Goal: Task Accomplishment & Management: Manage account settings

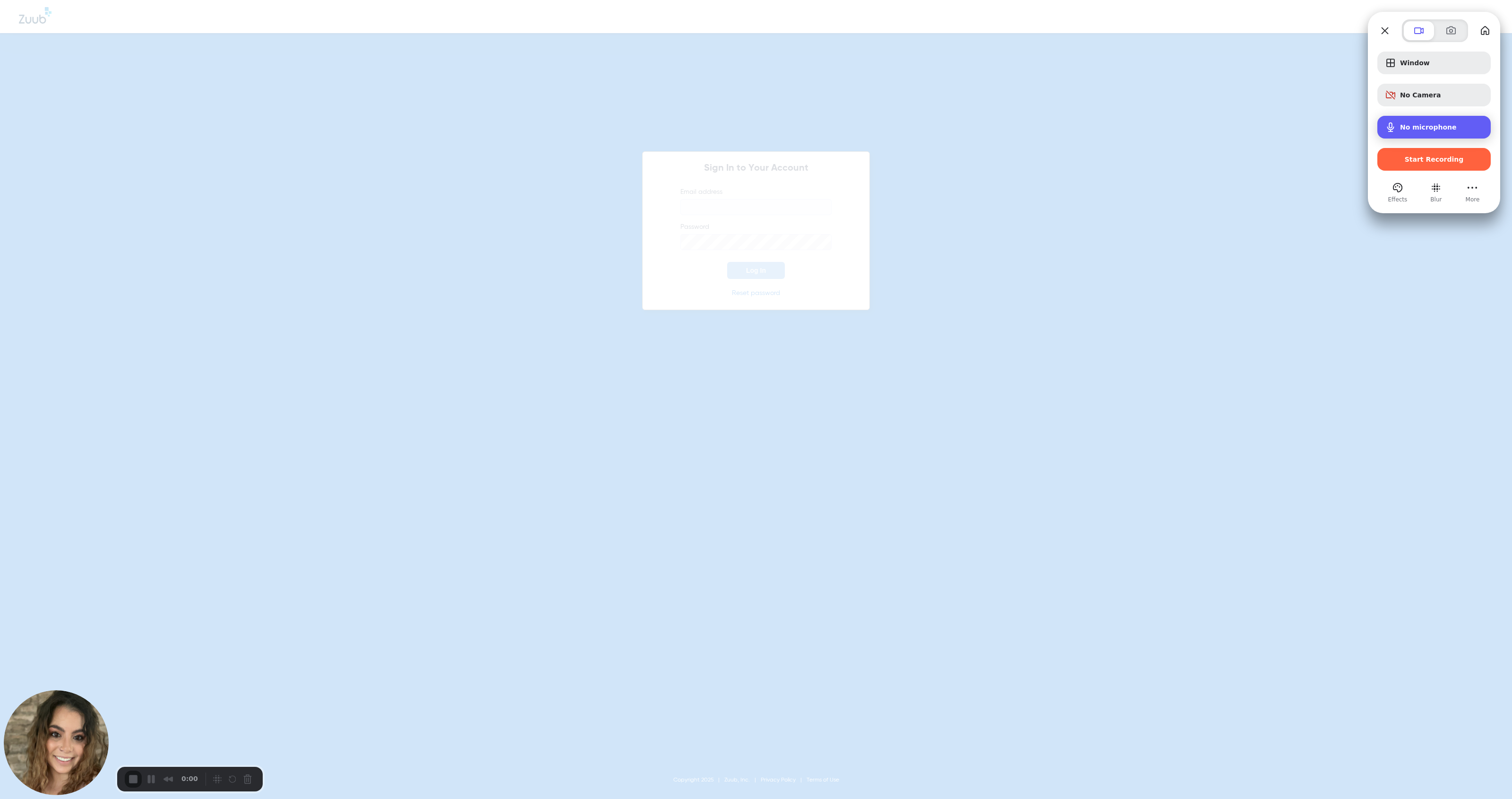
type input "[EMAIL_ADDRESS][DOMAIN_NAME]"
click at [697, 135] on div "No microphone" at bounding box center [1434, 127] width 113 height 23
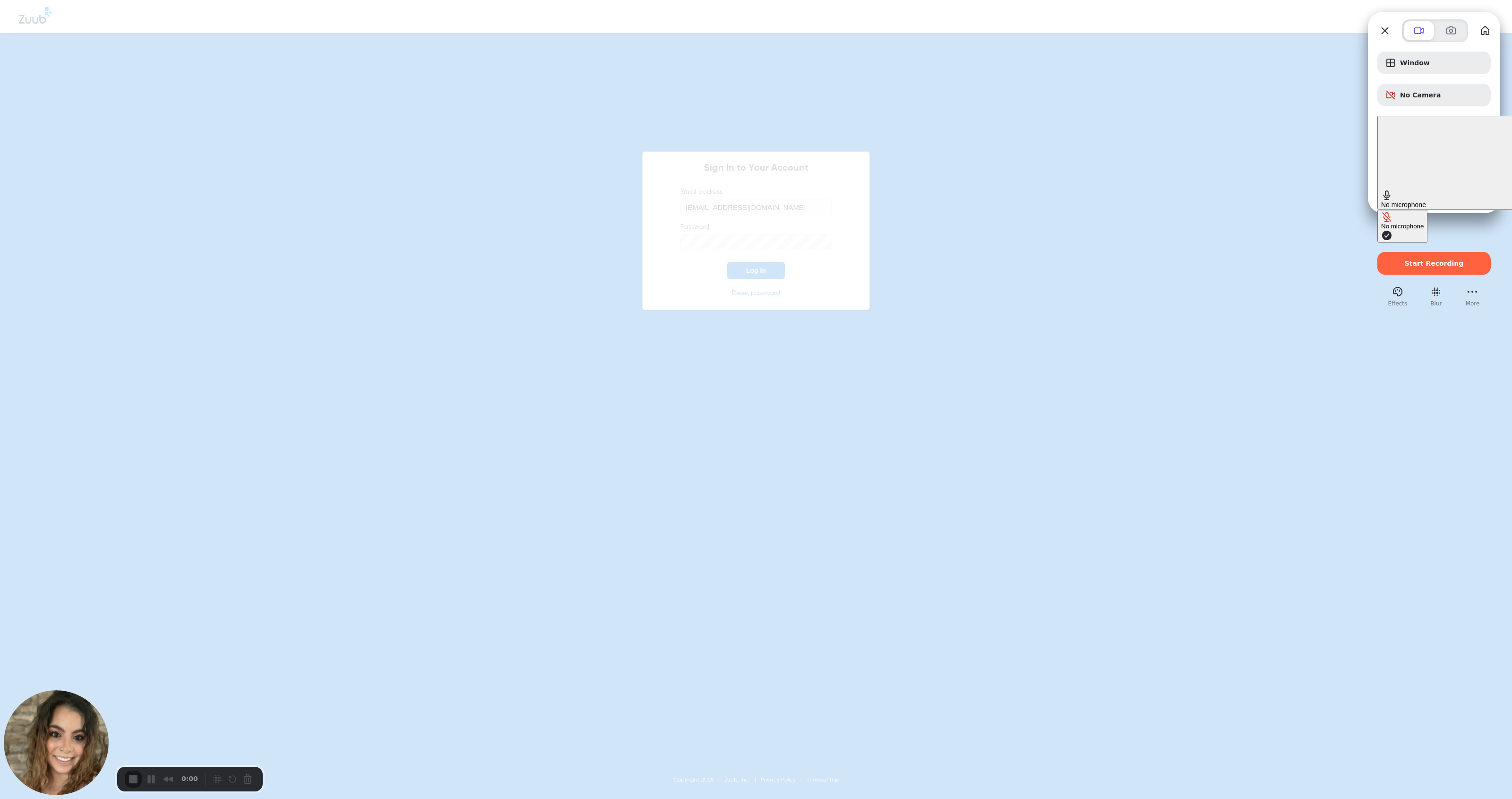
click at [697, 222] on div "No microphone" at bounding box center [1402, 226] width 42 height 7
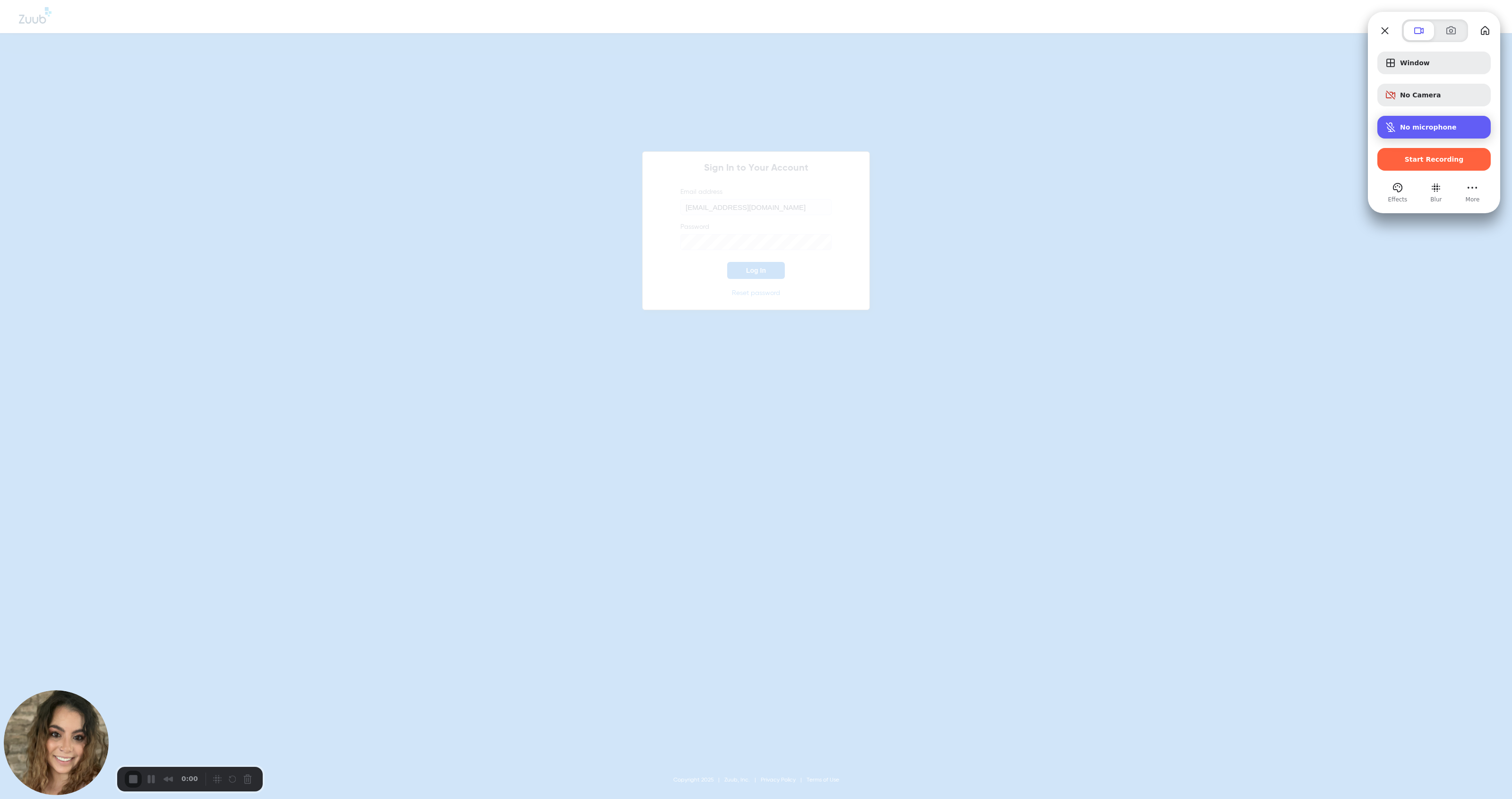
click at [697, 125] on span "Microphone options" at bounding box center [1391, 127] width 12 height 12
click at [697, 157] on span "Microphone options" at bounding box center [1387, 163] width 12 height 12
click at [697, 30] on span at bounding box center [1451, 31] width 12 height 12
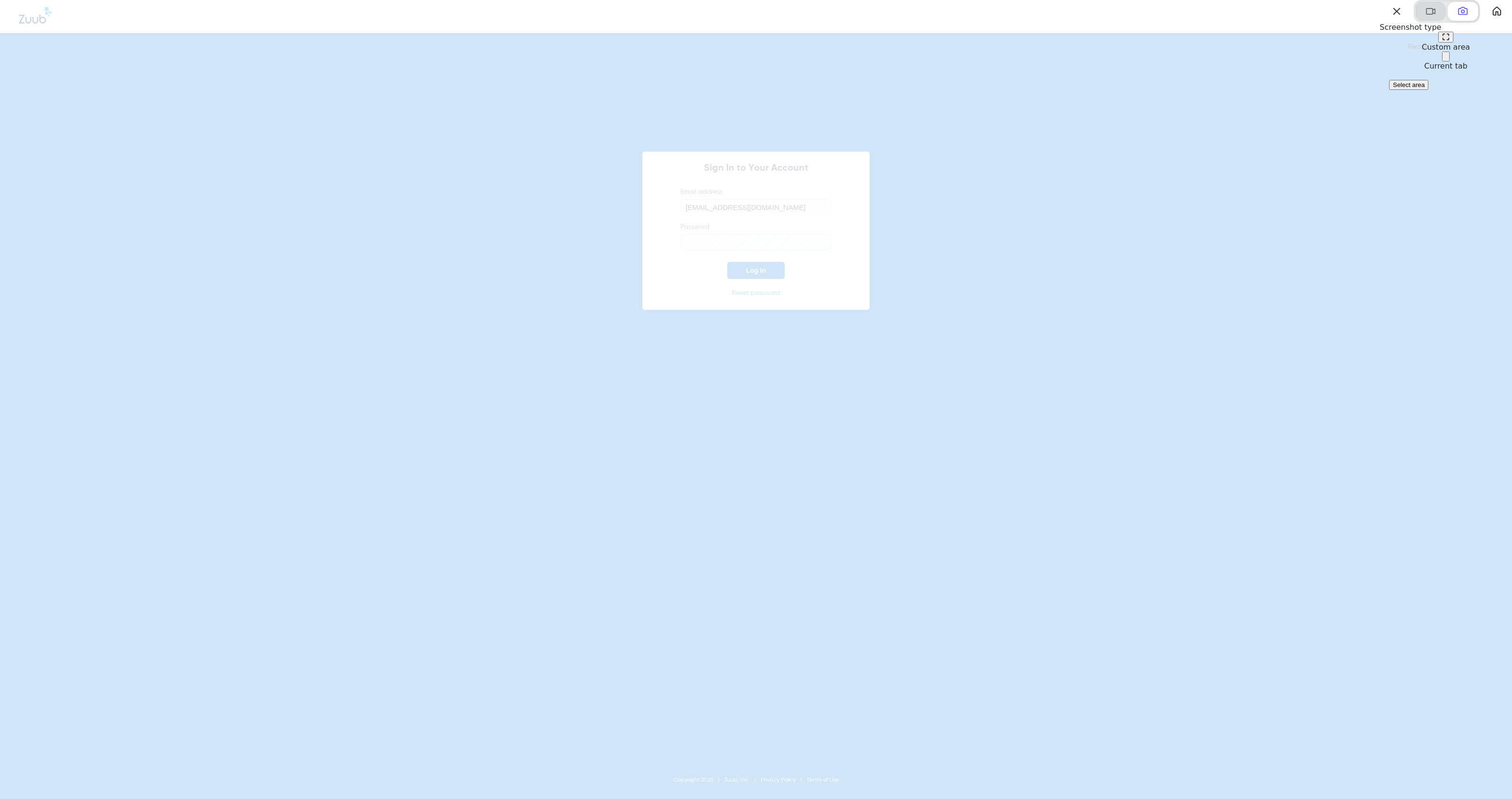
click at [697, 17] on span at bounding box center [1431, 11] width 12 height 12
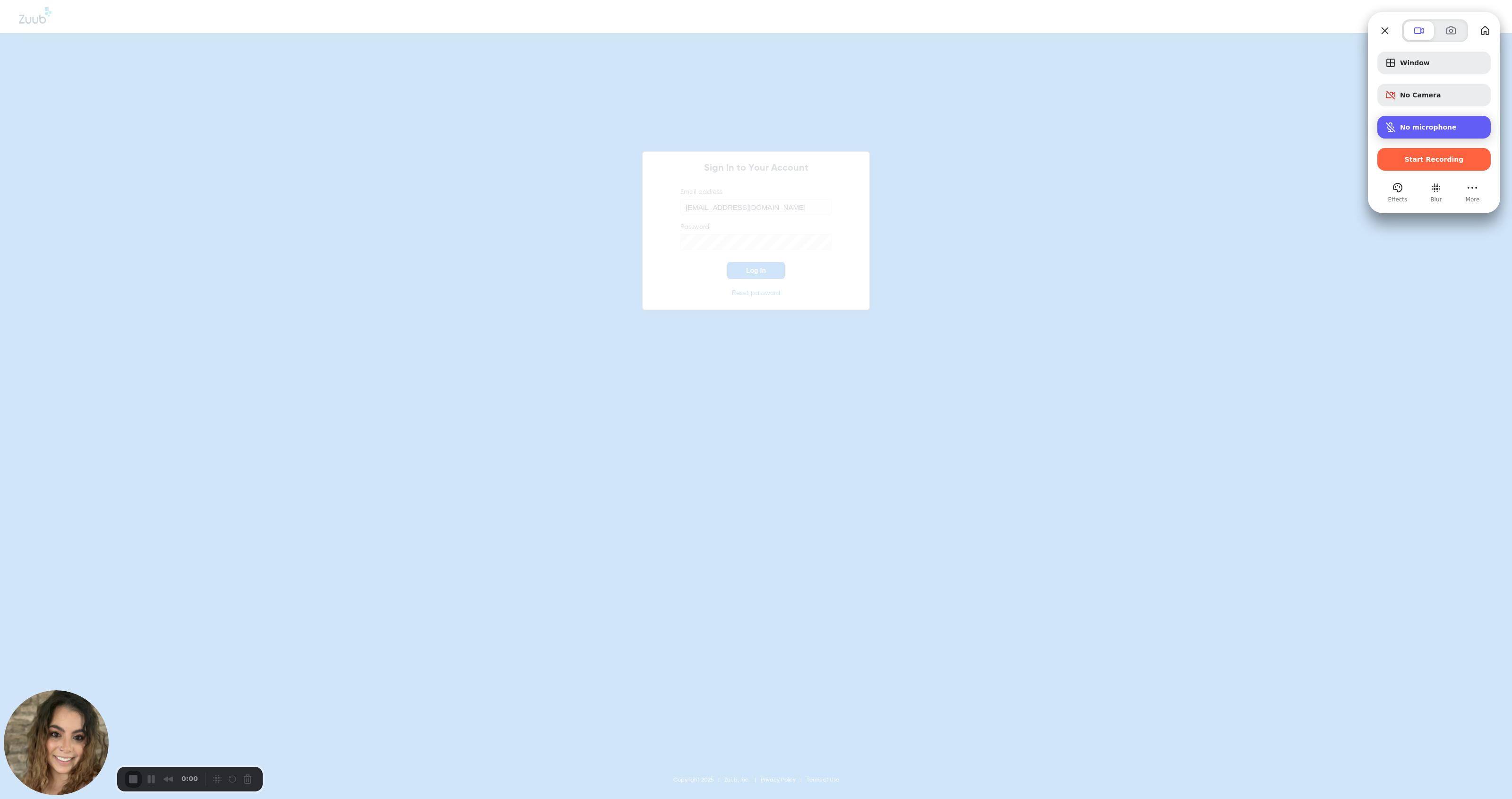
click at [697, 130] on span "No microphone" at bounding box center [1429, 127] width 57 height 7
click at [697, 212] on button "More (23 unread)" at bounding box center [1472, 219] width 15 height 15
click at [697, 73] on span "Settings" at bounding box center [1424, 77] width 31 height 9
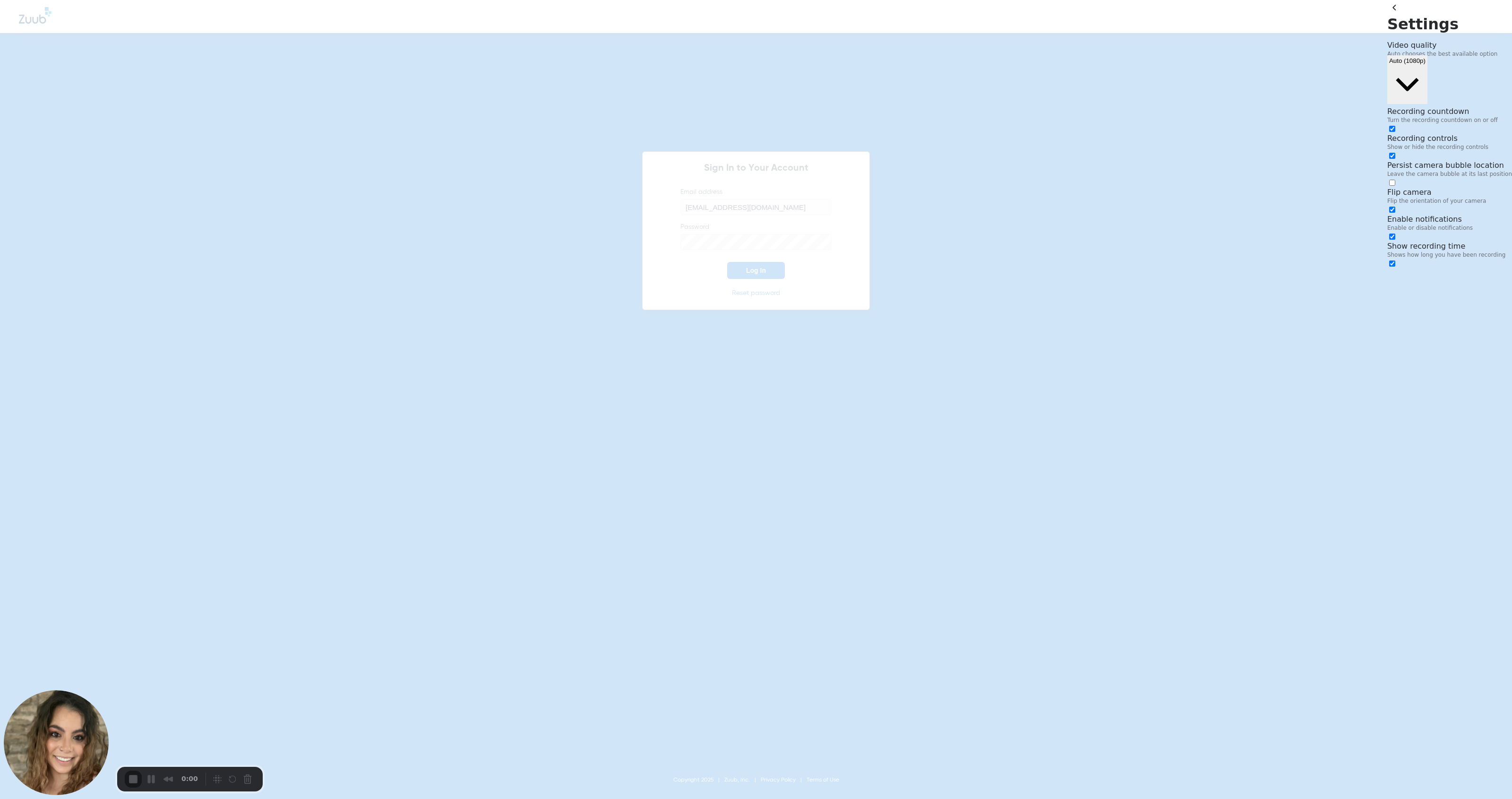
click at [697, 180] on input "checkbox" at bounding box center [1393, 183] width 6 height 6
checkbox input "true"
click at [697, 15] on button "back" at bounding box center [1395, 7] width 15 height 15
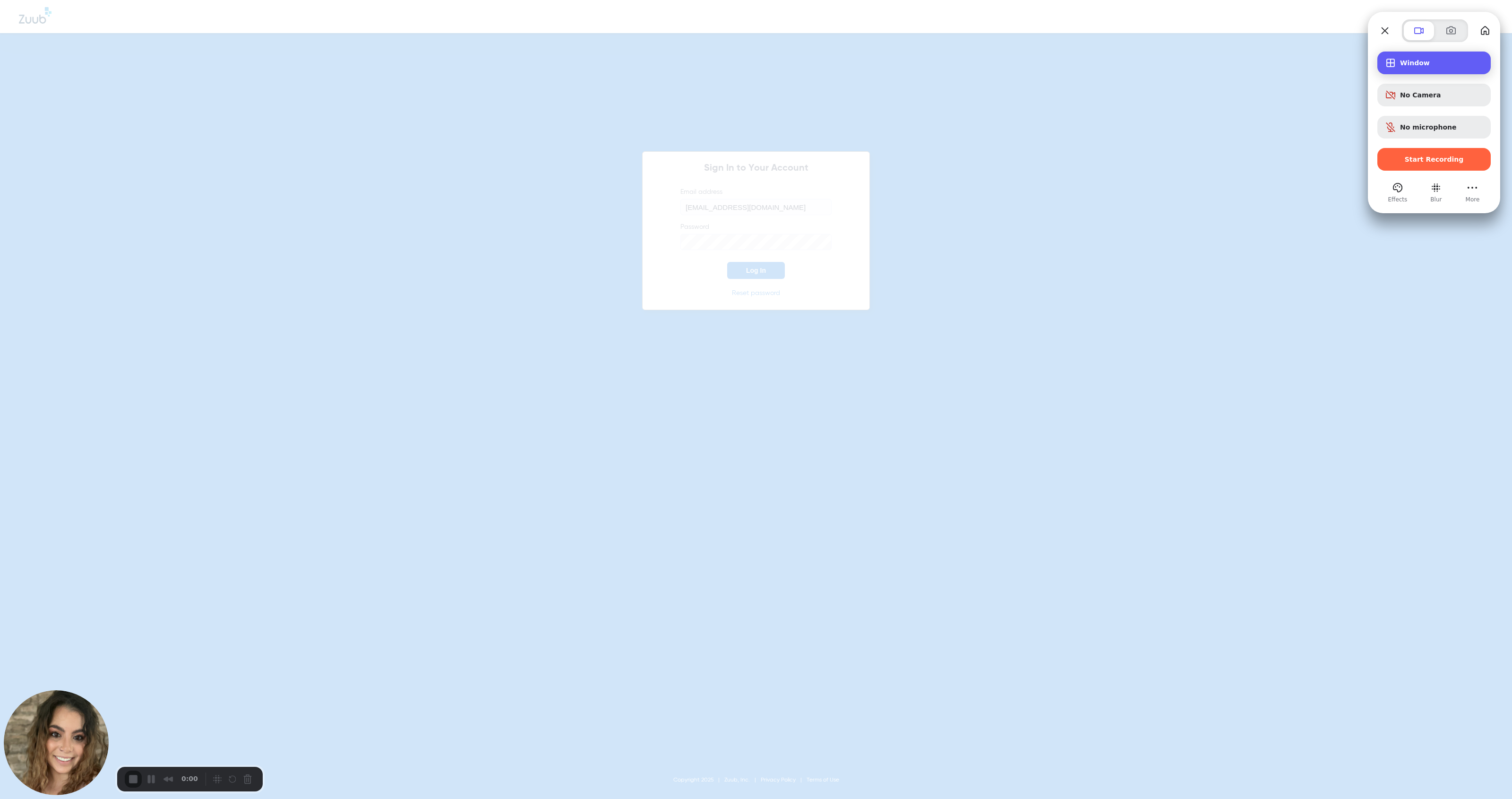
click at [697, 67] on span "Recording options" at bounding box center [1391, 62] width 12 height 12
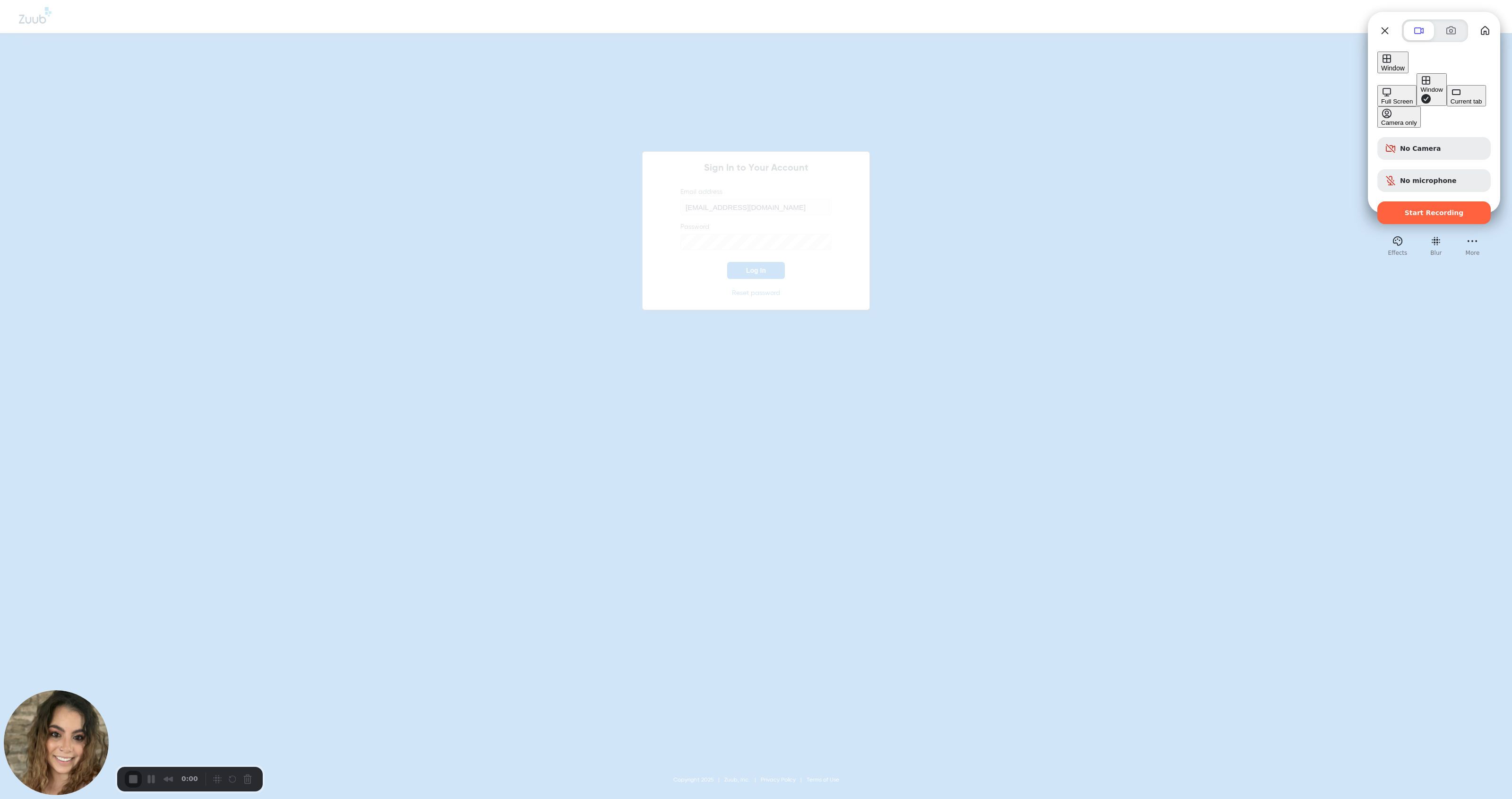
click at [697, 85] on button "Full Screen" at bounding box center [1397, 96] width 39 height 21
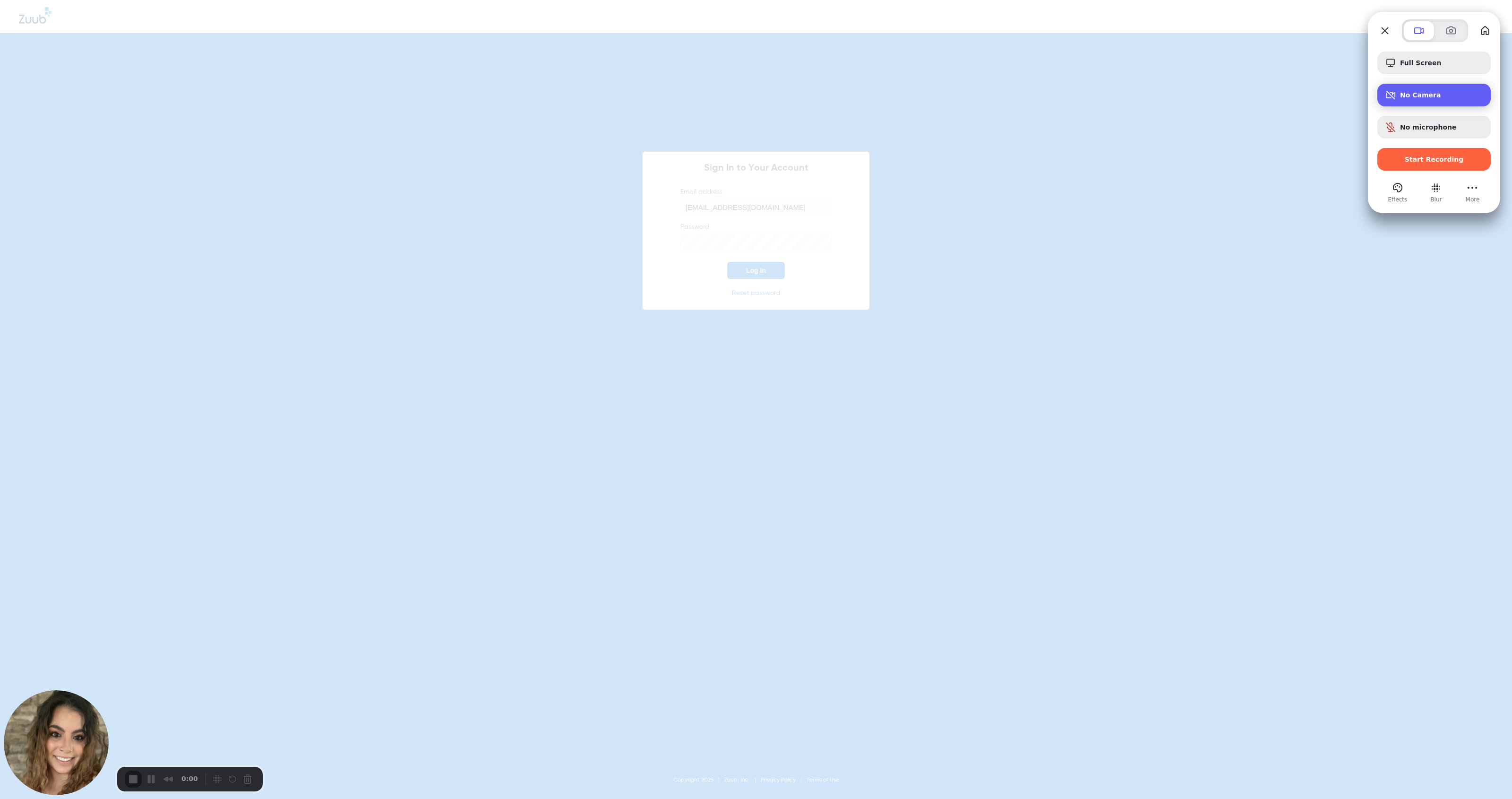
click at [697, 101] on div "No Camera" at bounding box center [1434, 95] width 113 height 23
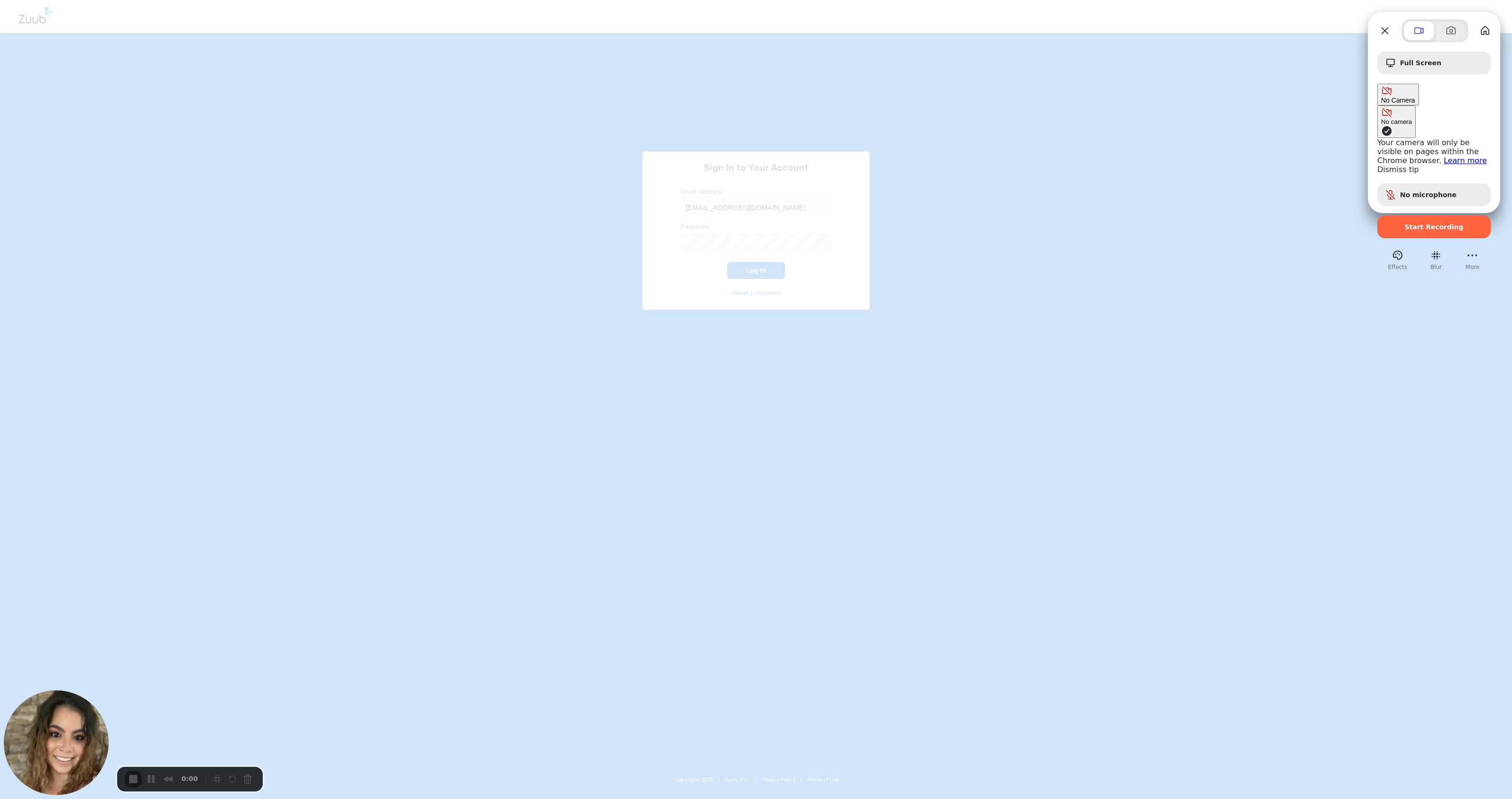
click at [697, 125] on span "Camera options" at bounding box center [1387, 131] width 12 height 12
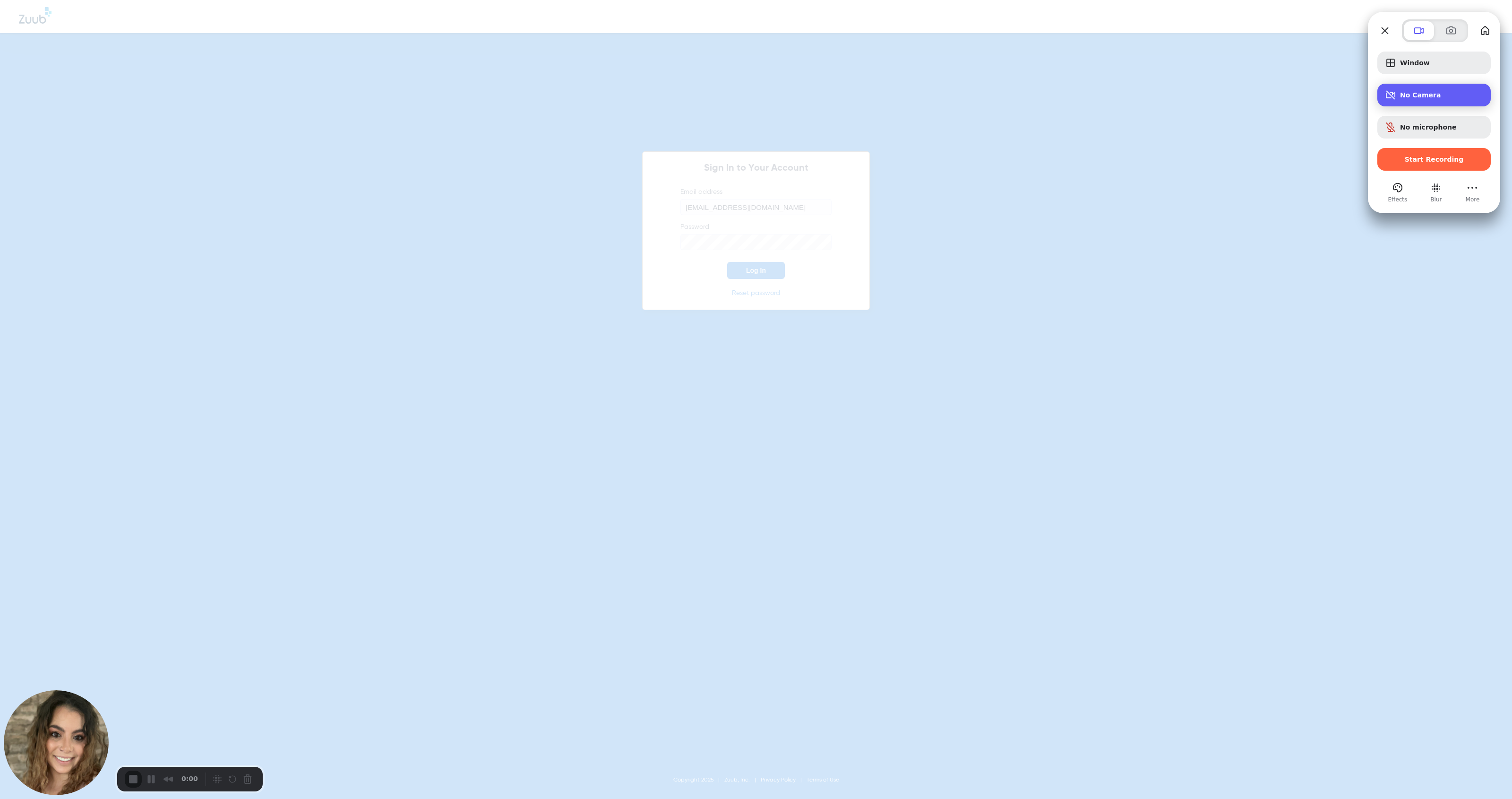
click at [697, 94] on span "No Camera" at bounding box center [1442, 95] width 83 height 7
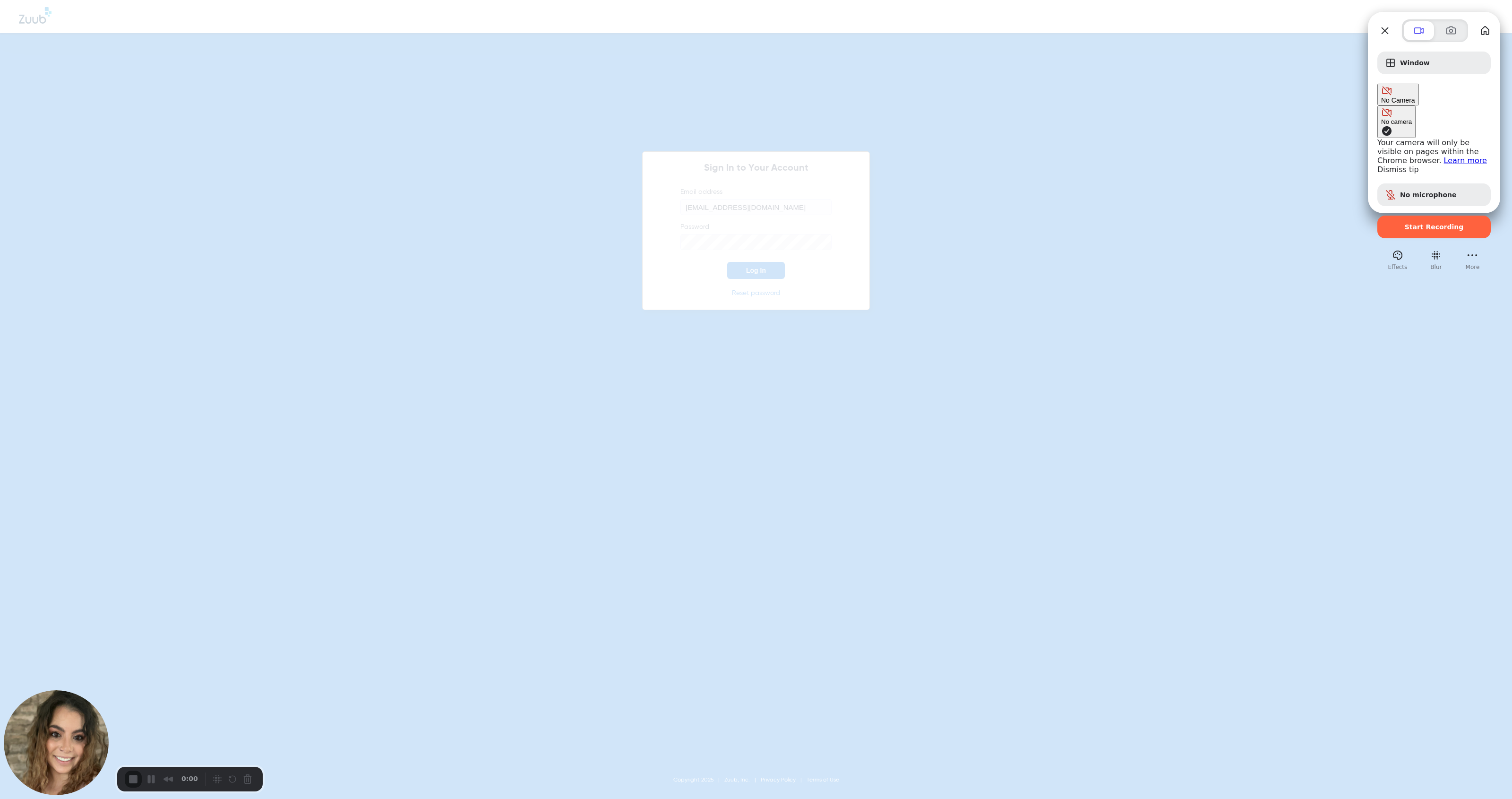
click at [697, 105] on button "No camera" at bounding box center [1397, 121] width 38 height 32
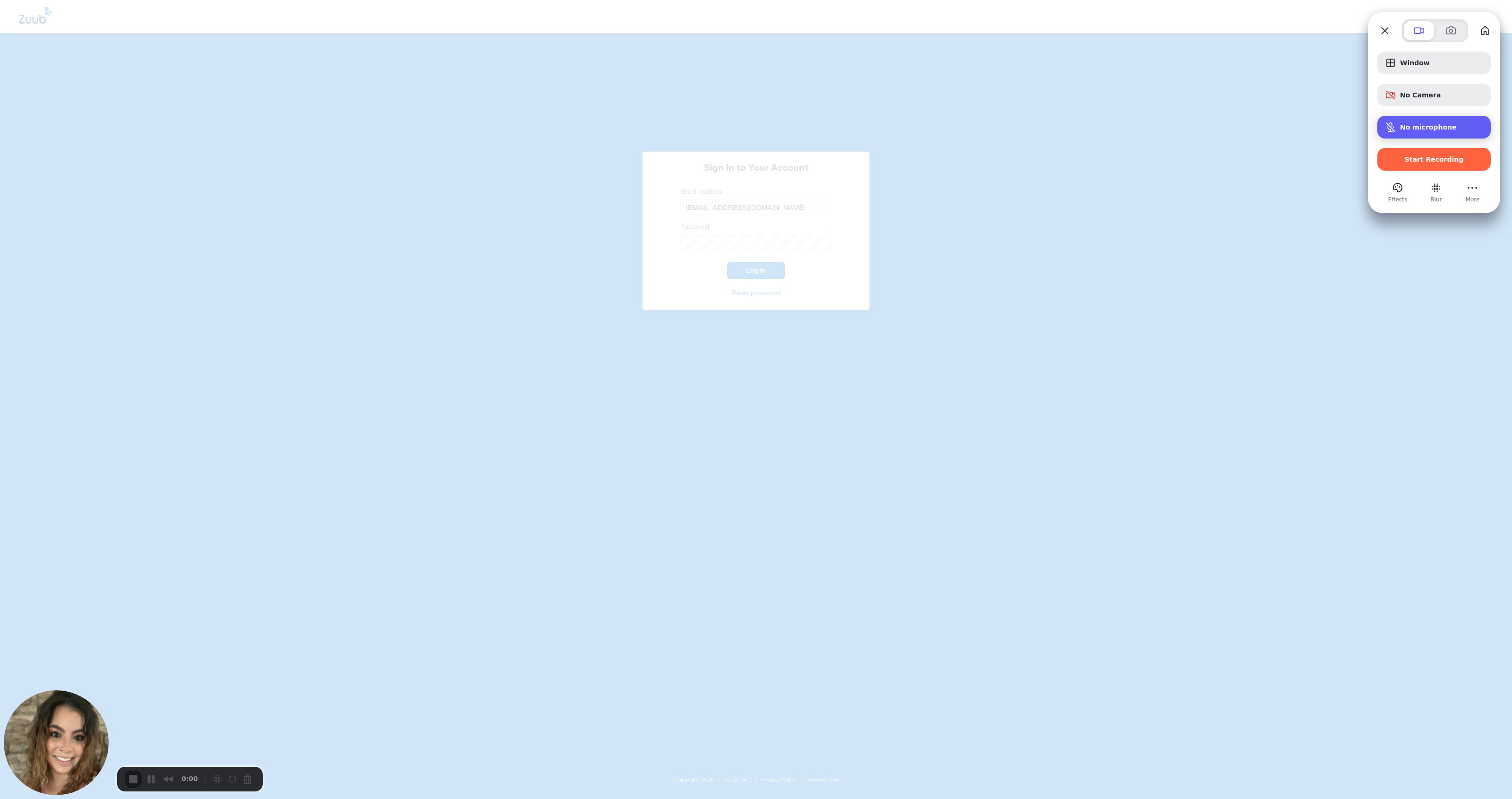
click at [697, 129] on span "No microphone" at bounding box center [1429, 127] width 57 height 7
click at [697, 34] on button "My library" at bounding box center [1485, 31] width 15 height 15
click at [697, 129] on div "No microphone" at bounding box center [1442, 127] width 83 height 7
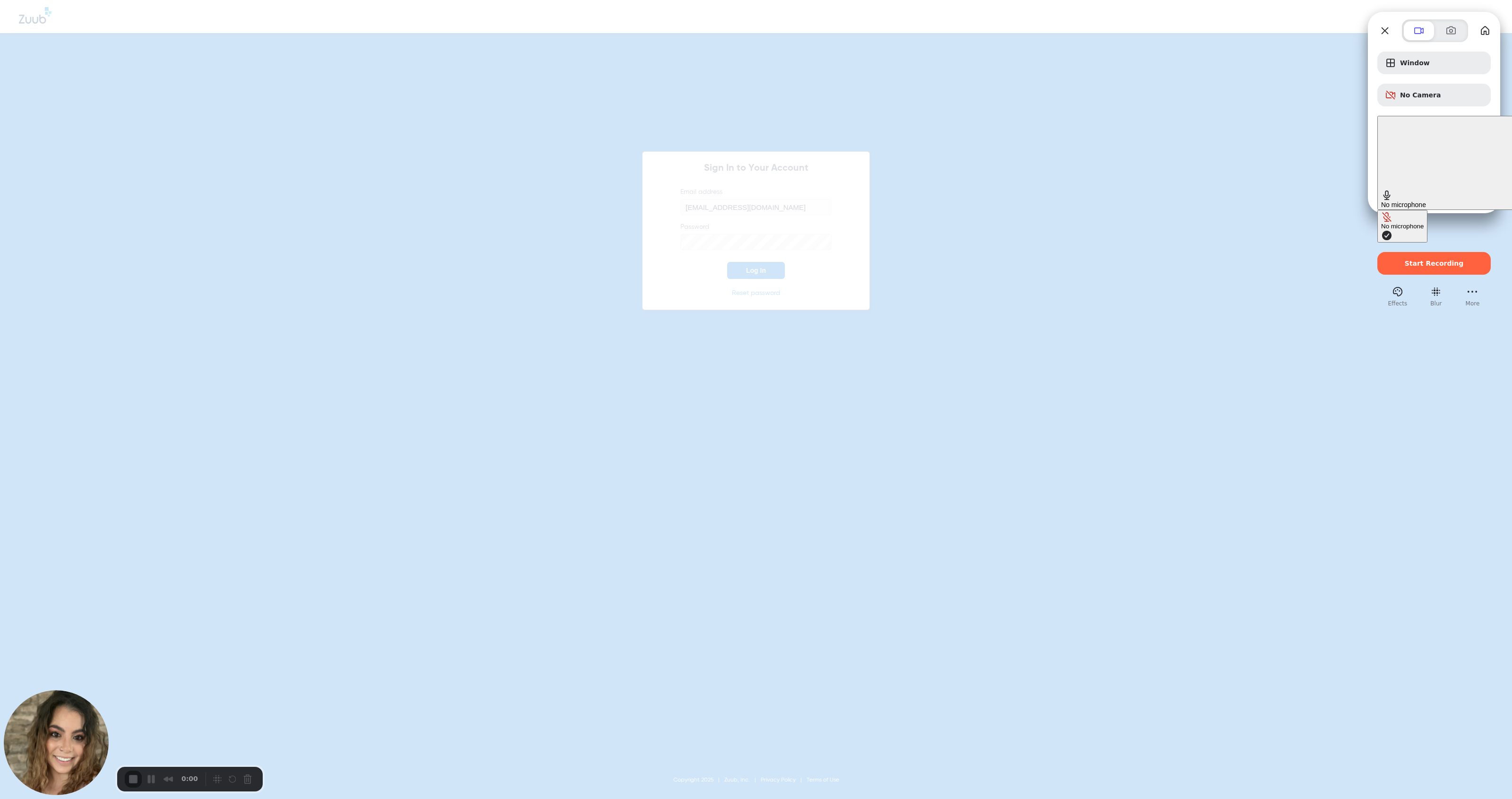
click at [697, 230] on span "Microphone options" at bounding box center [1387, 235] width 12 height 12
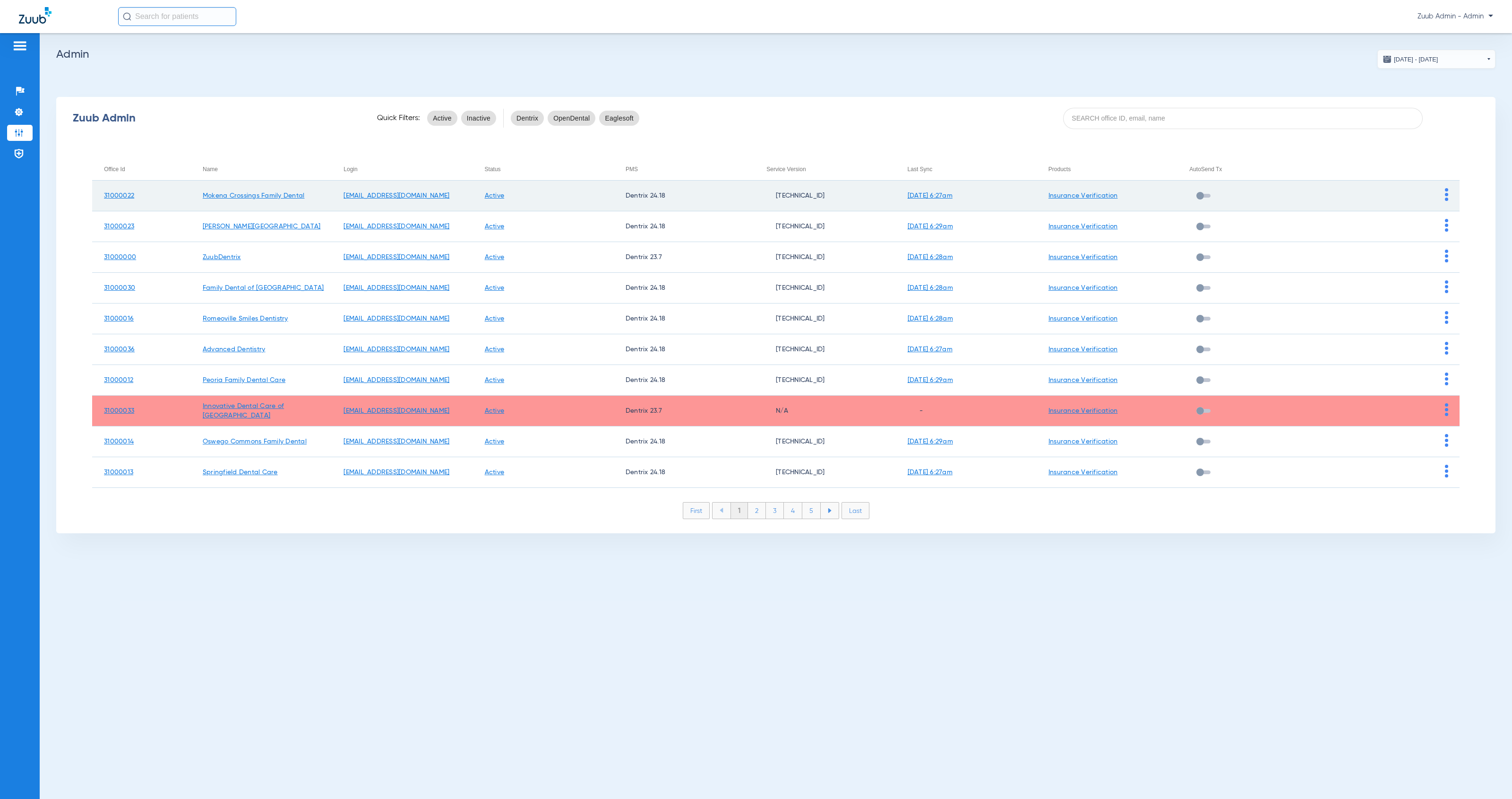
click at [1448, 196] on td at bounding box center [1389, 196] width 141 height 31
click at [1446, 197] on img at bounding box center [1446, 194] width 3 height 13
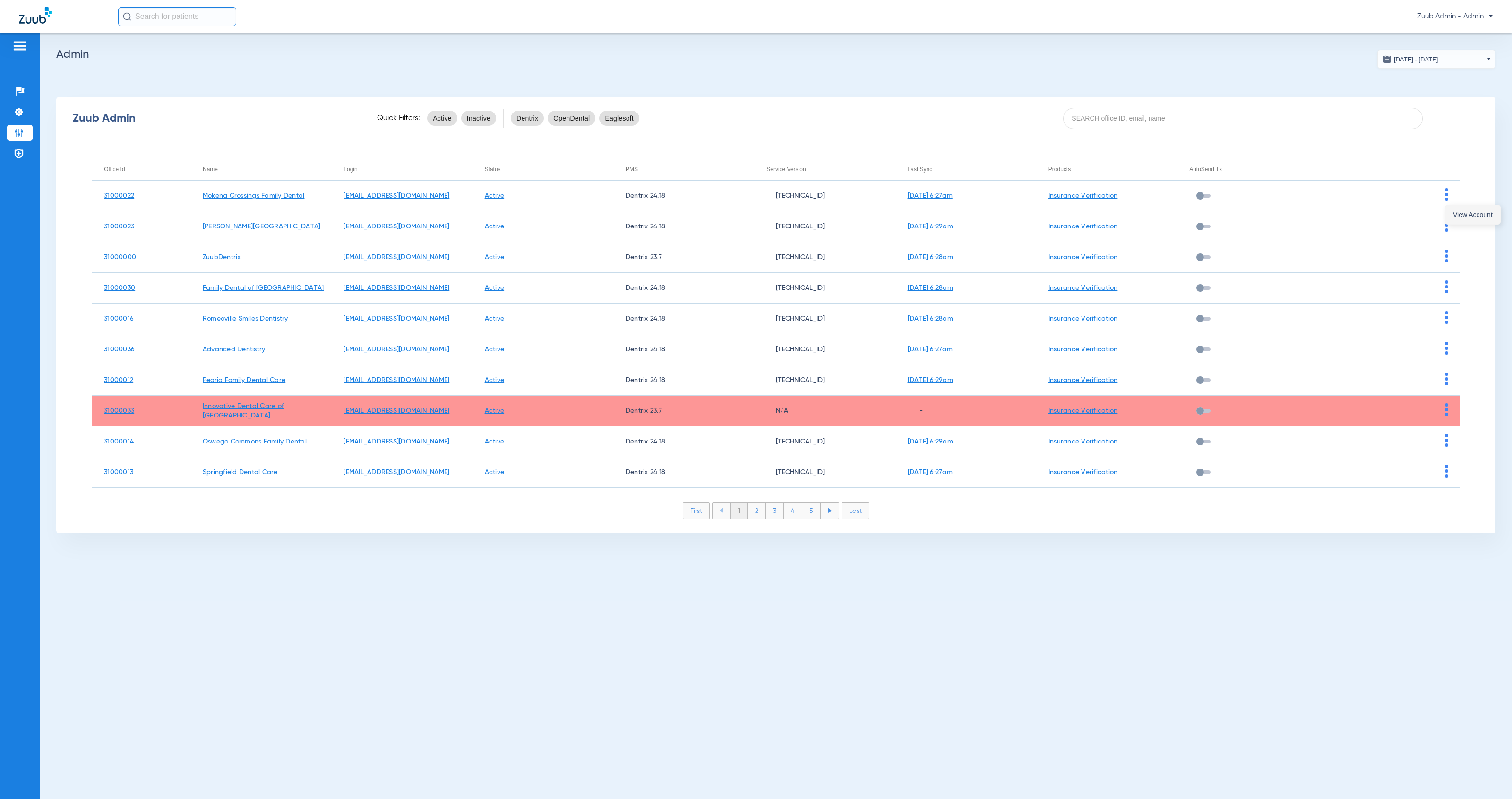
click at [1454, 215] on span "View Account" at bounding box center [1473, 214] width 40 height 7
click at [23, 91] on img at bounding box center [18, 91] width 9 height 9
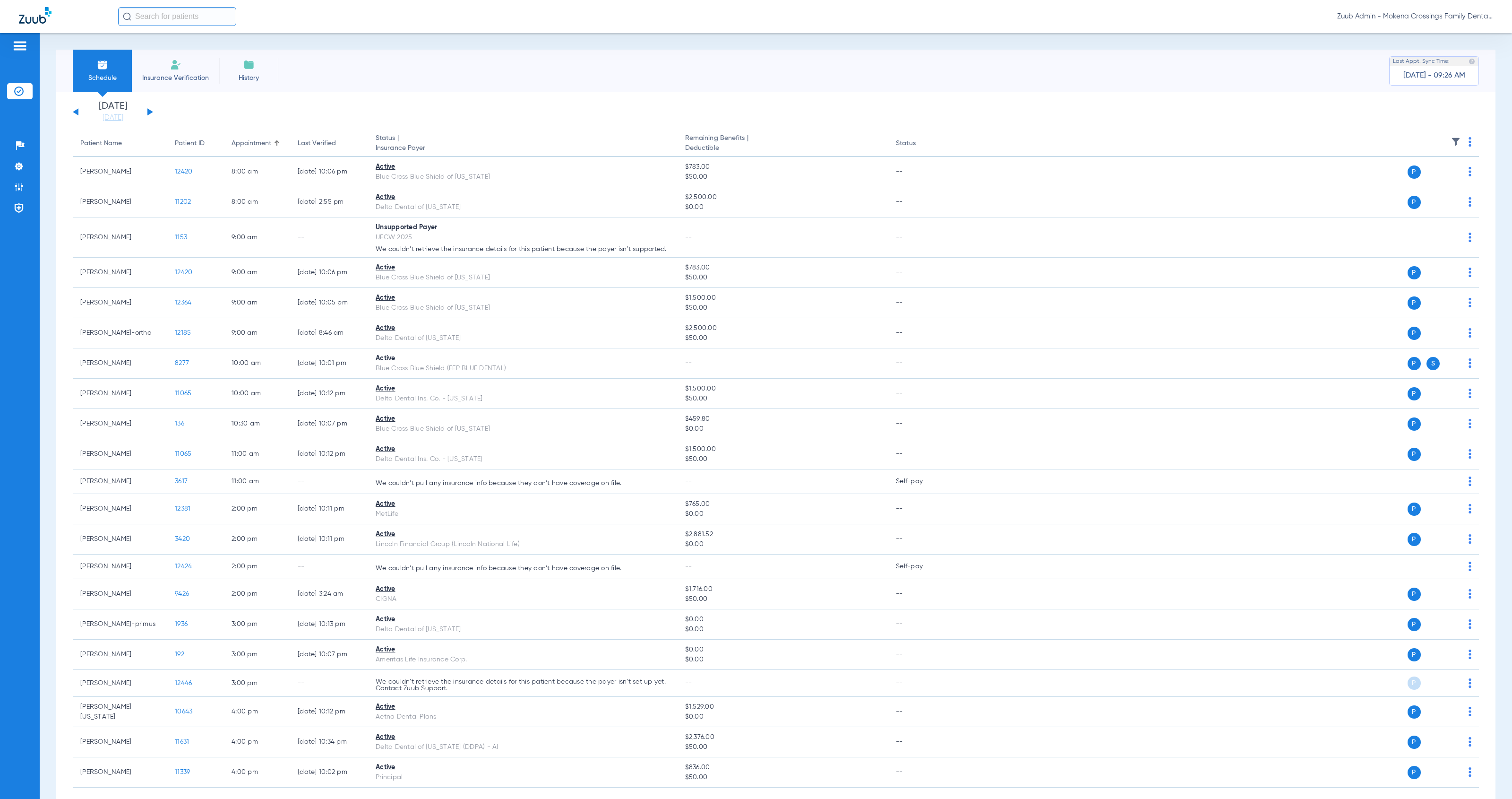
click at [149, 113] on button at bounding box center [150, 112] width 6 height 7
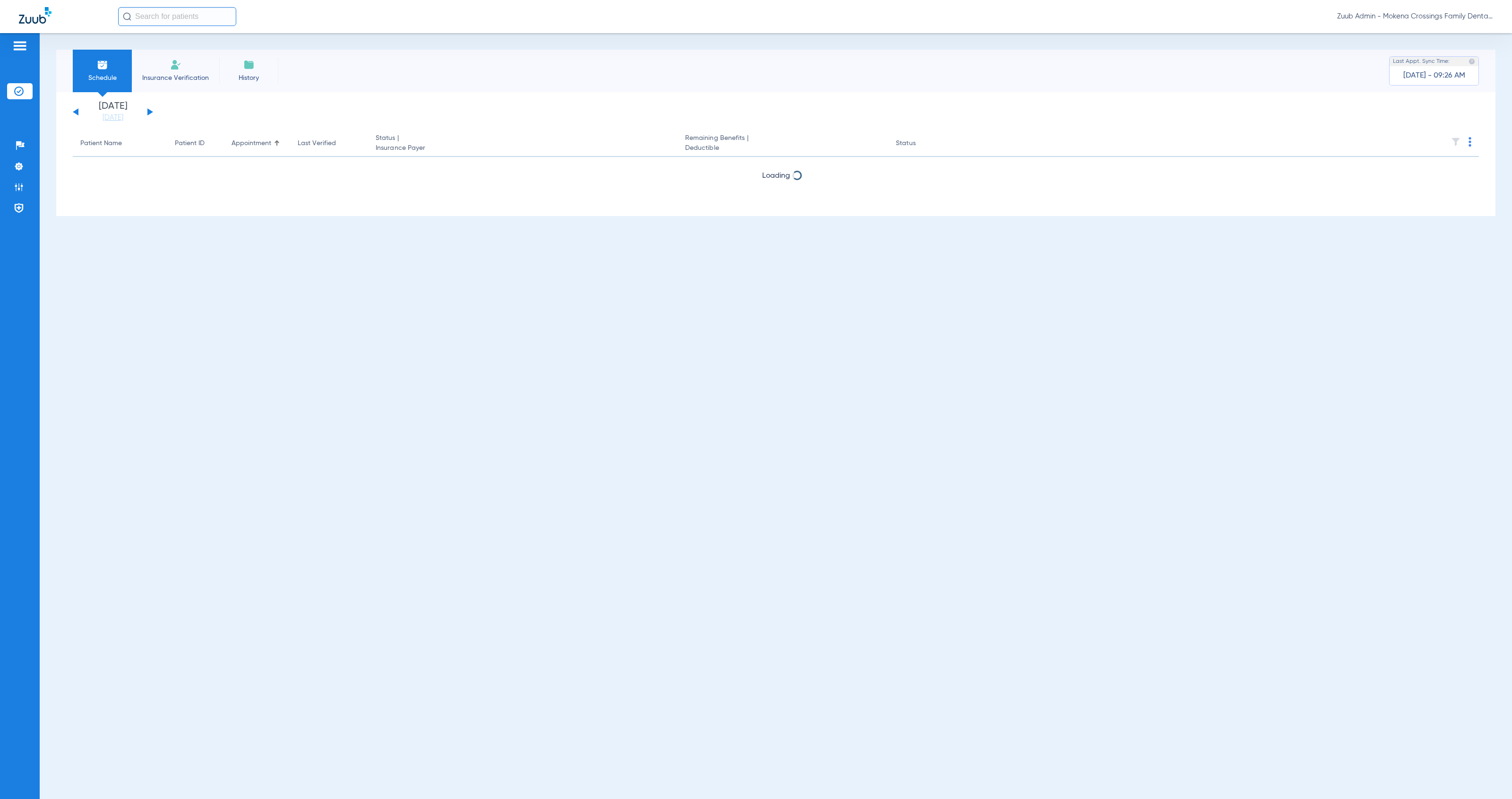
click at [149, 113] on button at bounding box center [150, 112] width 6 height 7
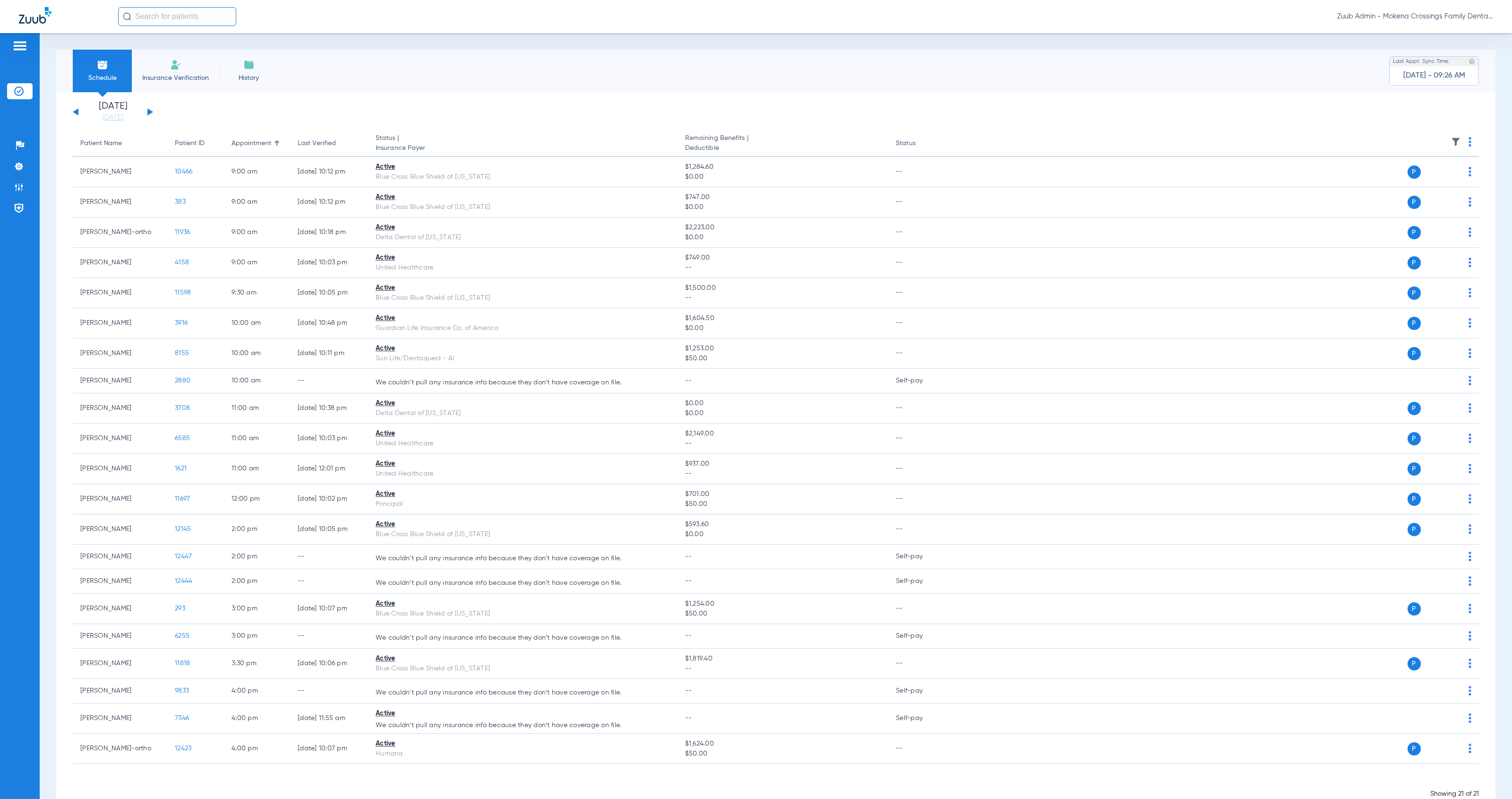
click at [75, 110] on div "[DATE] [DATE] [DATE] [DATE] [DATE] [DATE] [DATE] [DATE] [DATE] [DATE] [DATE] [D…" at bounding box center [113, 112] width 80 height 21
click at [75, 112] on button at bounding box center [75, 112] width 6 height 7
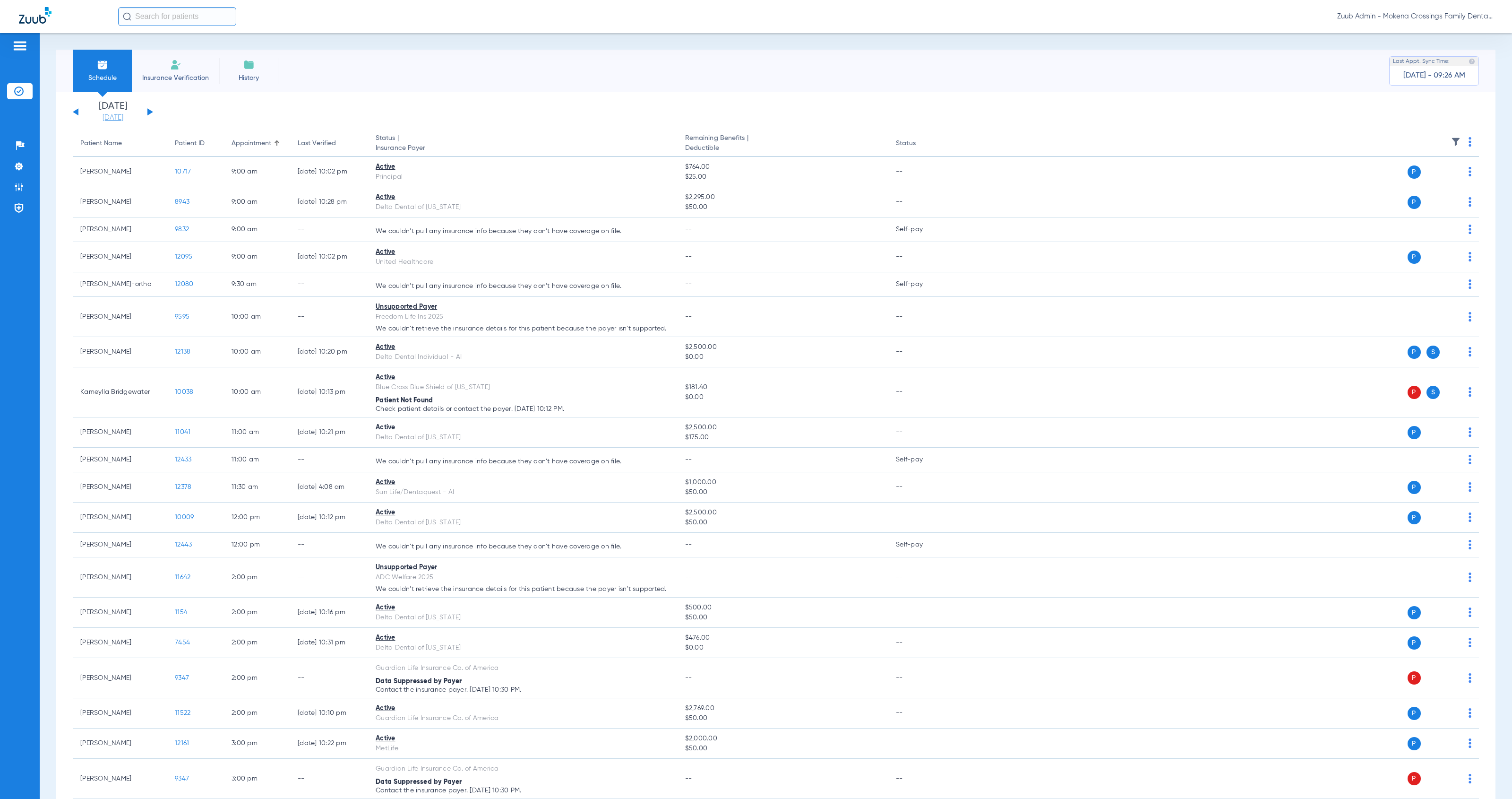
click at [99, 118] on link "[DATE]" at bounding box center [113, 117] width 57 height 9
click at [248, 218] on td "17" at bounding box center [243, 218] width 26 height 19
click at [261, 305] on button "Apply" at bounding box center [254, 300] width 56 height 19
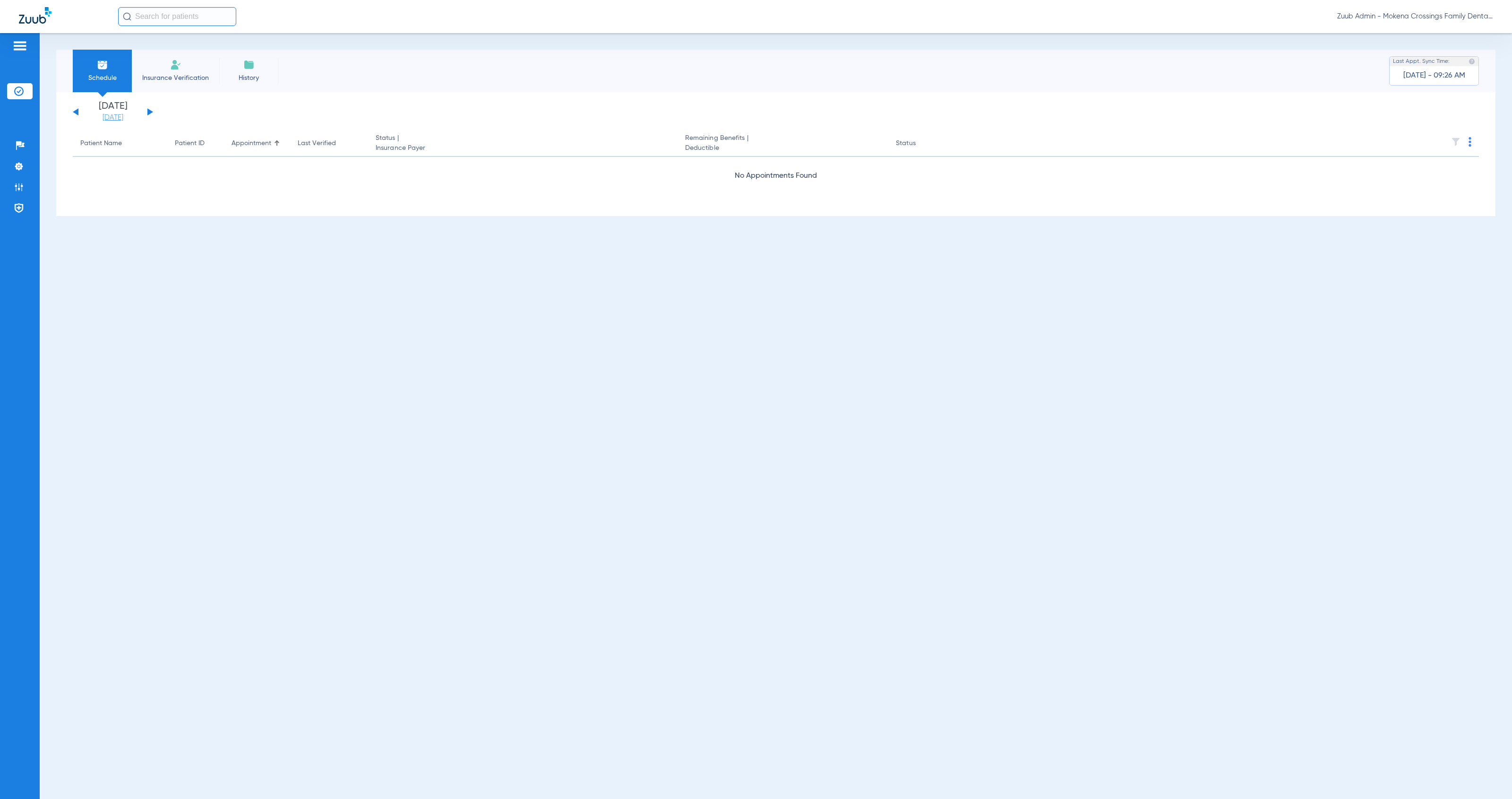
click at [93, 118] on link "[DATE]" at bounding box center [113, 117] width 57 height 9
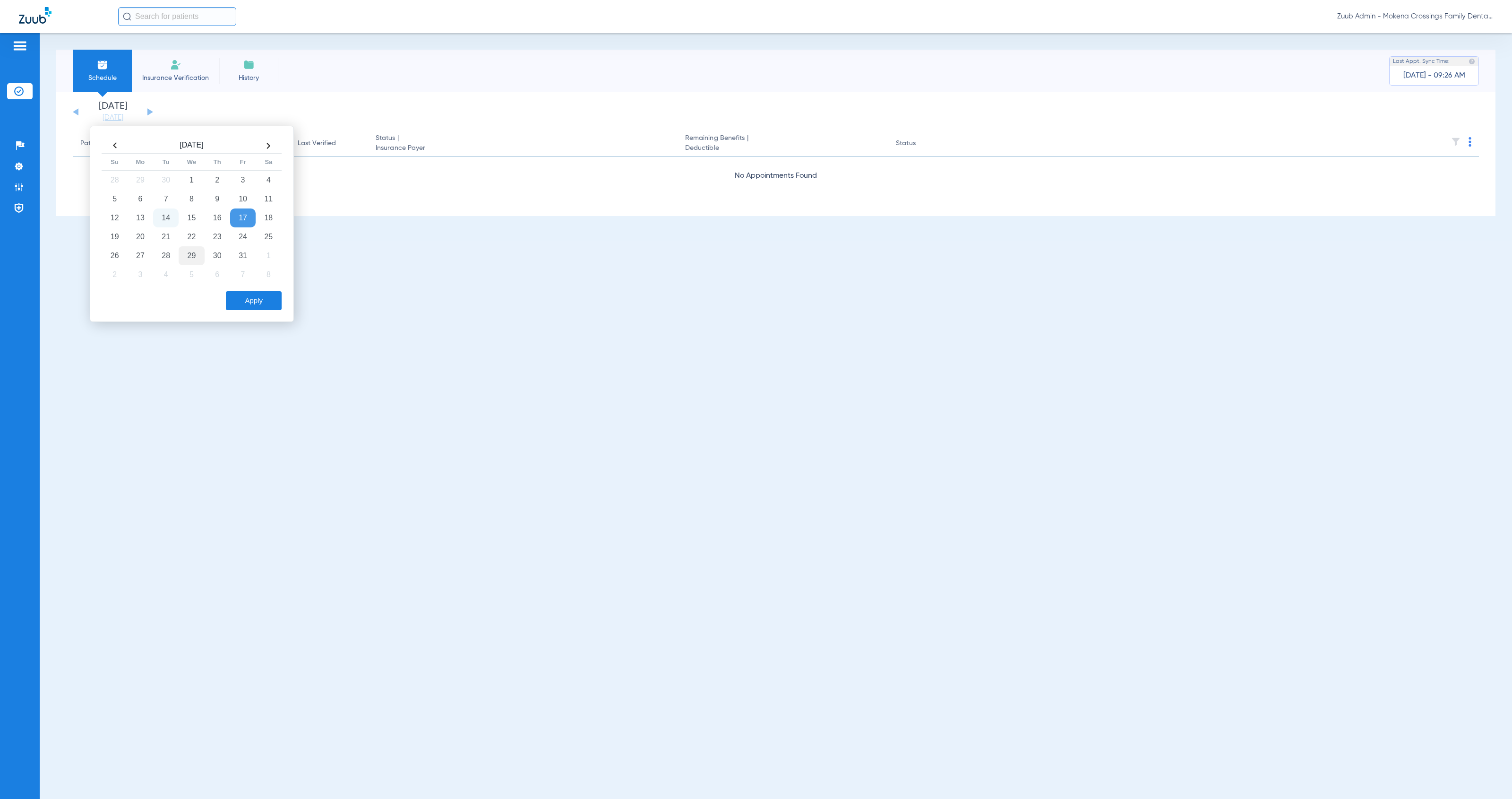
click at [193, 255] on td "29" at bounding box center [192, 256] width 26 height 19
click at [257, 301] on button "Apply" at bounding box center [254, 300] width 56 height 19
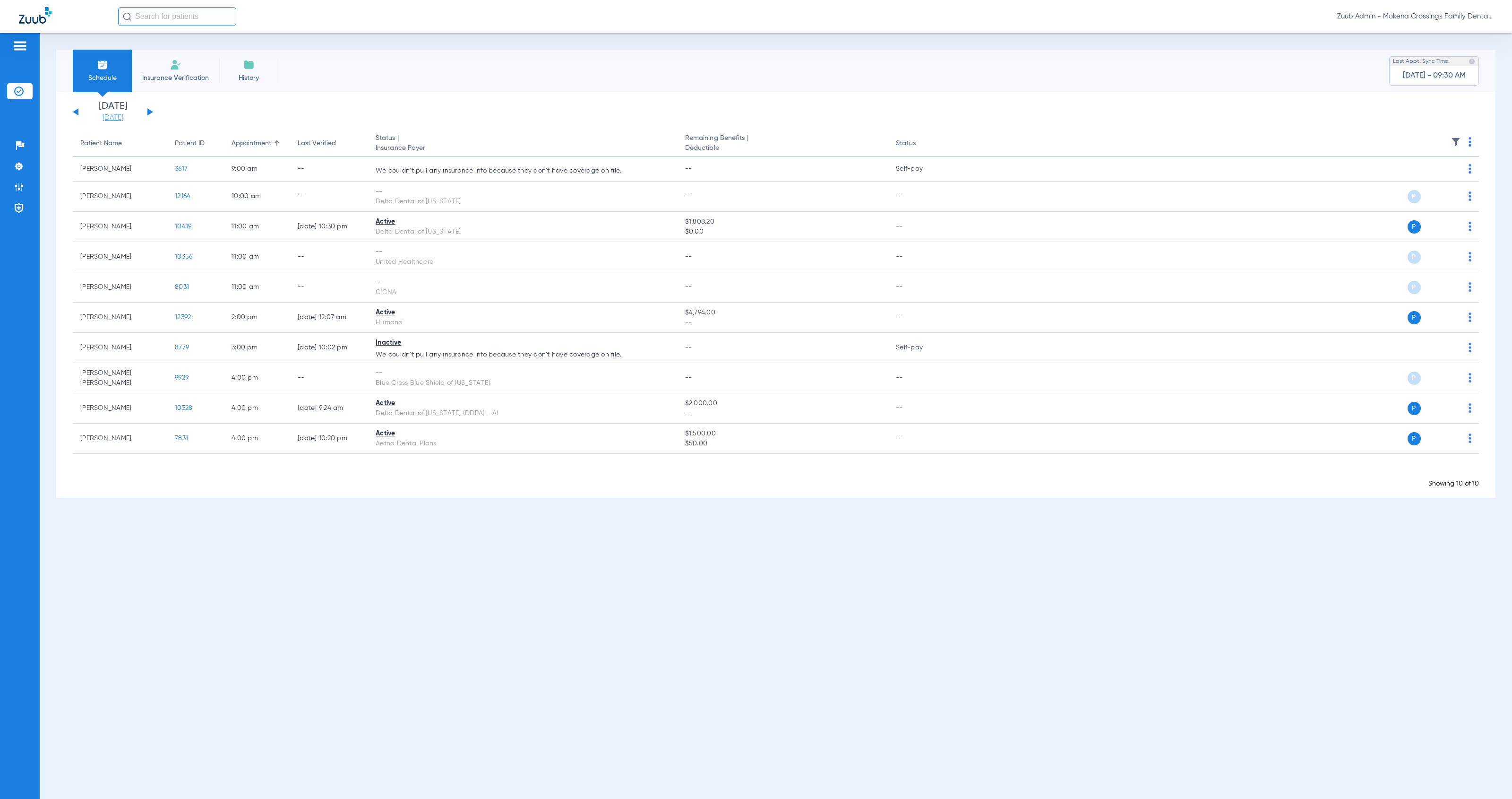
click at [108, 118] on link "[DATE]" at bounding box center [113, 117] width 57 height 9
click at [245, 257] on td "31" at bounding box center [243, 256] width 26 height 19
click at [263, 301] on button "Apply" at bounding box center [254, 300] width 56 height 19
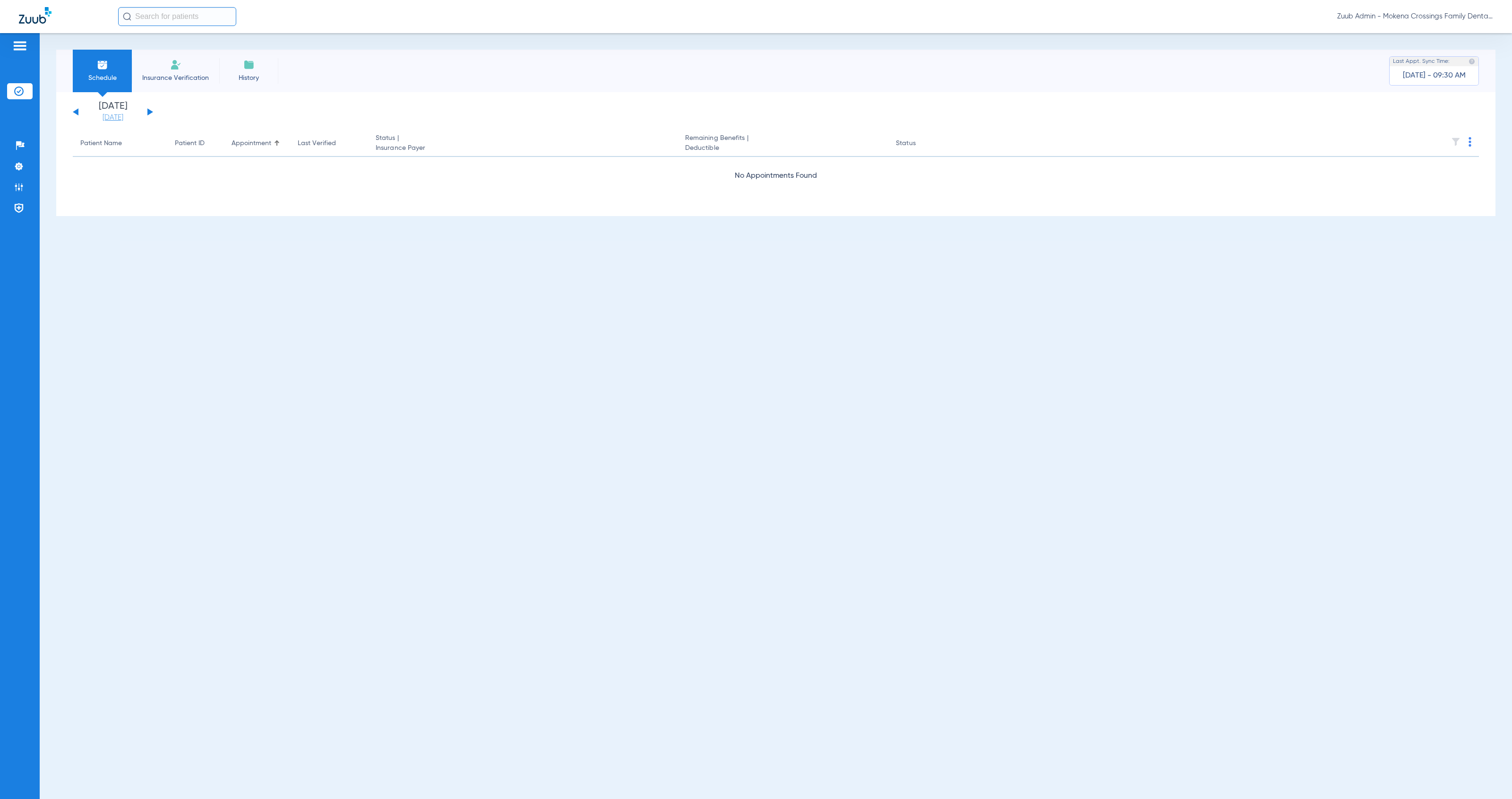
click at [123, 119] on link "[DATE]" at bounding box center [113, 117] width 57 height 9
click at [211, 255] on td "30" at bounding box center [217, 256] width 26 height 19
click at [263, 304] on button "Apply" at bounding box center [254, 300] width 56 height 19
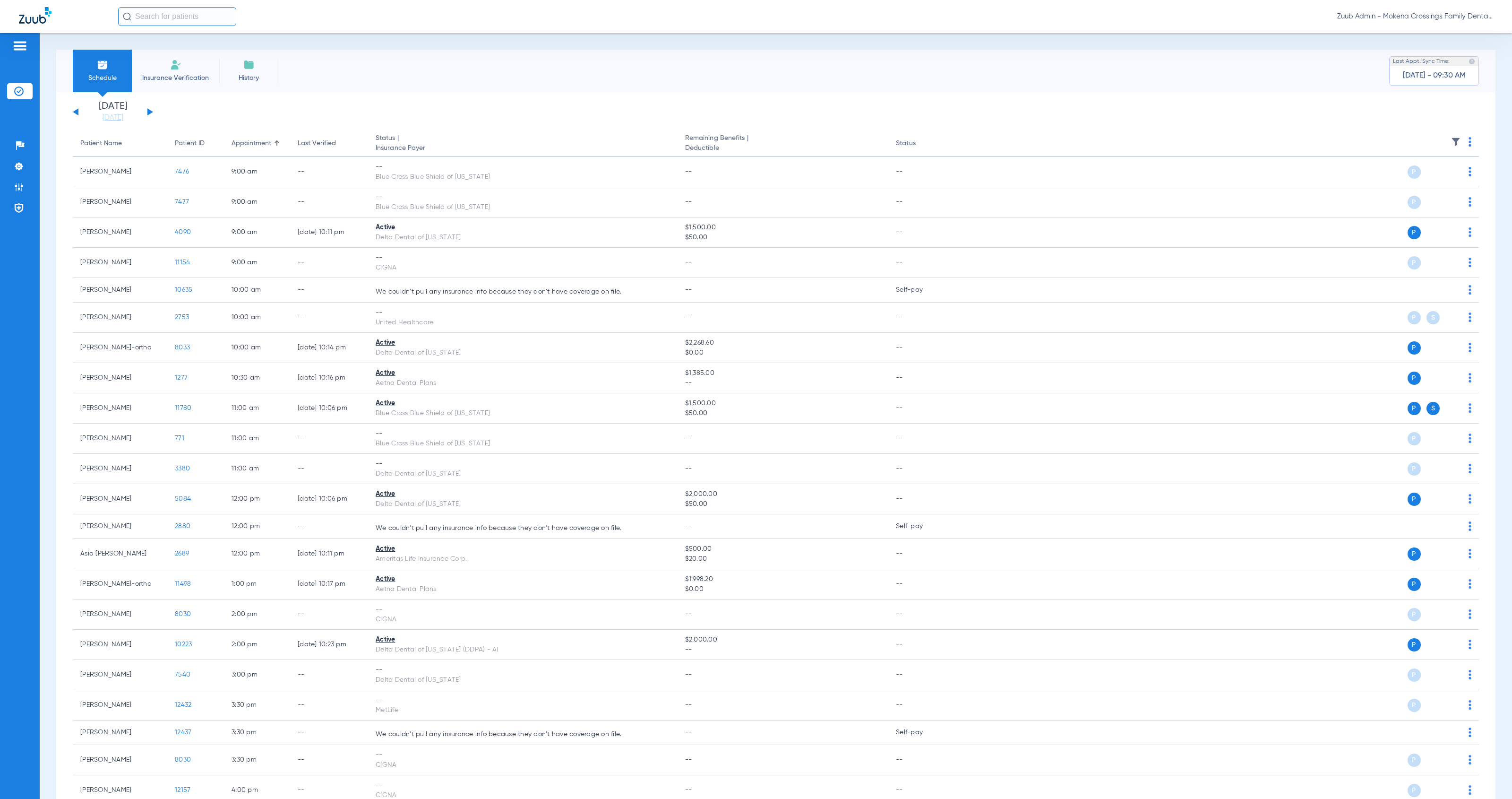
click at [1451, 141] on img at bounding box center [1456, 142] width 9 height 9
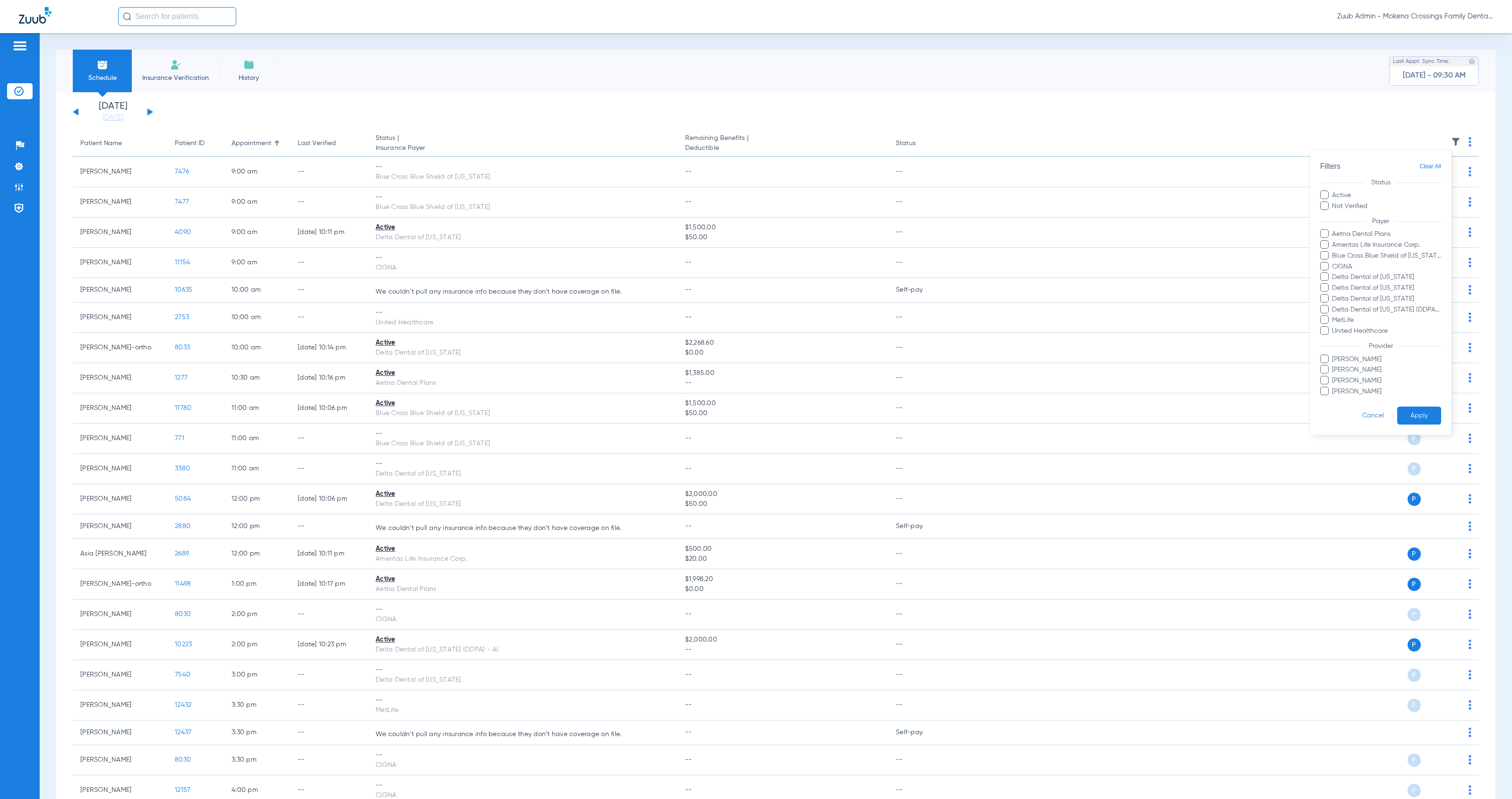
click at [1326, 380] on span at bounding box center [1325, 380] width 9 height 9
click at [1334, 387] on input "[PERSON_NAME]" at bounding box center [1334, 387] width 0 height 0
click at [1416, 413] on button "Apply" at bounding box center [1419, 415] width 44 height 18
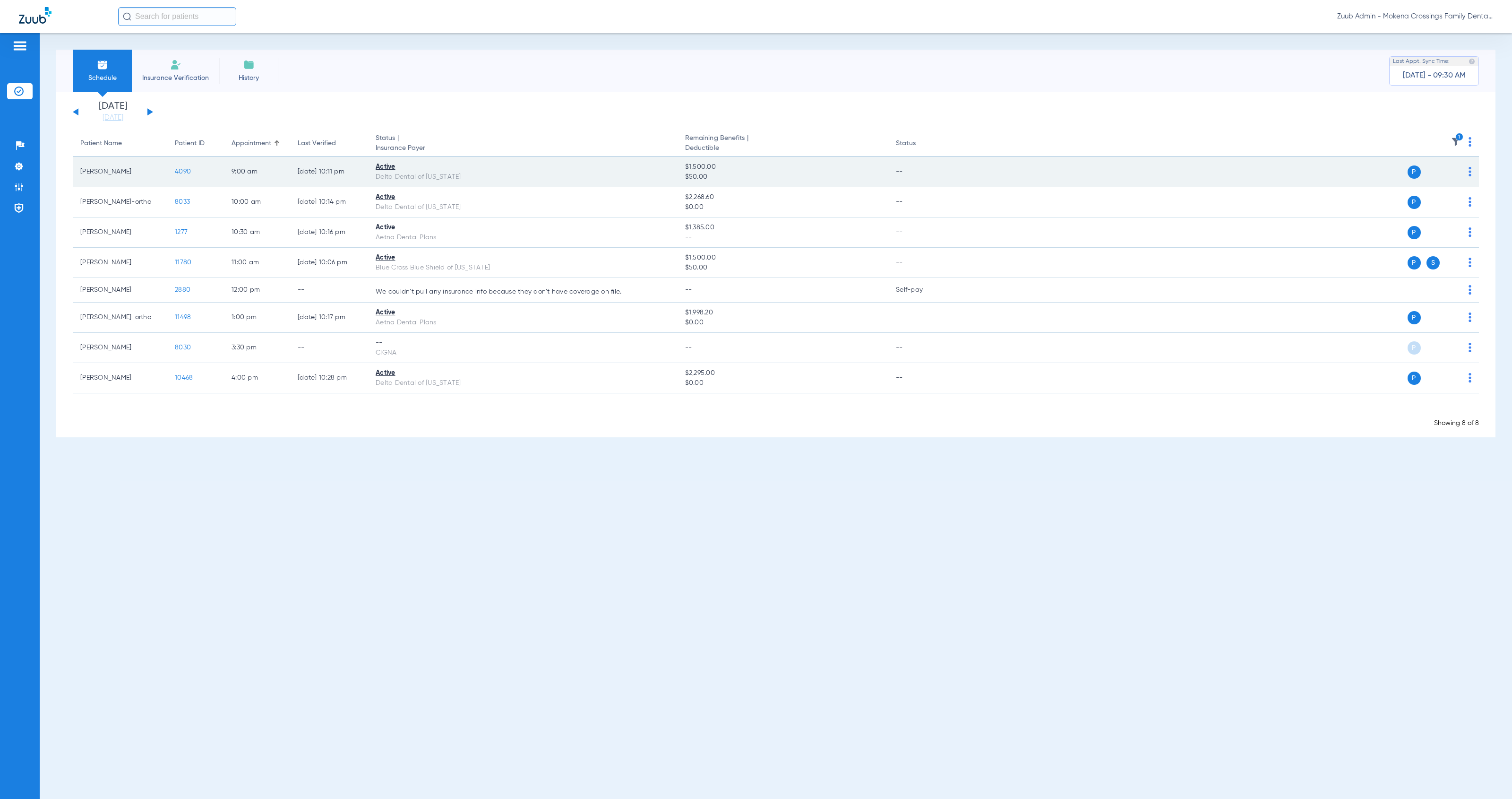
click at [1470, 170] on img at bounding box center [1470, 171] width 3 height 9
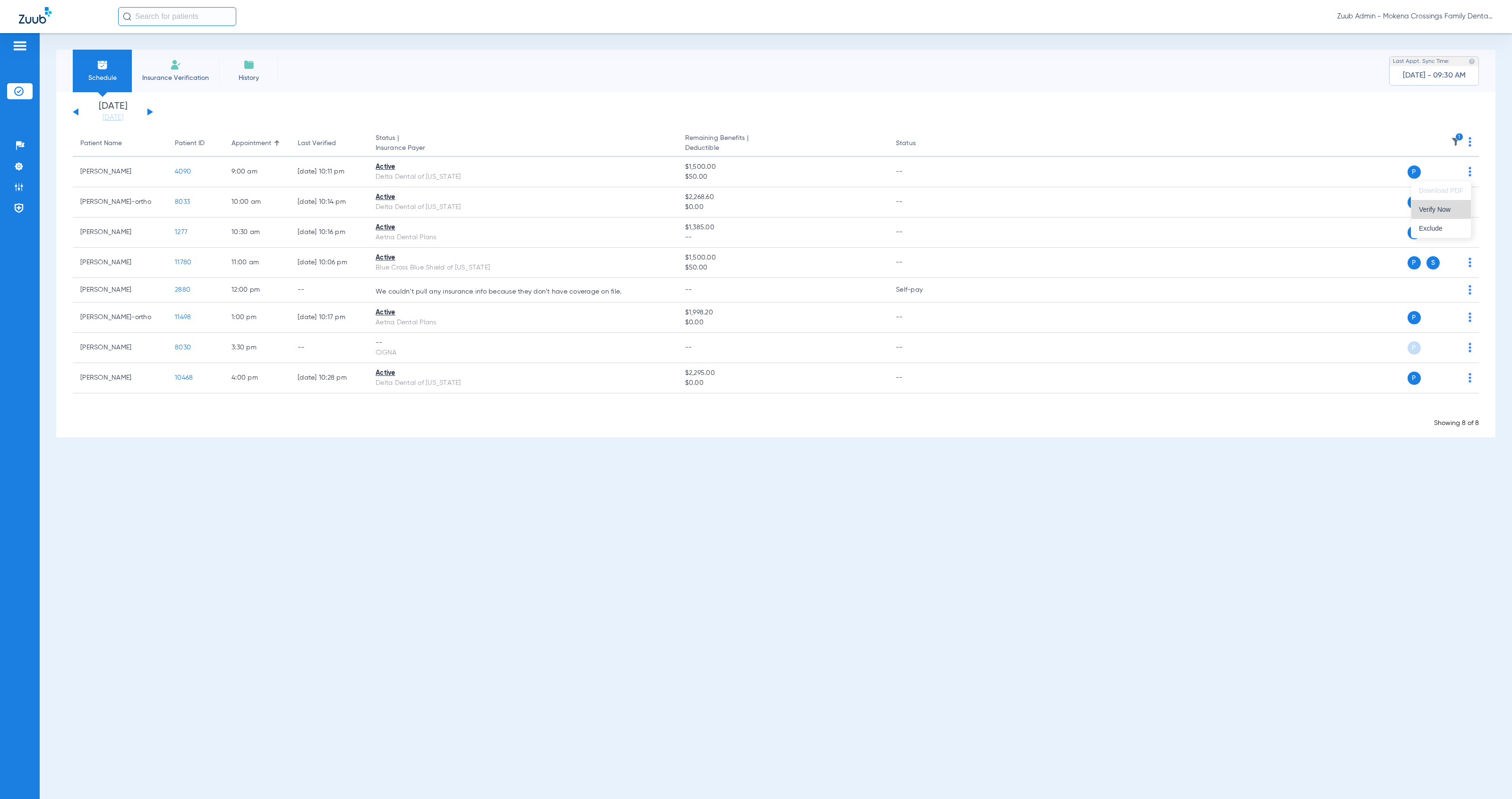
click at [1448, 207] on span "Verify Now" at bounding box center [1442, 209] width 45 height 7
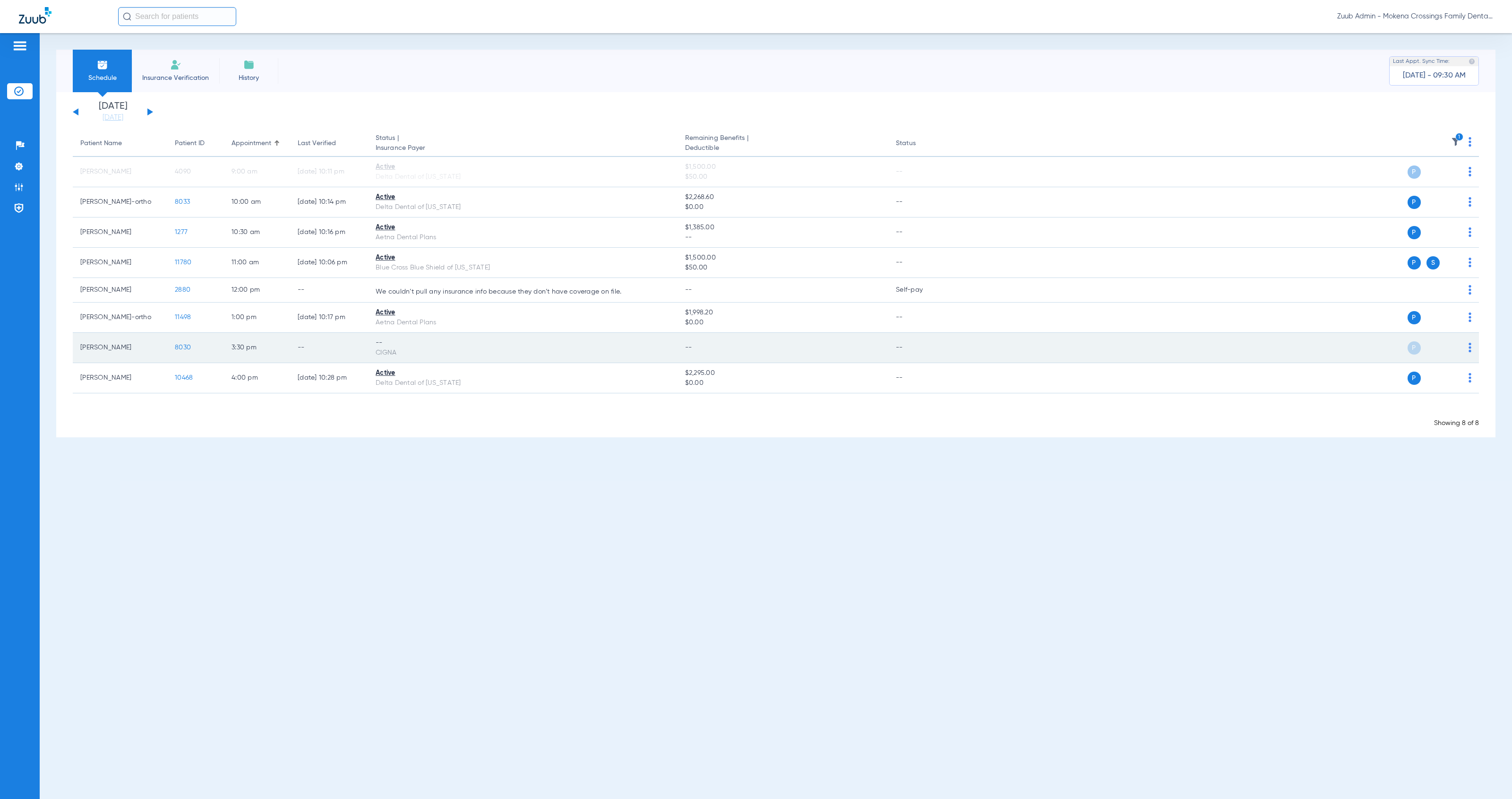
click at [1469, 349] on img at bounding box center [1470, 347] width 3 height 9
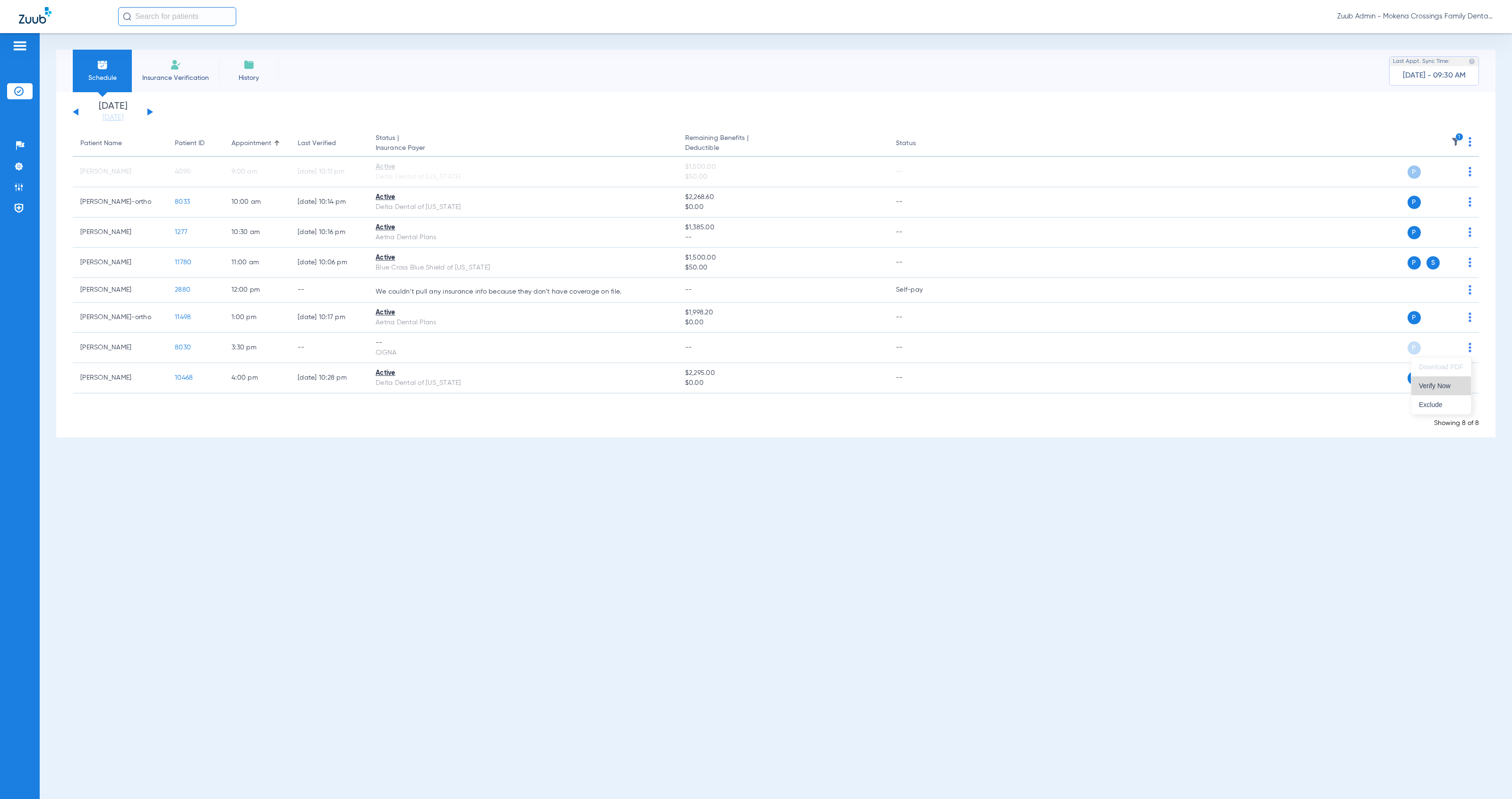
click at [1448, 384] on span "Verify Now" at bounding box center [1442, 385] width 45 height 7
click at [107, 116] on link "[DATE]" at bounding box center [113, 117] width 57 height 9
click at [162, 216] on td "14" at bounding box center [166, 218] width 26 height 19
click at [256, 309] on button "Apply" at bounding box center [254, 300] width 56 height 19
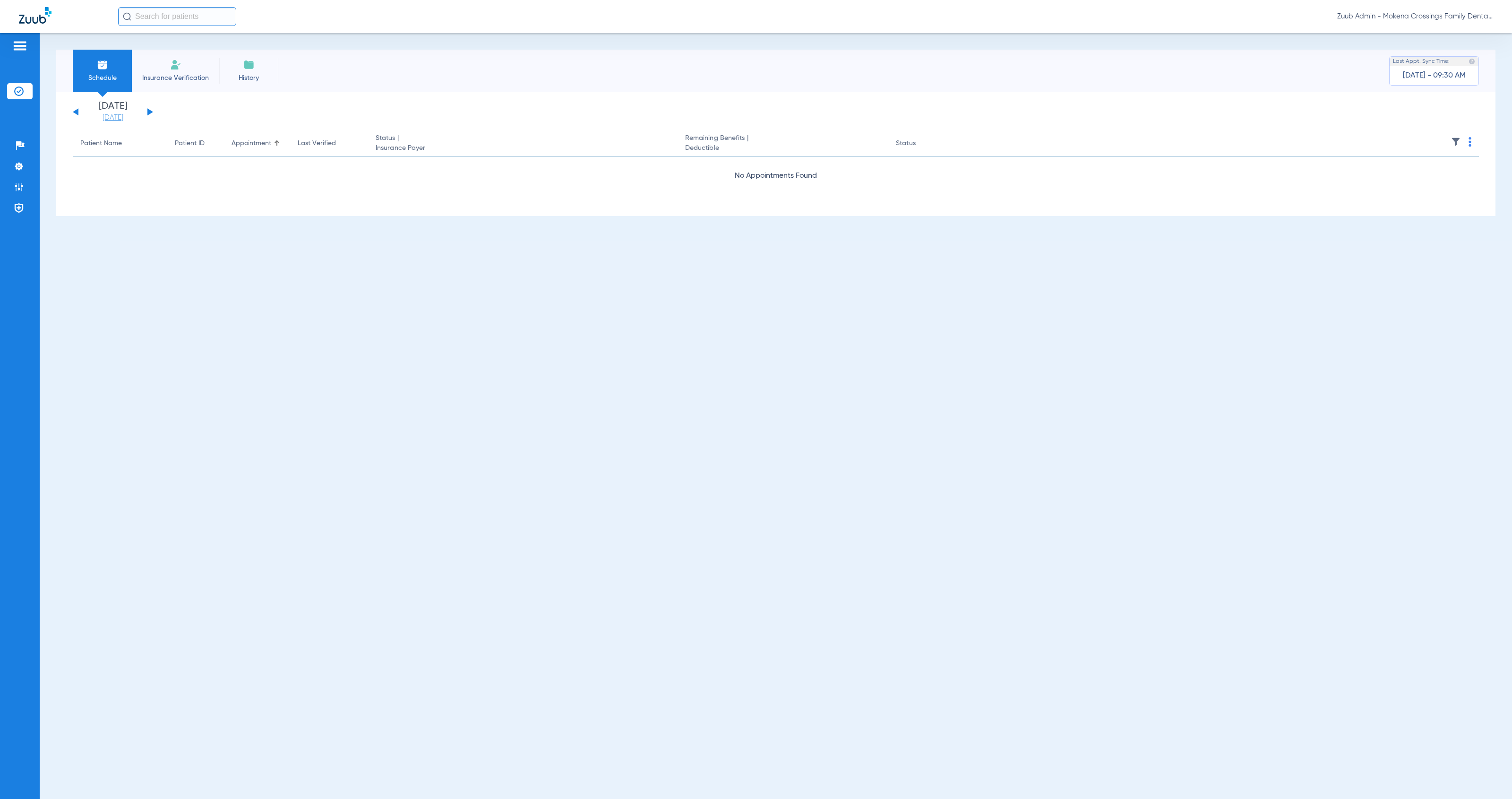
click at [121, 120] on link "[DATE]" at bounding box center [113, 117] width 57 height 9
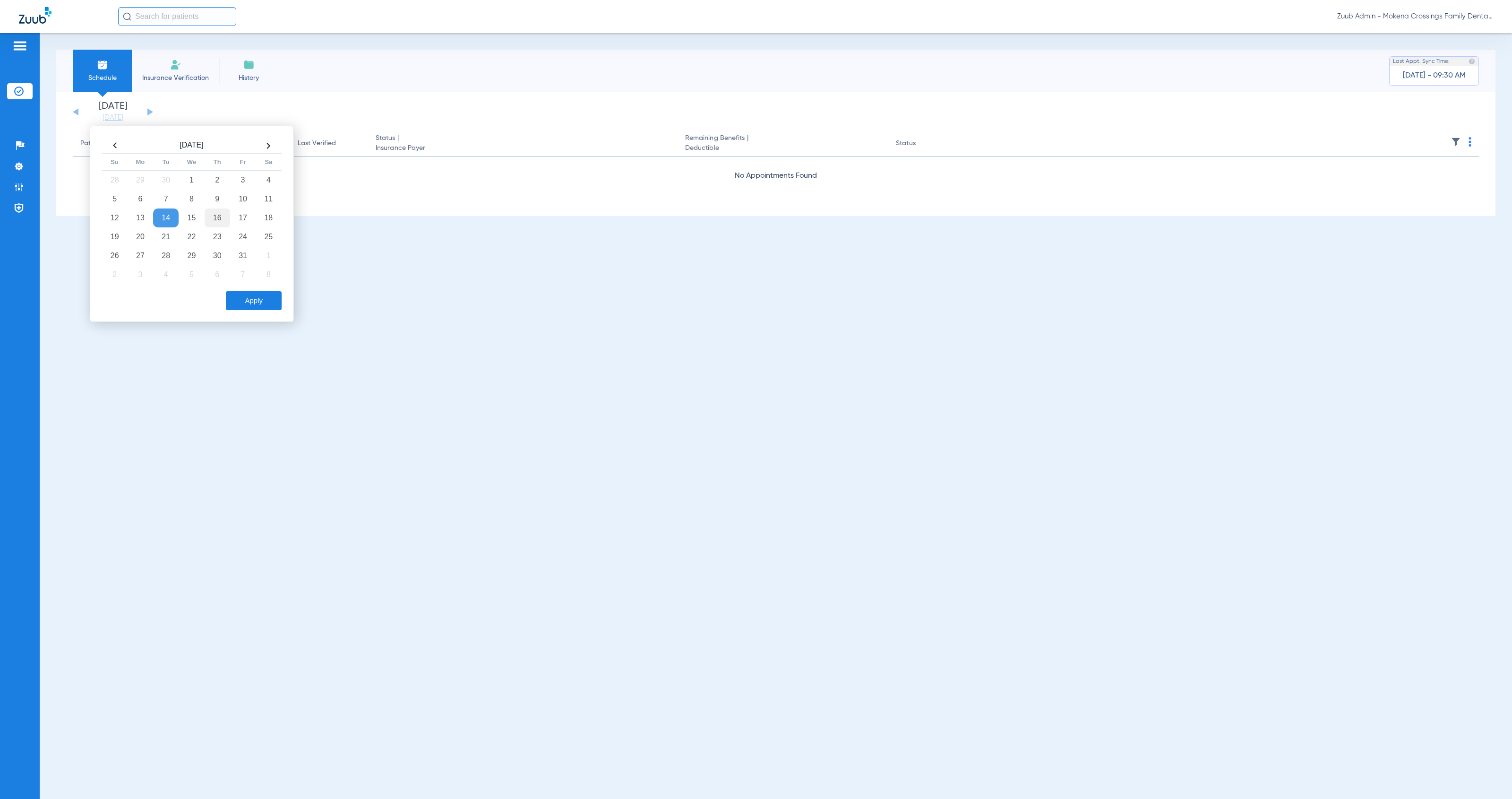
click at [218, 220] on td "16" at bounding box center [217, 218] width 26 height 19
click at [253, 298] on button "Apply" at bounding box center [254, 300] width 56 height 19
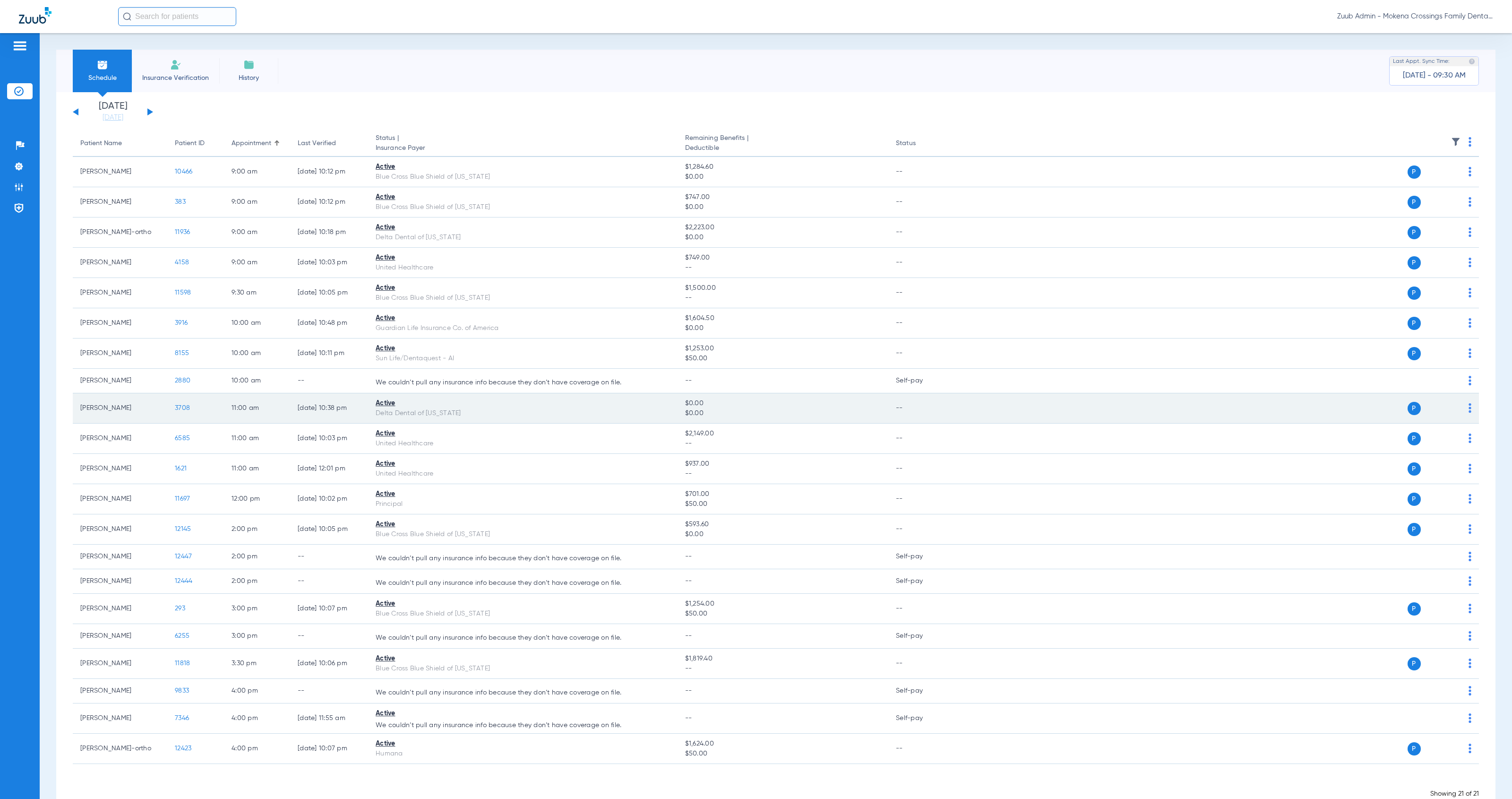
click at [1469, 408] on img at bounding box center [1470, 407] width 3 height 9
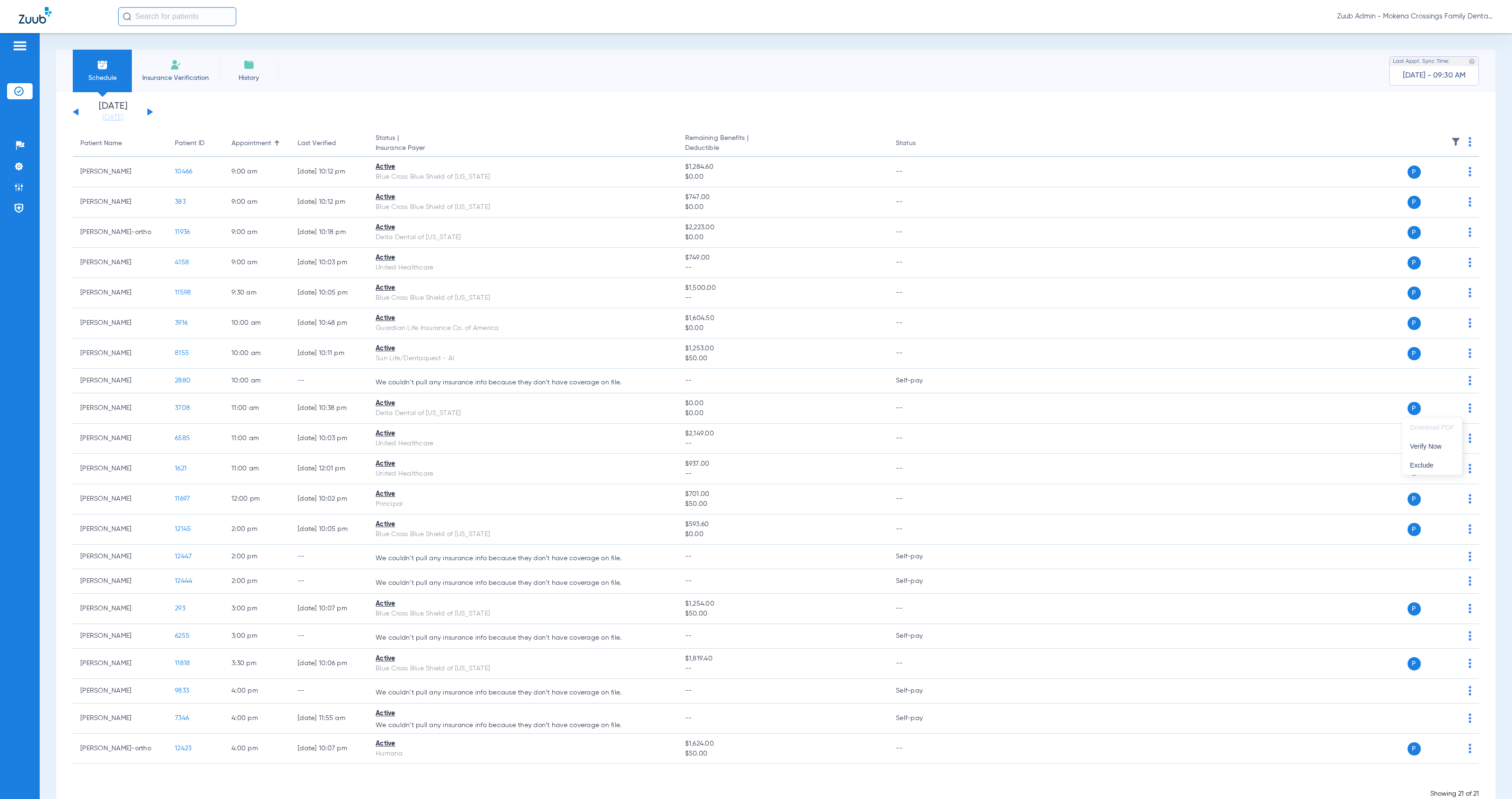
click at [762, 382] on div at bounding box center [756, 400] width 1512 height 799
click at [173, 18] on input "text" at bounding box center [177, 17] width 118 height 19
type input "[PERSON_NAME]"
click at [251, 48] on td "[DATE]" at bounding box center [262, 51] width 21 height 13
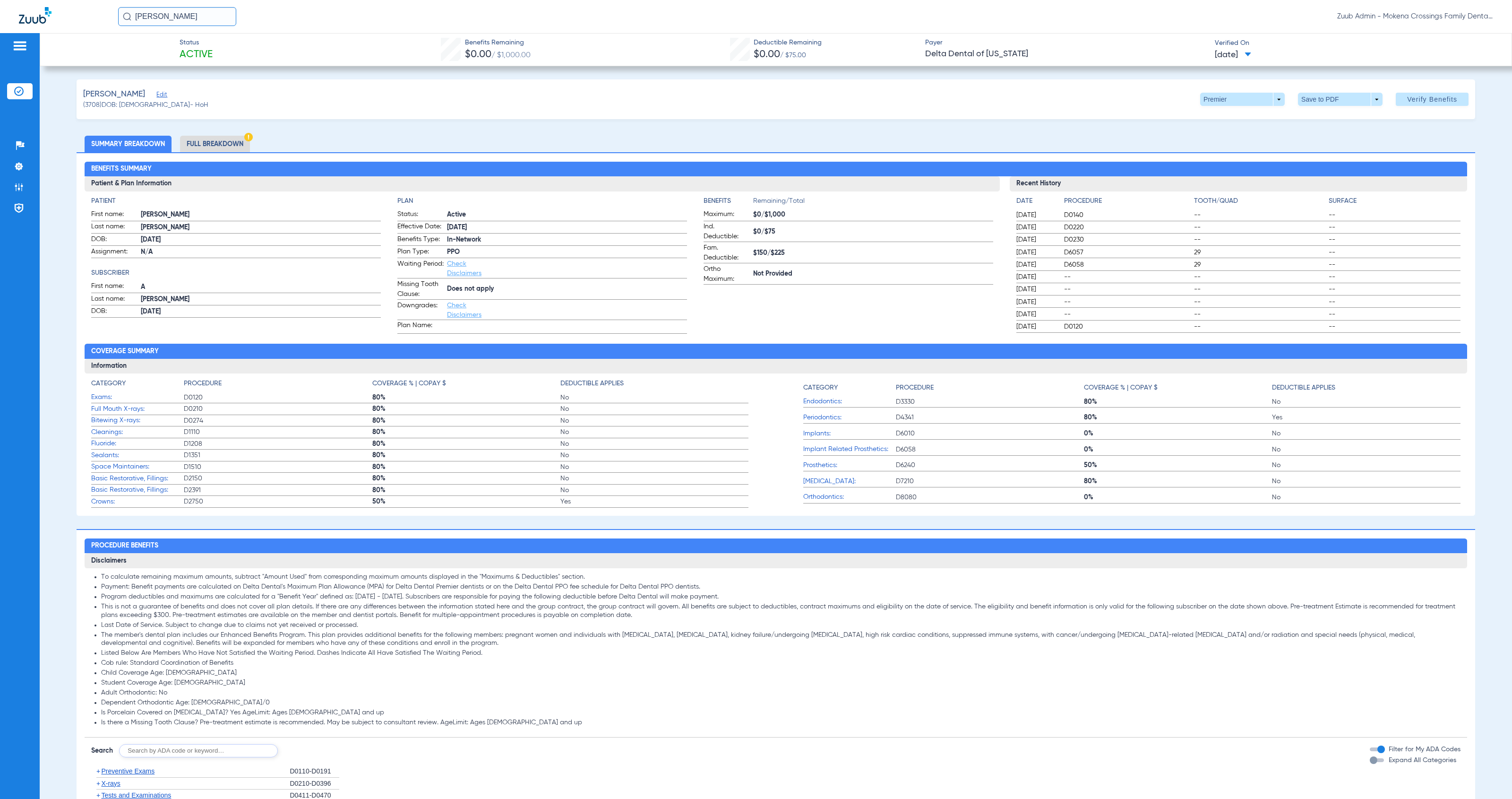
click at [162, 97] on span "Edit" at bounding box center [161, 96] width 9 height 9
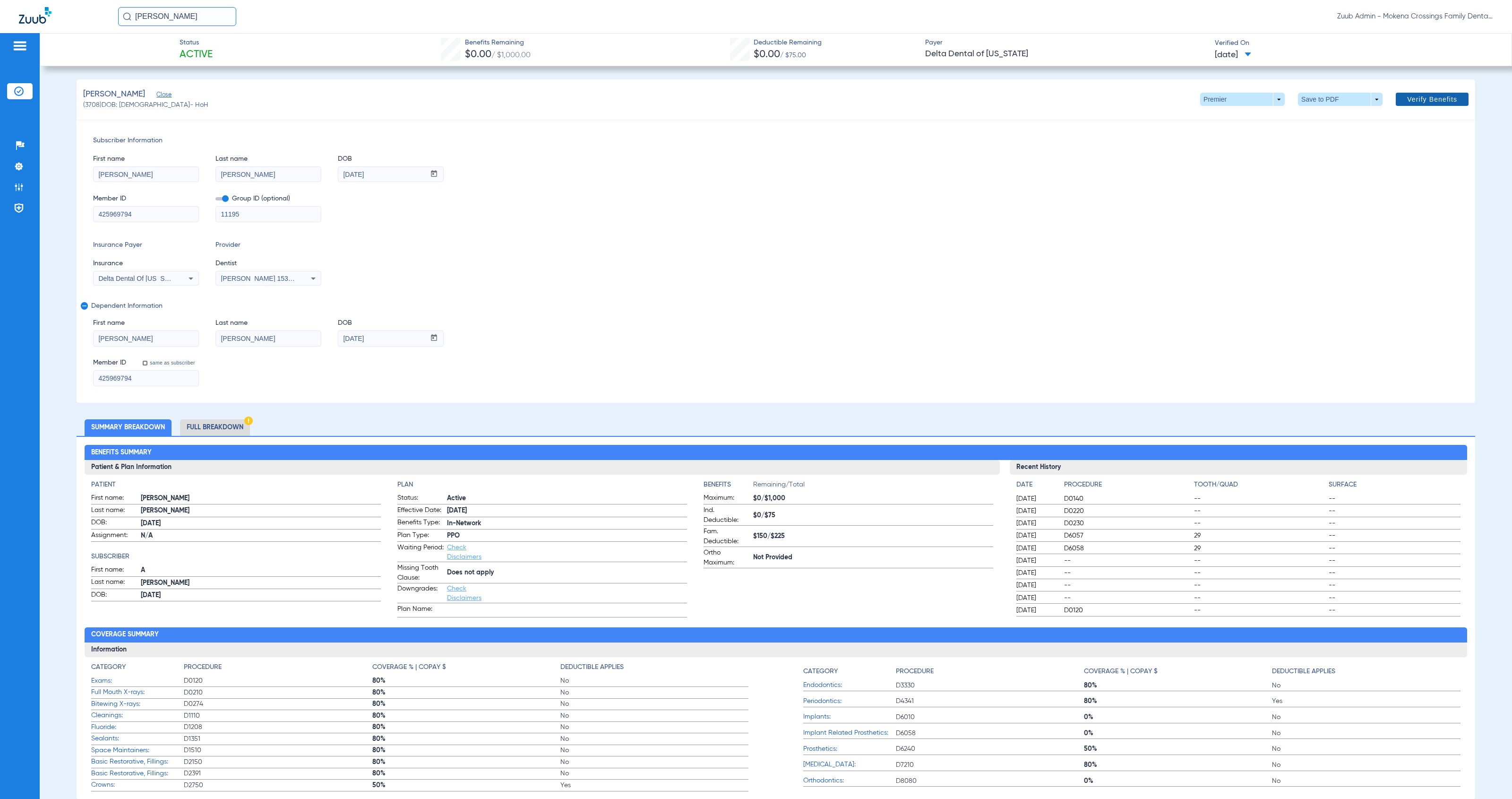
click at [1434, 102] on span "Verify Benefits" at bounding box center [1432, 99] width 50 height 7
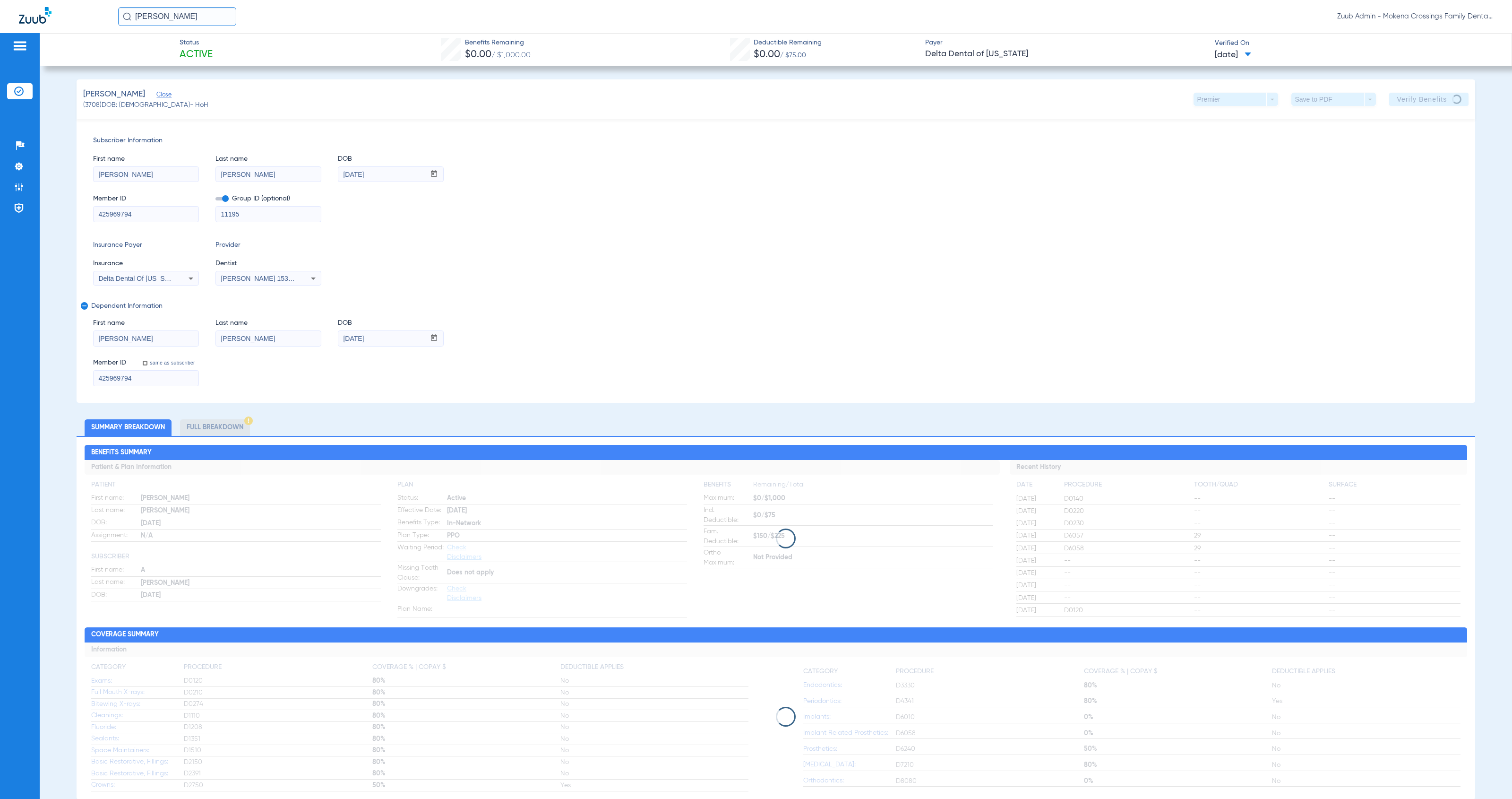
click at [18, 91] on img at bounding box center [18, 91] width 9 height 9
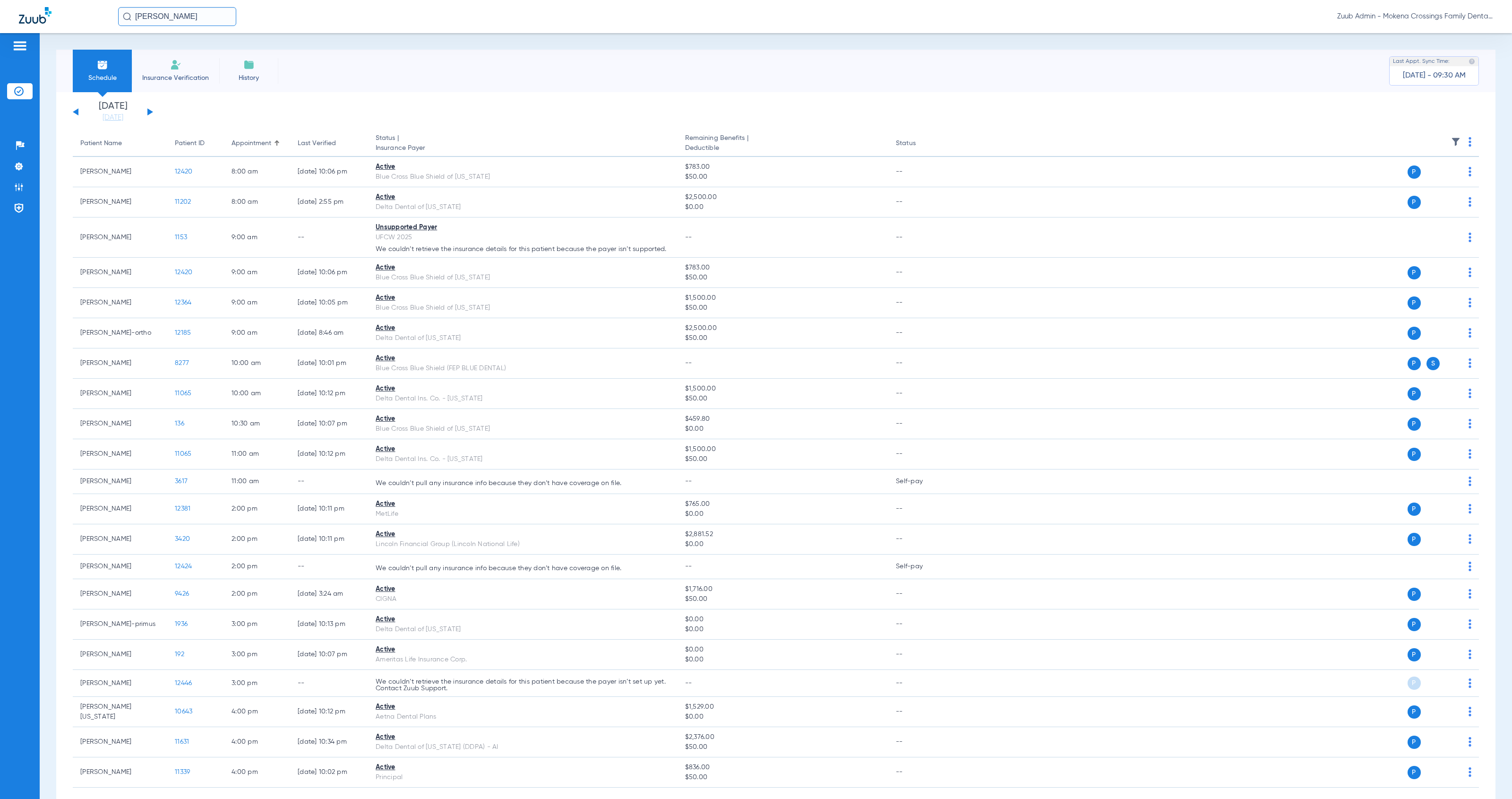
click at [156, 71] on li "Insurance Verification" at bounding box center [175, 70] width 88 height 42
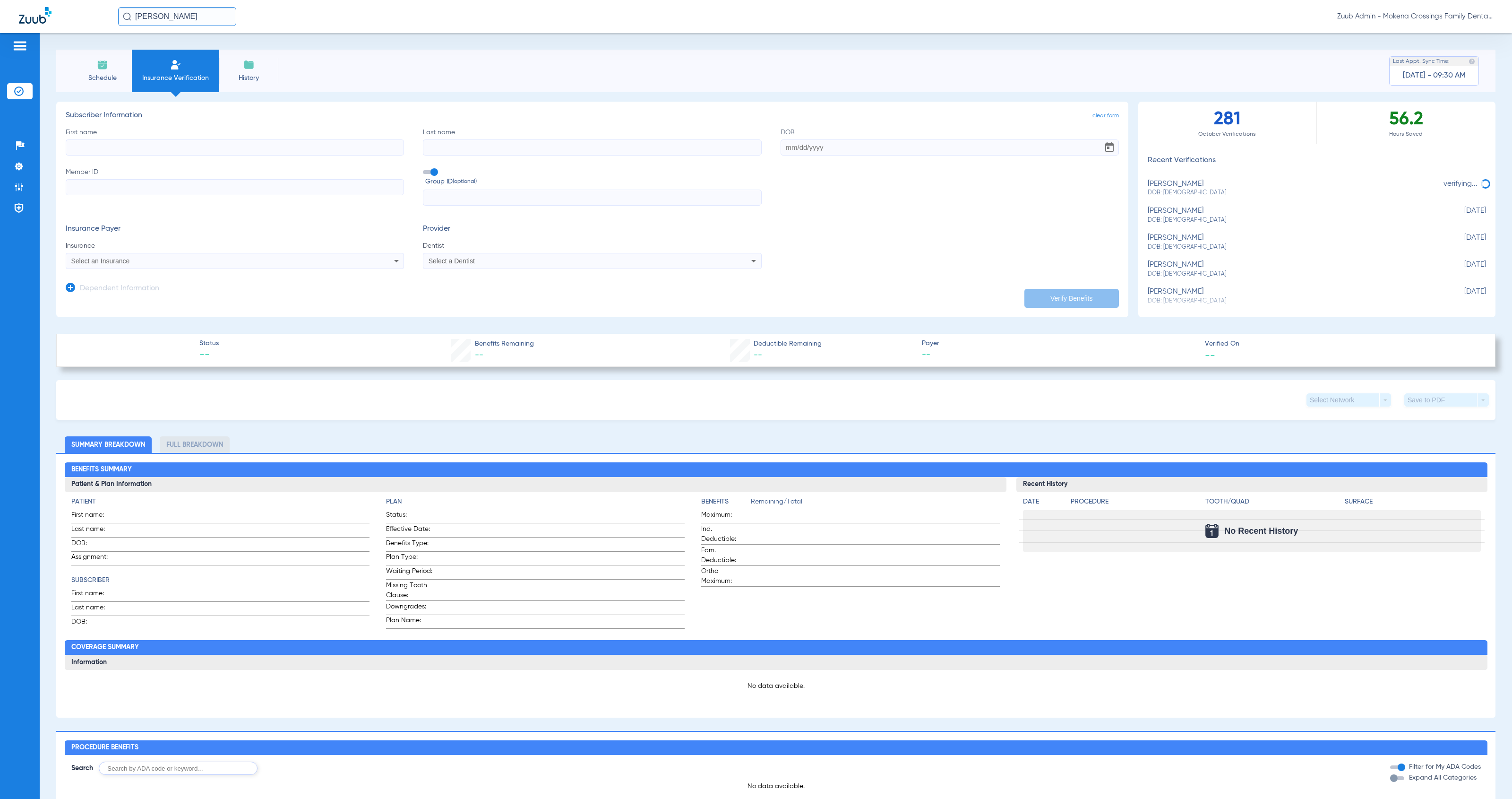
click at [168, 143] on input "First name" at bounding box center [235, 148] width 338 height 16
click at [215, 189] on input "Member ID" at bounding box center [235, 187] width 338 height 16
click at [72, 290] on icon at bounding box center [70, 287] width 9 height 9
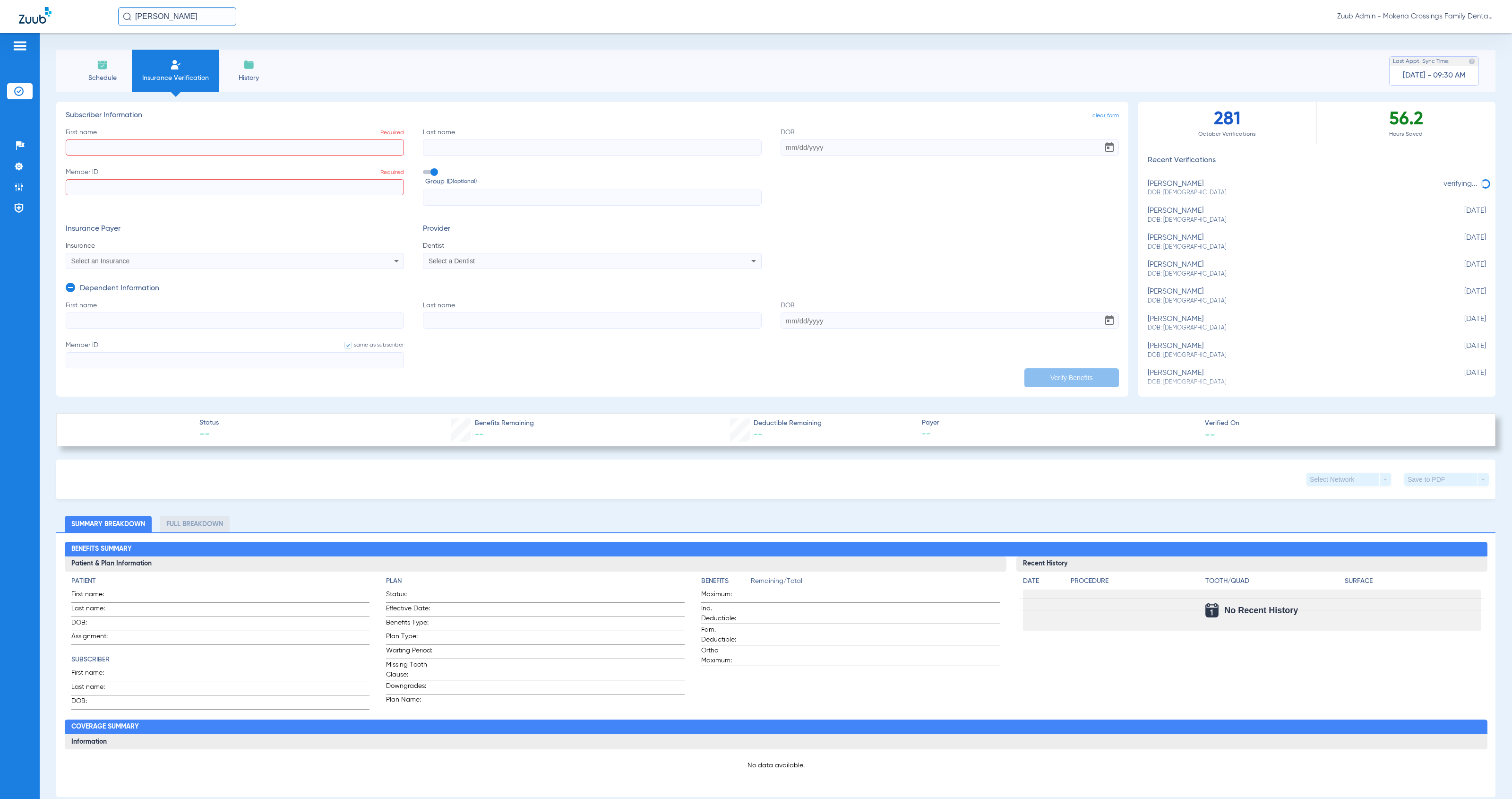
click at [334, 260] on div "Select an Insurance" at bounding box center [235, 261] width 338 height 12
type input "guar"
click at [170, 302] on mat-option "Guardian Life Insurance Co. Of America" at bounding box center [145, 309] width 159 height 15
click at [498, 262] on div "Select a Dentist" at bounding box center [560, 260] width 262 height 7
type input "ell"
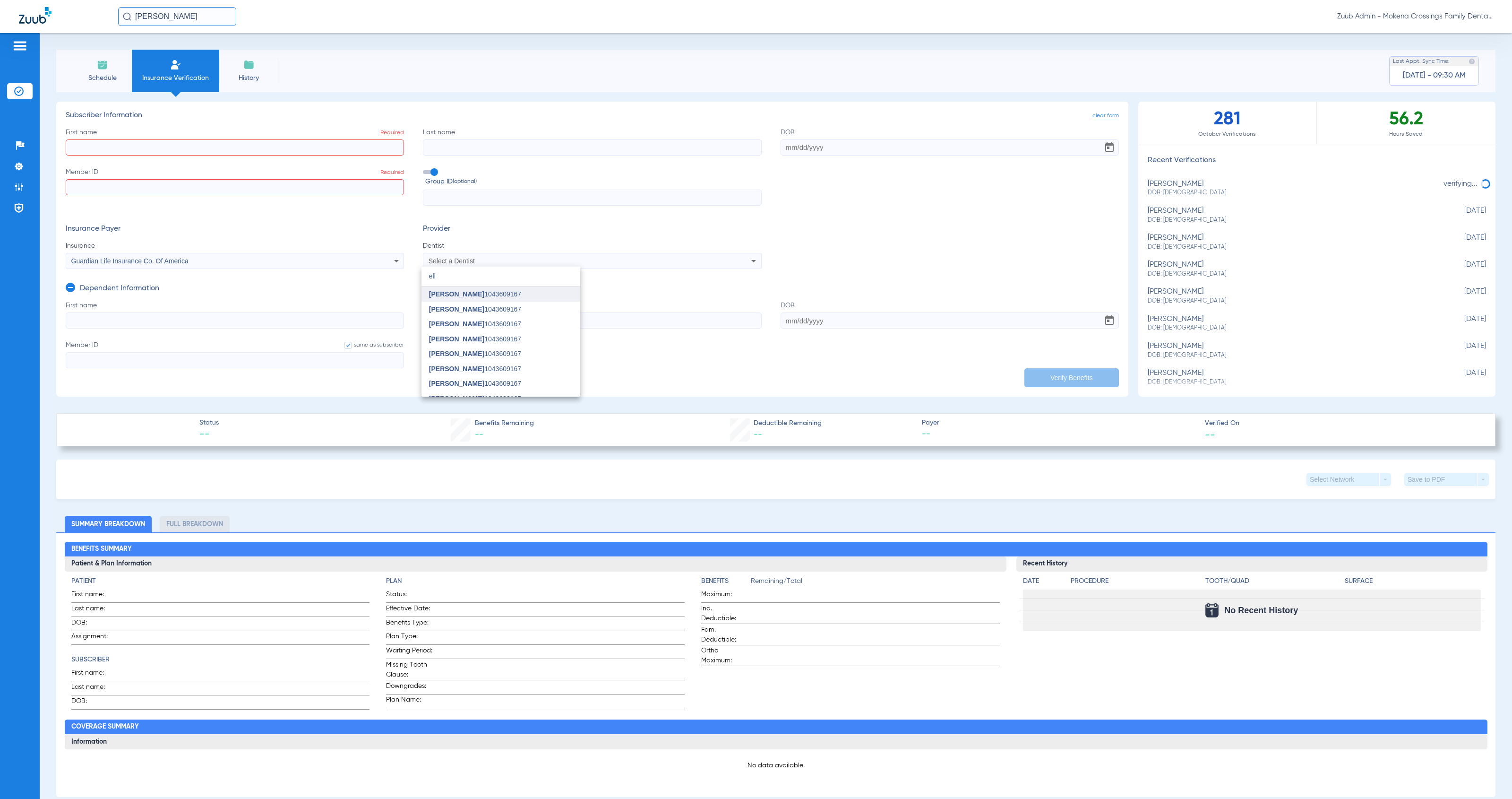
click at [514, 292] on span "Ellen Boomsma 1043609167" at bounding box center [475, 293] width 92 height 7
click at [206, 148] on input "First name Required" at bounding box center [235, 148] width 338 height 16
click at [70, 287] on icon at bounding box center [70, 287] width 9 height 9
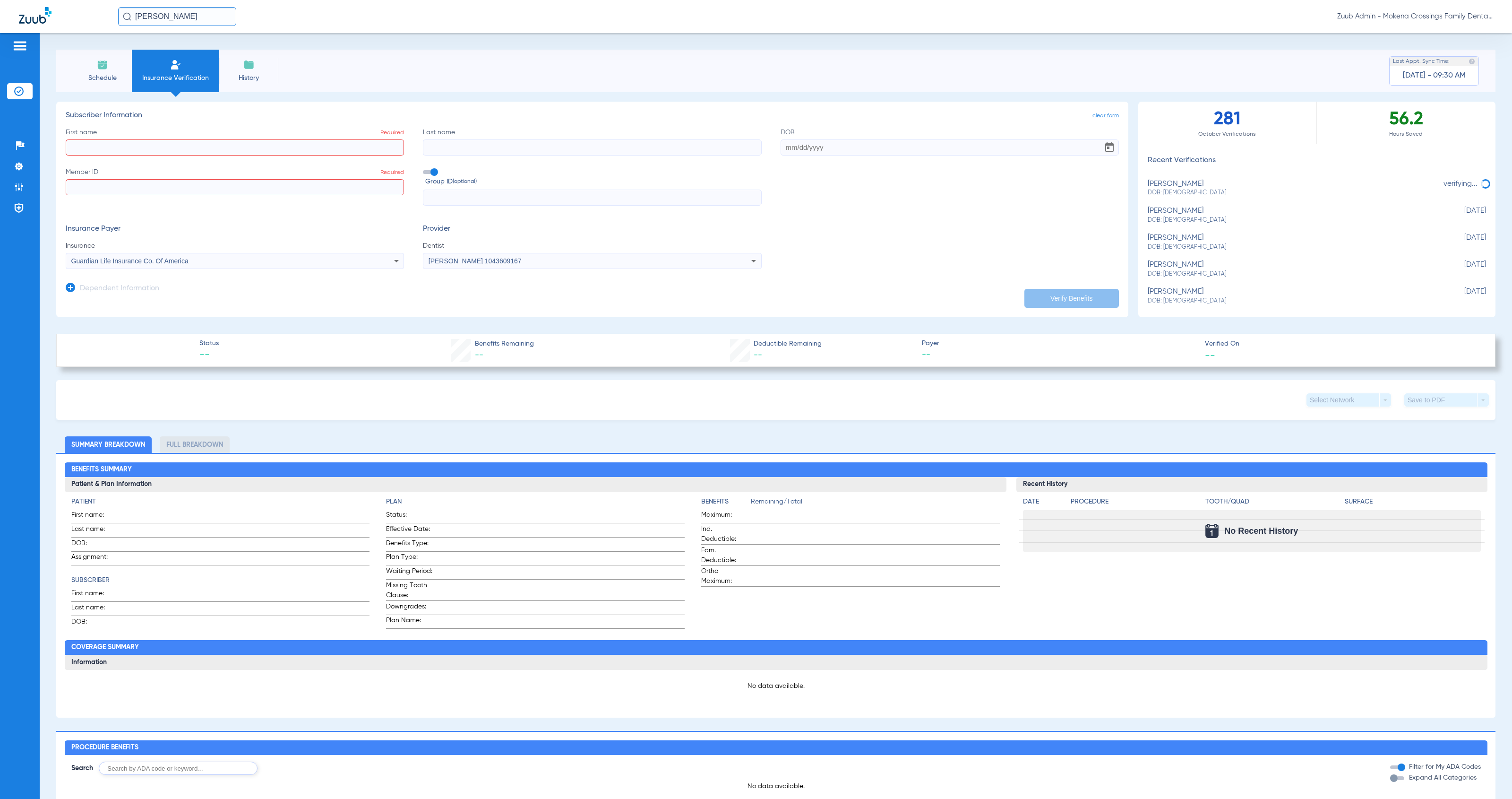
click at [93, 138] on label "First name Required" at bounding box center [235, 142] width 338 height 28
click at [93, 140] on input "First name Required" at bounding box center [235, 148] width 338 height 16
type input "angelia"
type input "lentini"
click at [791, 149] on input "01161986" at bounding box center [950, 148] width 338 height 16
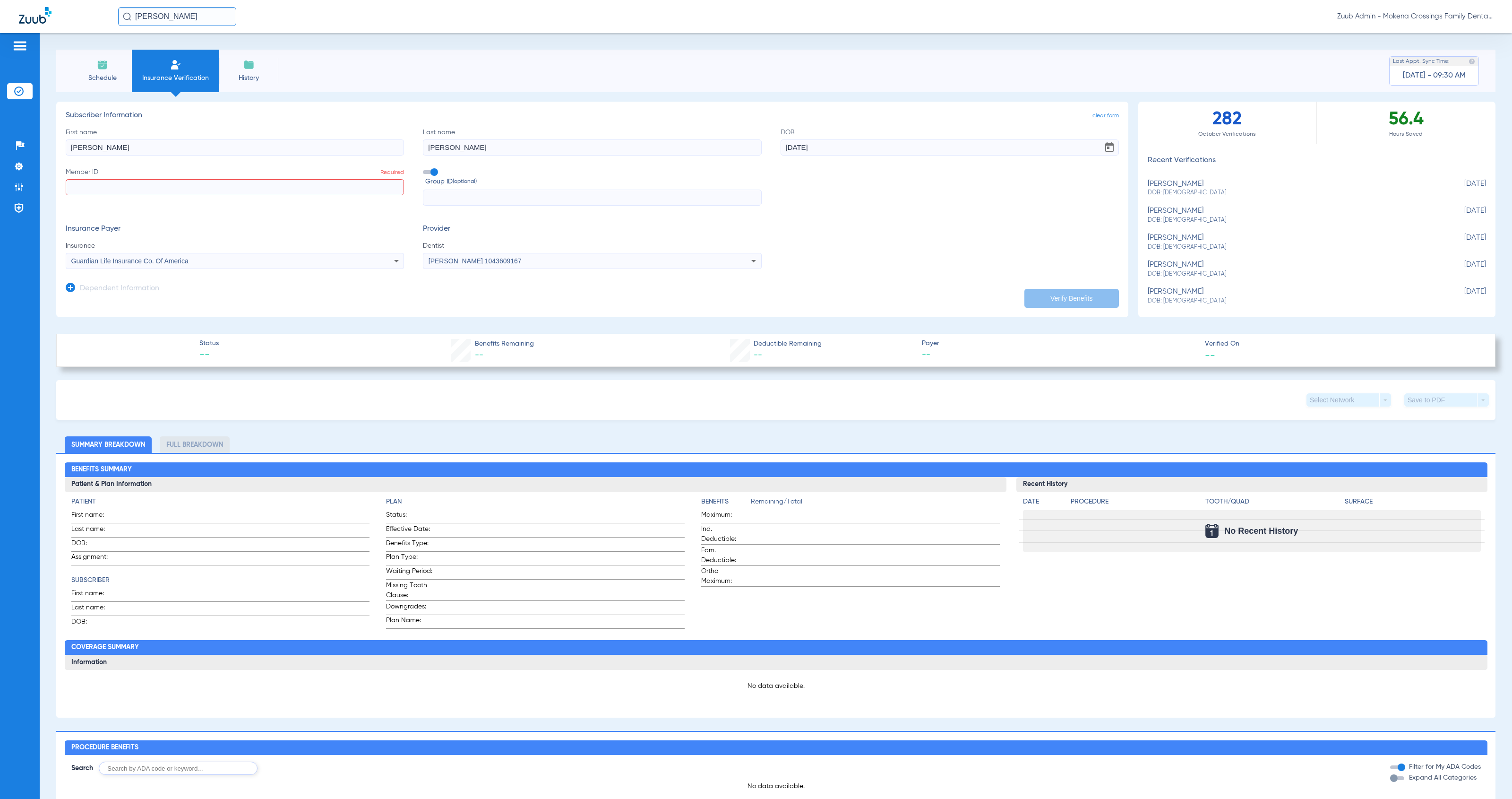
type input "[DATE]"
click at [94, 188] on input "Member ID Required" at bounding box center [235, 187] width 338 height 16
type input "630221957"
click at [1081, 293] on button "Verify Benefits" at bounding box center [1072, 298] width 94 height 19
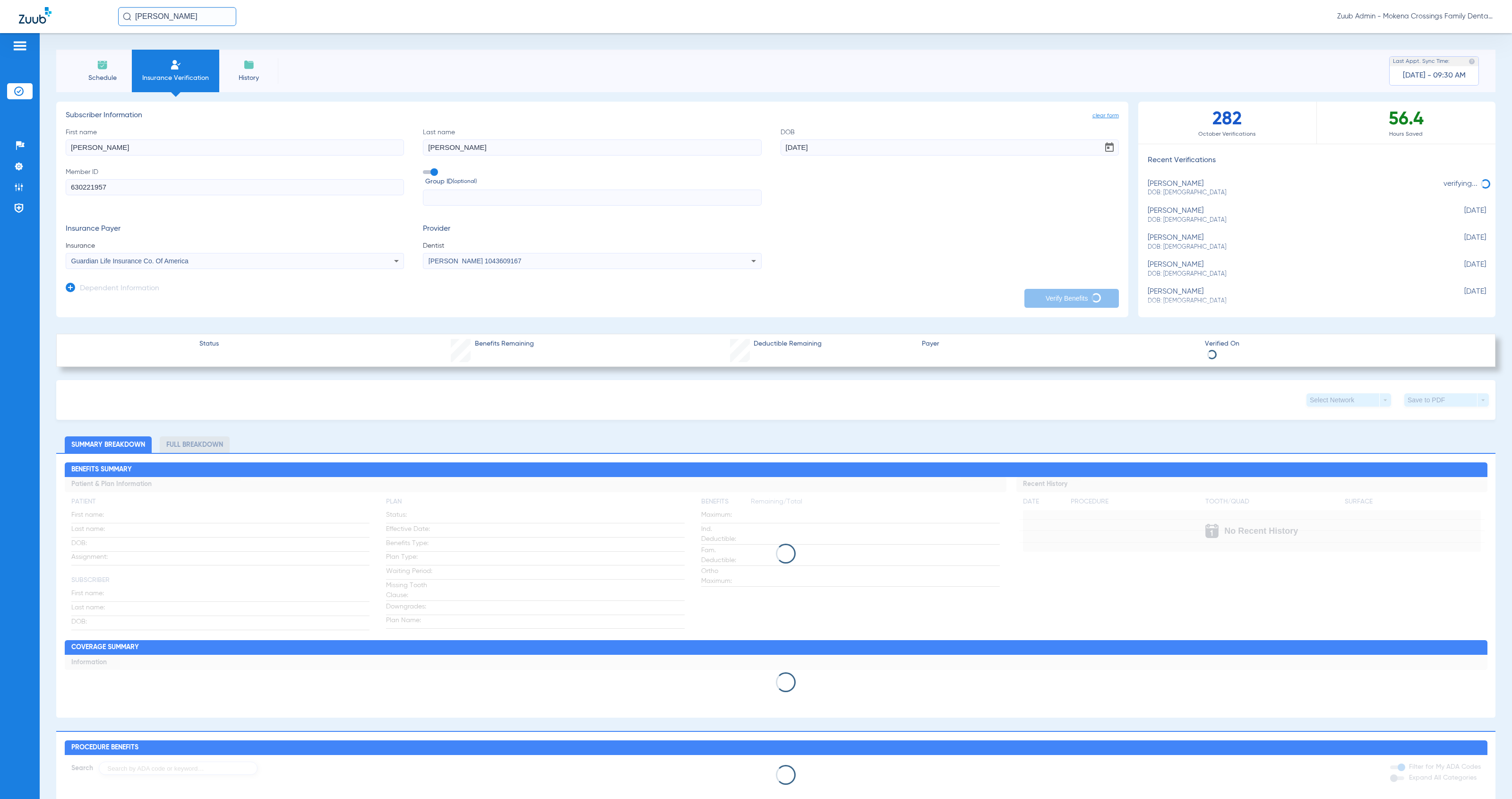
click at [173, 18] on input "[PERSON_NAME]" at bounding box center [177, 17] width 118 height 19
click at [542, 71] on div "Schedule Insurance Verification History Last Appt. Sync Time: Today - 09:30 AM" at bounding box center [776, 70] width 1440 height 42
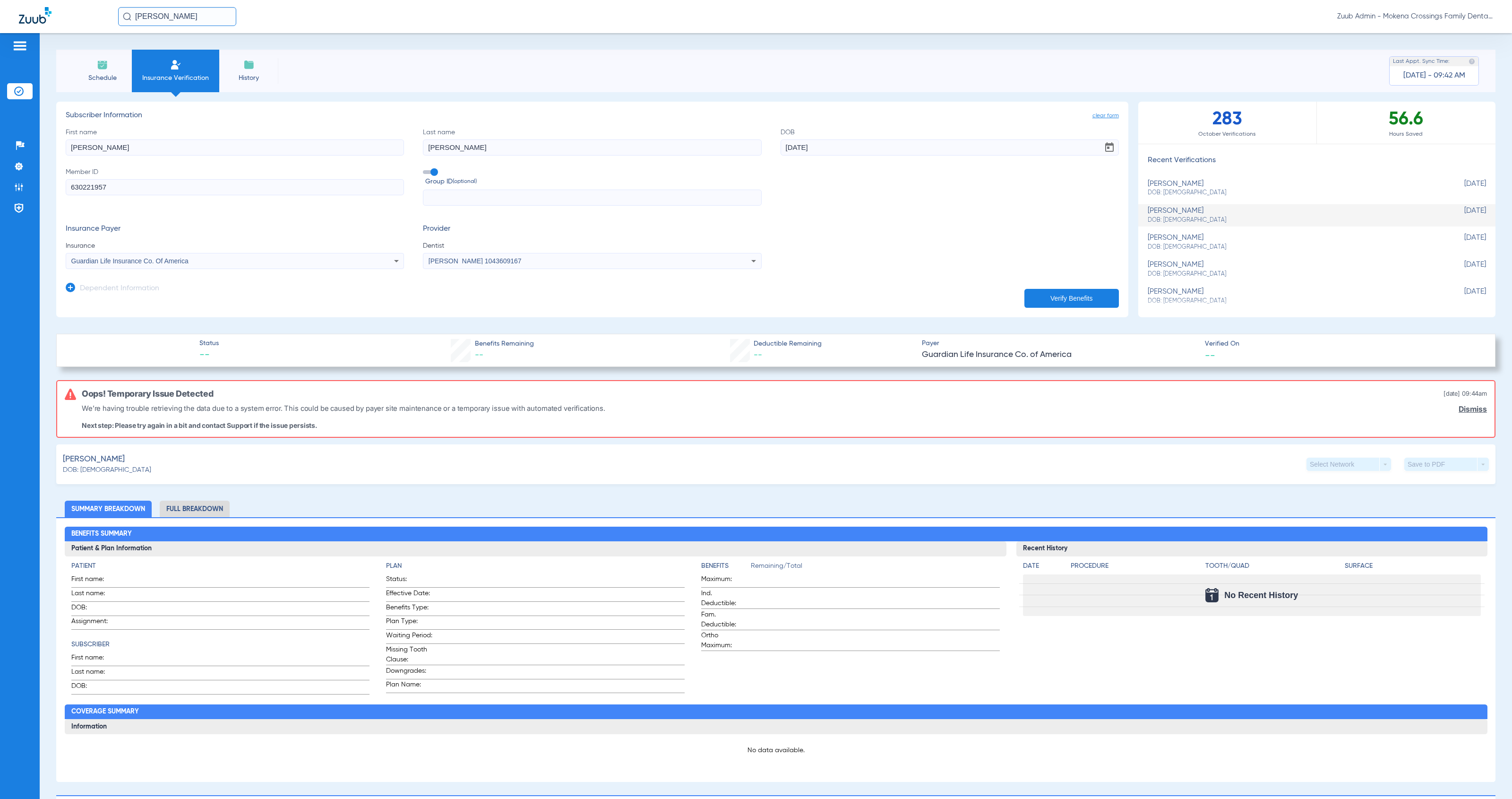
click at [1181, 187] on div "willa thompson DOB: 12/18/1943" at bounding box center [1293, 188] width 291 height 18
type input "[PERSON_NAME]"
type input "[DATE]"
type input "425969794"
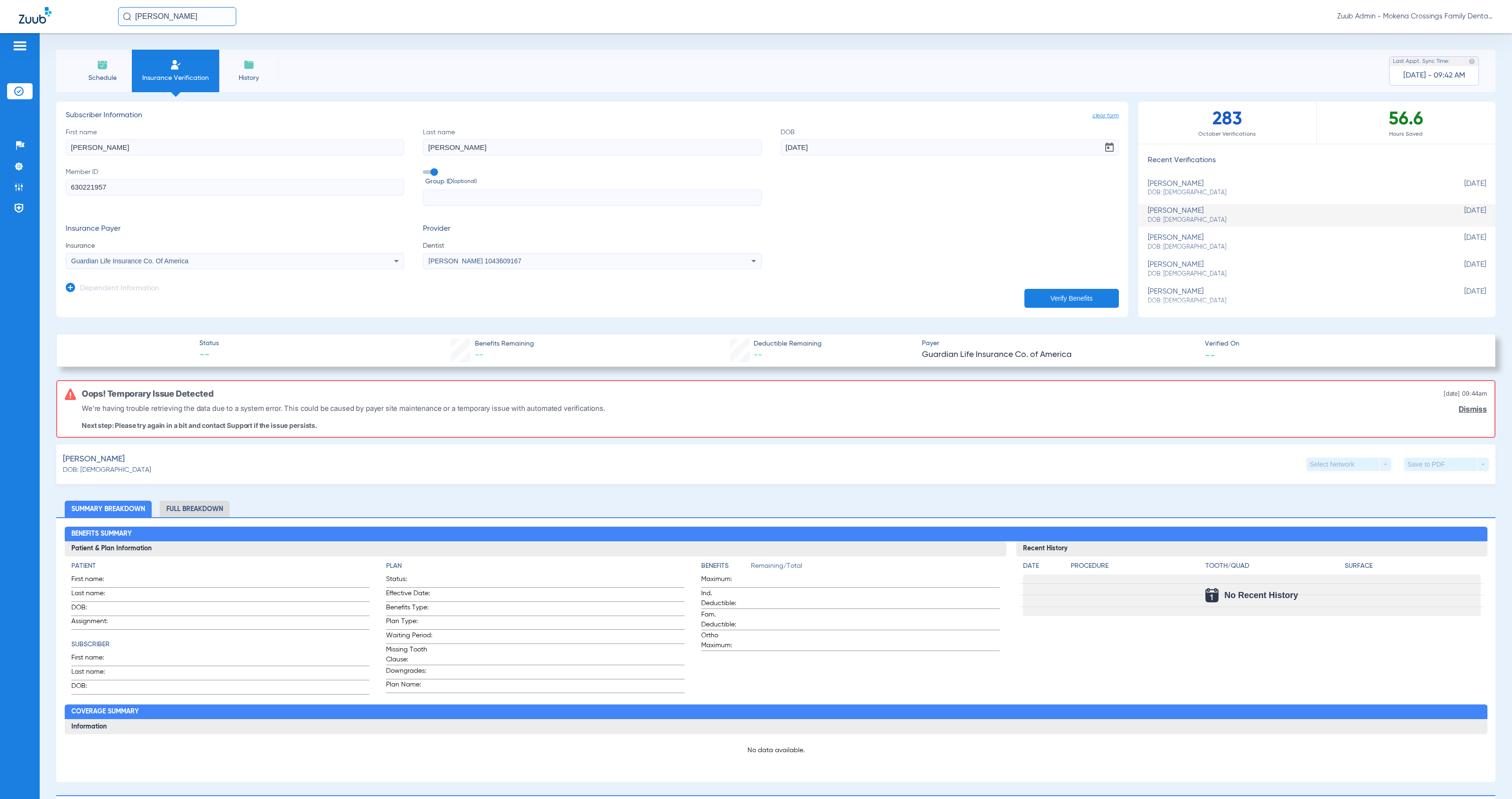
type input "11195"
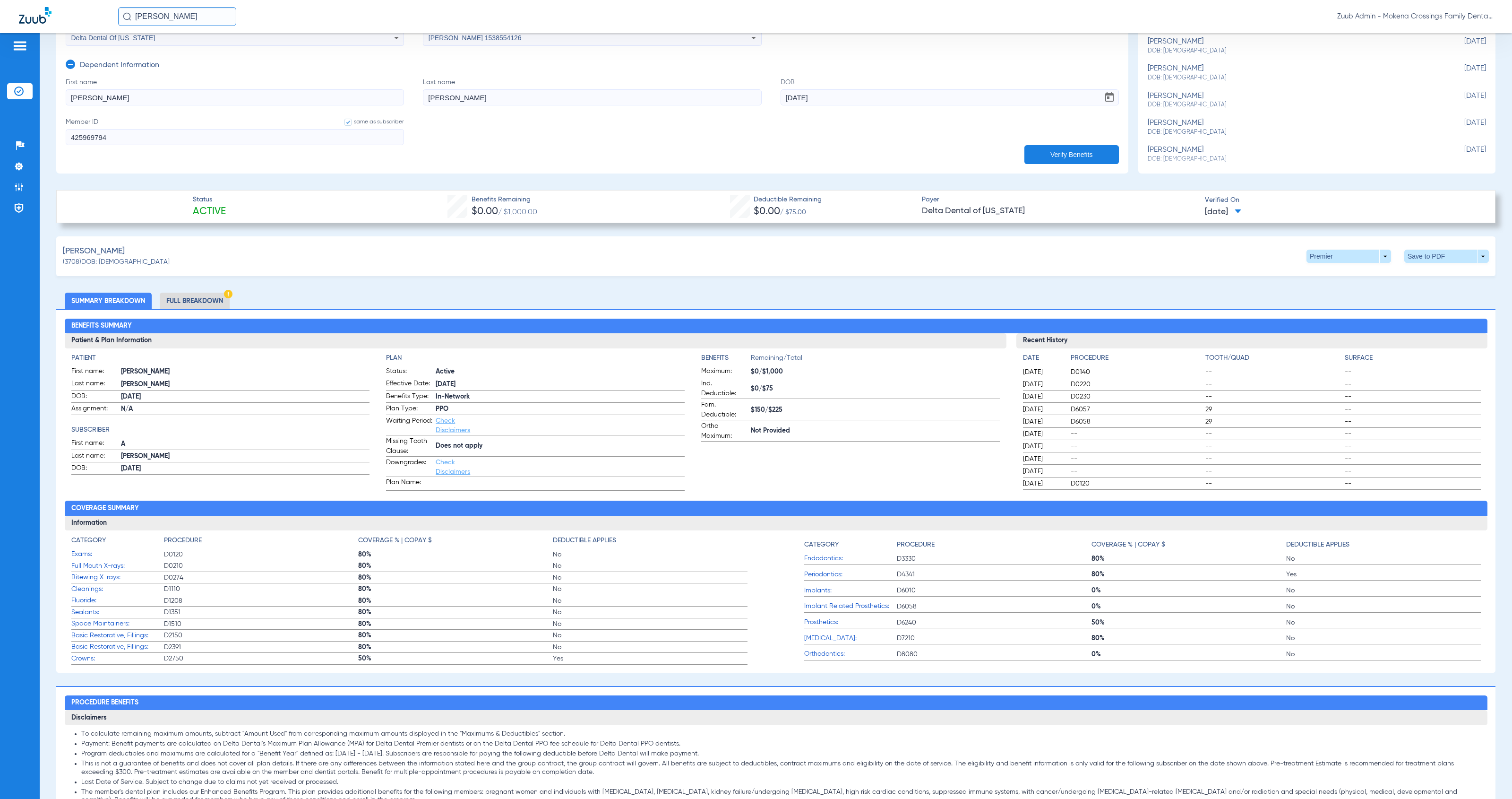
scroll to position [206, 0]
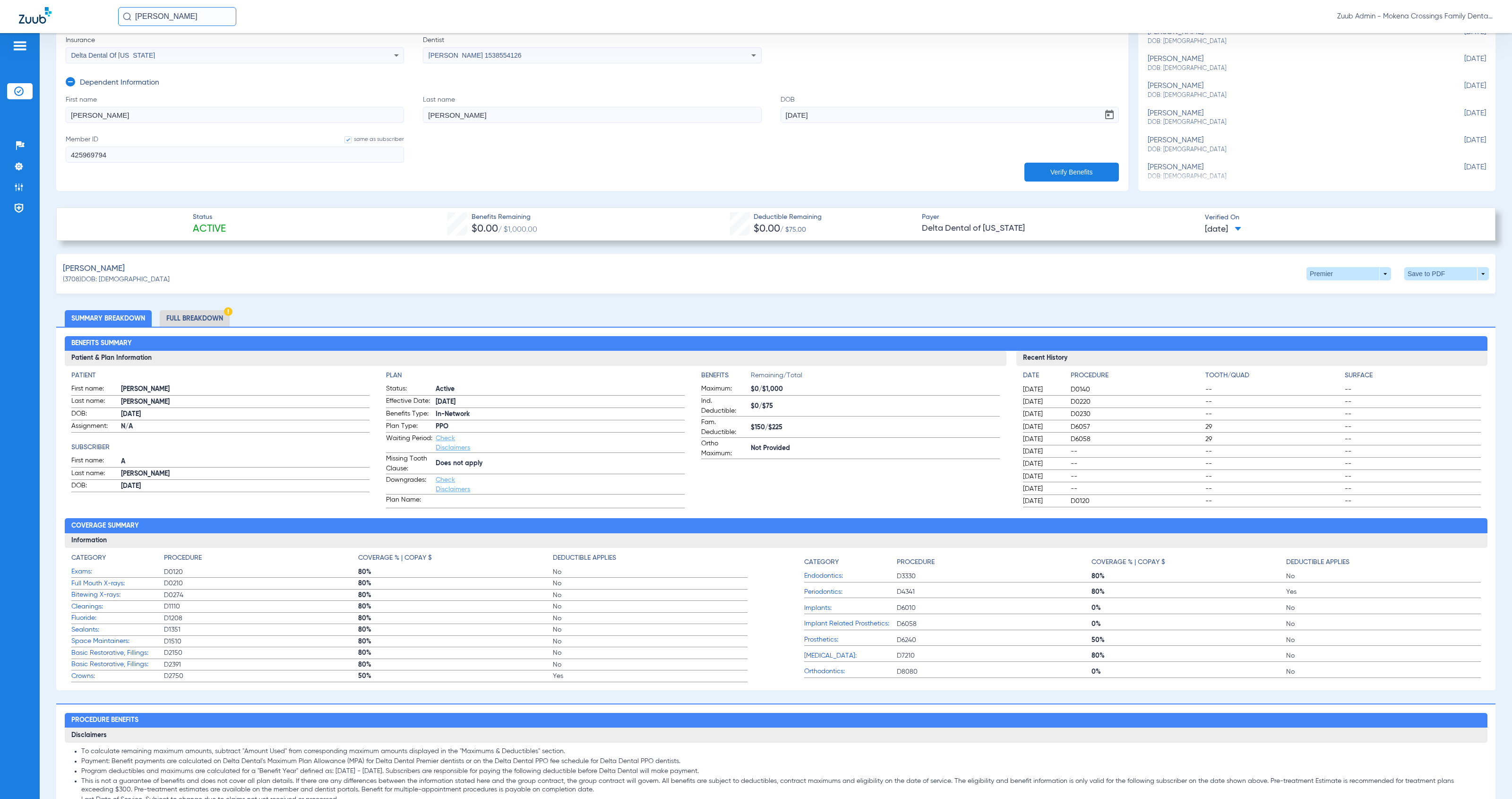
click at [222, 317] on li "Full Breakdown" at bounding box center [195, 318] width 70 height 17
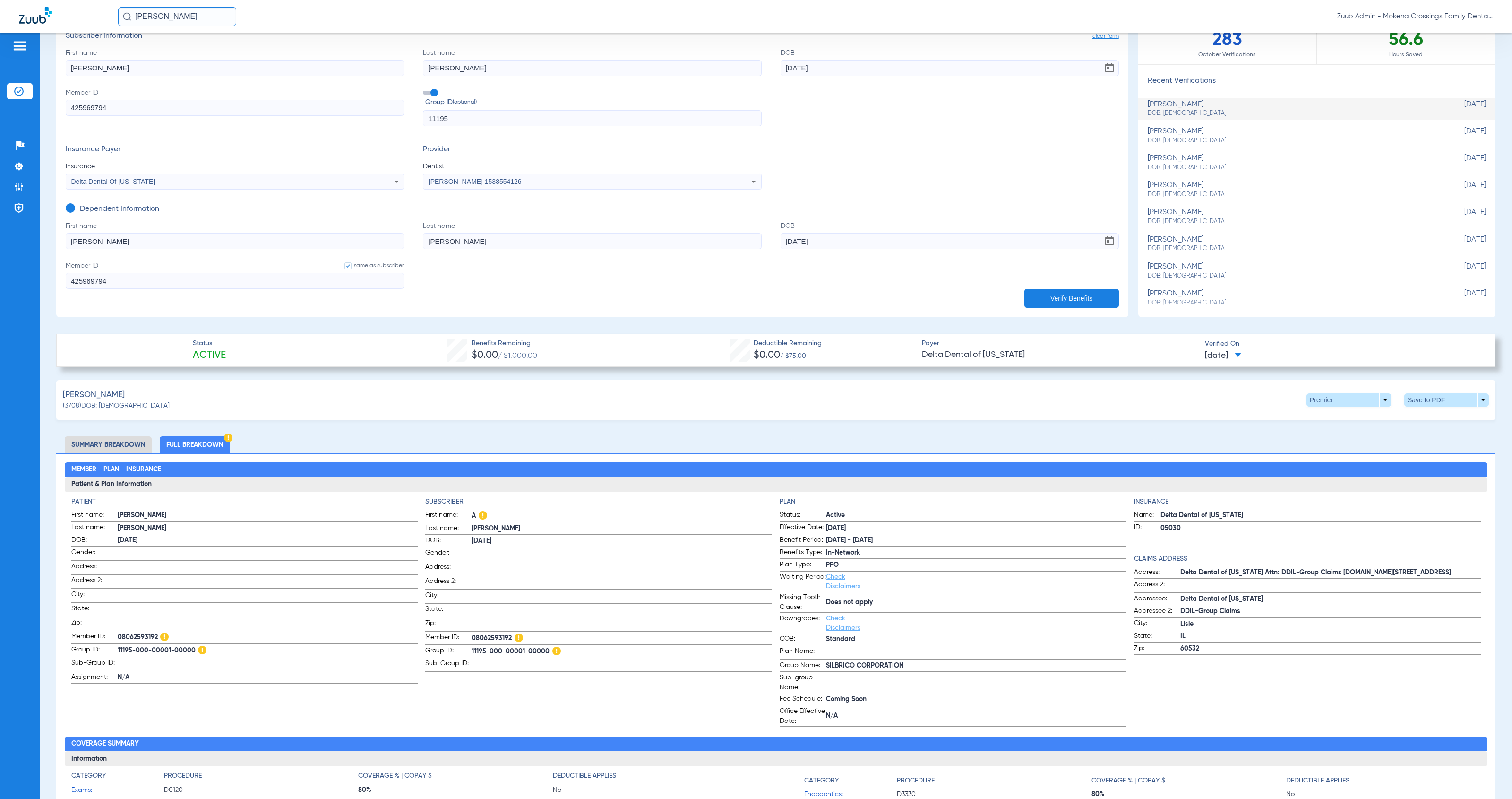
scroll to position [88, 0]
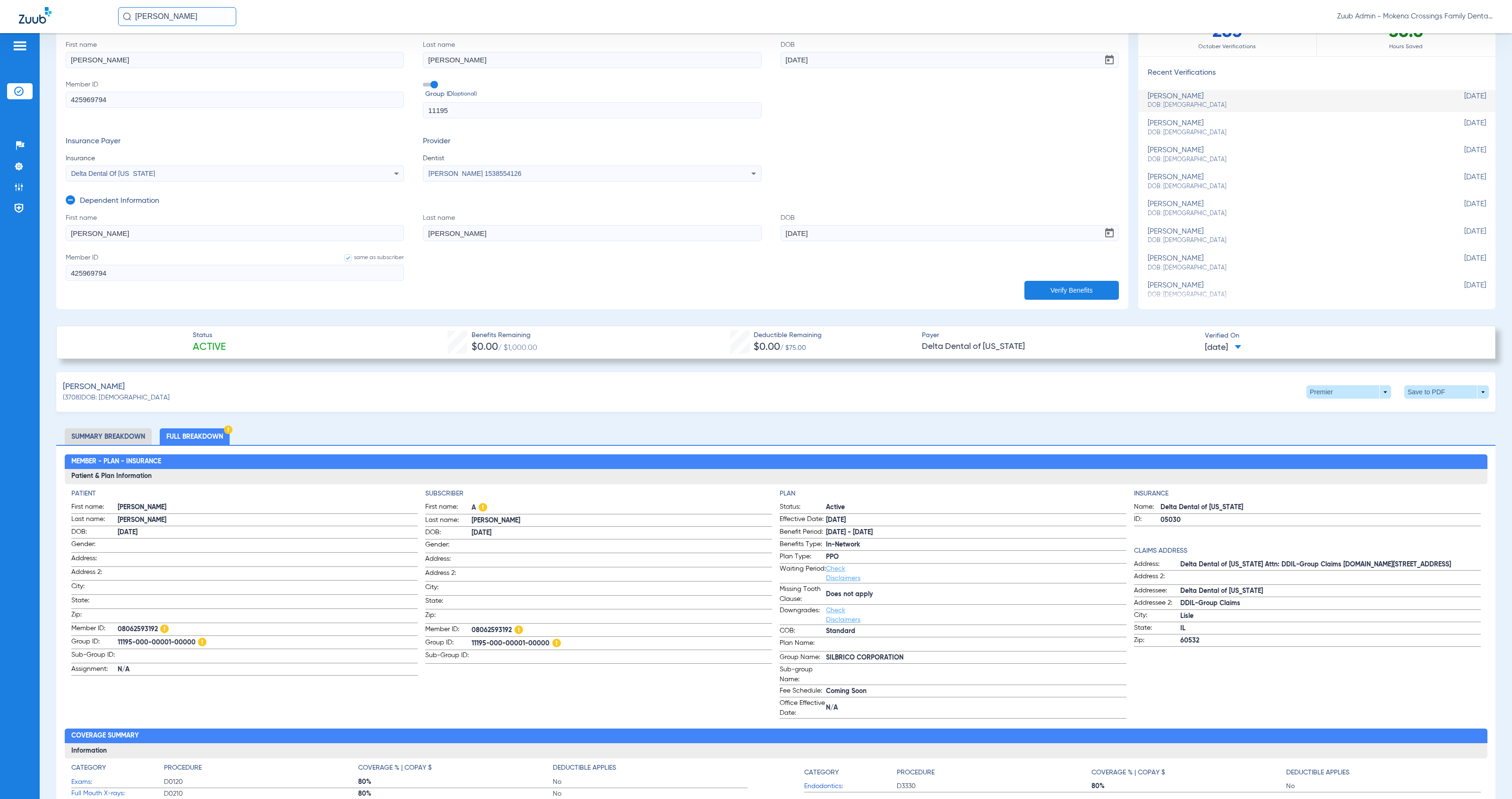
drag, startPoint x: 468, startPoint y: 632, endPoint x: 510, endPoint y: 636, distance: 42.2
click at [510, 636] on label "Member ID: 08062593192" at bounding box center [599, 630] width 347 height 12
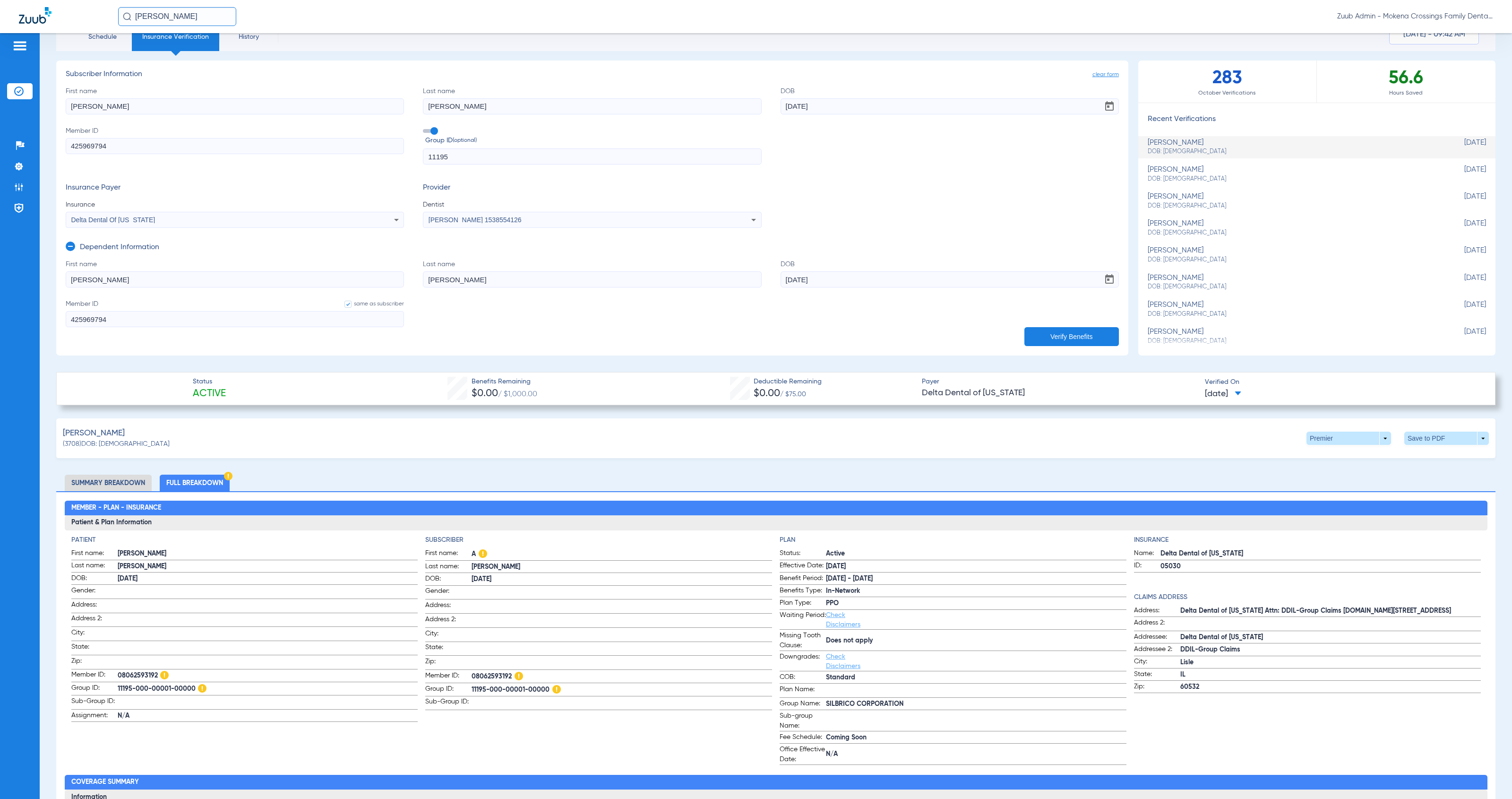
scroll to position [45, 0]
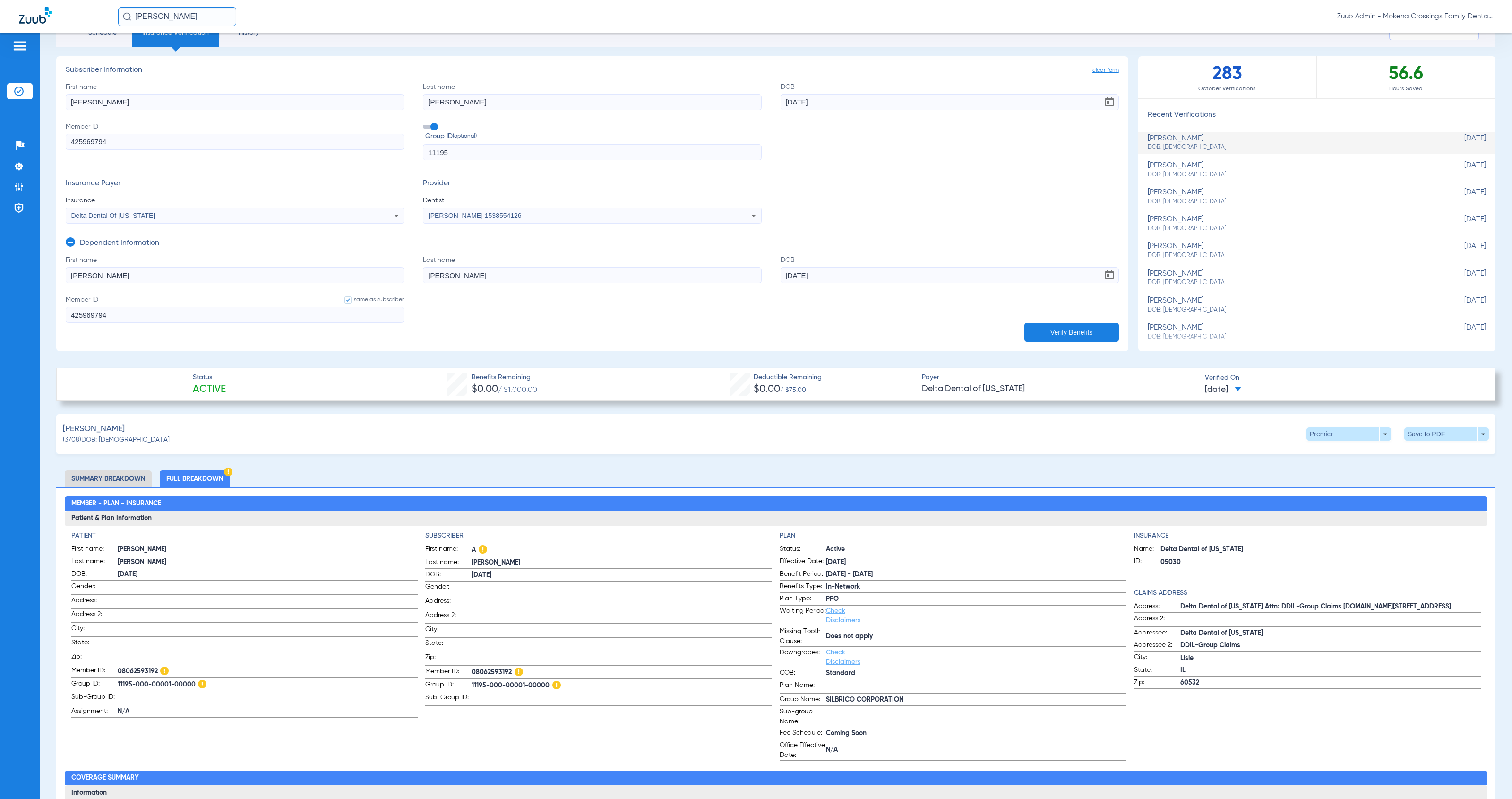
drag, startPoint x: 450, startPoint y: 153, endPoint x: 415, endPoint y: 150, distance: 35.1
click at [415, 150] on div "First name Alvin Last name Thompson DOB 07/02/1946 Member ID 425969794 Group ID…" at bounding box center [592, 121] width 1053 height 78
drag, startPoint x: 487, startPoint y: 684, endPoint x: 575, endPoint y: 686, distance: 88.0
click at [575, 686] on span "11195-000-00001-00000" at bounding box center [622, 685] width 301 height 12
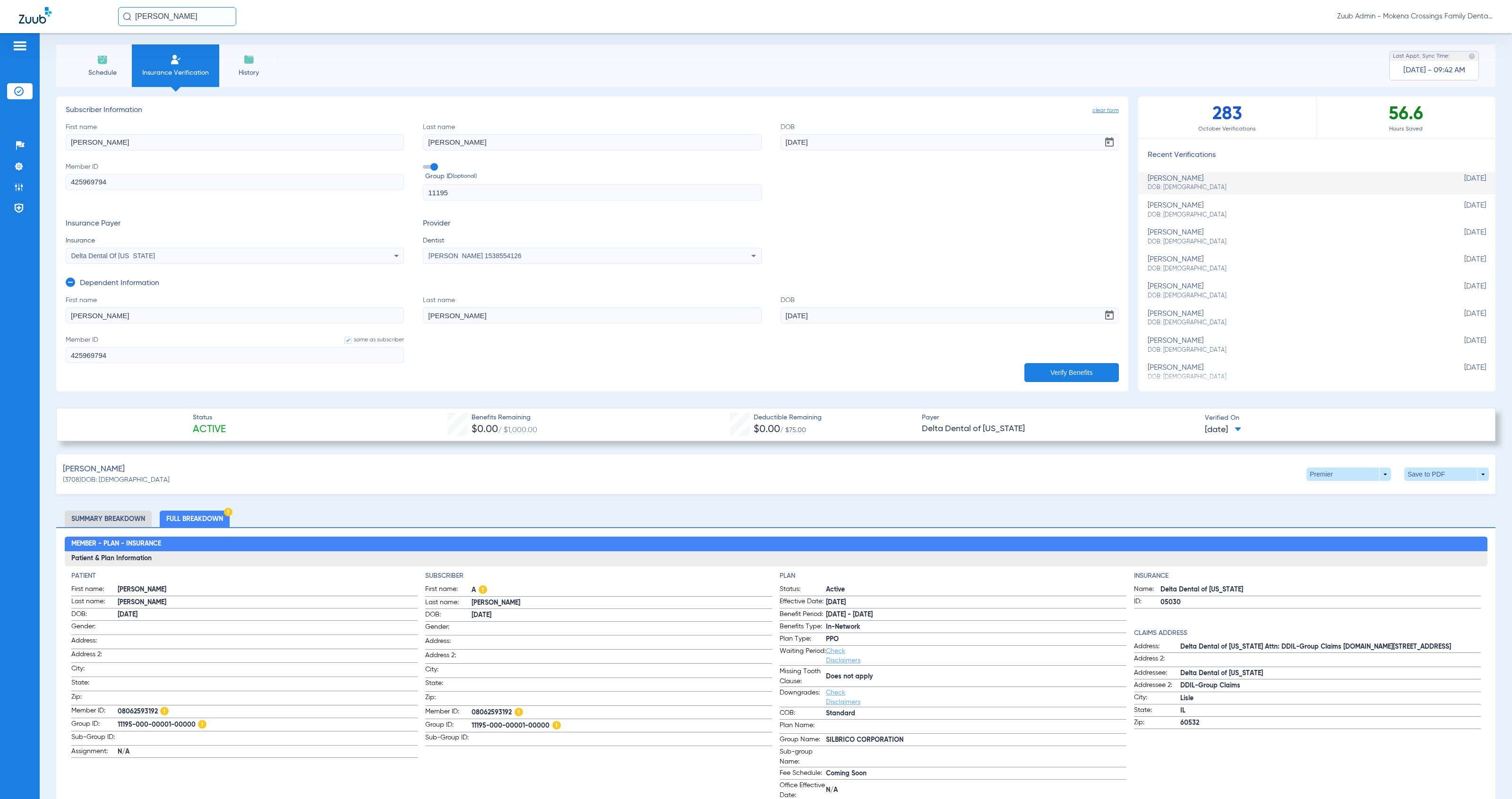
scroll to position [0, 0]
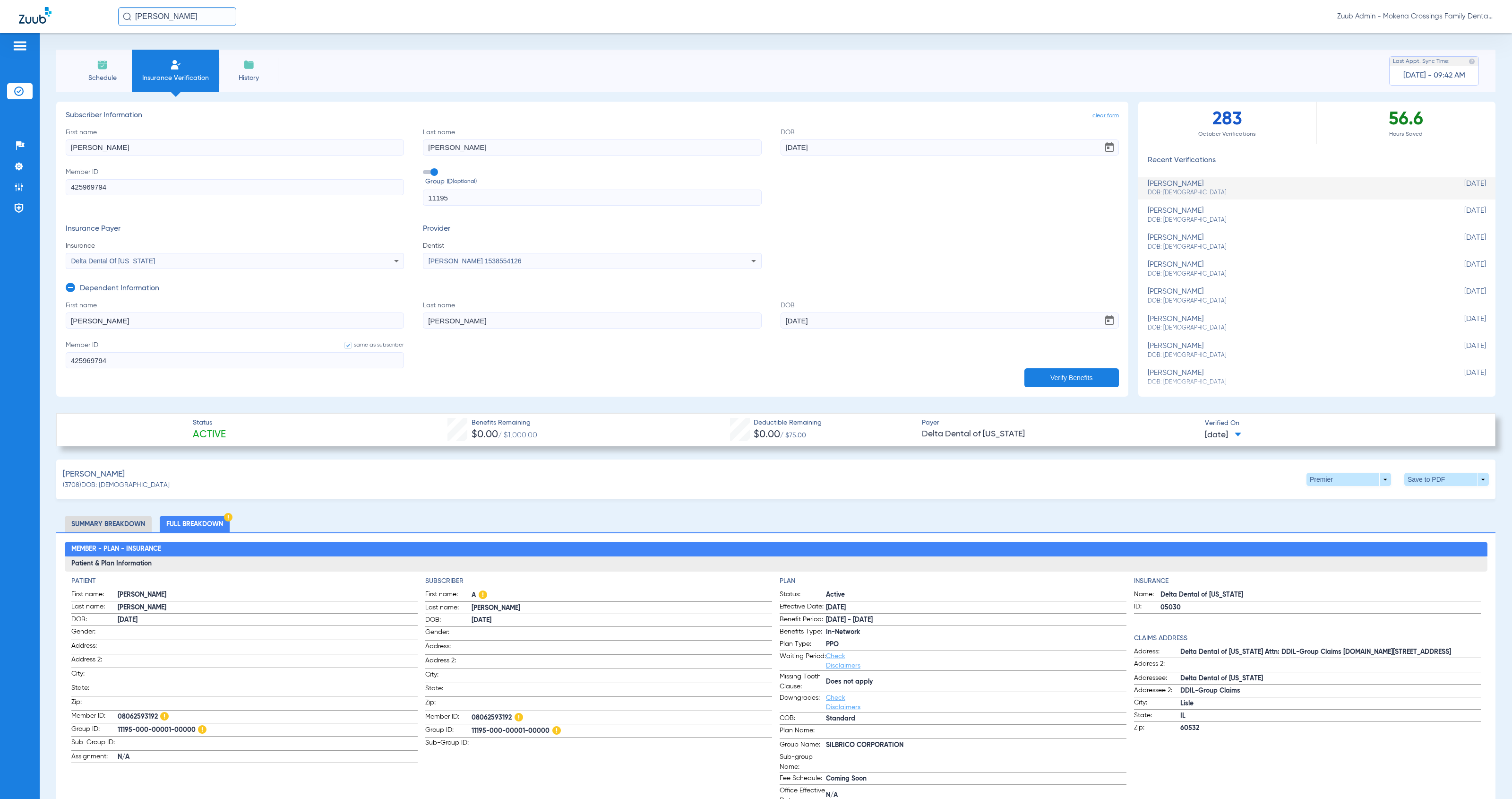
click at [249, 60] on img at bounding box center [249, 64] width 12 height 12
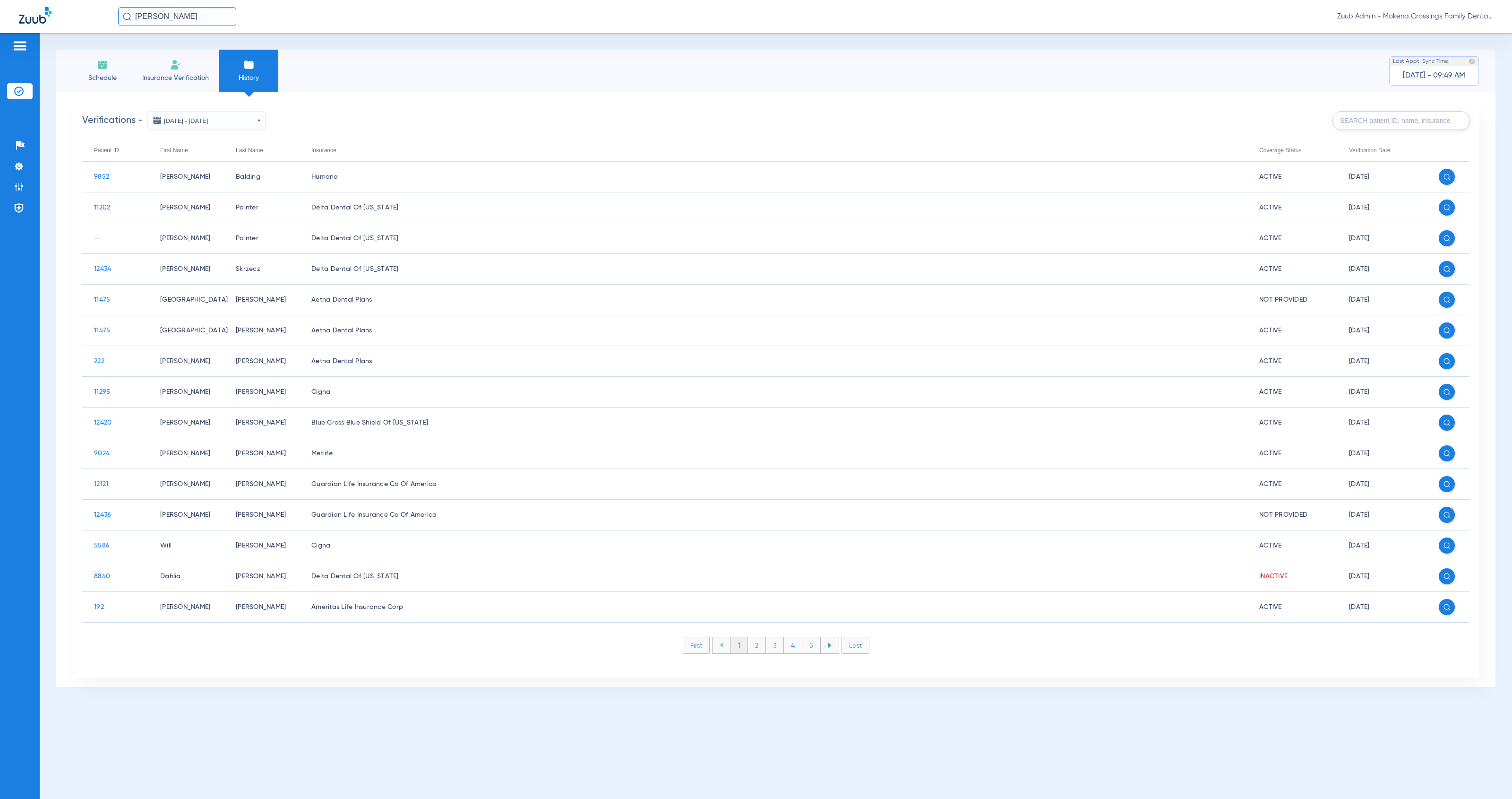
click at [259, 123] on button "[DATE] - [DATE]" at bounding box center [206, 120] width 118 height 19
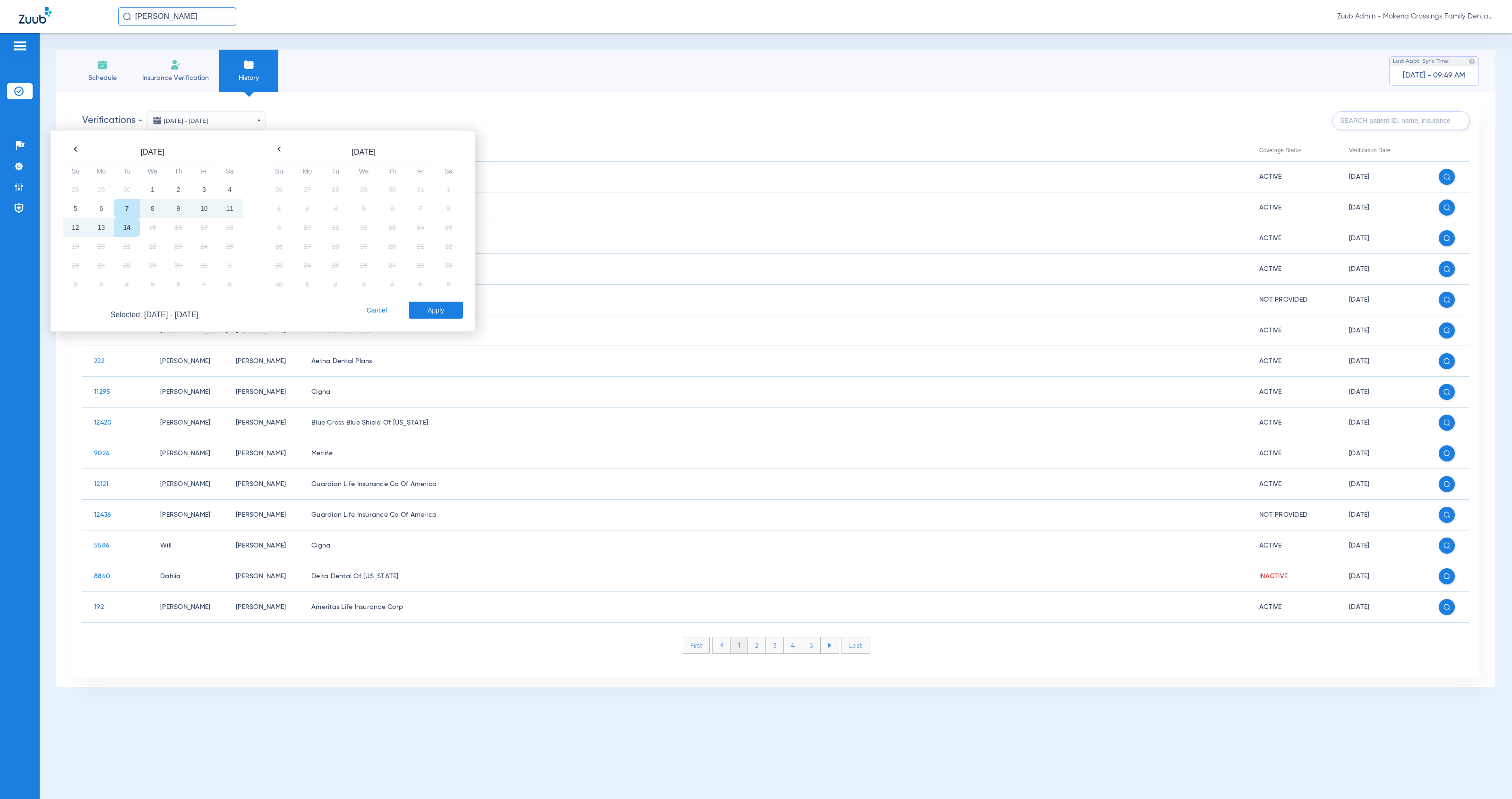
click at [78, 151] on th at bounding box center [76, 150] width 26 height 13
click at [96, 184] on td "1" at bounding box center [101, 189] width 26 height 20
click at [129, 267] on td "30" at bounding box center [127, 265] width 26 height 19
click at [605, 131] on app-ngx-daterangepicker-material "Sep 2025 Su Mo Tu We Th Fr Sa 31 1 2 3 4 5 6 7 8 9 10 11 12 13 14 15 16 17 18 1…" at bounding box center [475, 230] width 425 height 202
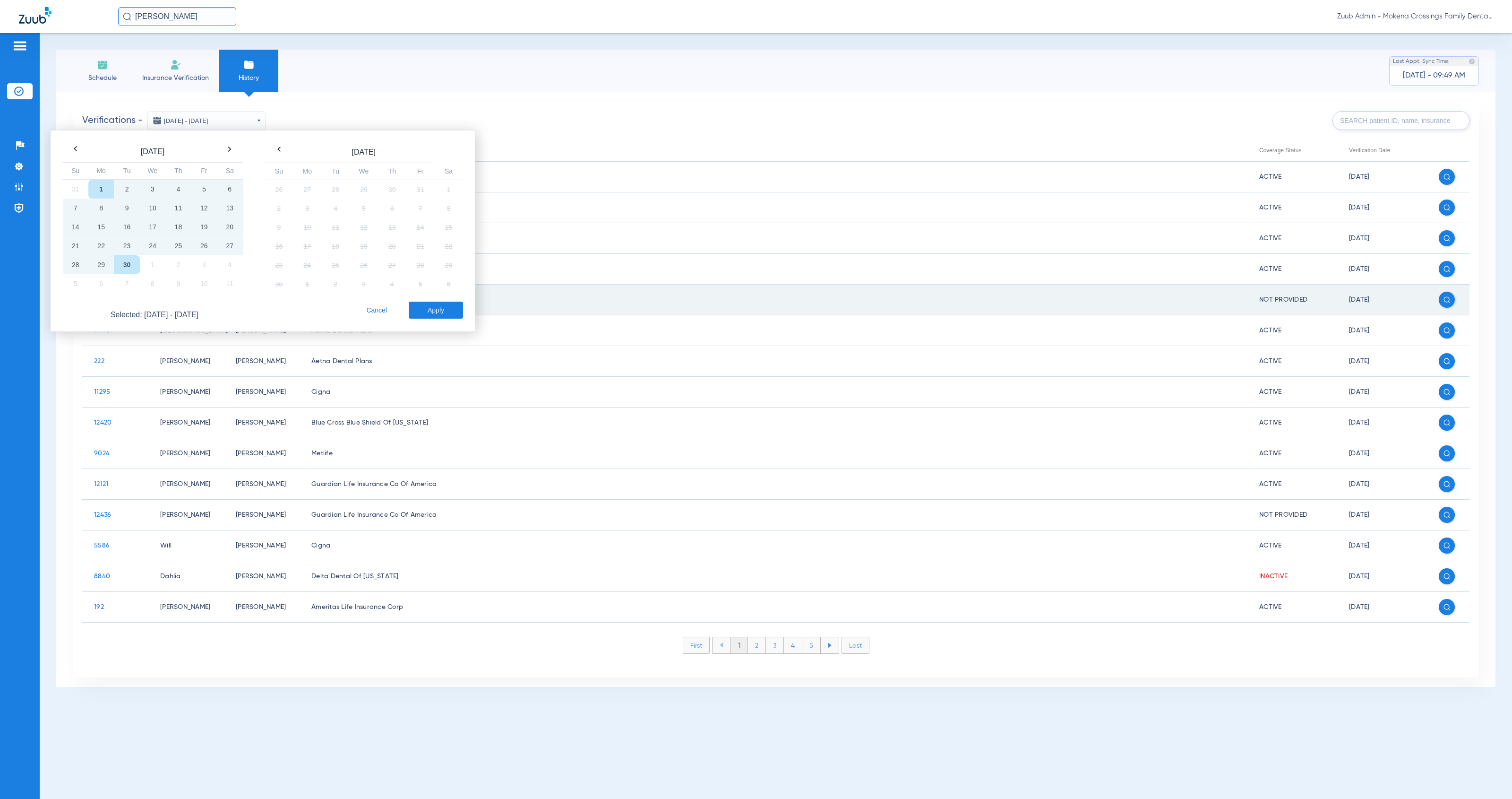
drag, startPoint x: 372, startPoint y: 304, endPoint x: 372, endPoint y: 309, distance: 5.0
click at [372, 309] on button "Cancel" at bounding box center [376, 310] width 26 height 17
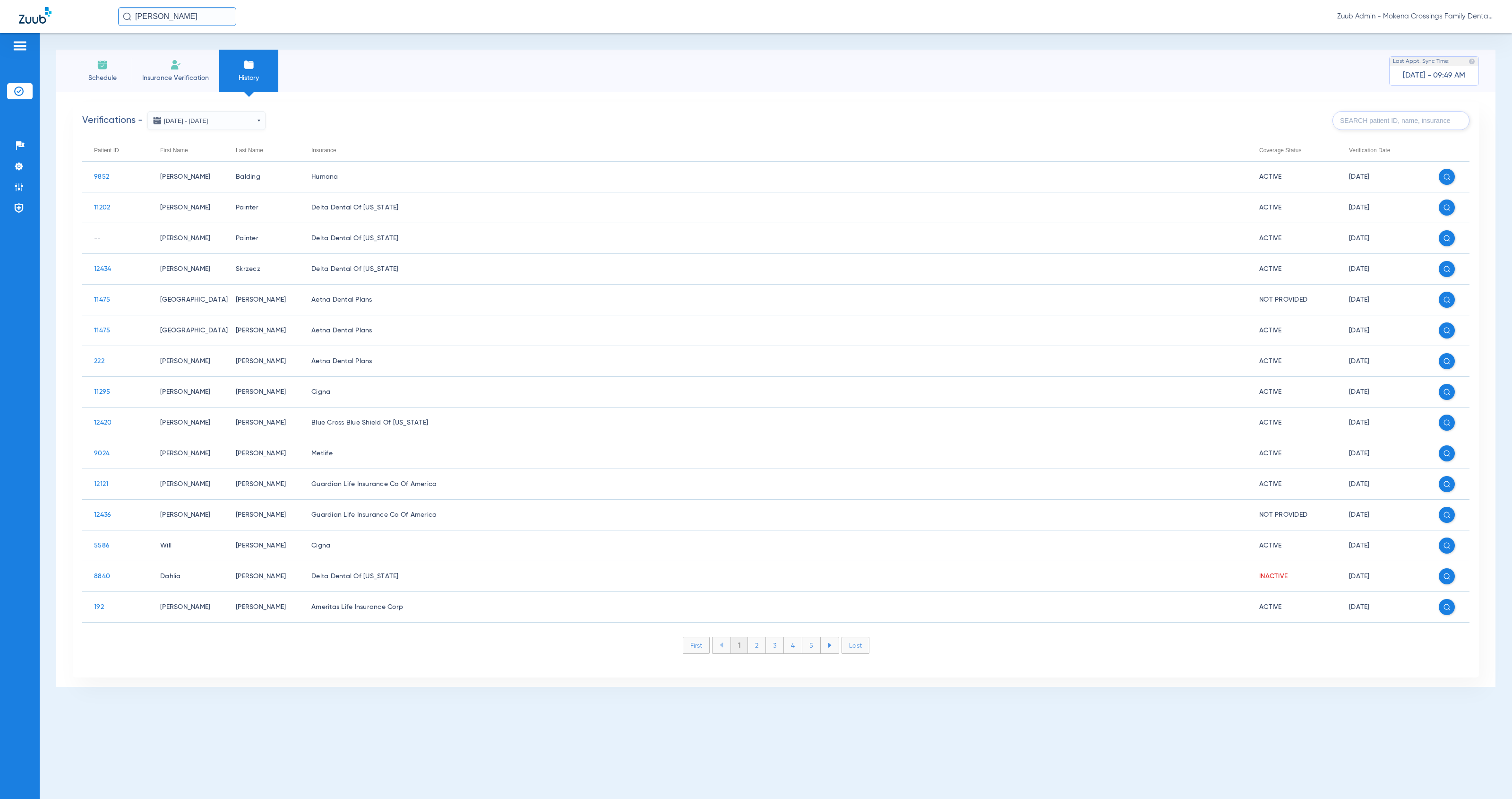
click at [1378, 126] on input "text" at bounding box center [1401, 120] width 137 height 19
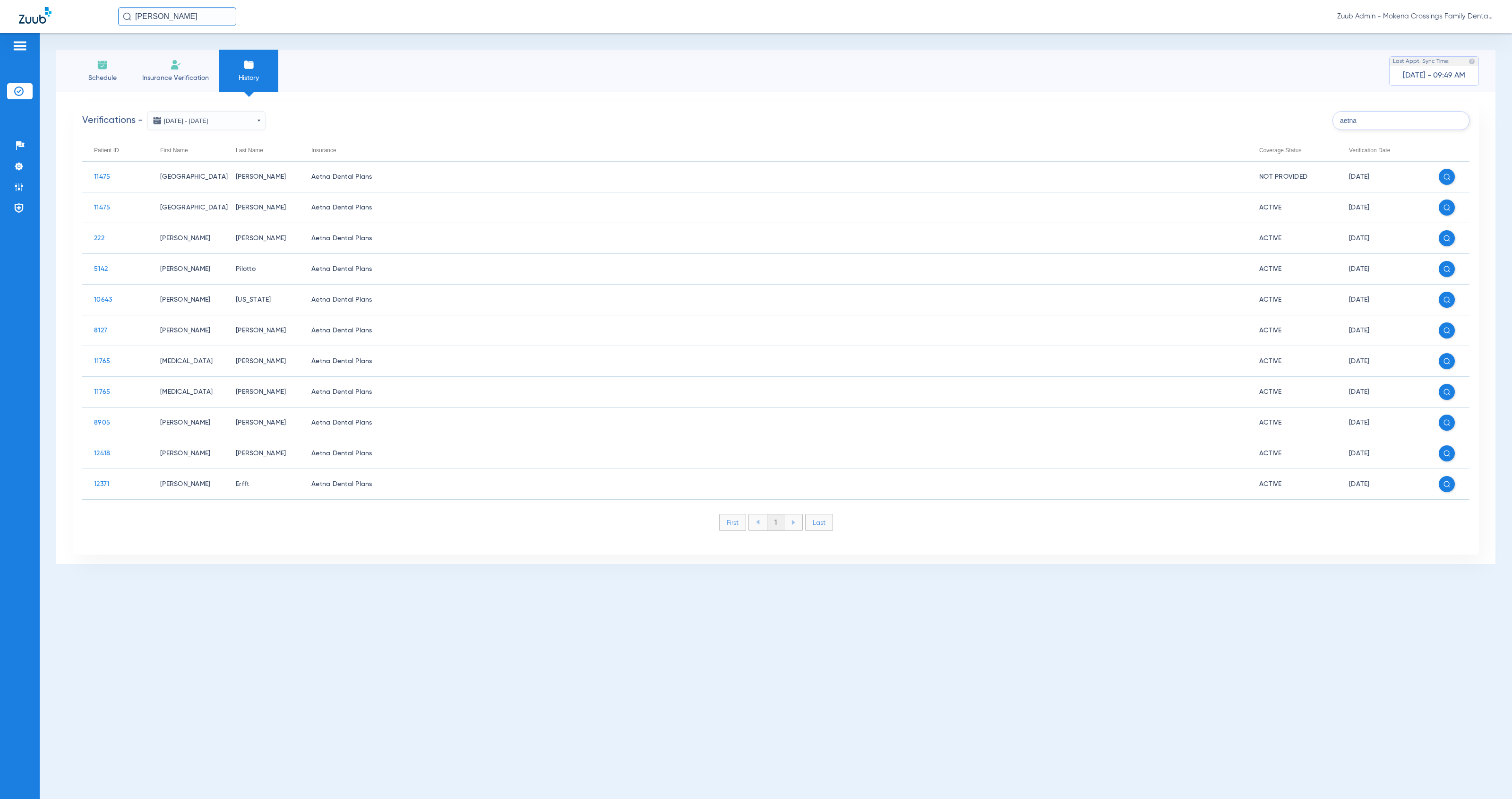
drag, startPoint x: 1350, startPoint y: 120, endPoint x: 1331, endPoint y: 119, distance: 19.0
click at [1331, 119] on div "Verifications - 10/07/2025 - 10/14/2025 Sep 2025 Su Mo Tu We Th Fr Sa 31 1 2 3 …" at bounding box center [776, 120] width 1388 height 19
type input "a"
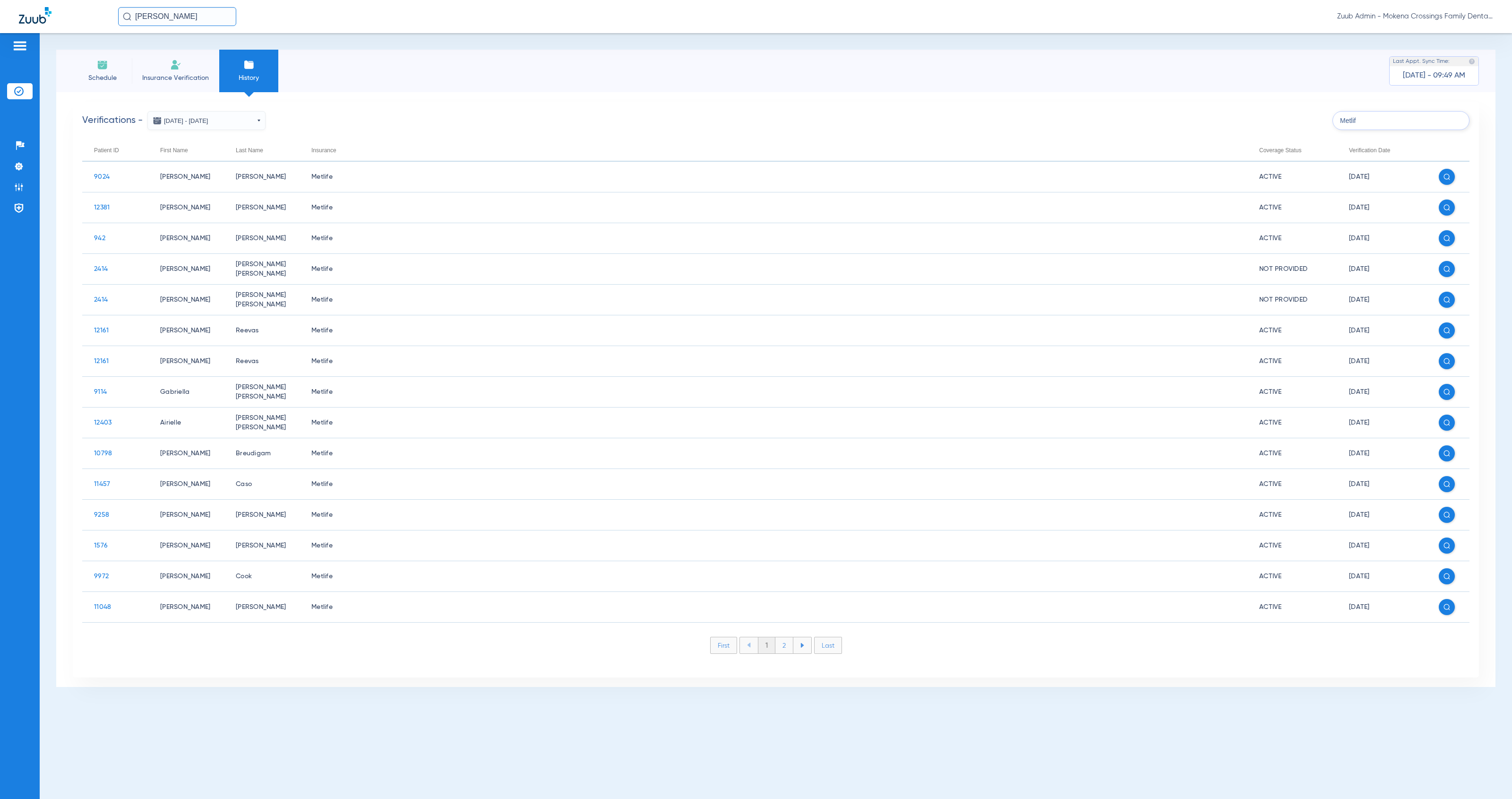
type input "Metlif"
click at [787, 646] on li "2" at bounding box center [784, 645] width 18 height 16
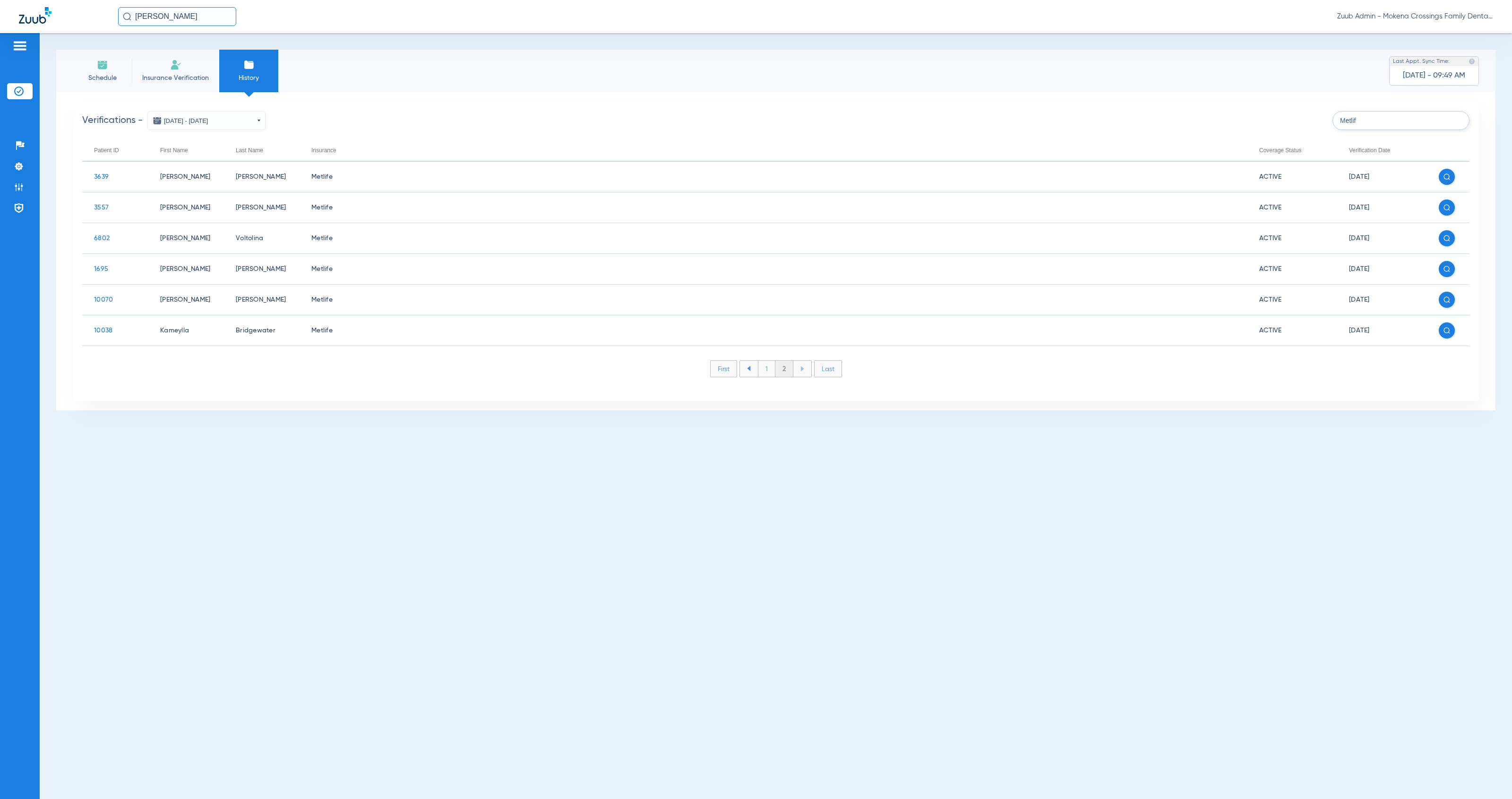
click at [772, 374] on li "1" at bounding box center [766, 369] width 18 height 16
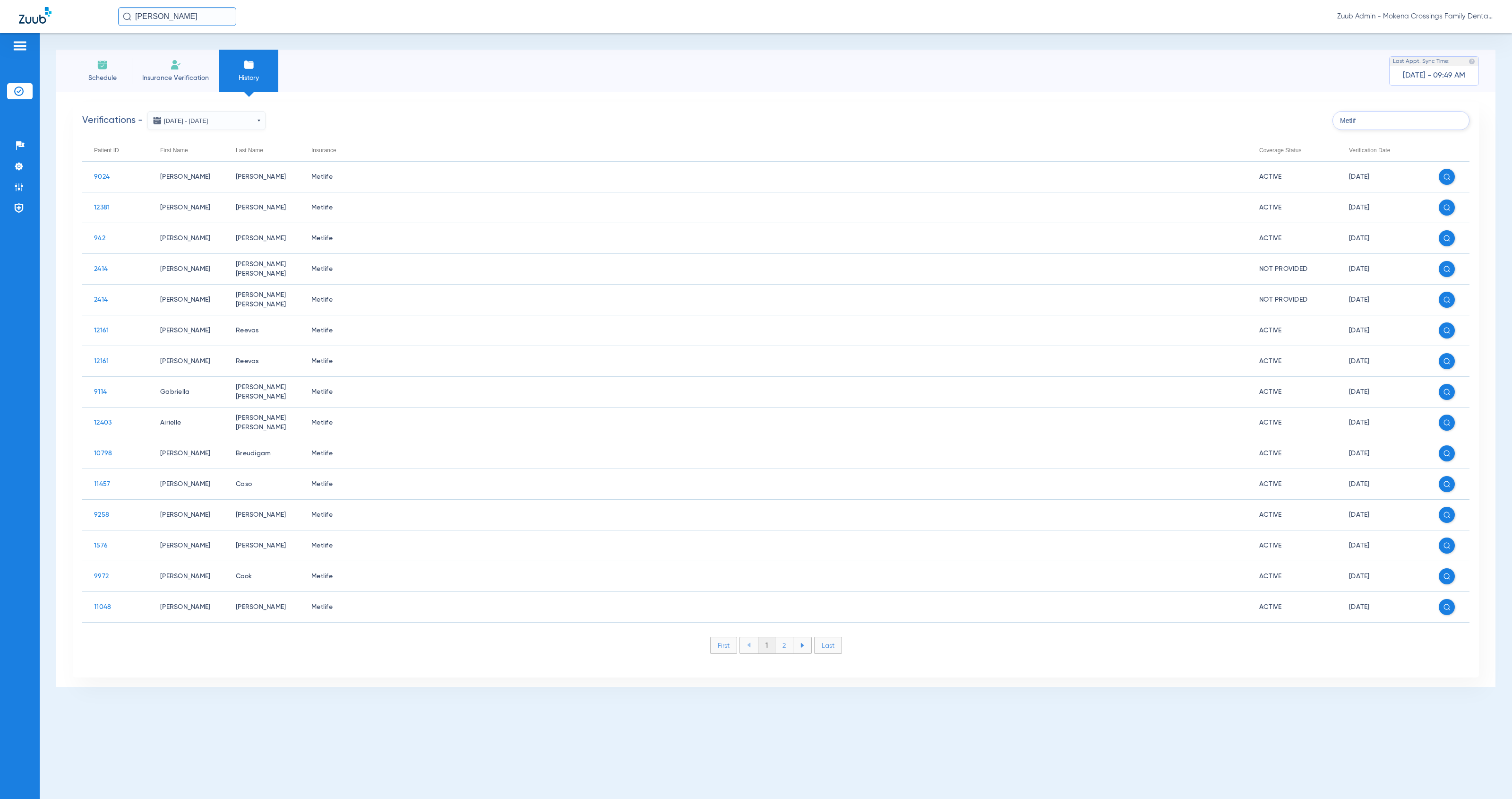
click at [788, 646] on li "2" at bounding box center [784, 645] width 18 height 16
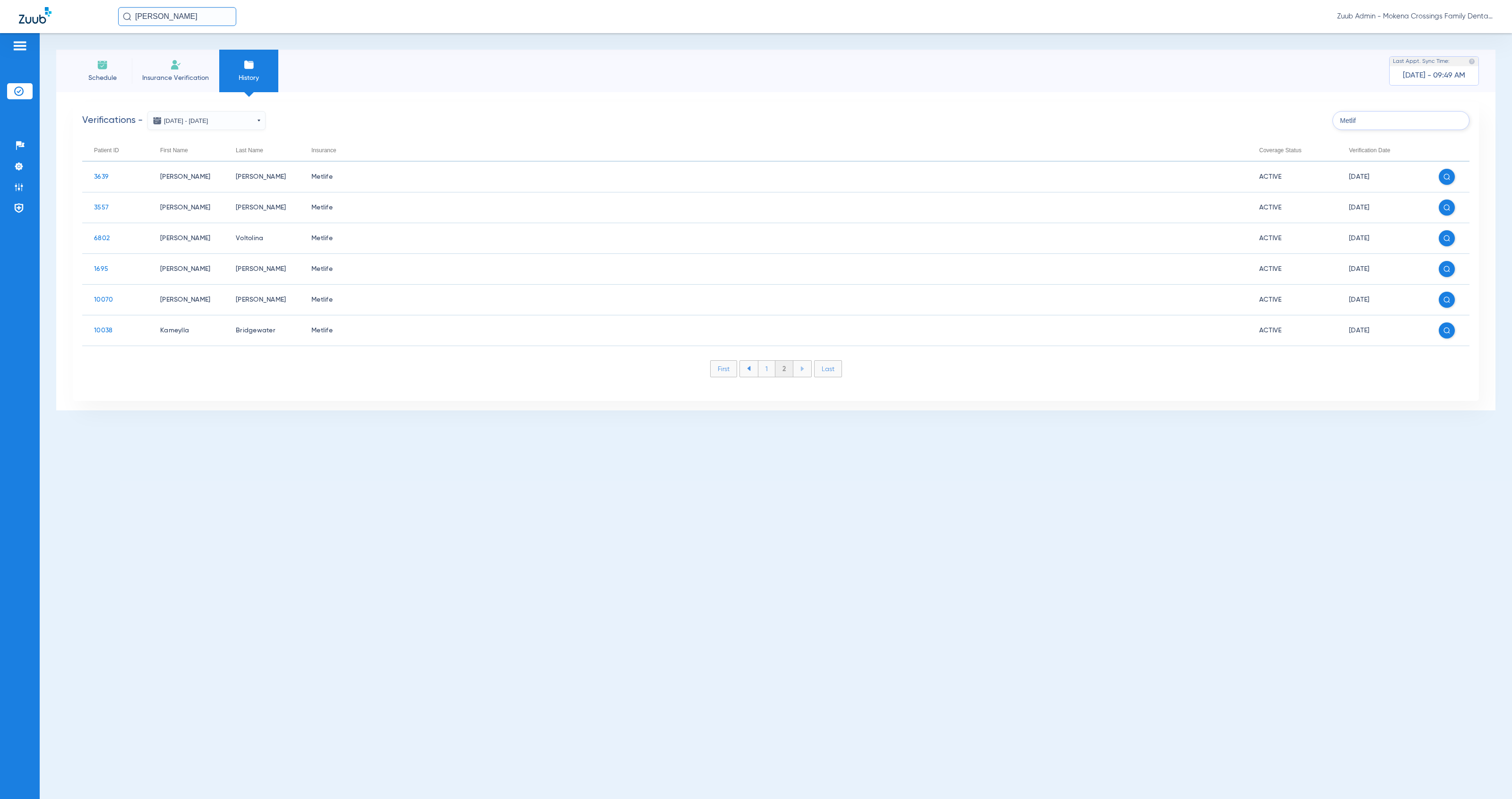
click at [110, 68] on li "Schedule" at bounding box center [102, 70] width 59 height 42
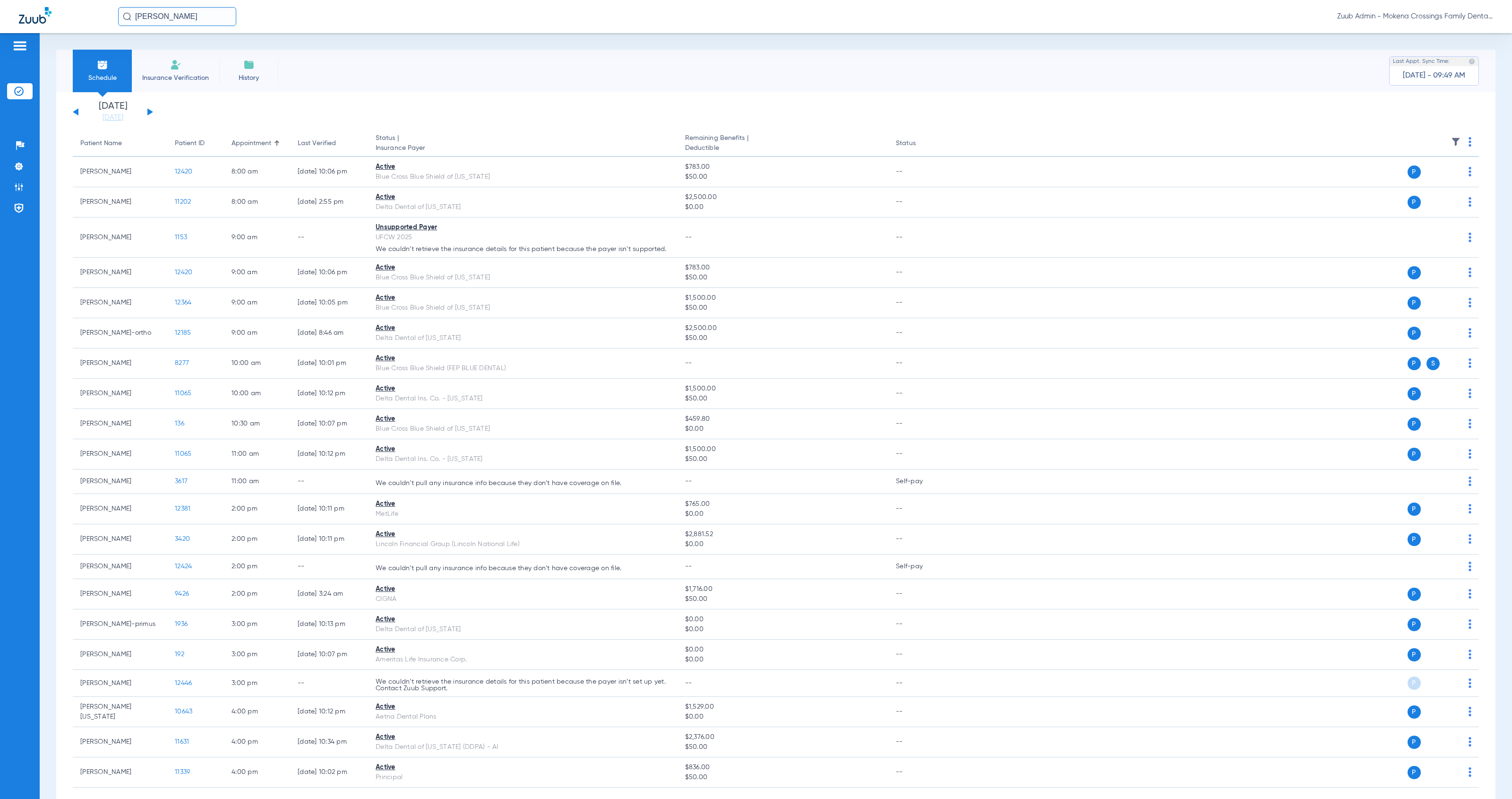
click at [149, 112] on button at bounding box center [150, 112] width 6 height 7
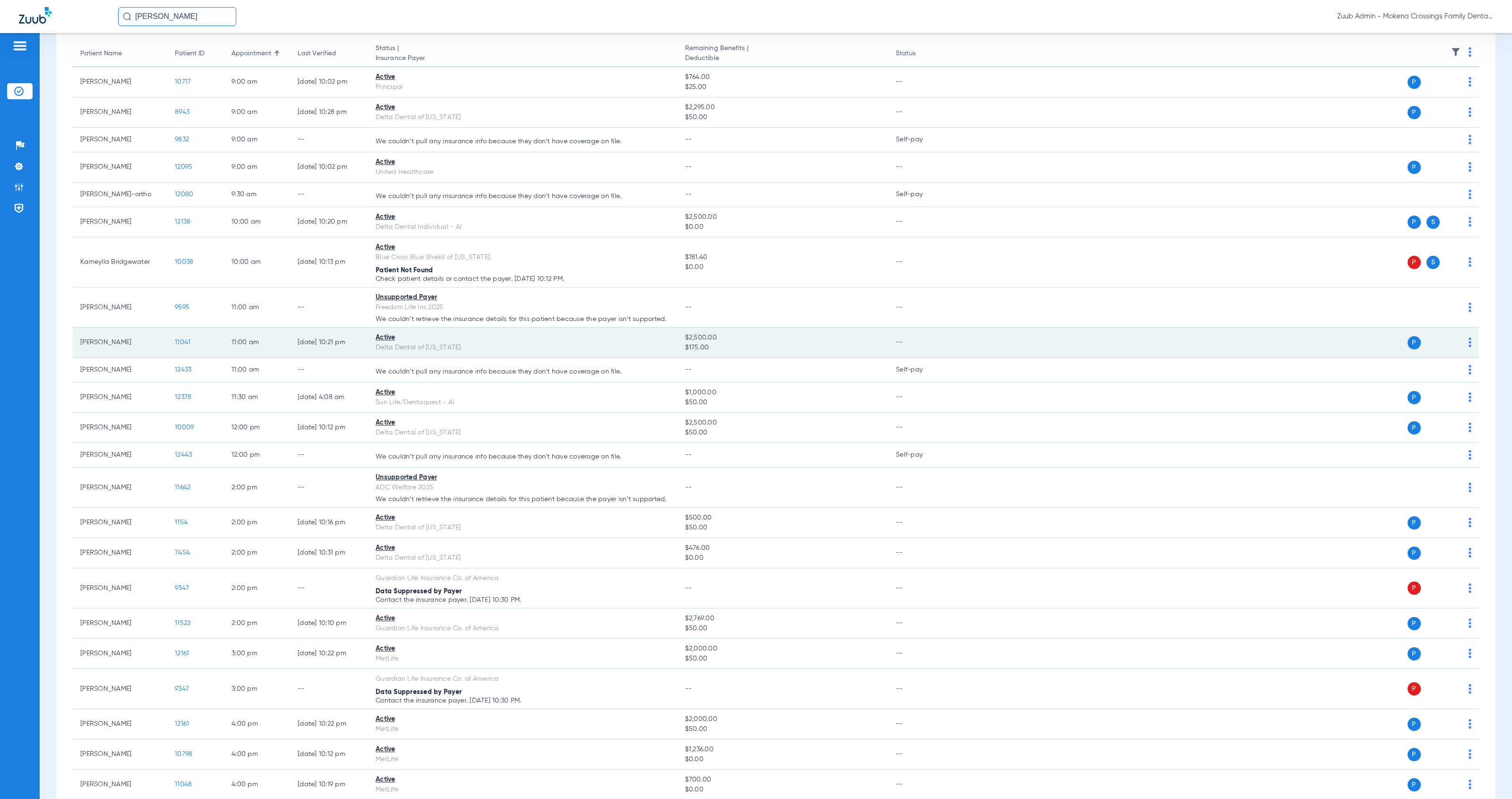
scroll to position [98, 0]
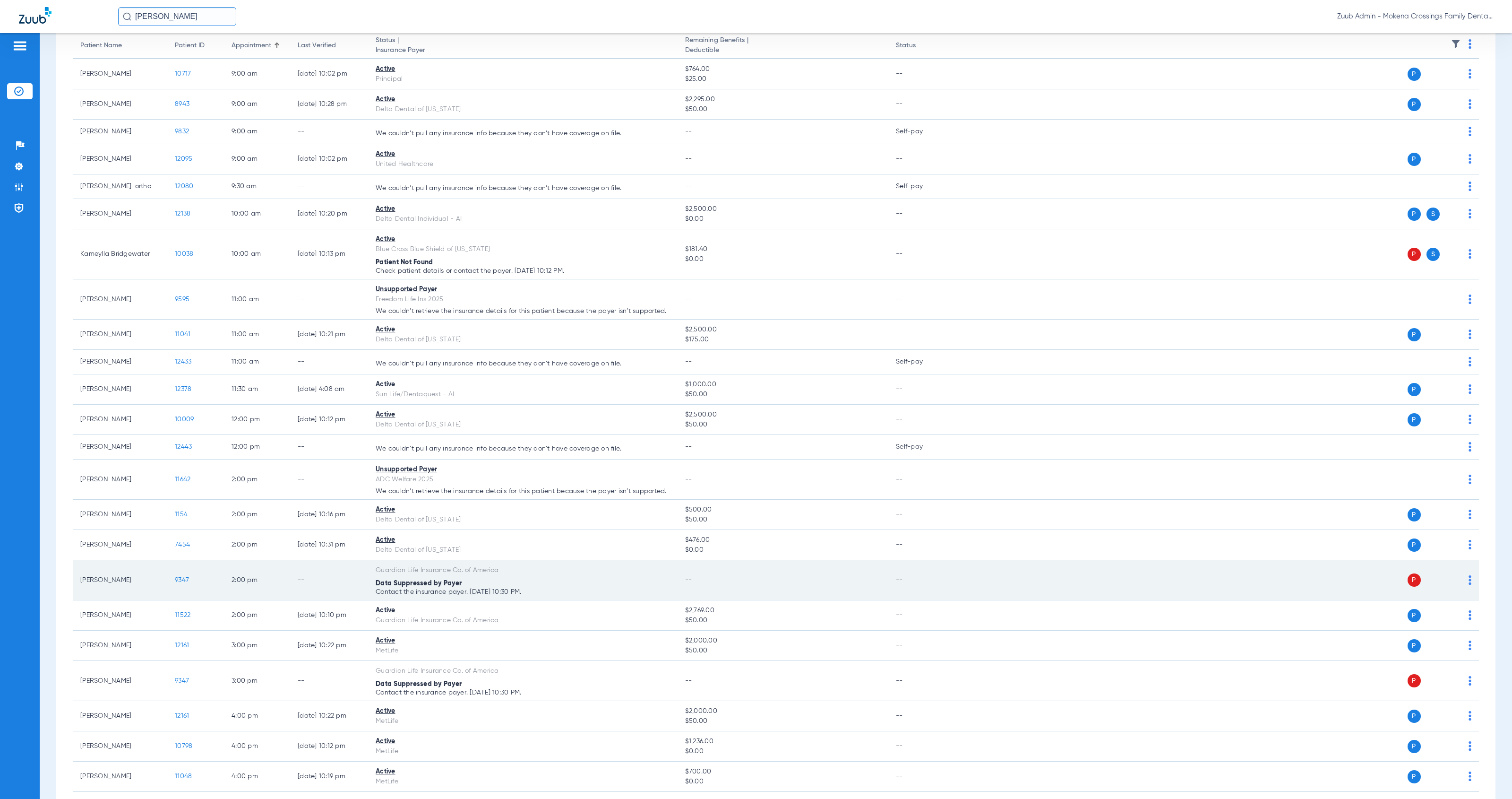
drag, startPoint x: 372, startPoint y: 569, endPoint x: 534, endPoint y: 590, distance: 163.4
click at [534, 590] on td "Guardian Life Insurance Co. of America Data Suppressed by Payer Contact the ins…" at bounding box center [523, 580] width 309 height 40
click at [531, 586] on div "Data Suppressed by Payer" at bounding box center [523, 583] width 295 height 10
drag, startPoint x: 527, startPoint y: 591, endPoint x: 376, endPoint y: 584, distance: 151.2
click at [376, 584] on app-schedule-view-error "Data Suppressed by Payer Contact the insurance payer. [DATE] 10:30 PM." at bounding box center [523, 586] width 295 height 17
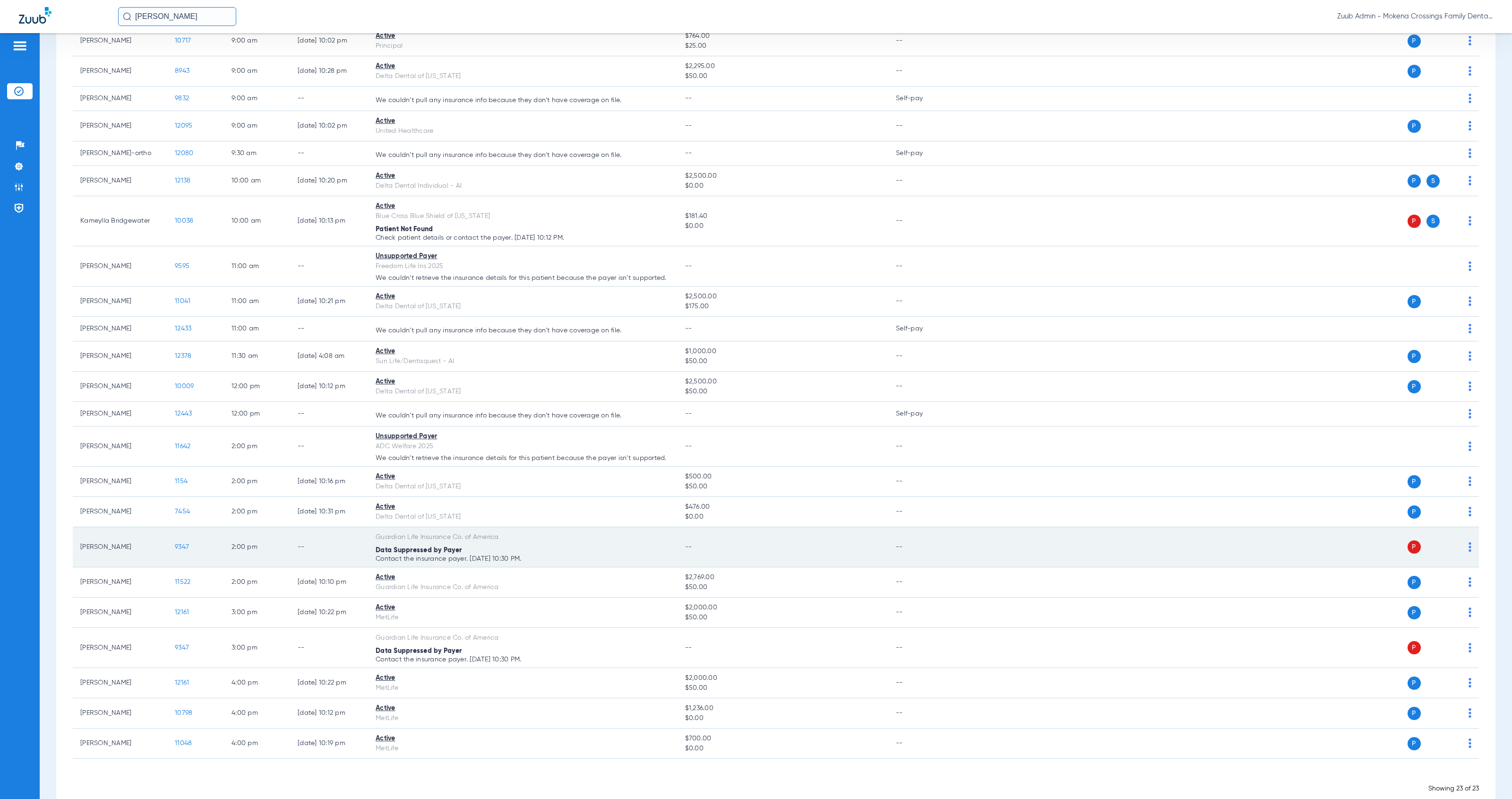
scroll to position [150, 0]
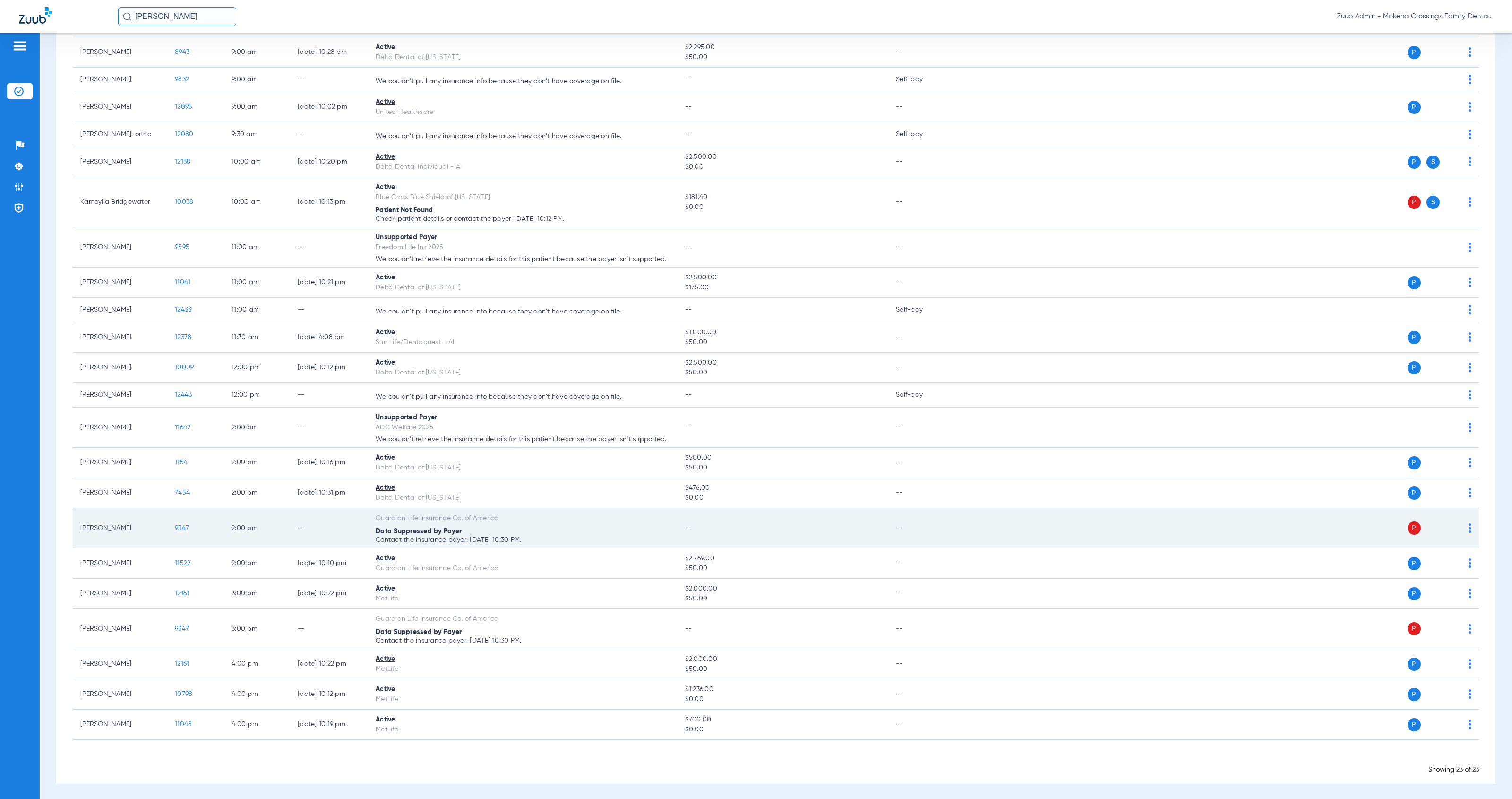
drag, startPoint x: 372, startPoint y: 516, endPoint x: 534, endPoint y: 536, distance: 163.2
click at [534, 536] on td "Guardian Life Insurance Co. of America Data Suppressed by Payer Contact the ins…" at bounding box center [523, 528] width 309 height 40
click at [554, 538] on p "Contact the insurance payer. [DATE] 10:30 PM." at bounding box center [523, 540] width 295 height 7
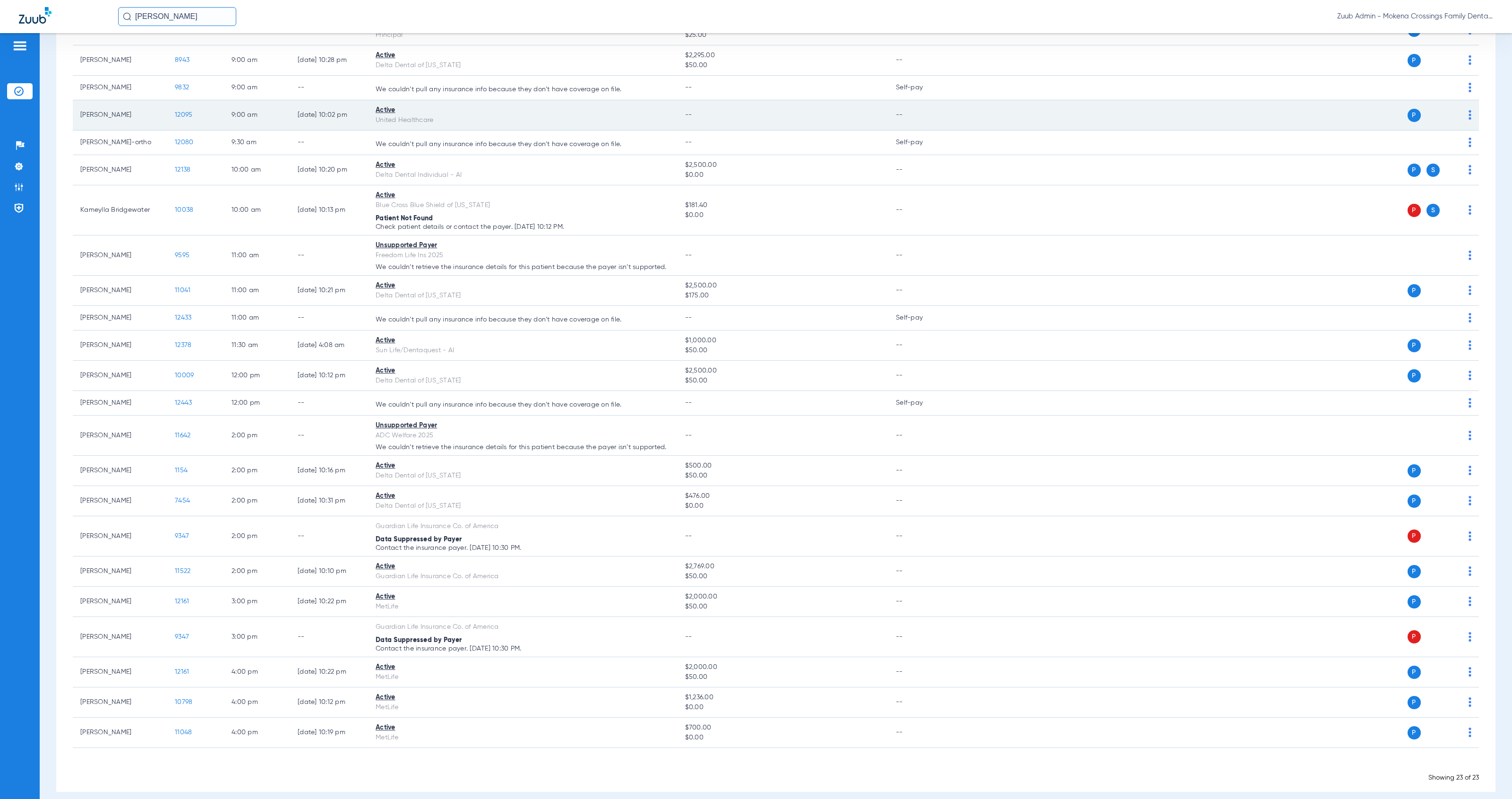
scroll to position [81, 0]
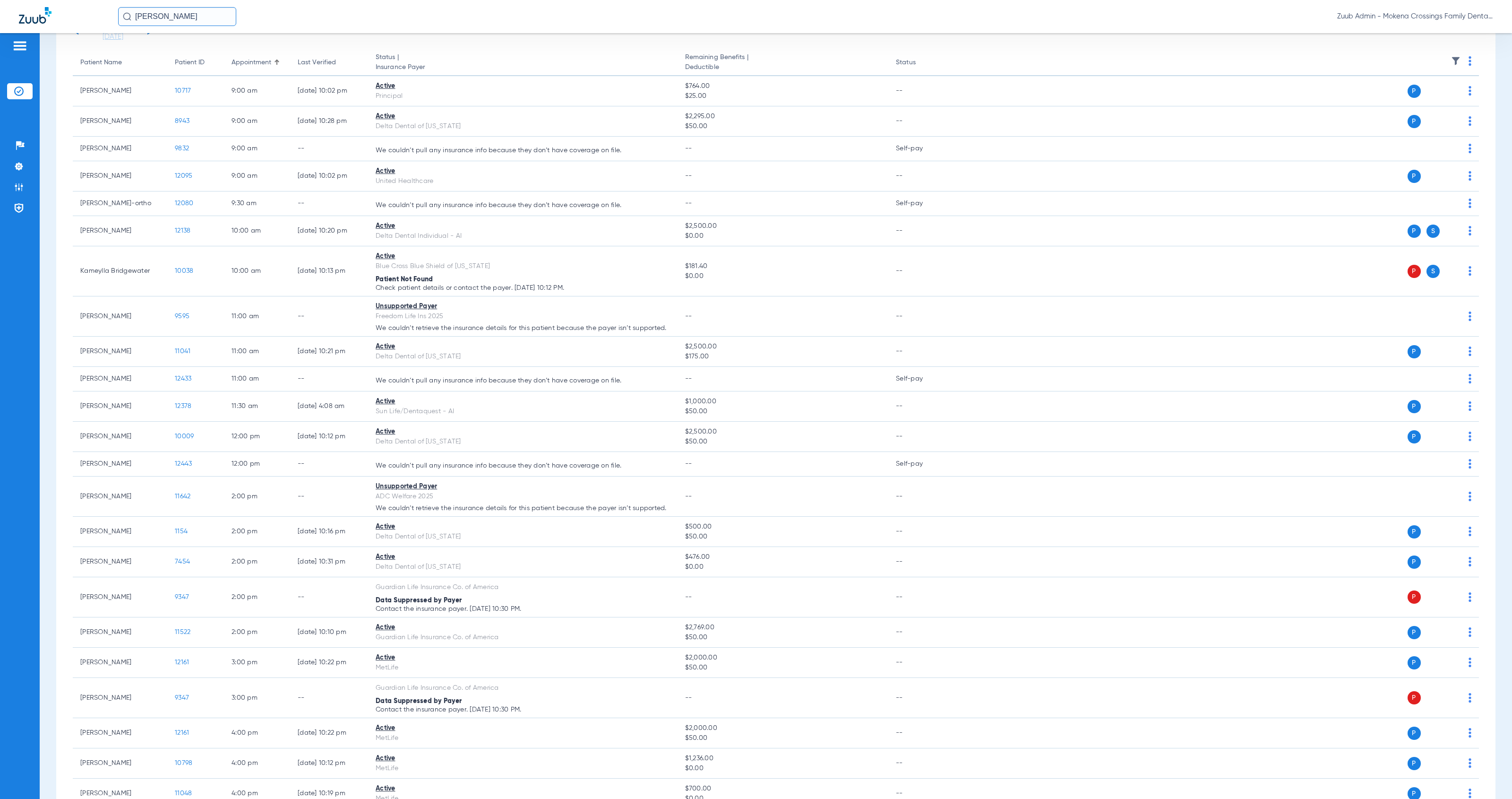
click at [1451, 56] on img at bounding box center [1456, 61] width 9 height 9
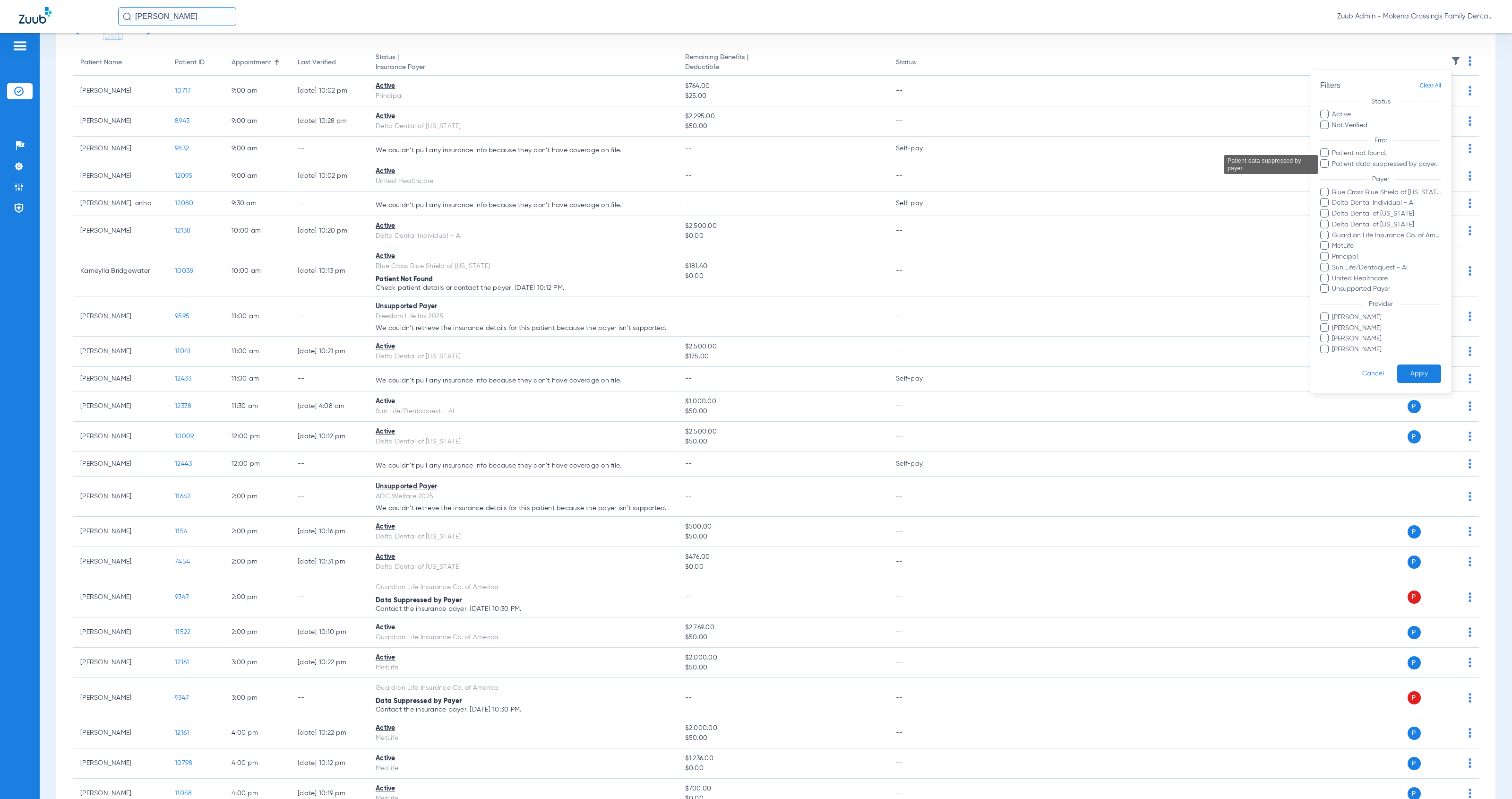
click at [1349, 162] on span "Patient data suppressed by payer." at bounding box center [1386, 164] width 110 height 10
click at [1334, 170] on input "Patient data suppressed by payer." at bounding box center [1334, 170] width 0 height 0
click at [1411, 366] on button "Apply" at bounding box center [1419, 374] width 44 height 18
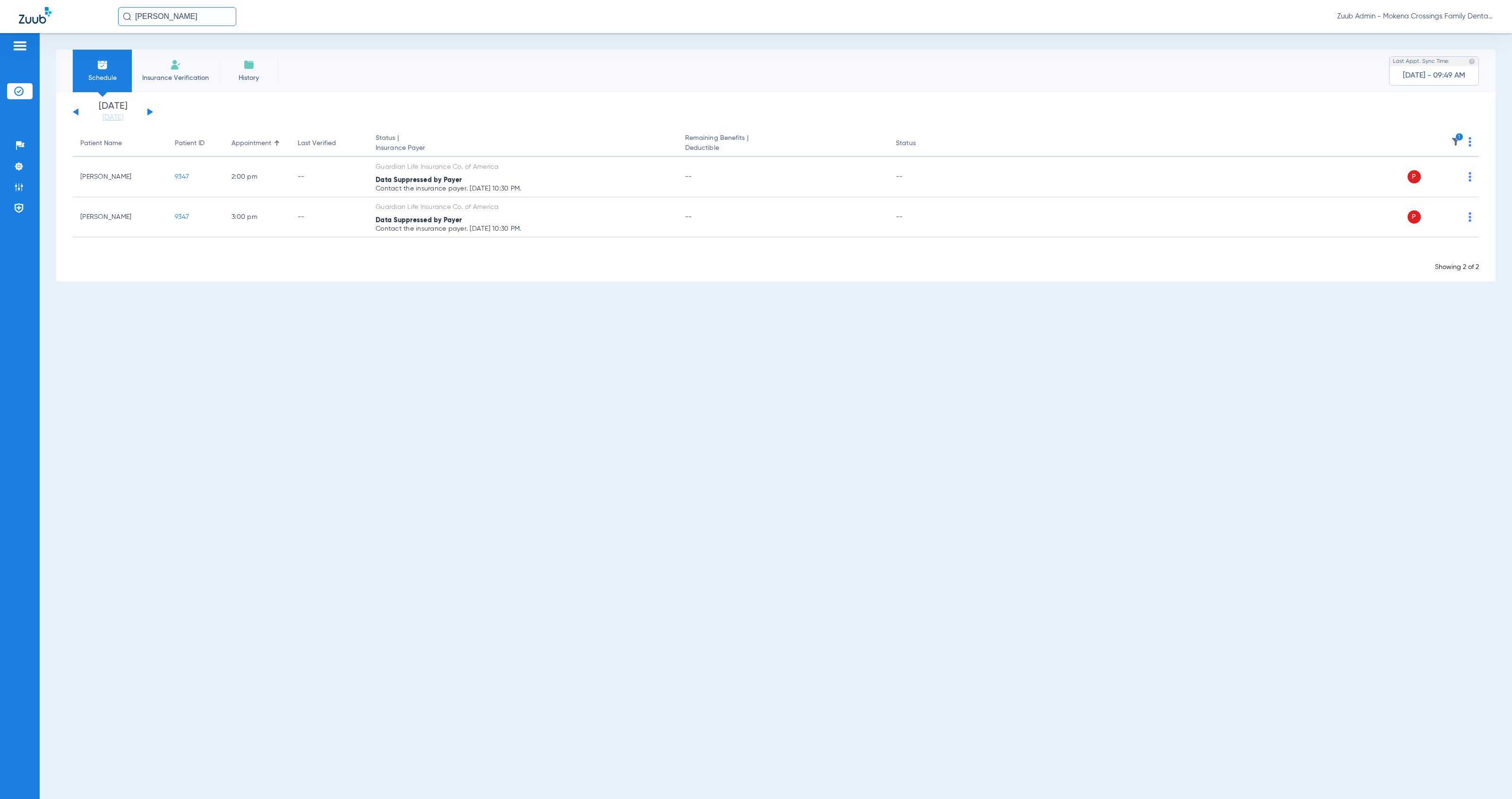
click at [1457, 137] on icon "1" at bounding box center [1460, 137] width 9 height 9
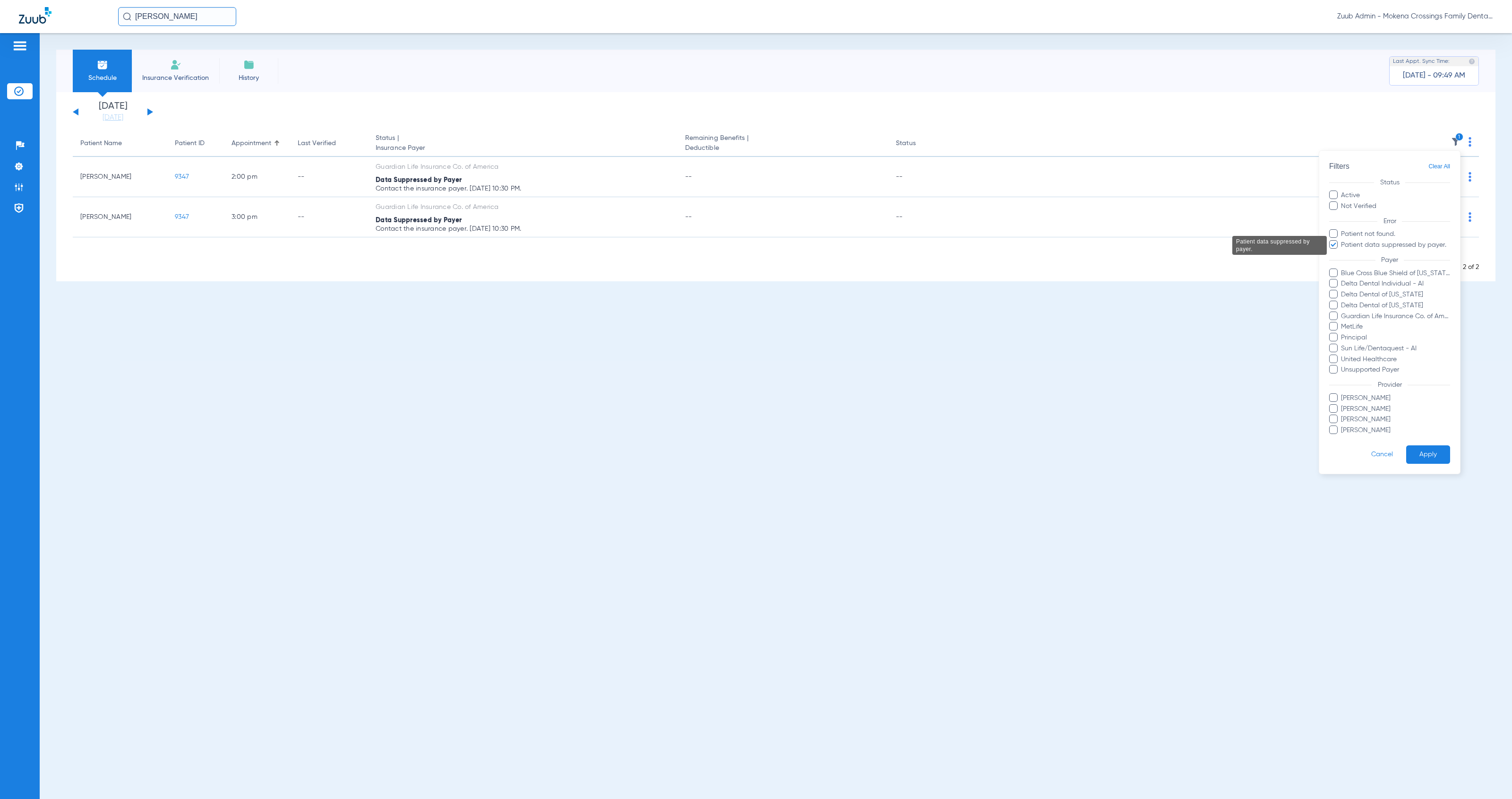
click at [1344, 244] on span "Patient data suppressed by payer." at bounding box center [1395, 245] width 110 height 10
click at [1343, 251] on input "Patient data suppressed by payer." at bounding box center [1343, 251] width 0 height 0
drag, startPoint x: 1366, startPoint y: 365, endPoint x: 1382, endPoint y: 379, distance: 21.3
click at [1366, 365] on span "Unsupported Payer" at bounding box center [1395, 370] width 110 height 10
click at [1343, 377] on input "Unsupported Payer" at bounding box center [1343, 377] width 0 height 0
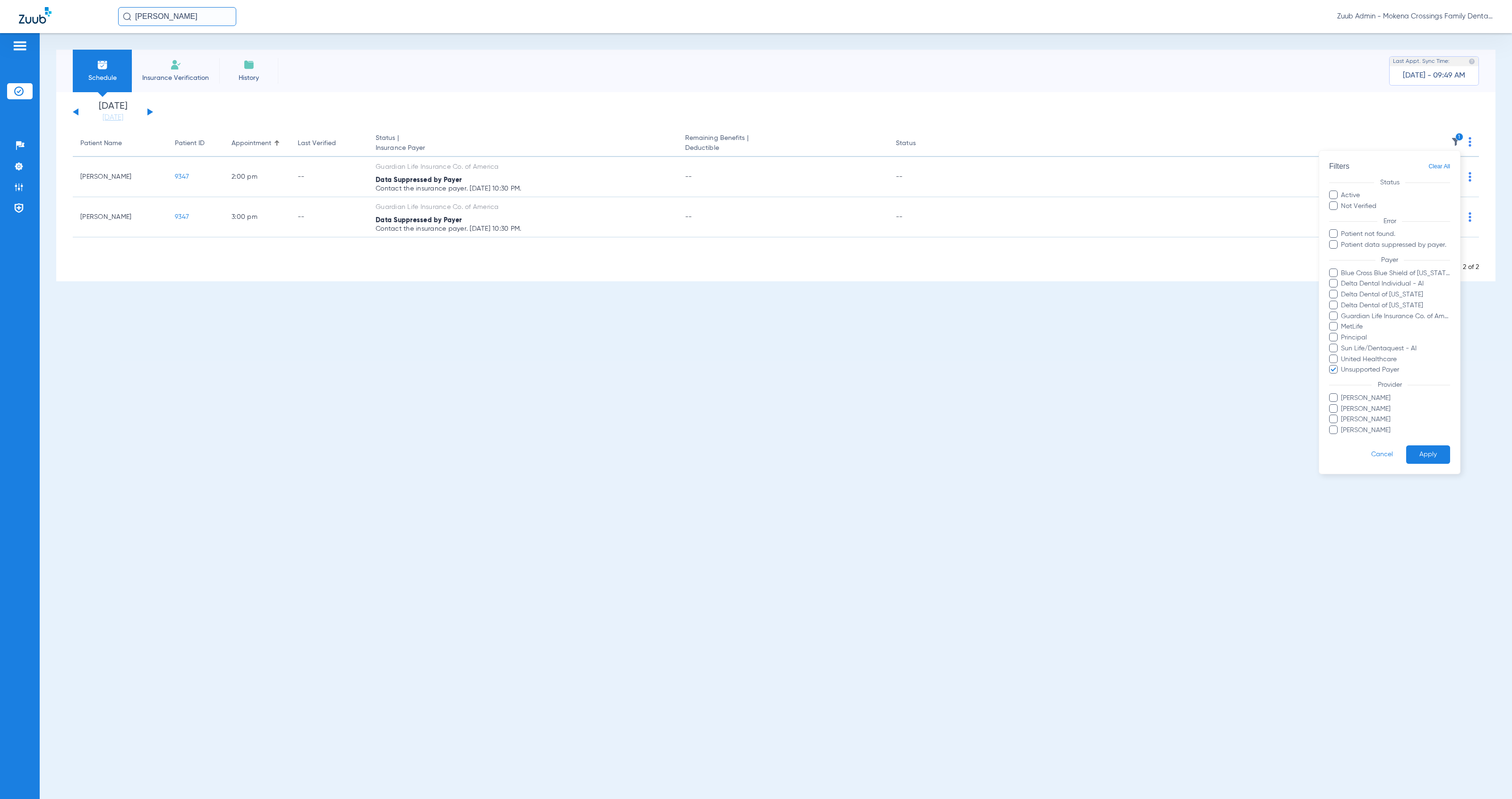
click at [1424, 450] on button "Apply" at bounding box center [1429, 455] width 44 height 18
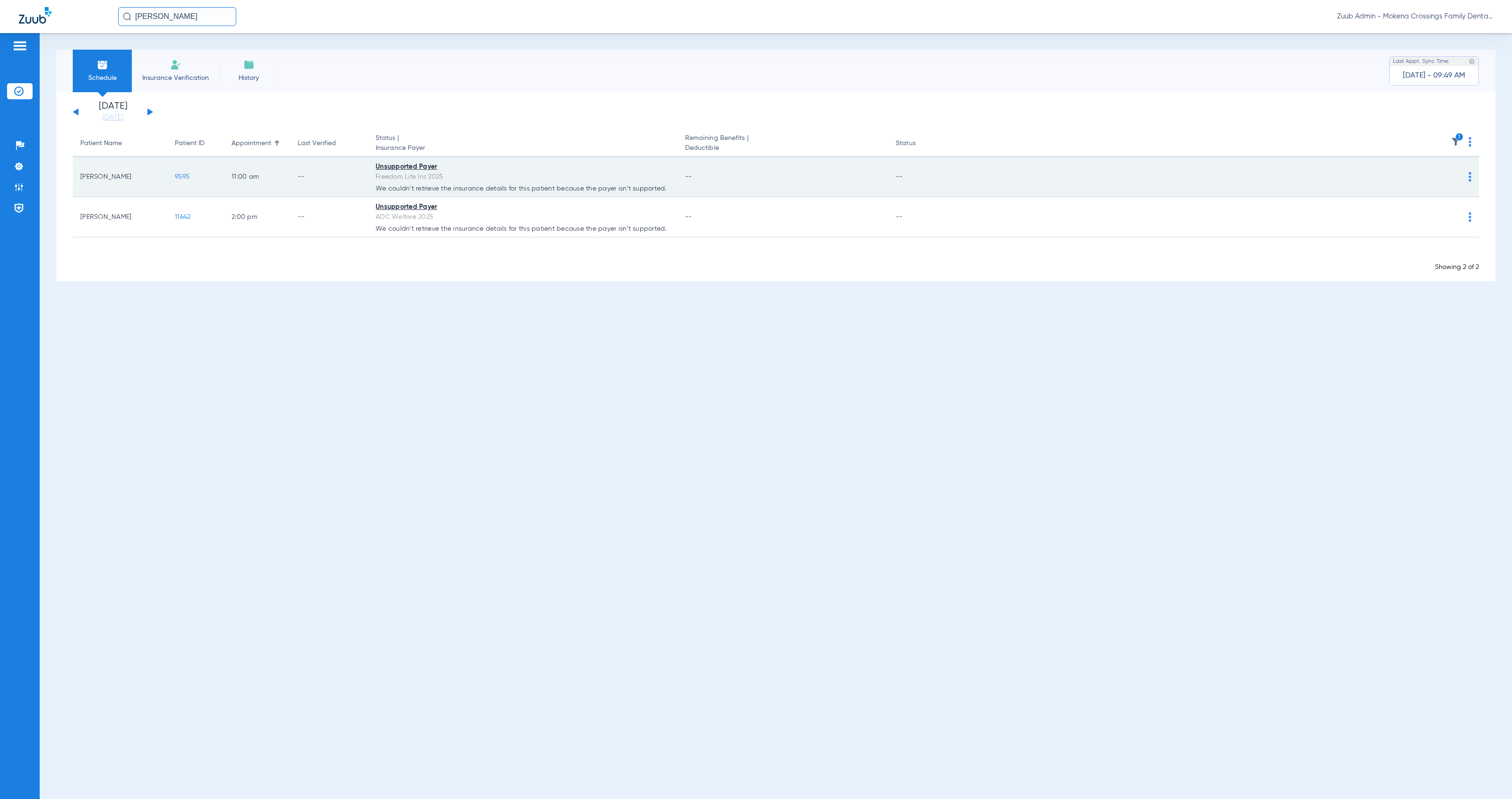
drag, startPoint x: 406, startPoint y: 178, endPoint x: 447, endPoint y: 180, distance: 41.0
click at [447, 180] on div "Freedom Life Ins 2025" at bounding box center [523, 177] width 295 height 10
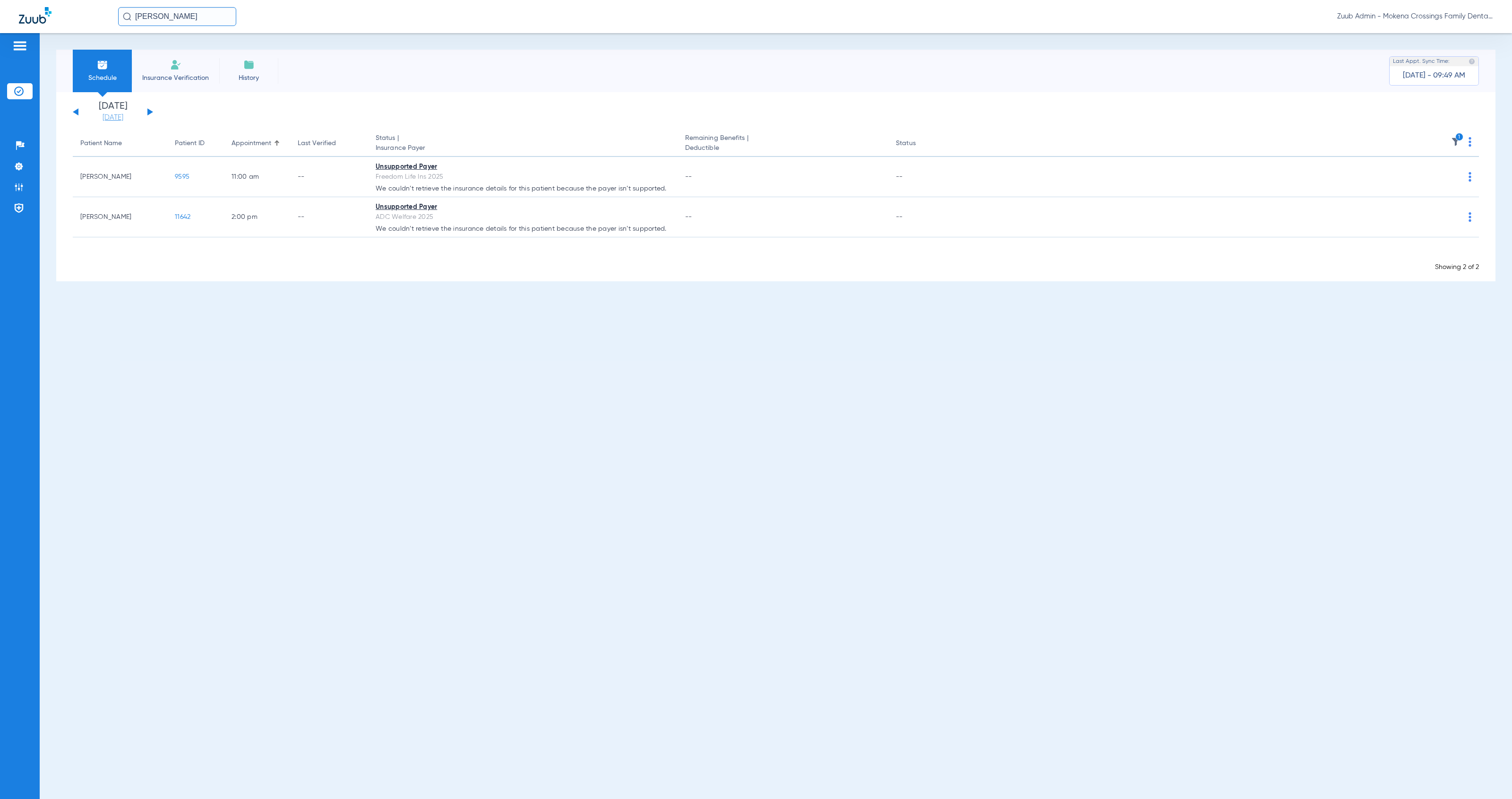
click at [116, 117] on link "[DATE]" at bounding box center [113, 117] width 57 height 9
click at [1445, 143] on th "1" at bounding box center [1215, 143] width 527 height 26
click at [1453, 140] on img at bounding box center [1456, 142] width 9 height 9
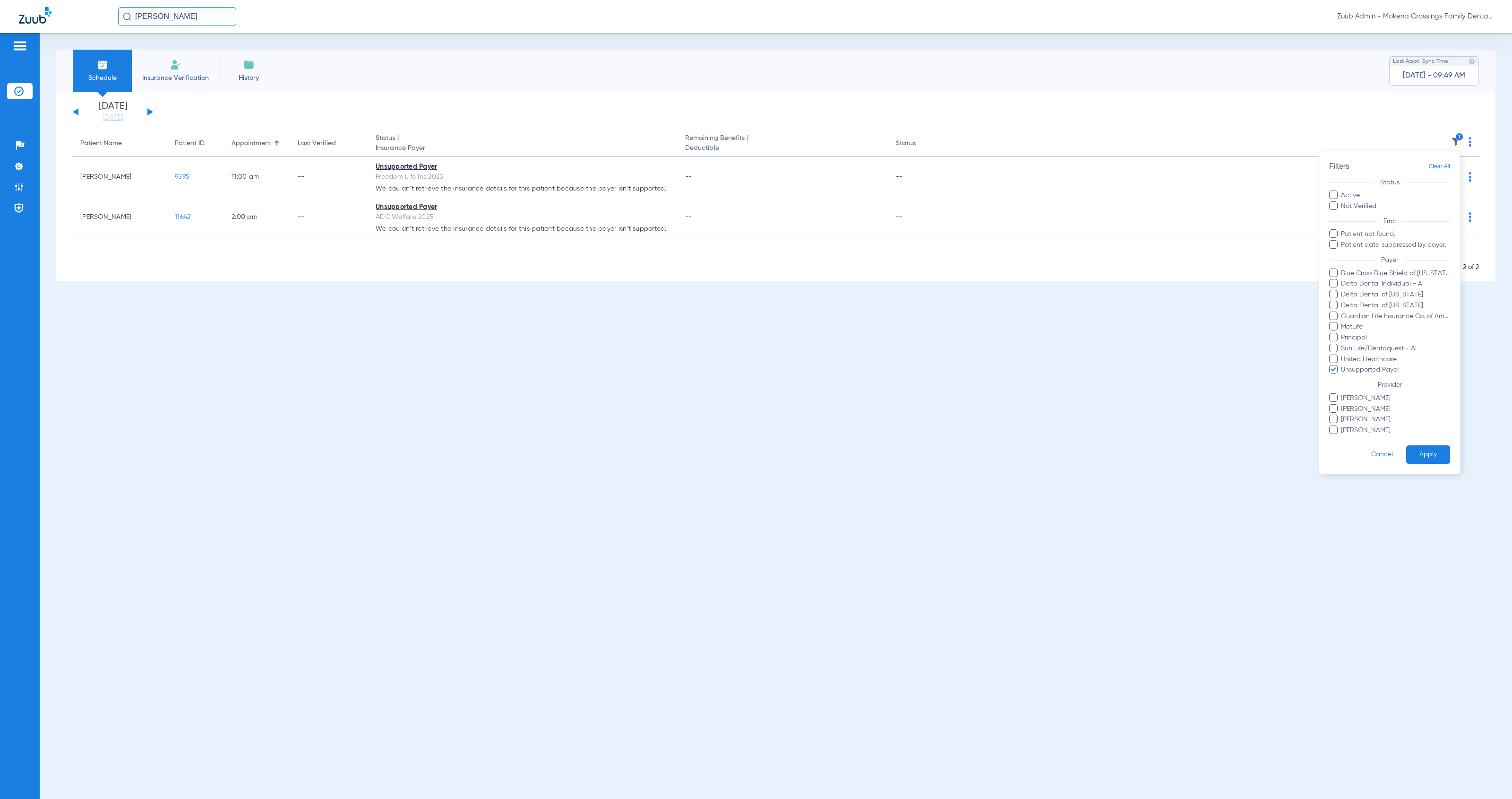
click at [1380, 454] on button "Cancel" at bounding box center [1382, 455] width 48 height 18
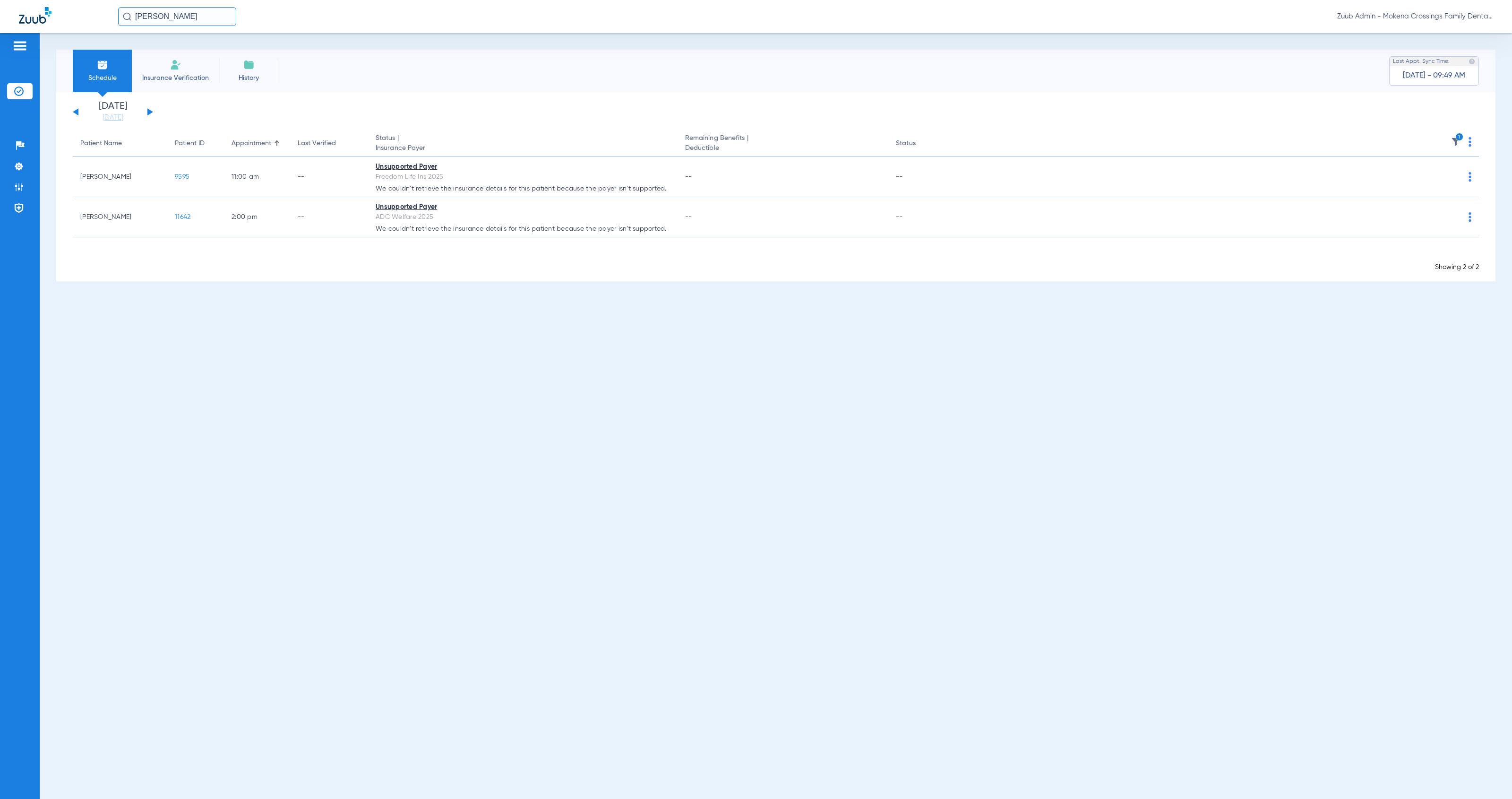
click at [1452, 140] on img at bounding box center [1456, 142] width 9 height 9
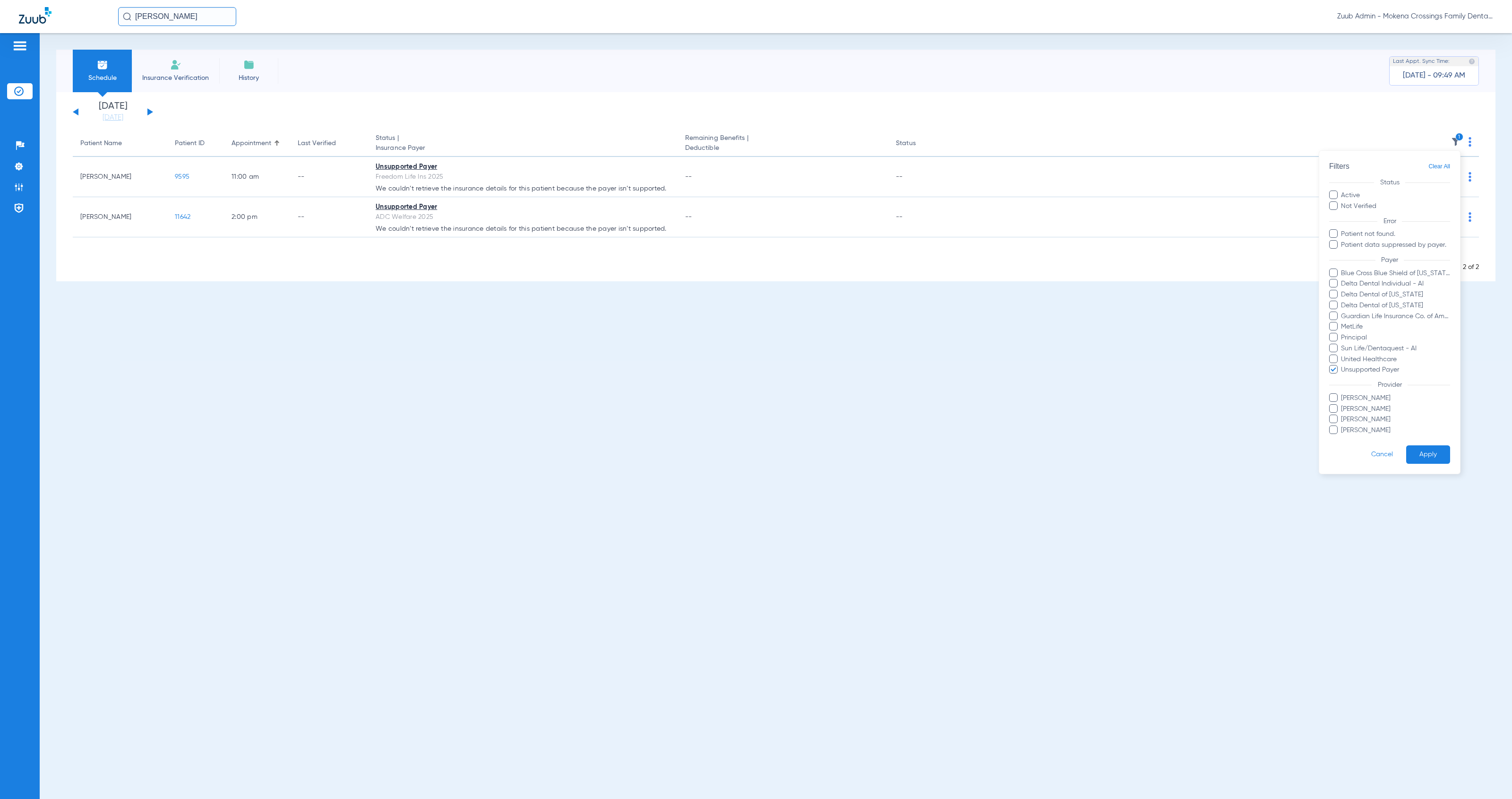
click at [1333, 371] on span at bounding box center [1334, 369] width 9 height 9
click at [1343, 377] on input "Unsupported Payer" at bounding box center [1343, 377] width 0 height 0
click at [1423, 456] on button "Apply" at bounding box center [1429, 455] width 44 height 18
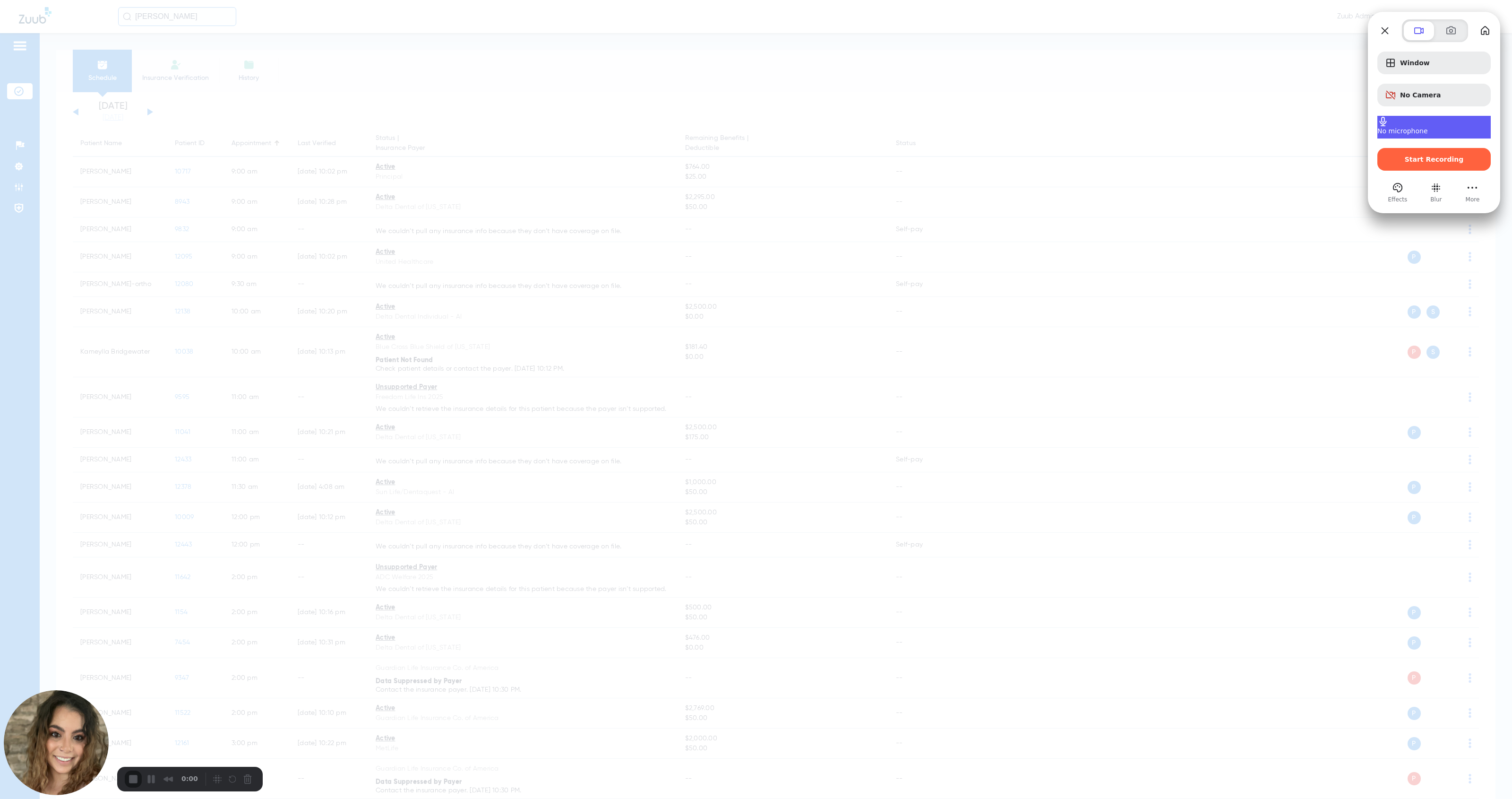
click at [1426, 127] on span "No microphone" at bounding box center [1403, 131] width 51 height 7
click at [1384, 31] on button "Close" at bounding box center [1385, 31] width 15 height 15
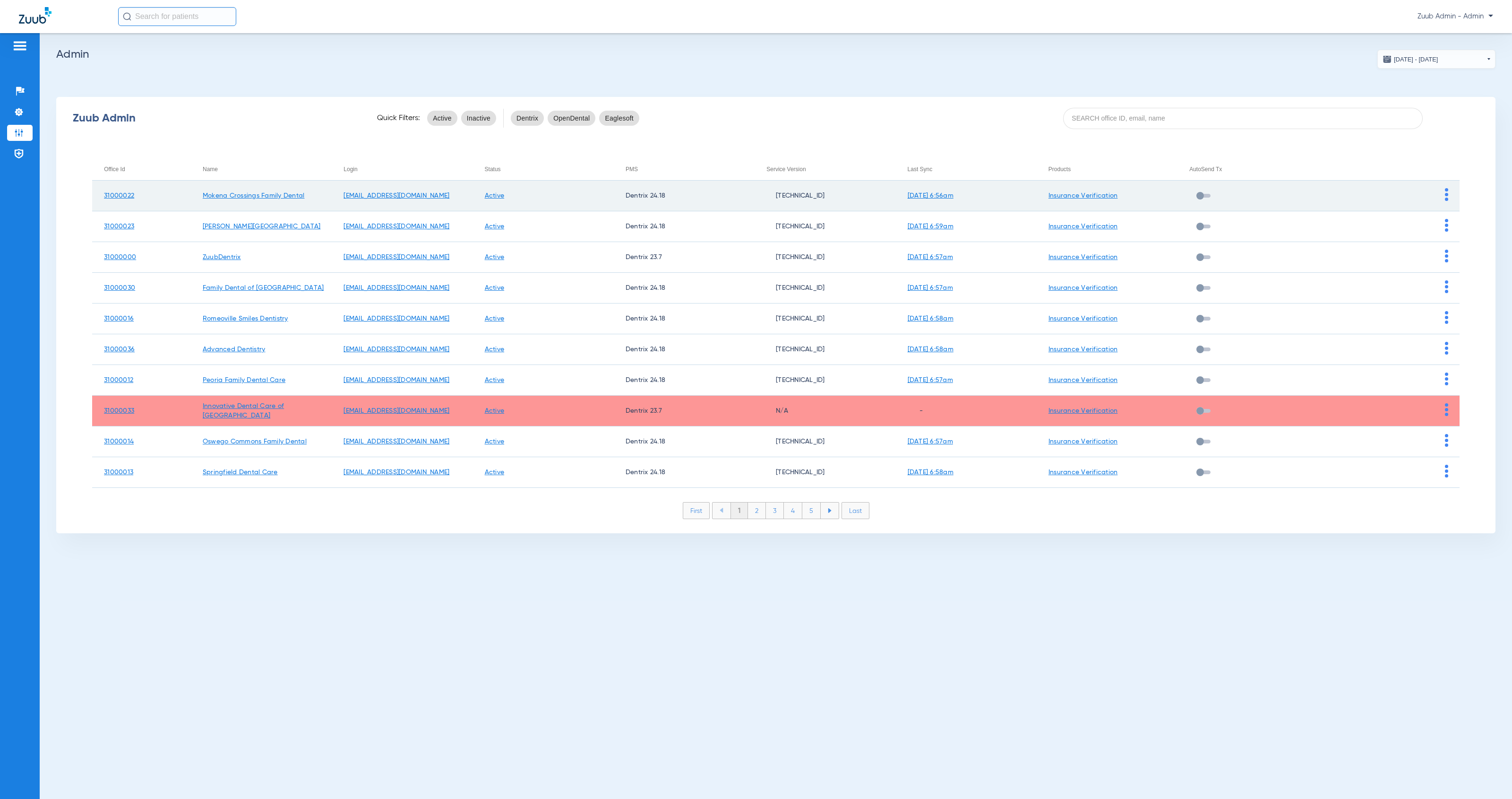
click at [697, 197] on img at bounding box center [1446, 194] width 3 height 13
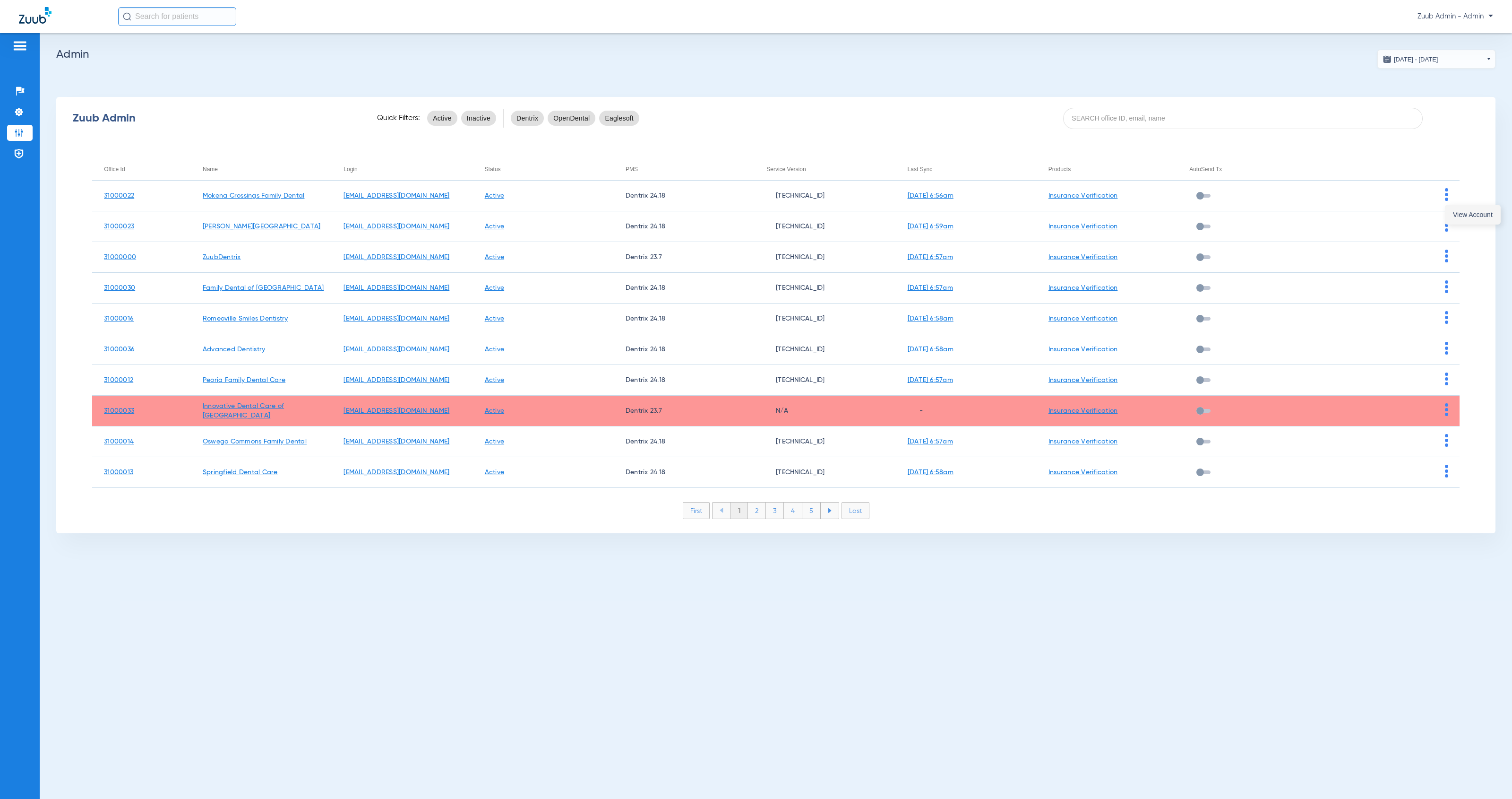
click at [697, 213] on span "View Account" at bounding box center [1473, 214] width 40 height 7
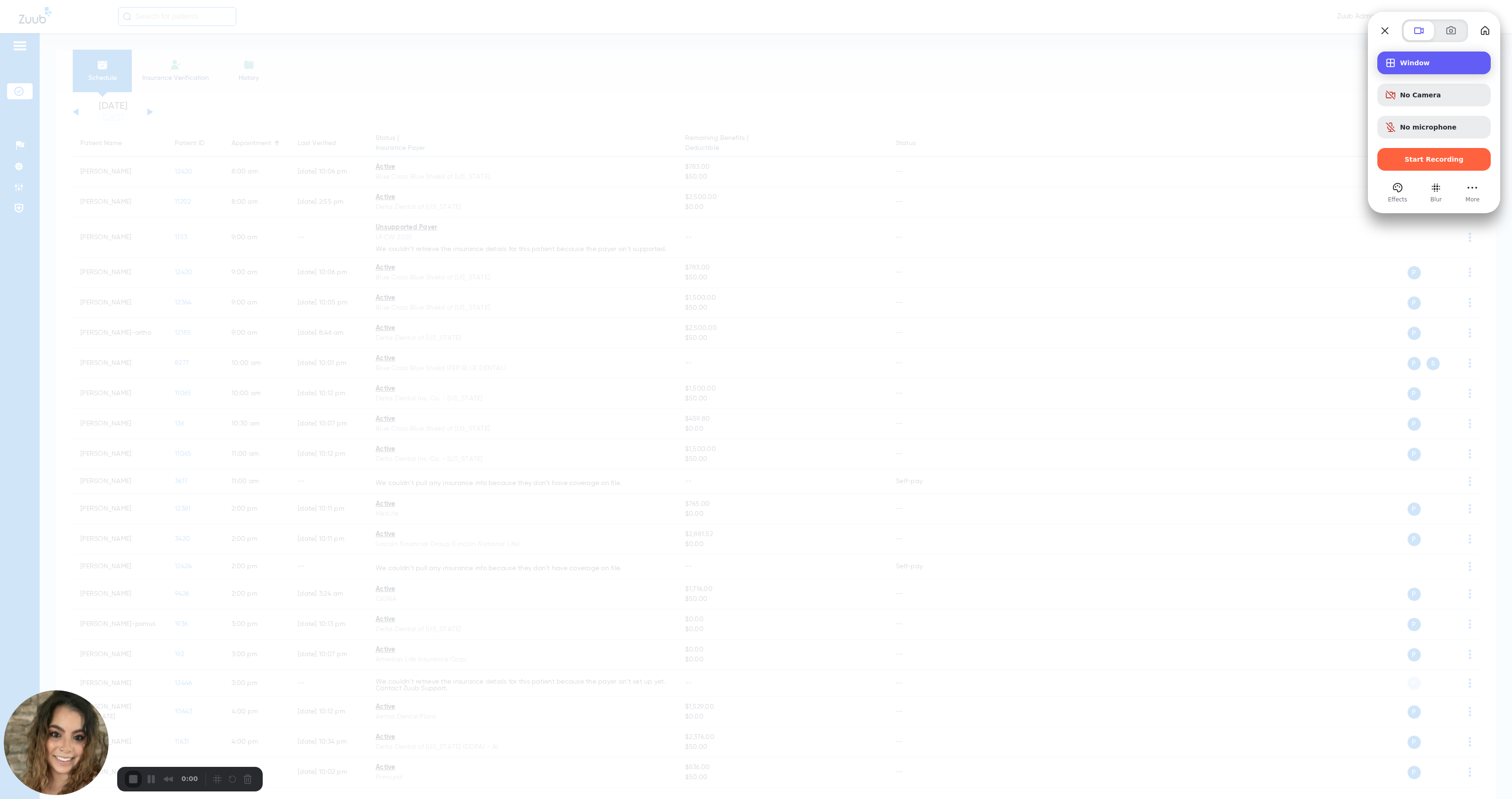
click at [697, 59] on span "Window" at bounding box center [1442, 62] width 83 height 7
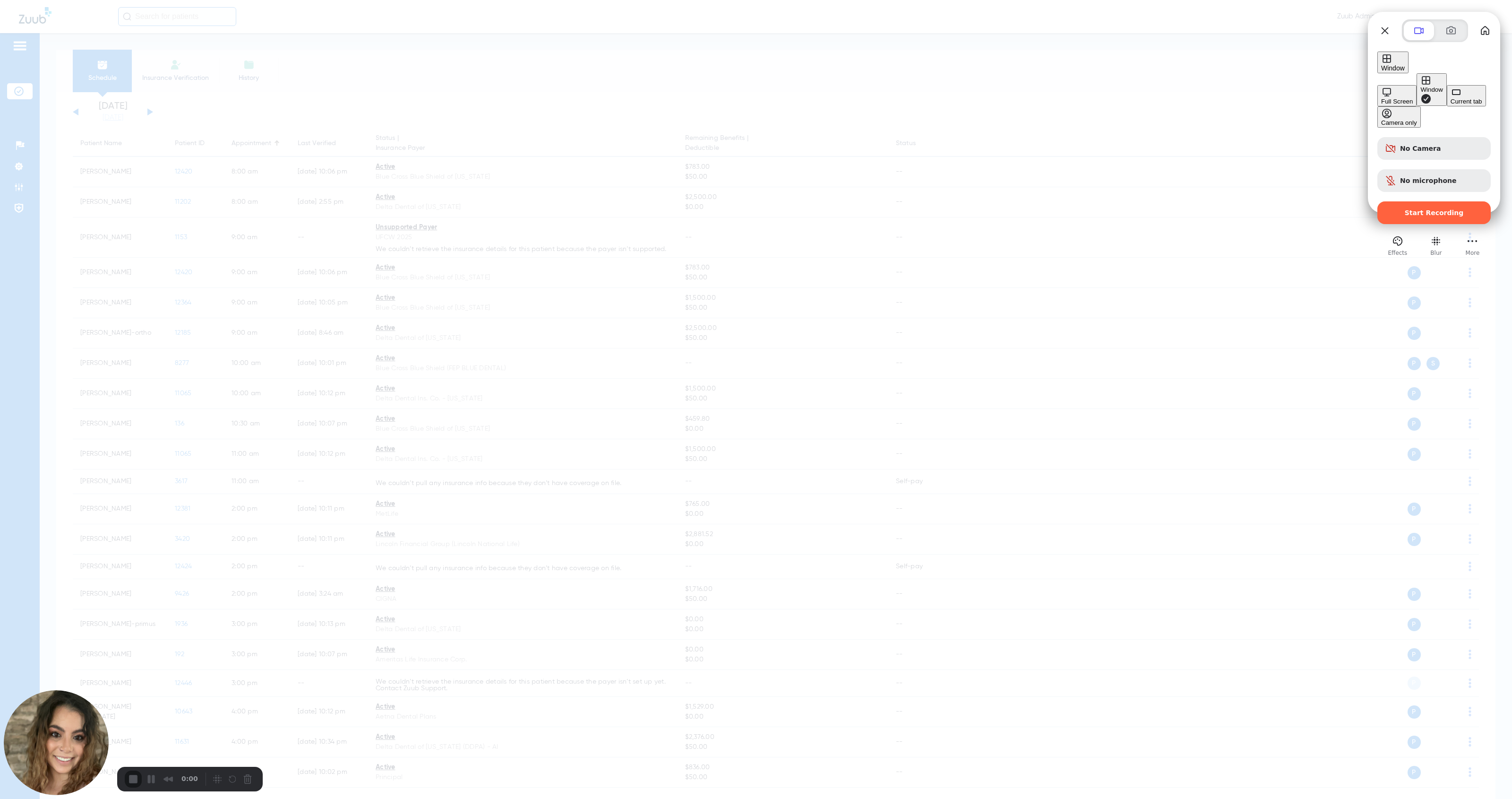
click at [697, 105] on div "Current tab" at bounding box center [1467, 102] width 32 height 7
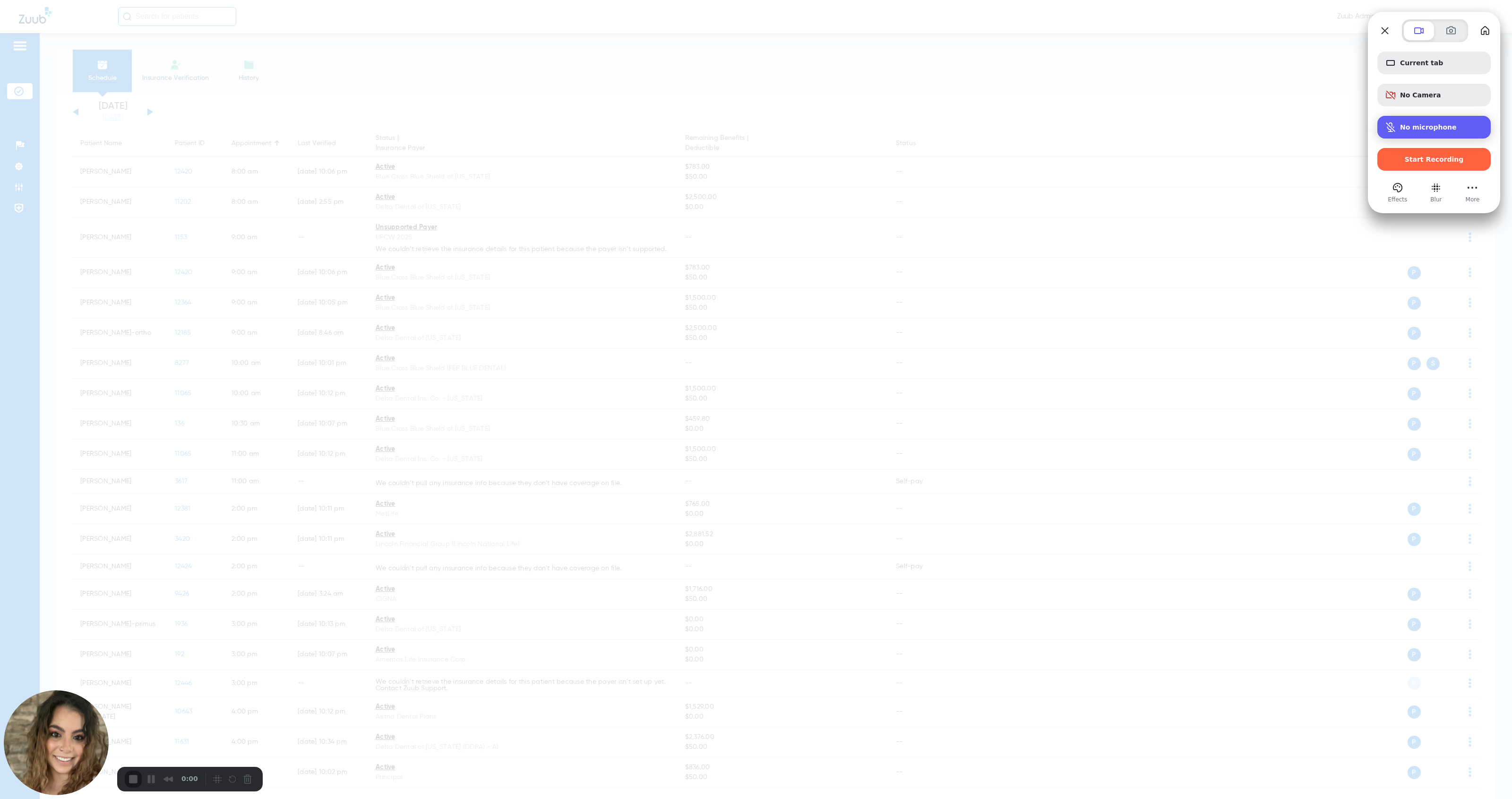
click at [697, 124] on span "No microphone" at bounding box center [1429, 127] width 57 height 7
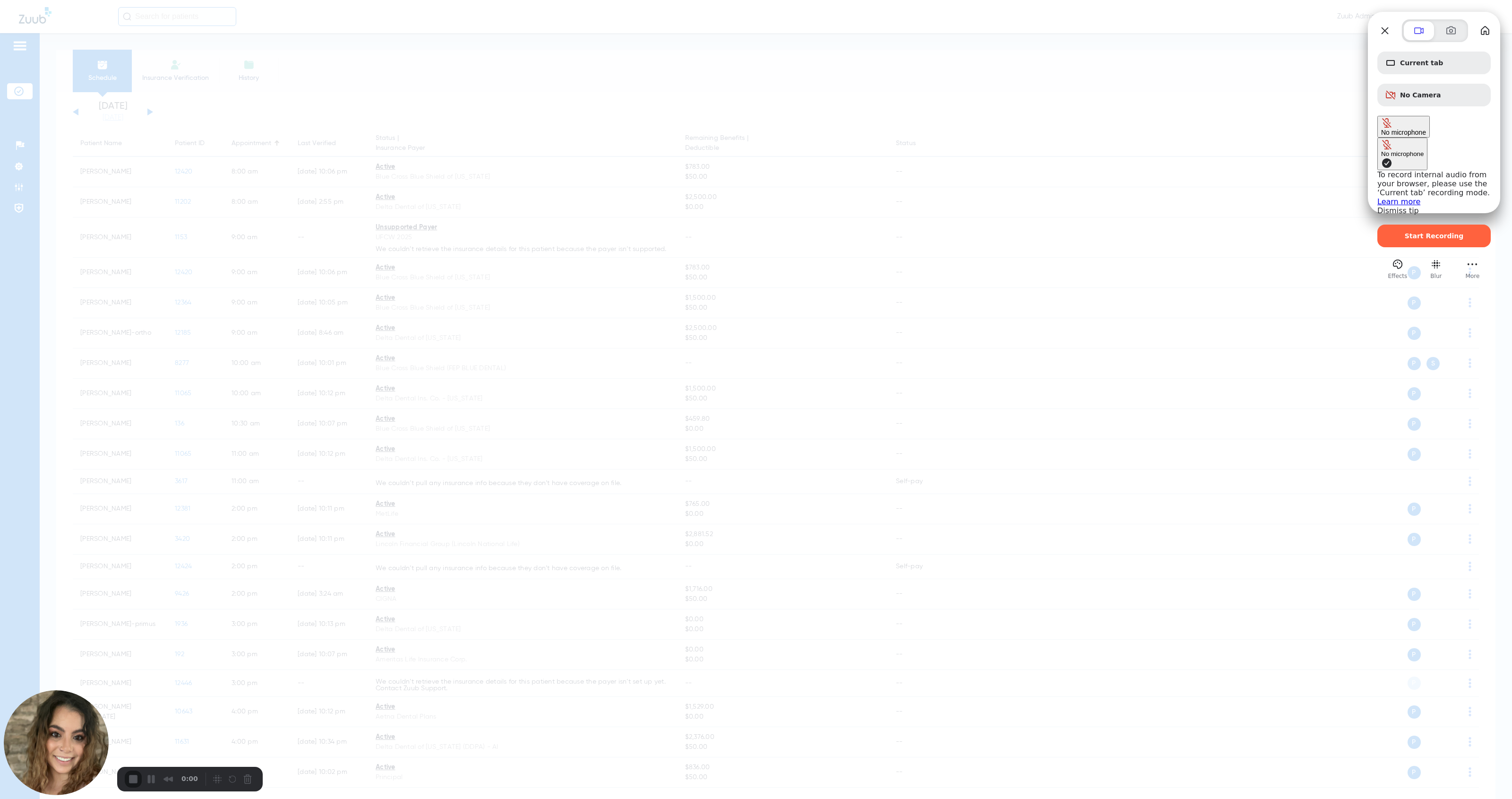
click at [697, 157] on span "Microphone options" at bounding box center [1387, 163] width 12 height 12
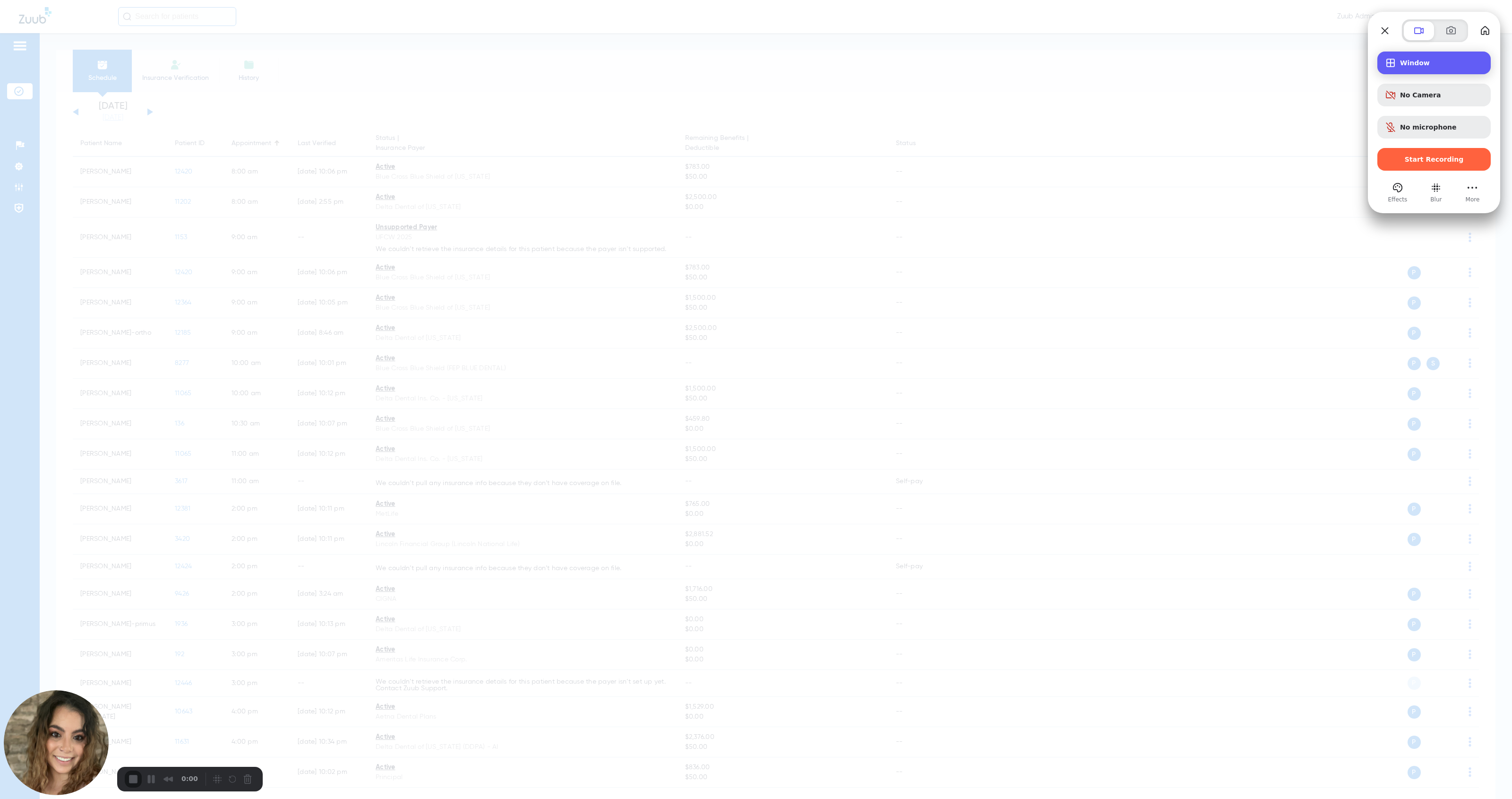
click at [697, 62] on span "Window" at bounding box center [1442, 62] width 83 height 7
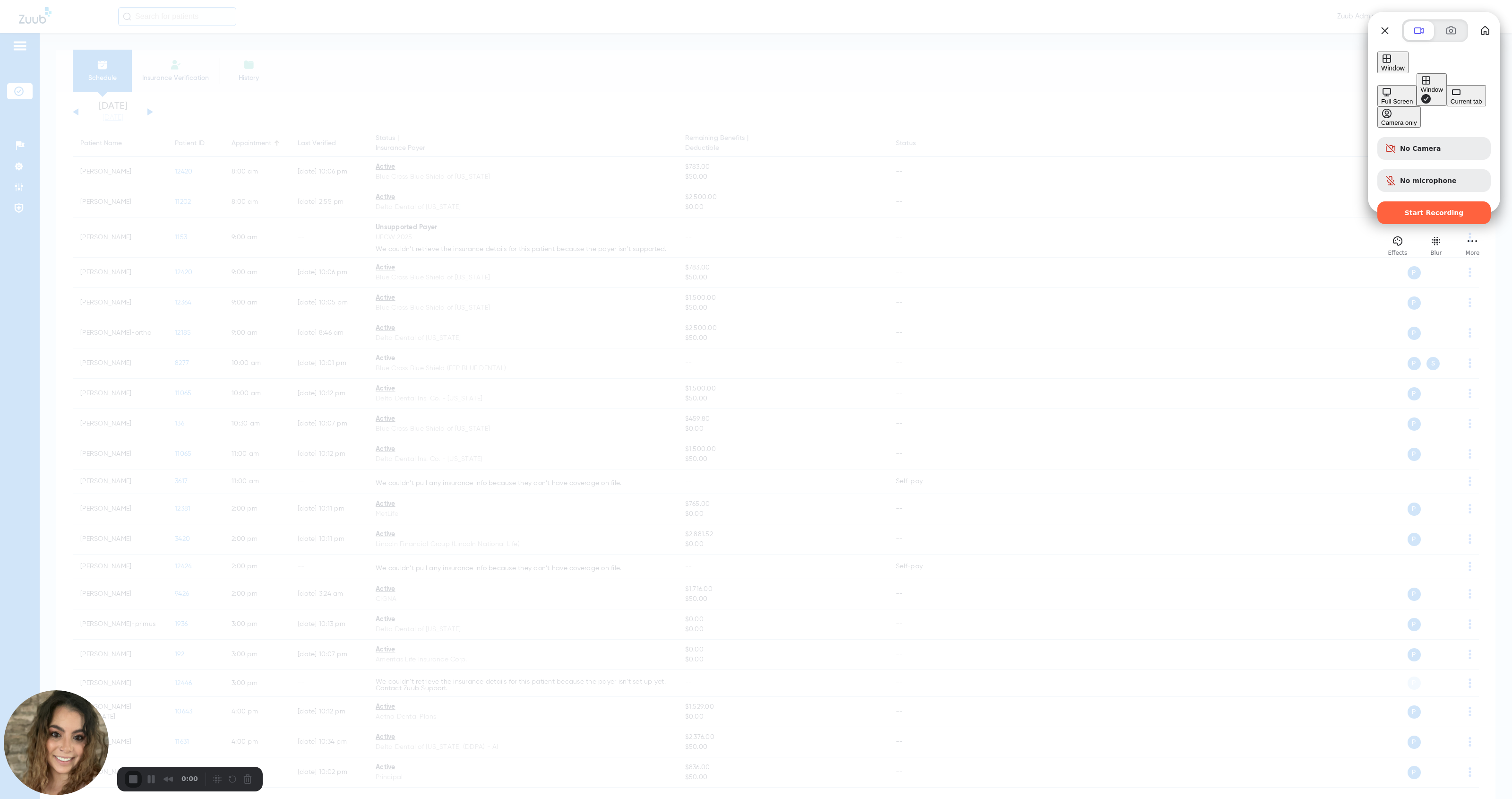
click at [697, 105] on div "Current tab" at bounding box center [1467, 102] width 32 height 7
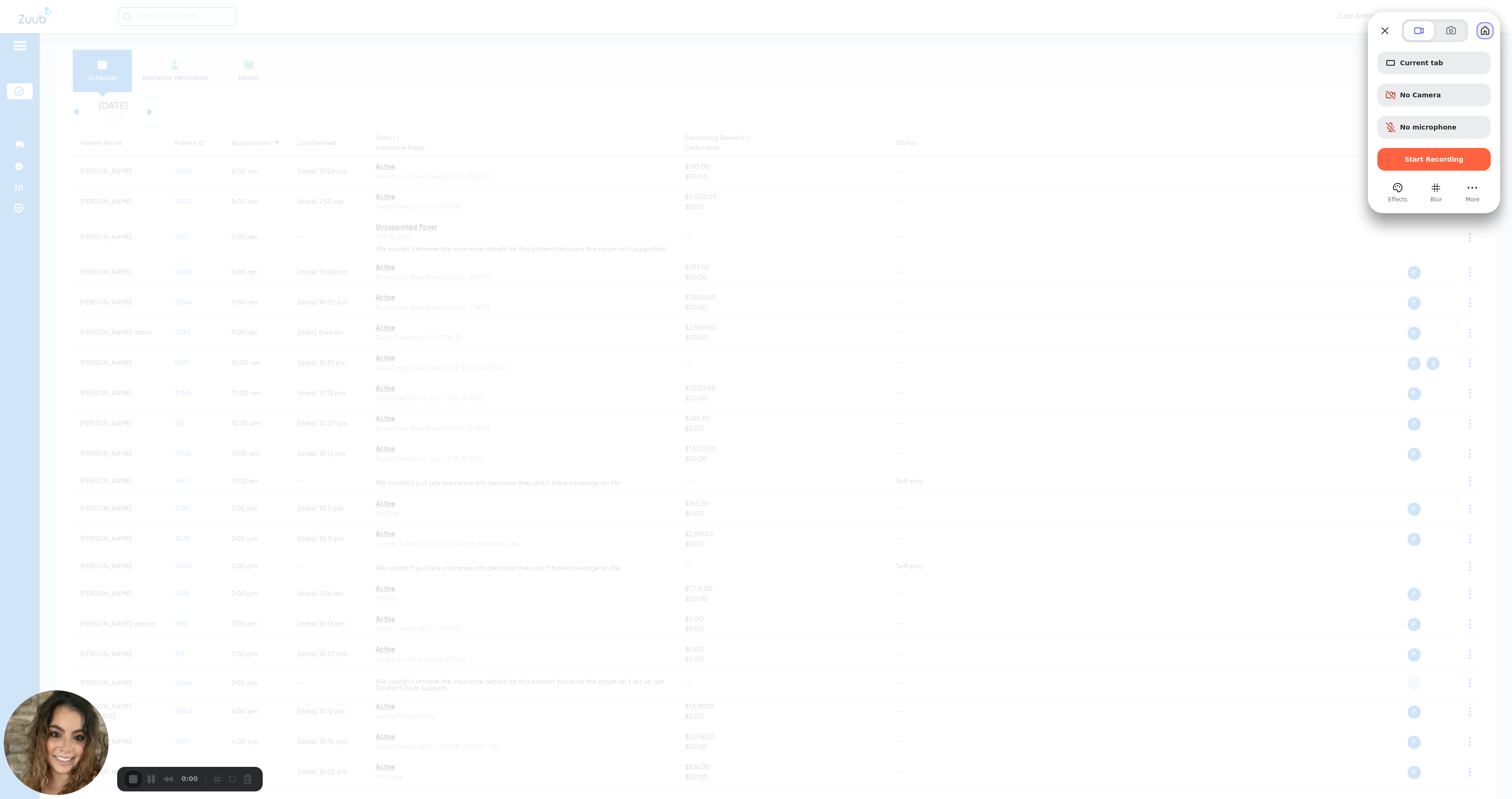
click at [697, 29] on button "My library" at bounding box center [1485, 31] width 15 height 15
click at [697, 129] on span "No microphone" at bounding box center [1429, 127] width 57 height 7
drag, startPoint x: 193, startPoint y: 773, endPoint x: 222, endPoint y: 779, distance: 29.6
click at [194, 586] on span "0:00" at bounding box center [189, 779] width 17 height 10
click at [224, 586] on div "Recorder controls - play pause" at bounding box center [233, 779] width 45 height 15
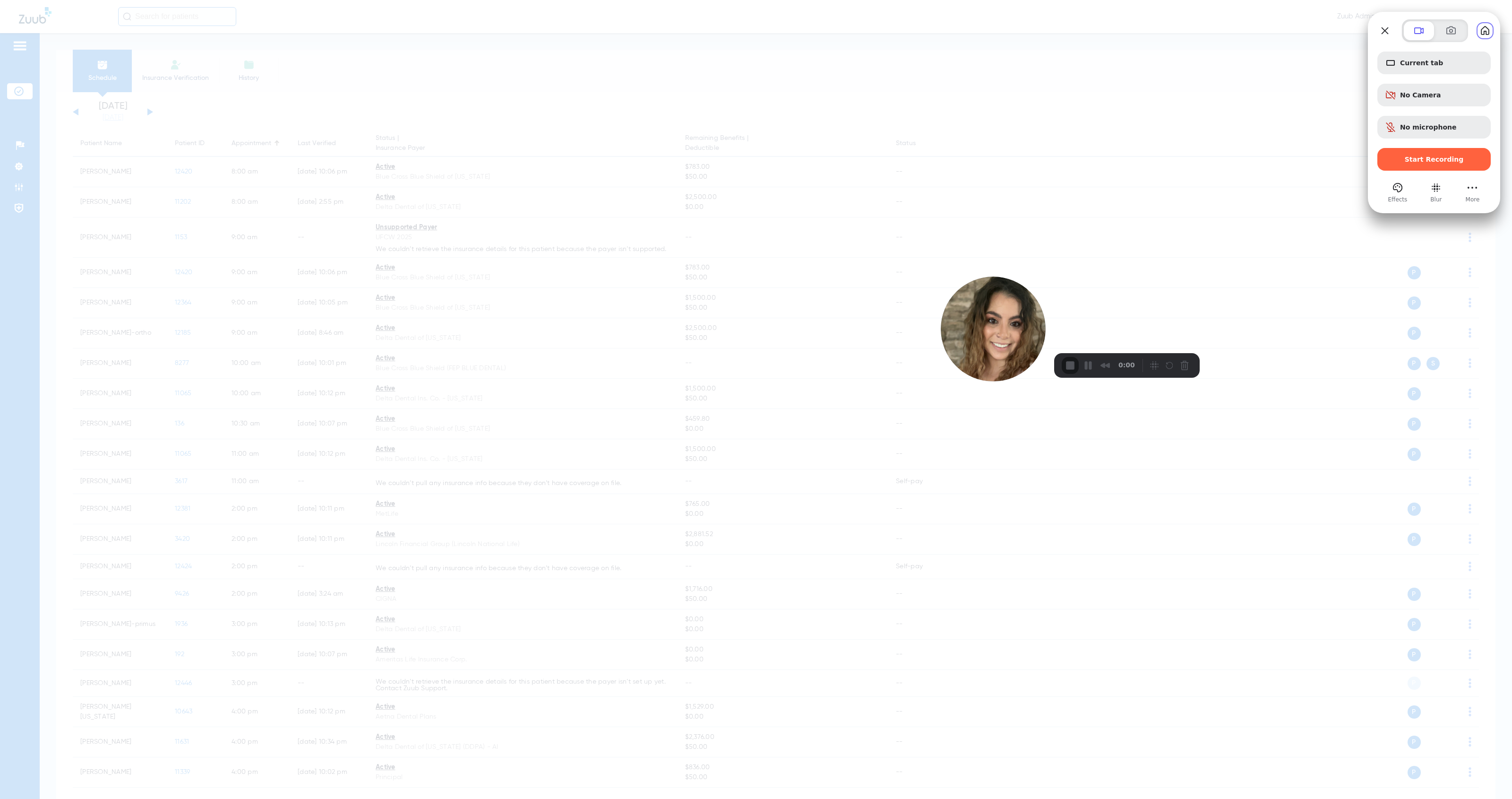
drag, startPoint x: 218, startPoint y: 780, endPoint x: 1086, endPoint y: 340, distance: 973.2
click at [697, 358] on div "Recorder controls - play pause" at bounding box center [1170, 365] width 45 height 15
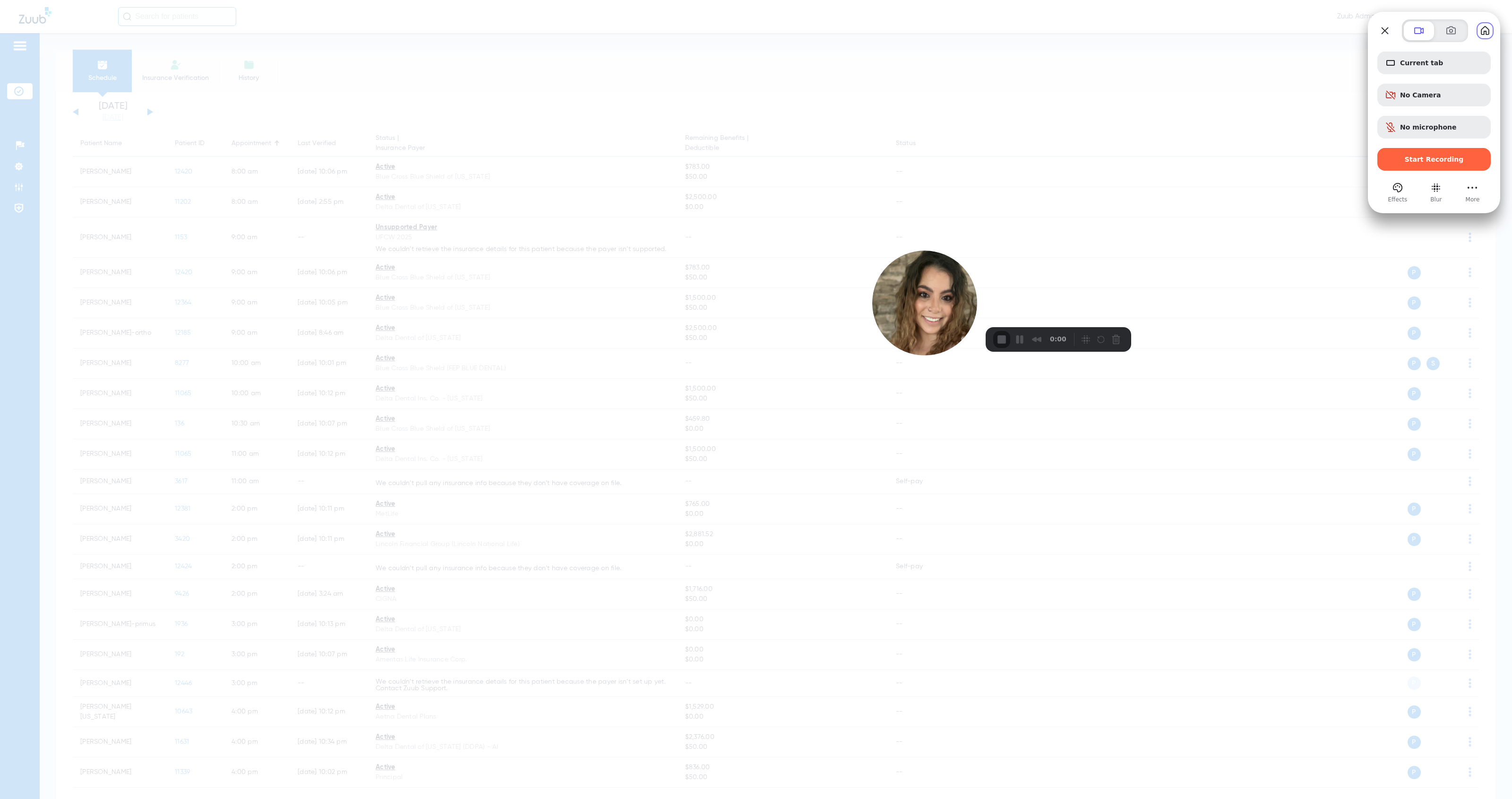
click at [697, 347] on div "0:00" at bounding box center [1032, 339] width 77 height 17
click at [697, 322] on img at bounding box center [924, 268] width 105 height 105
click at [697, 340] on button "Change photo" at bounding box center [879, 347] width 15 height 15
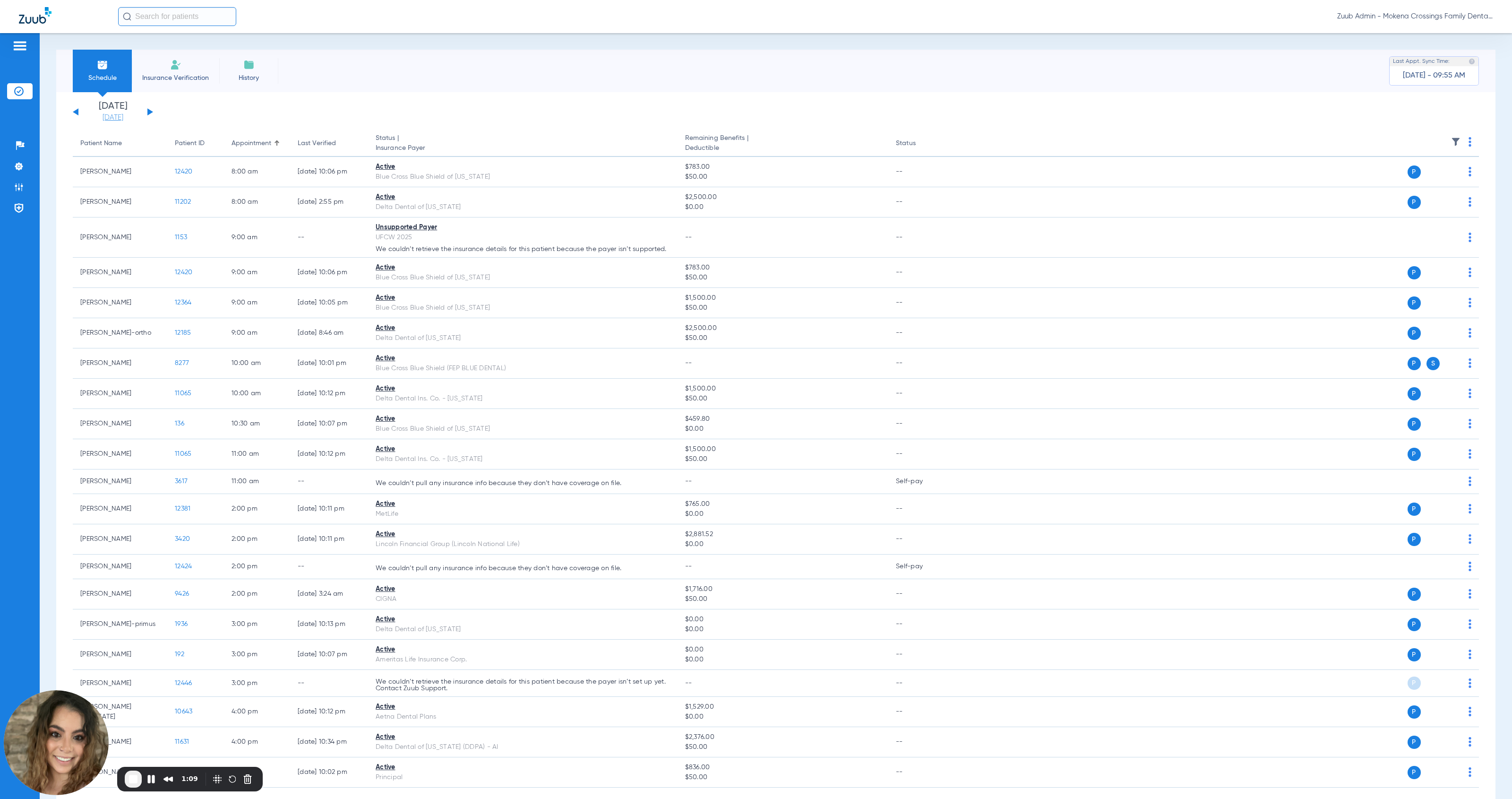
click at [121, 119] on link "[DATE]" at bounding box center [113, 117] width 57 height 9
click at [197, 237] on td "22" at bounding box center [192, 237] width 26 height 19
click at [249, 303] on button "Apply" at bounding box center [254, 300] width 56 height 19
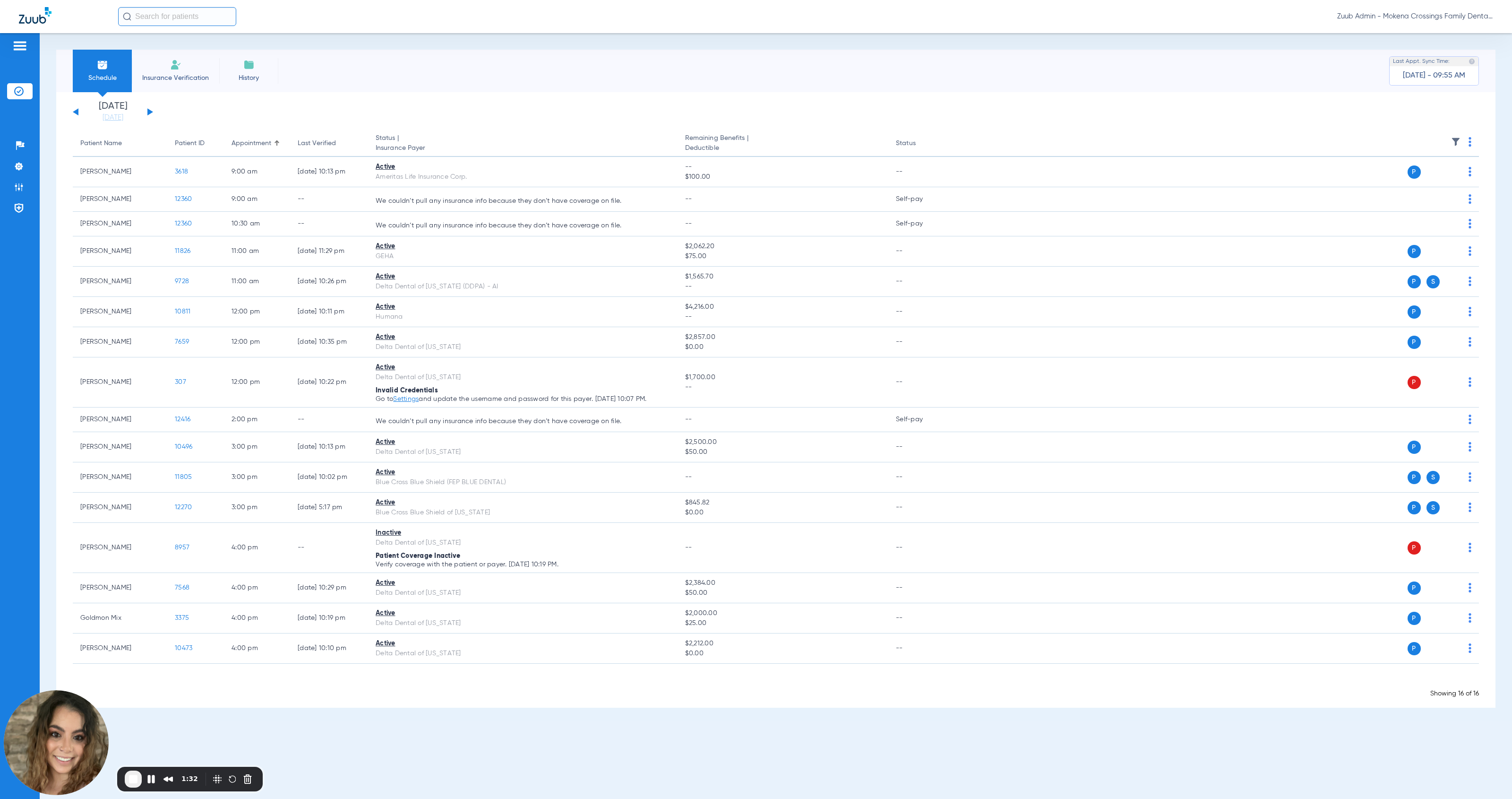
click at [147, 108] on div "[DATE] [DATE] [DATE] [DATE] [DATE] [DATE] [DATE] [DATE] [DATE] [DATE] [DATE] [D…" at bounding box center [113, 112] width 80 height 21
click at [152, 114] on div "[DATE] [DATE] [DATE] [DATE] [DATE] [DATE] [DATE] [DATE] [DATE] [DATE] [DATE] [D…" at bounding box center [113, 112] width 80 height 21
click at [697, 142] on img at bounding box center [1456, 142] width 9 height 9
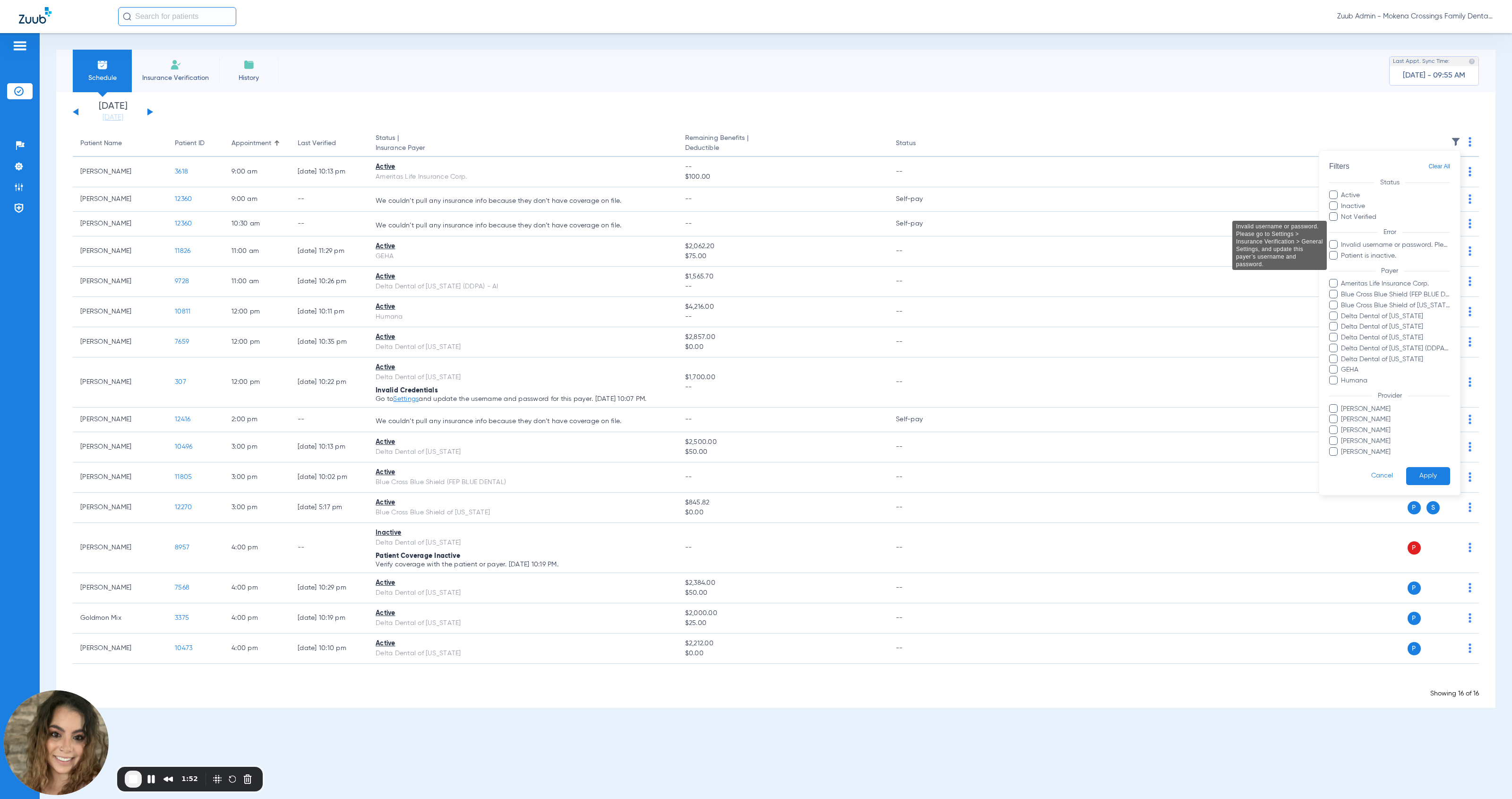
click at [697, 247] on span "Invalid username or password. Please go to Settings > Insurance Verification > …" at bounding box center [1395, 245] width 110 height 10
click at [697, 251] on input "Invalid username or password. Please go to Settings > Insurance Verification > …" at bounding box center [1343, 251] width 0 height 0
drag, startPoint x: 1359, startPoint y: 255, endPoint x: 1378, endPoint y: 284, distance: 34.7
click at [697, 255] on span "Patient is inactive." at bounding box center [1395, 256] width 110 height 10
click at [697, 262] on input "Patient is inactive." at bounding box center [1343, 262] width 0 height 0
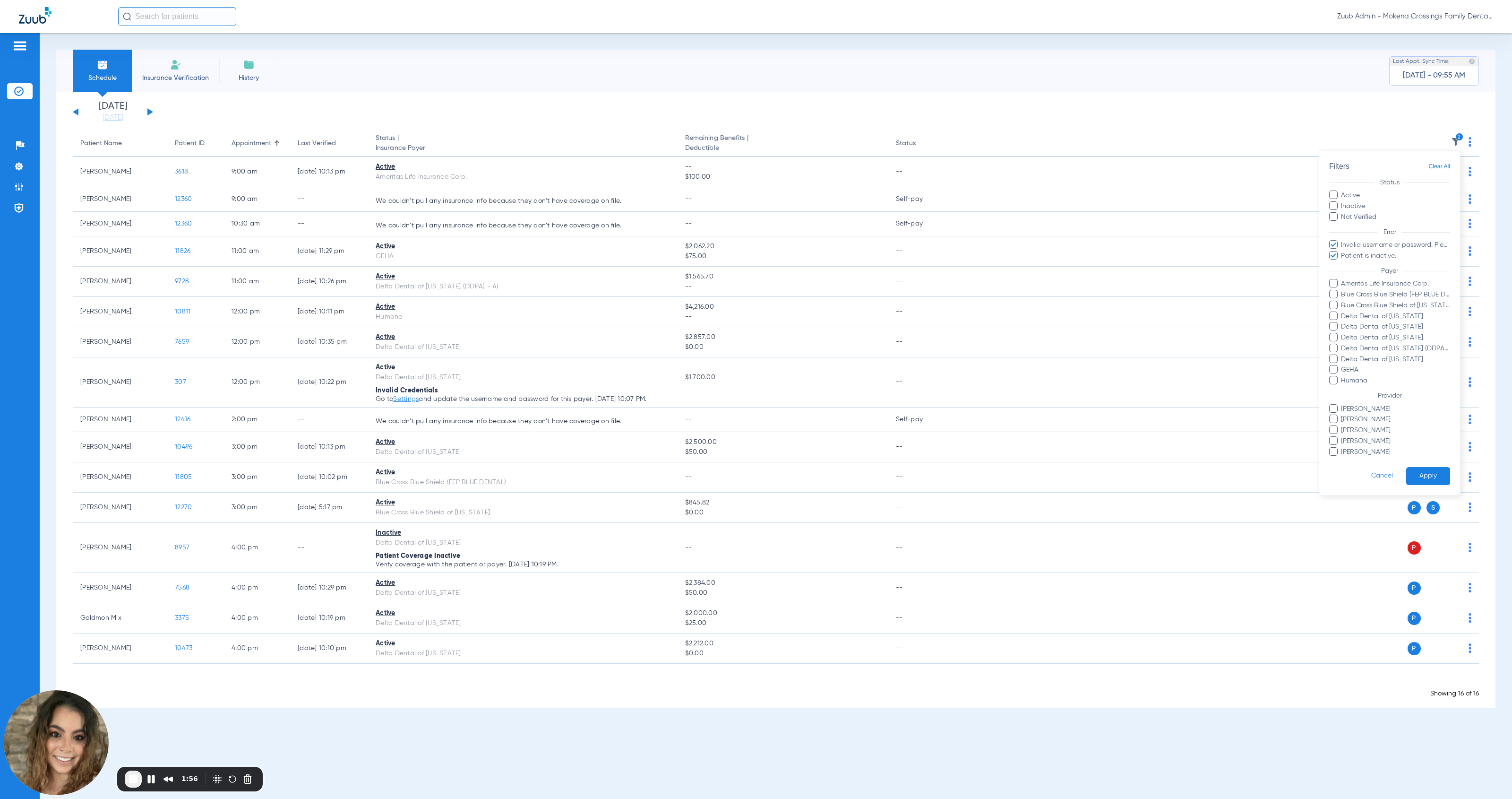
click at [697, 475] on button "Apply" at bounding box center [1429, 476] width 44 height 18
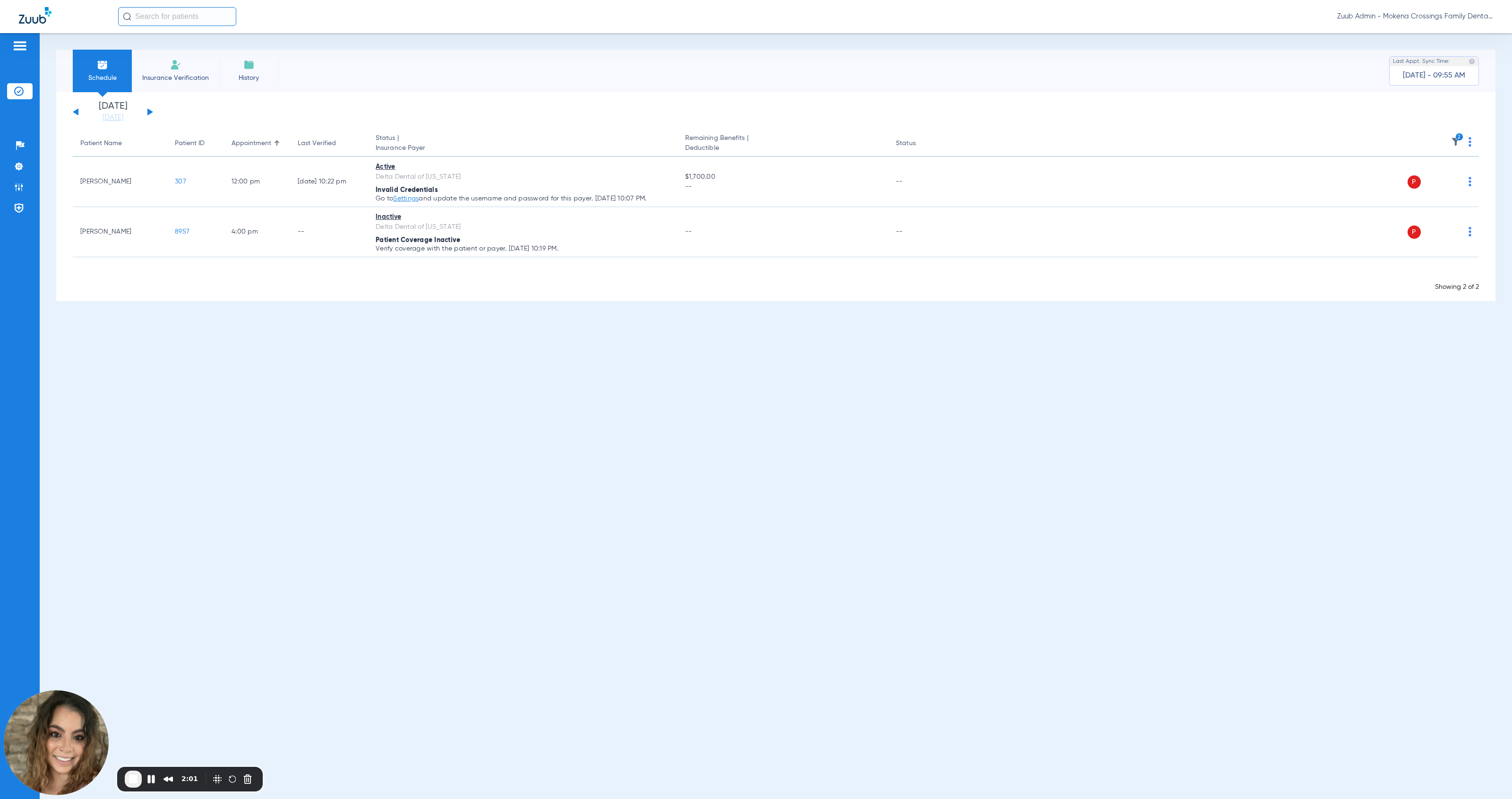
click at [697, 140] on img at bounding box center [1456, 142] width 9 height 9
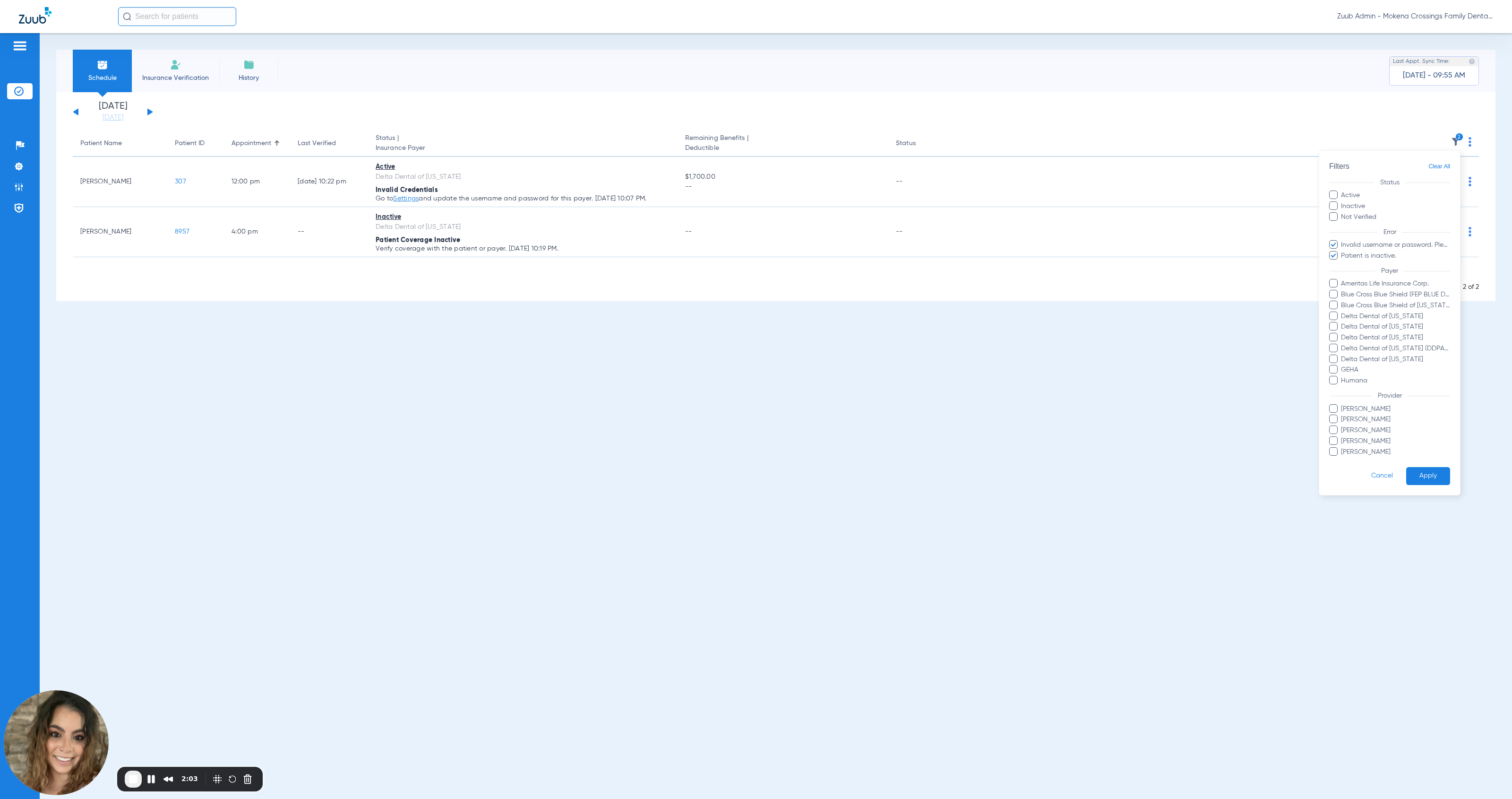
click at [697, 243] on span at bounding box center [1334, 244] width 9 height 9
click at [697, 251] on input "Invalid username or password. Please go to Settings > Insurance Verification > …" at bounding box center [1343, 251] width 0 height 0
click at [697, 256] on span at bounding box center [1334, 256] width 9 height 9
click at [697, 262] on input "Patient is inactive." at bounding box center [1343, 262] width 0 height 0
click at [697, 477] on button "Apply" at bounding box center [1429, 476] width 44 height 18
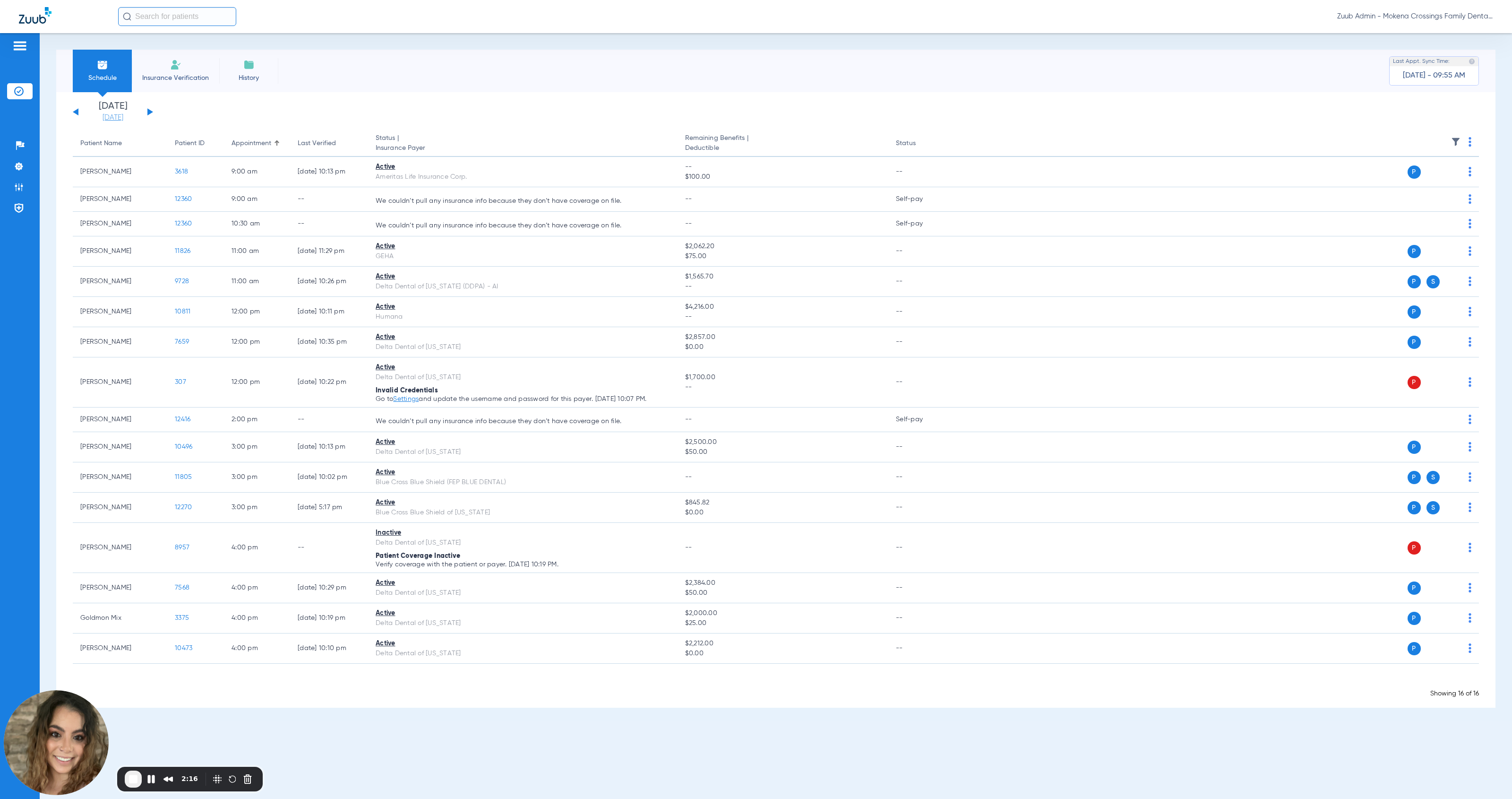
click at [117, 119] on link "[DATE]" at bounding box center [113, 117] width 57 height 9
click at [272, 143] on th at bounding box center [268, 145] width 26 height 15
drag, startPoint x: 239, startPoint y: 202, endPoint x: 245, endPoint y: 263, distance: 61.3
click at [239, 202] on td "7" at bounding box center [243, 199] width 26 height 19
click at [214, 200] on td "6" at bounding box center [217, 199] width 26 height 19
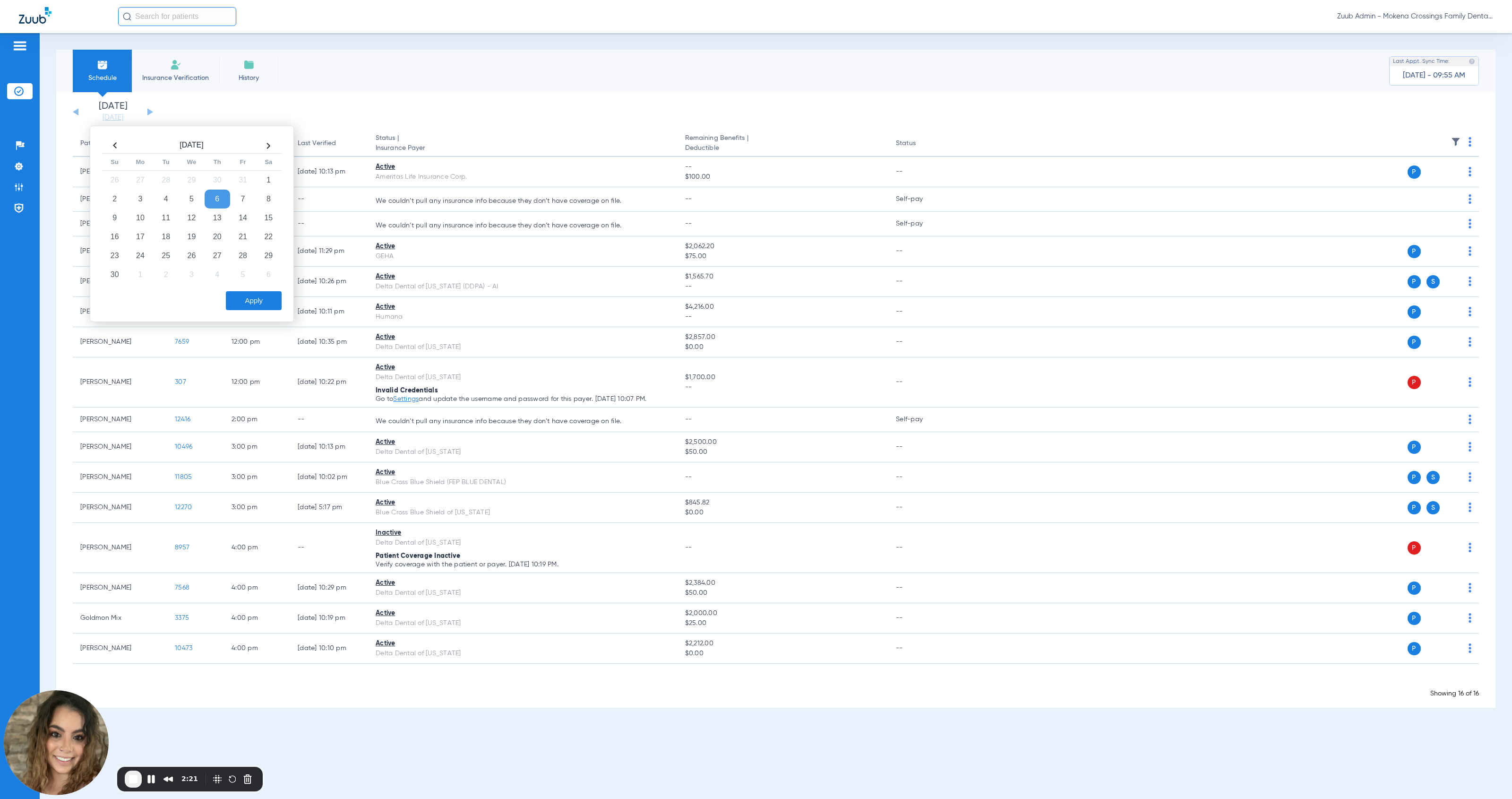
click at [261, 304] on button "Apply" at bounding box center [254, 300] width 56 height 19
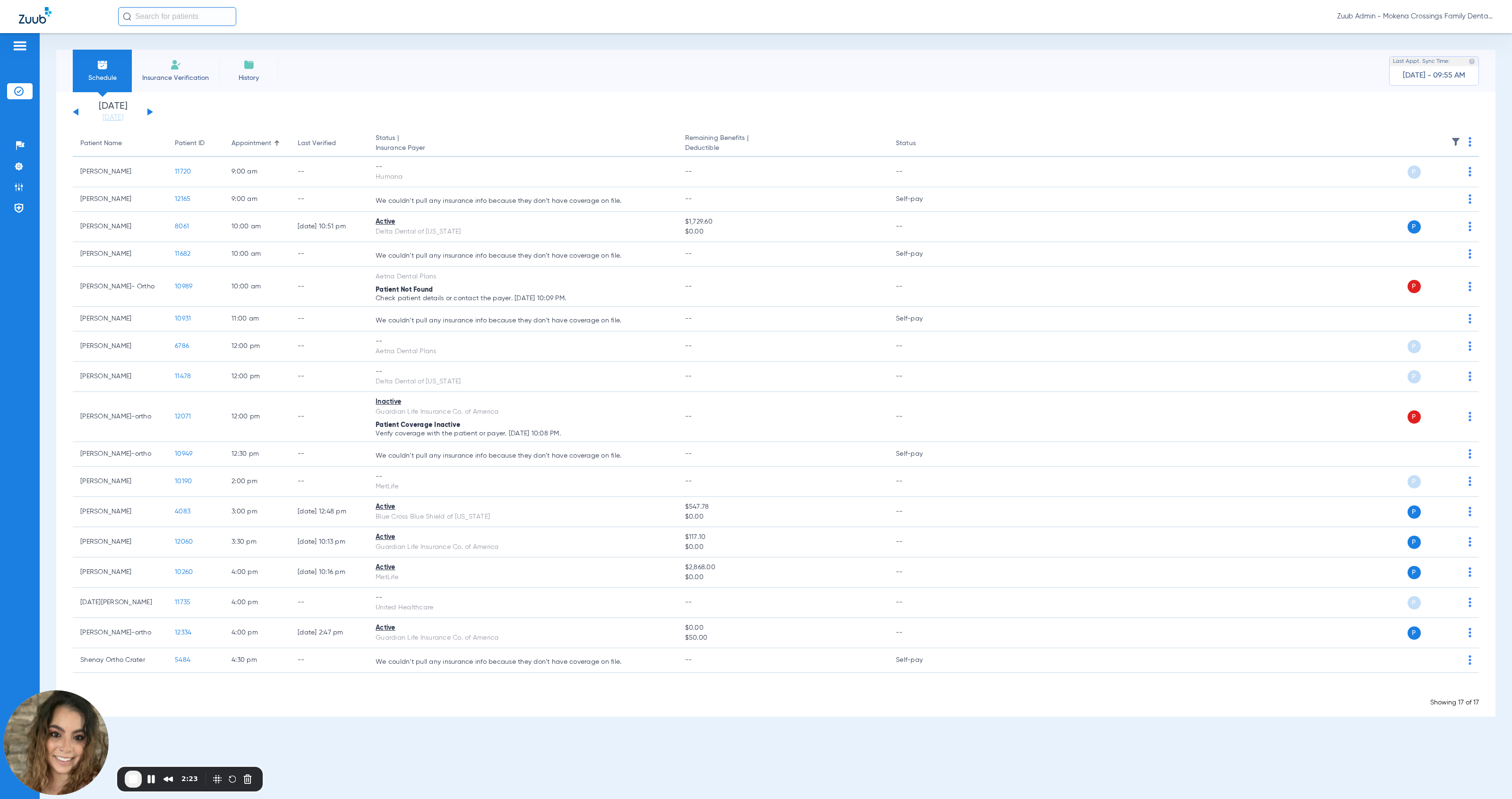
click at [697, 141] on img at bounding box center [1456, 142] width 9 height 9
click at [697, 375] on span "[PERSON_NAME]" at bounding box center [1395, 377] width 110 height 10
click at [697, 384] on input "[PERSON_NAME]" at bounding box center [1343, 384] width 0 height 0
click at [697, 435] on button "Apply" at bounding box center [1429, 433] width 44 height 18
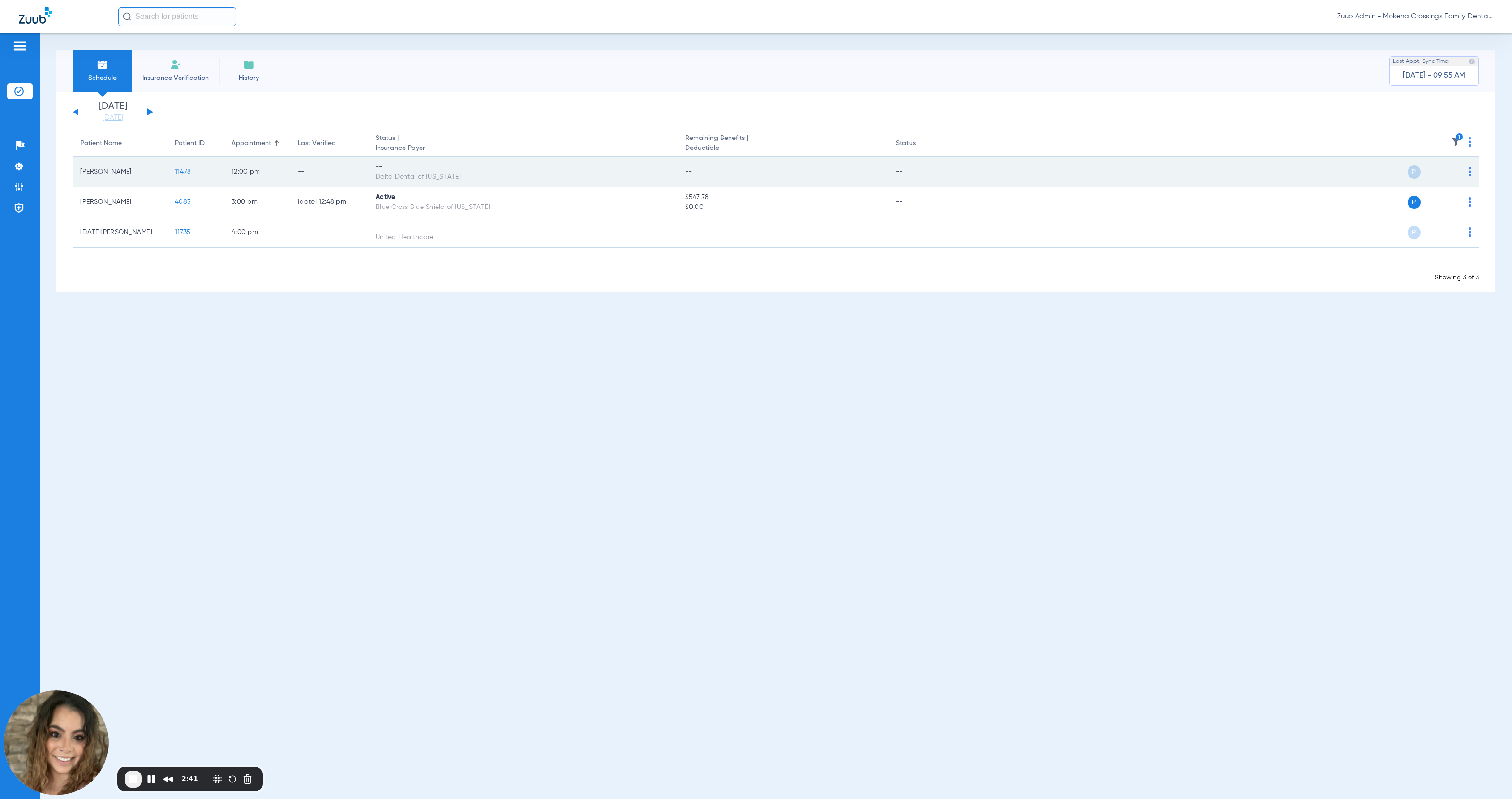
click at [697, 172] on img at bounding box center [1470, 171] width 3 height 9
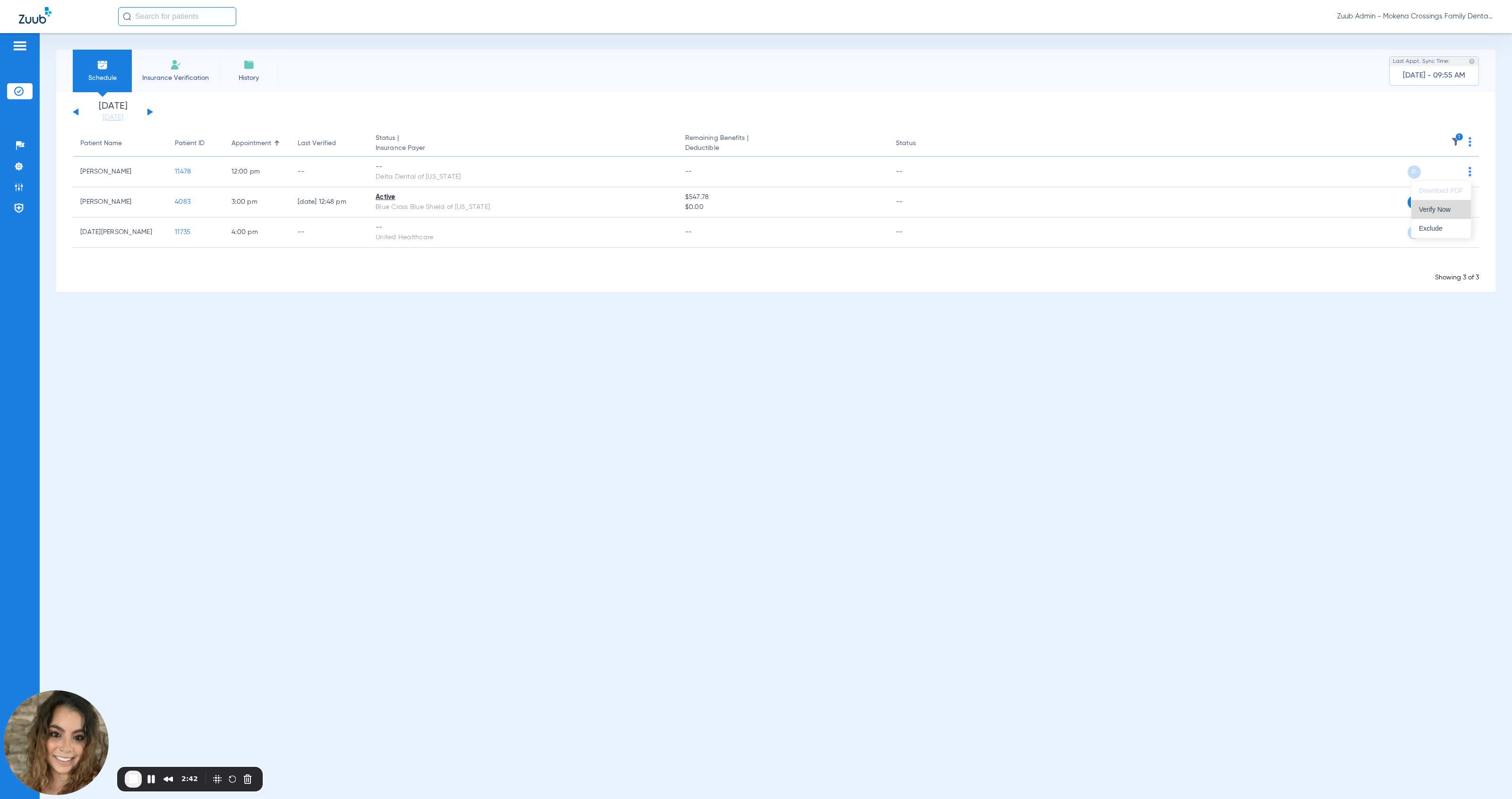
click at [697, 210] on span "Verify Now" at bounding box center [1442, 209] width 45 height 7
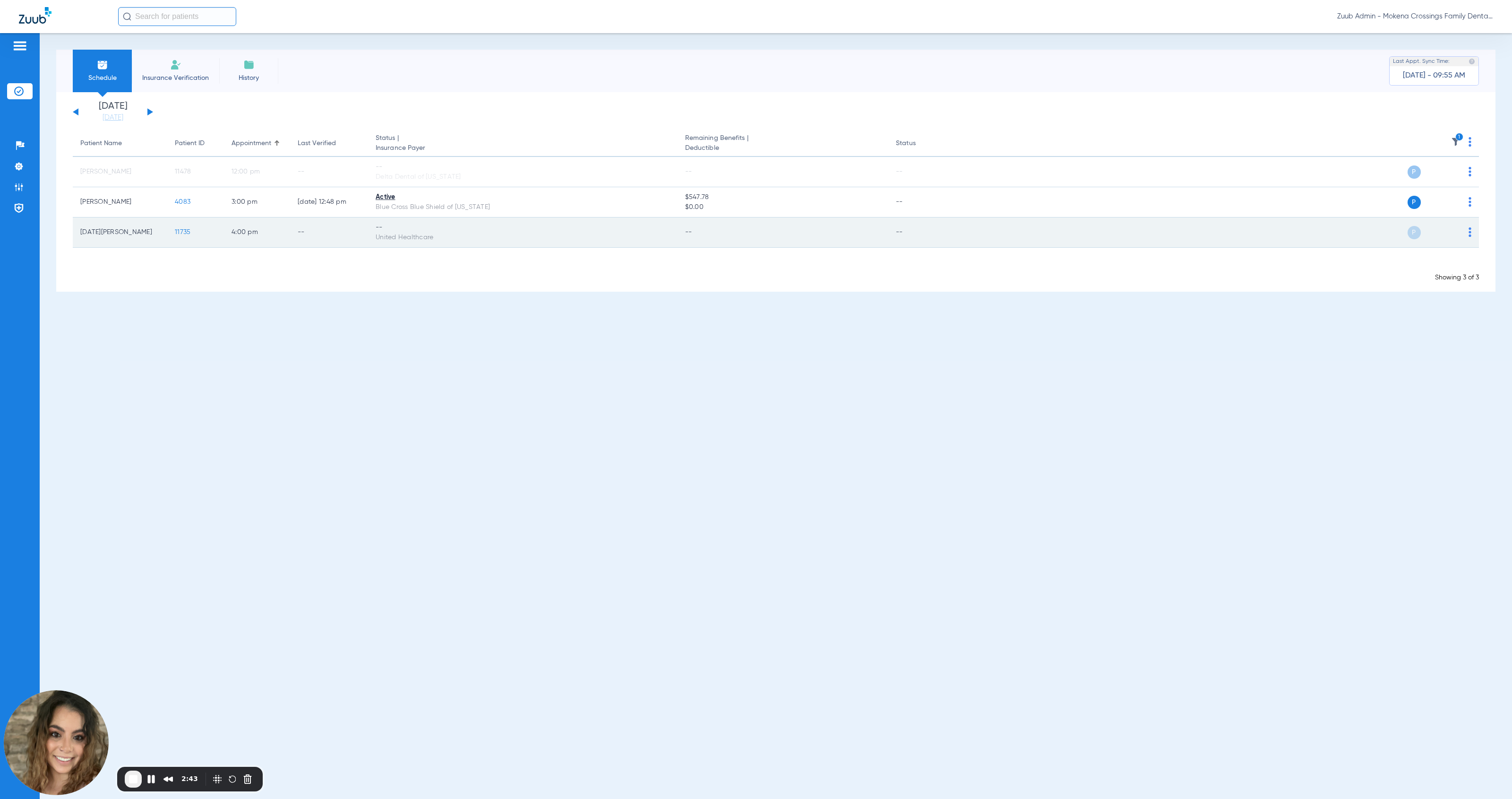
click at [697, 231] on img at bounding box center [1470, 232] width 3 height 9
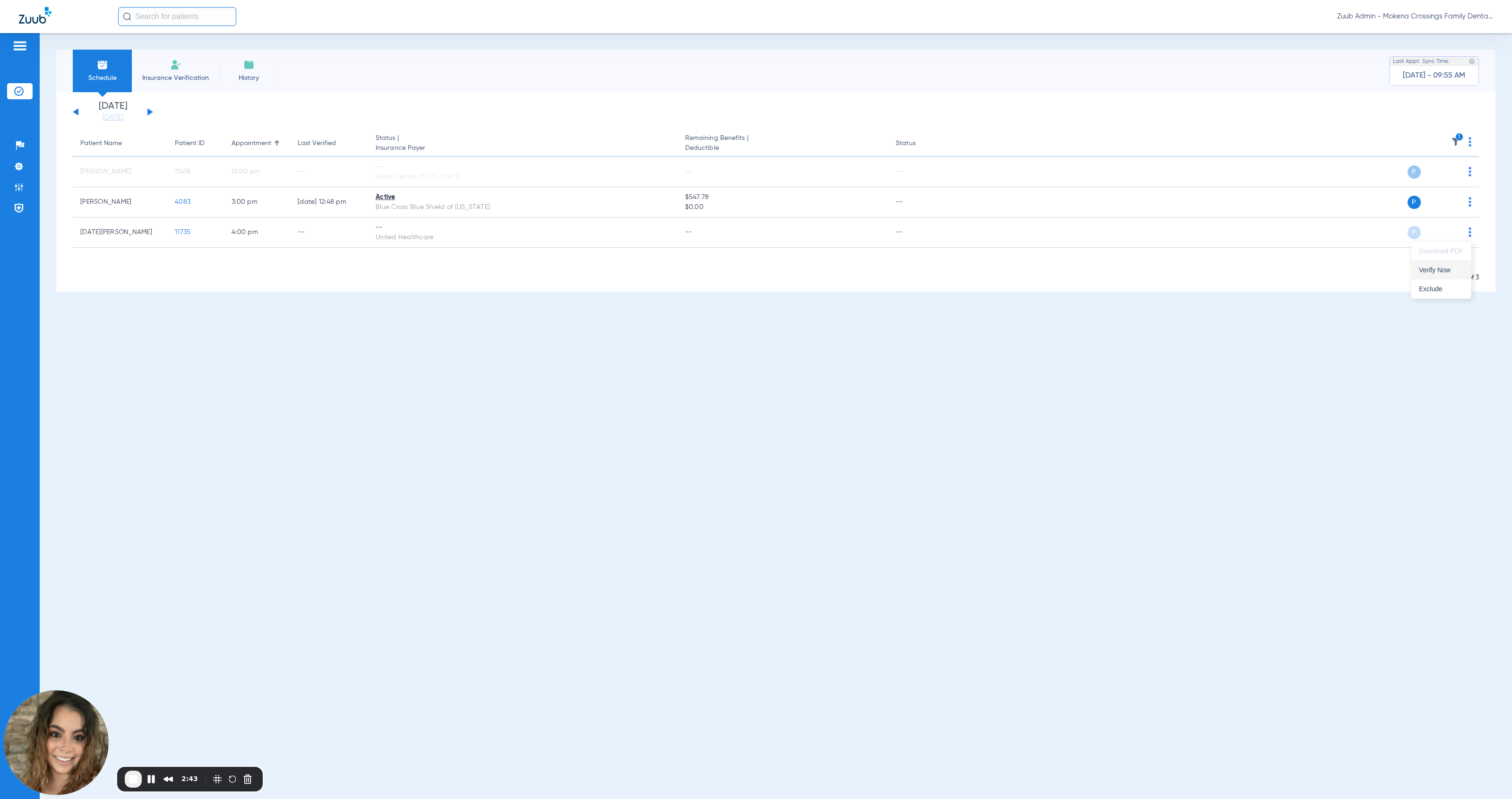
click at [697, 265] on button "Verify Now" at bounding box center [1441, 270] width 59 height 19
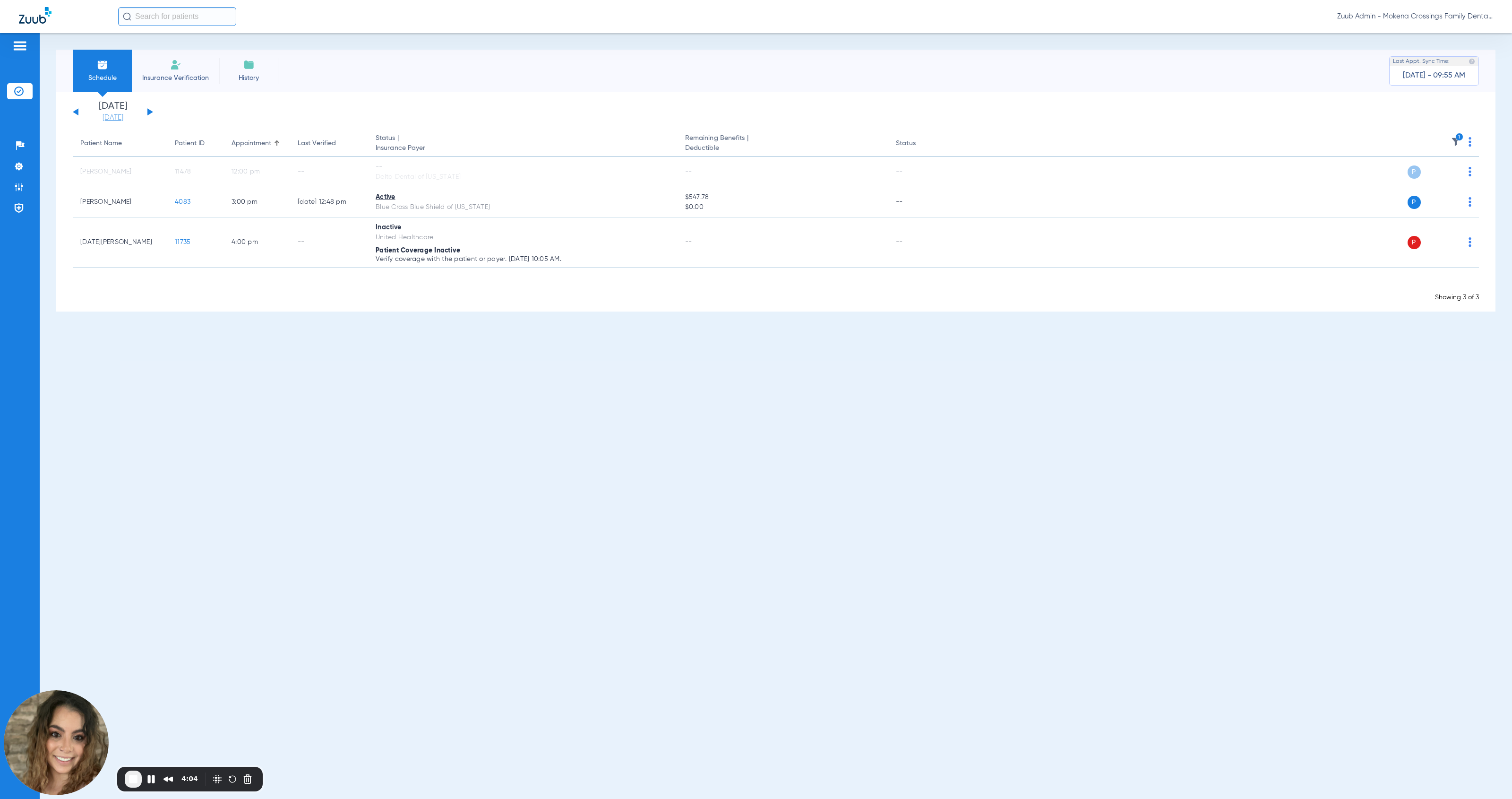
click at [109, 119] on link "[DATE]" at bounding box center [113, 117] width 57 height 9
click at [115, 146] on th at bounding box center [115, 145] width 26 height 15
click at [167, 216] on td "14" at bounding box center [166, 218] width 26 height 19
click at [244, 299] on button "Apply" at bounding box center [254, 300] width 56 height 19
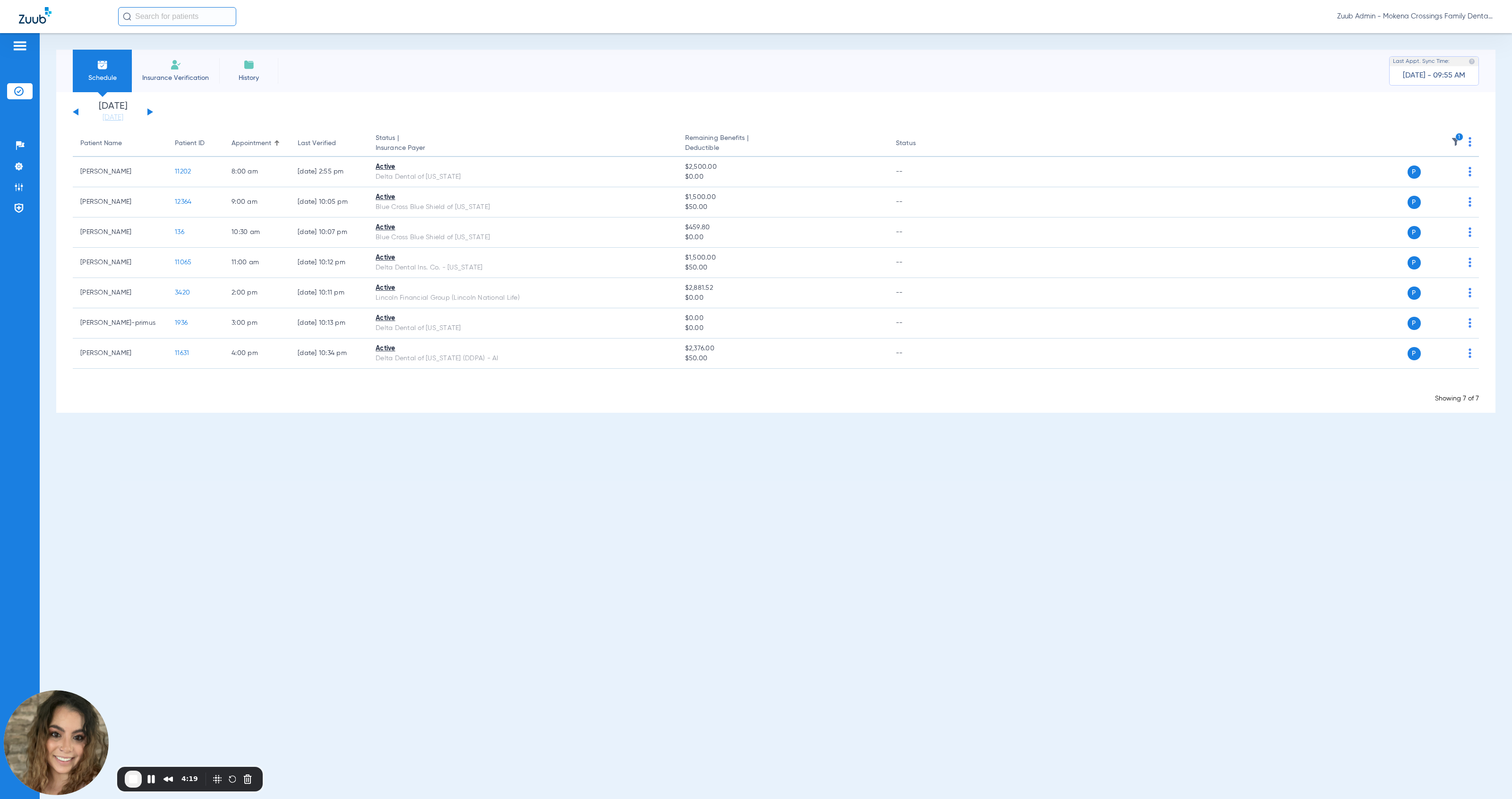
click at [697, 142] on img at bounding box center [1456, 142] width 9 height 9
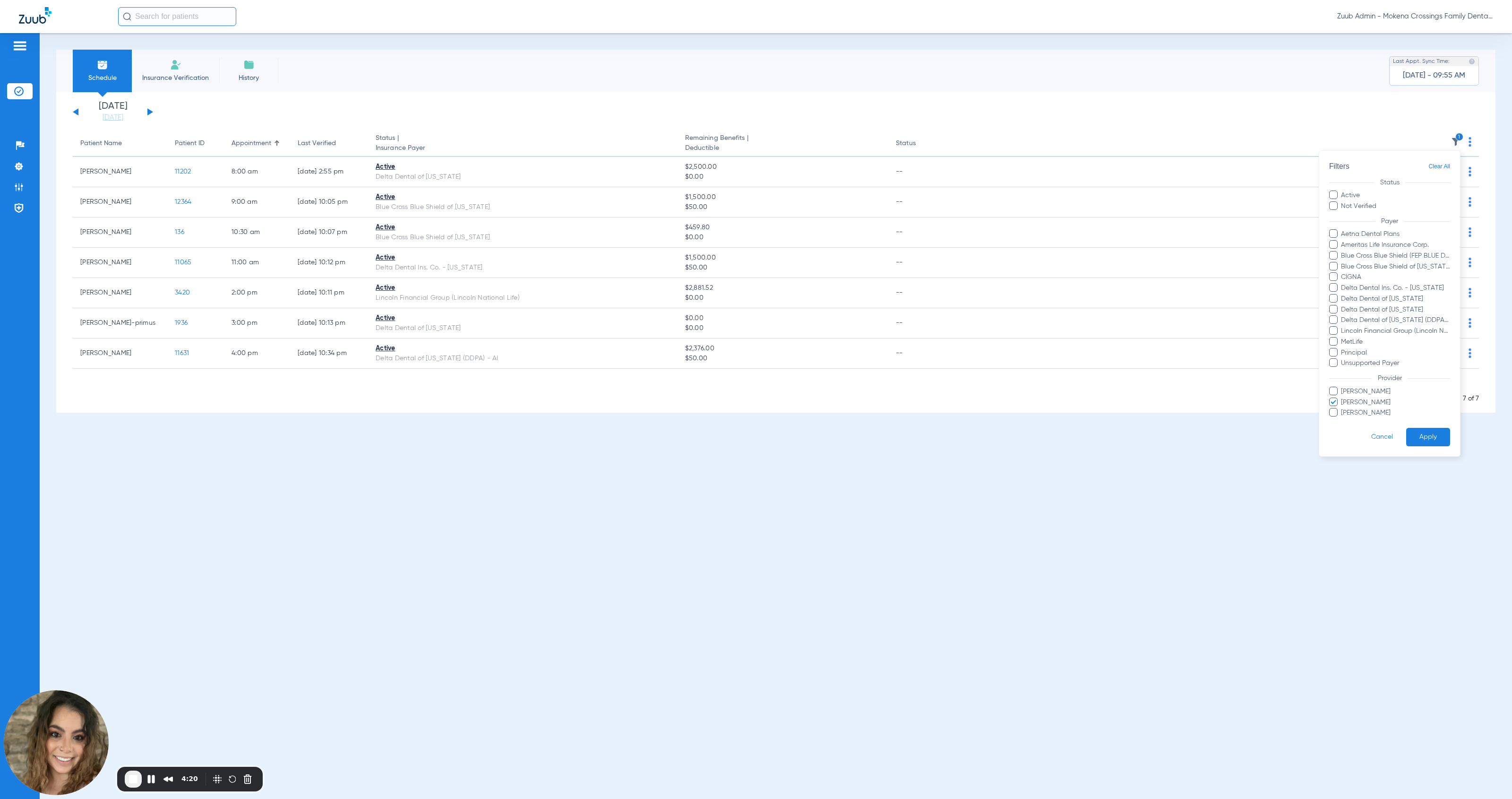
click at [697, 400] on span "[PERSON_NAME]" at bounding box center [1395, 403] width 110 height 10
click at [697, 409] on input "[PERSON_NAME]" at bounding box center [1343, 409] width 0 height 0
click at [697, 436] on button "Apply" at bounding box center [1429, 437] width 44 height 18
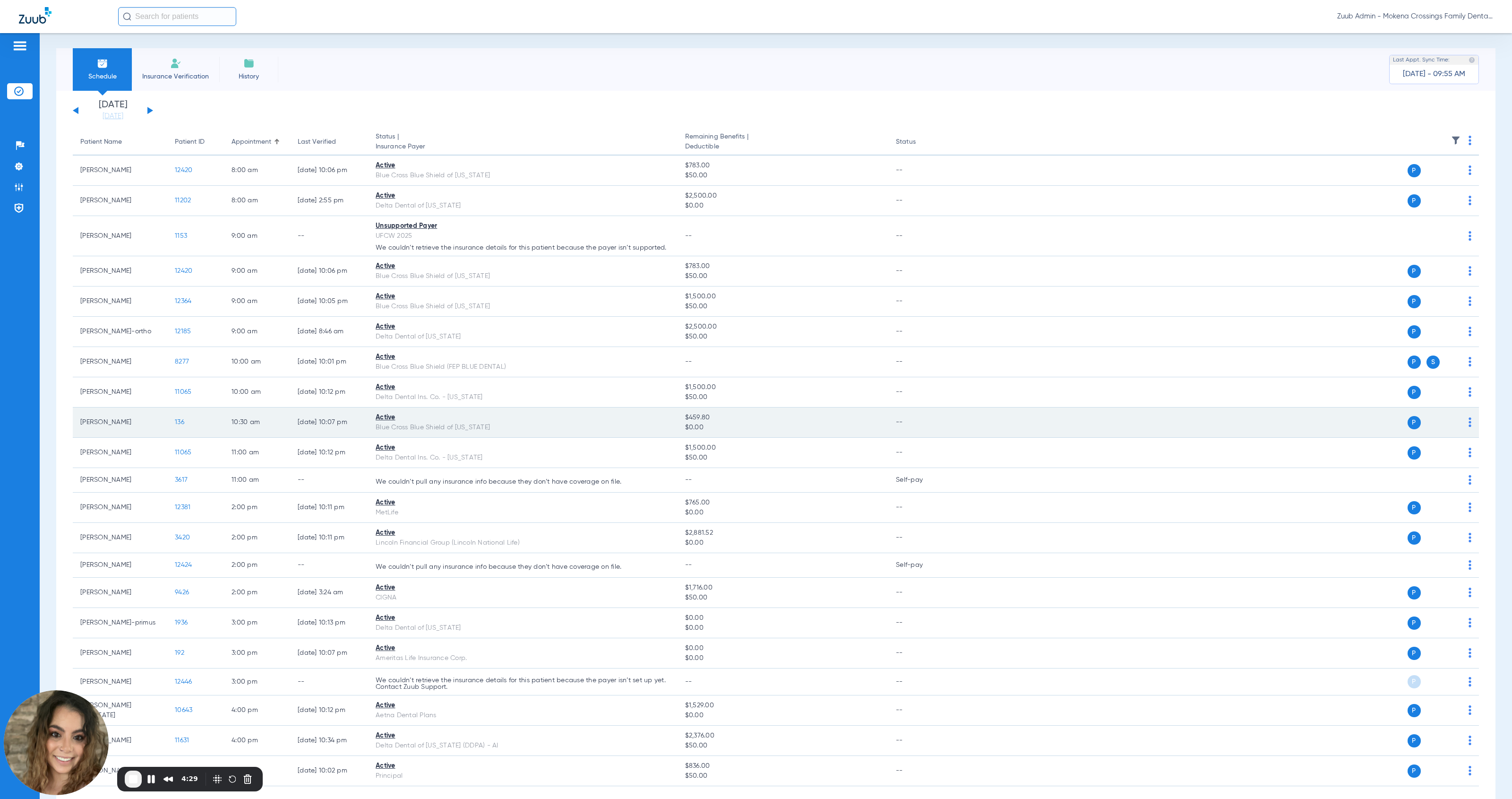
scroll to position [2, 0]
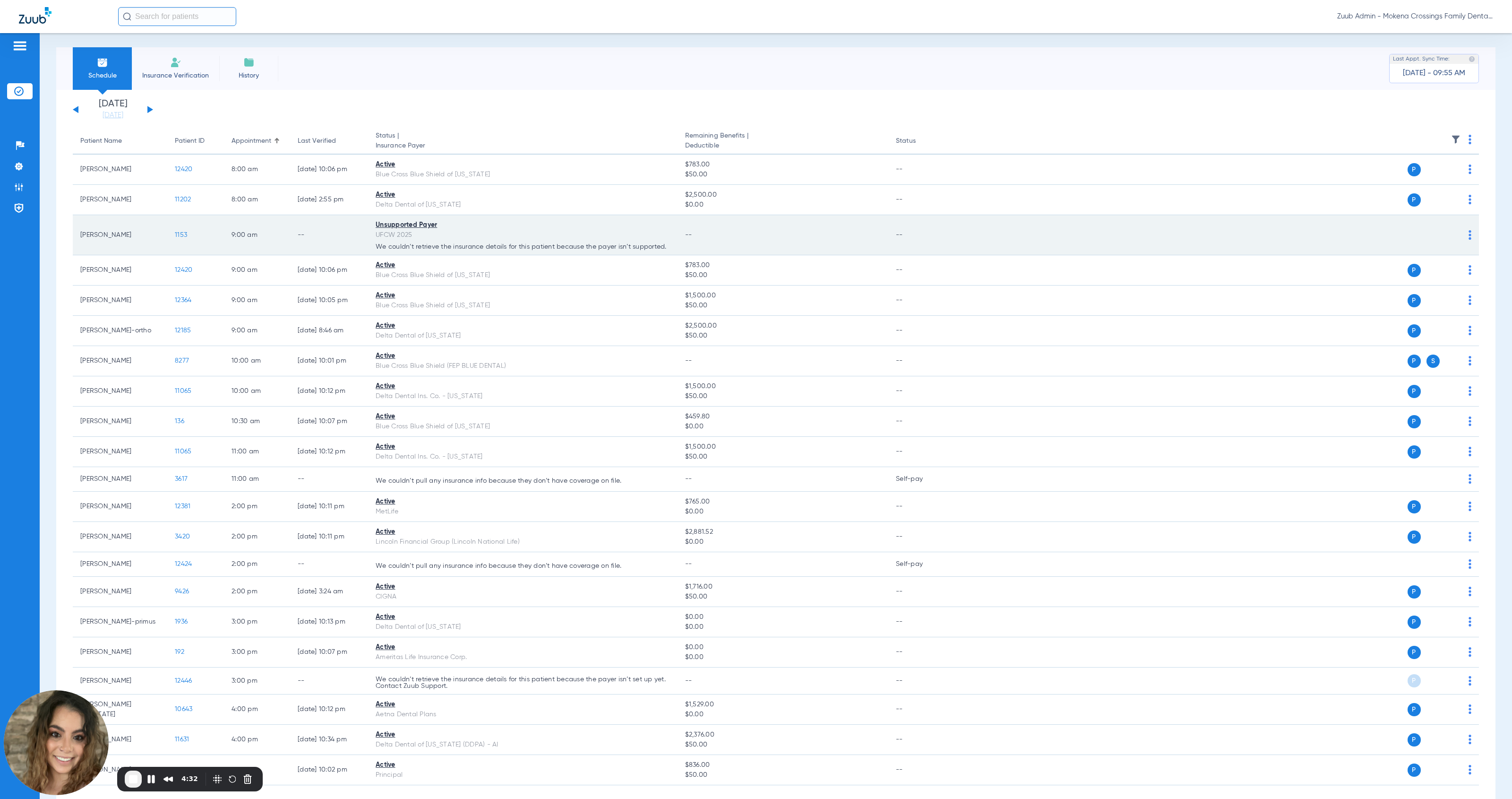
drag, startPoint x: 366, startPoint y: 222, endPoint x: 449, endPoint y: 230, distance: 83.4
click at [449, 230] on tr "[PERSON_NAME] 1153 9:00 AM -- Unsupported Payer UFCW 2025 We couldn’t retrieve …" at bounding box center [776, 235] width 1407 height 40
click at [379, 237] on div "UFCW 2025" at bounding box center [523, 235] width 295 height 10
drag, startPoint x: 377, startPoint y: 237, endPoint x: 418, endPoint y: 237, distance: 41.0
click at [418, 237] on div "UFCW 2025" at bounding box center [523, 235] width 295 height 10
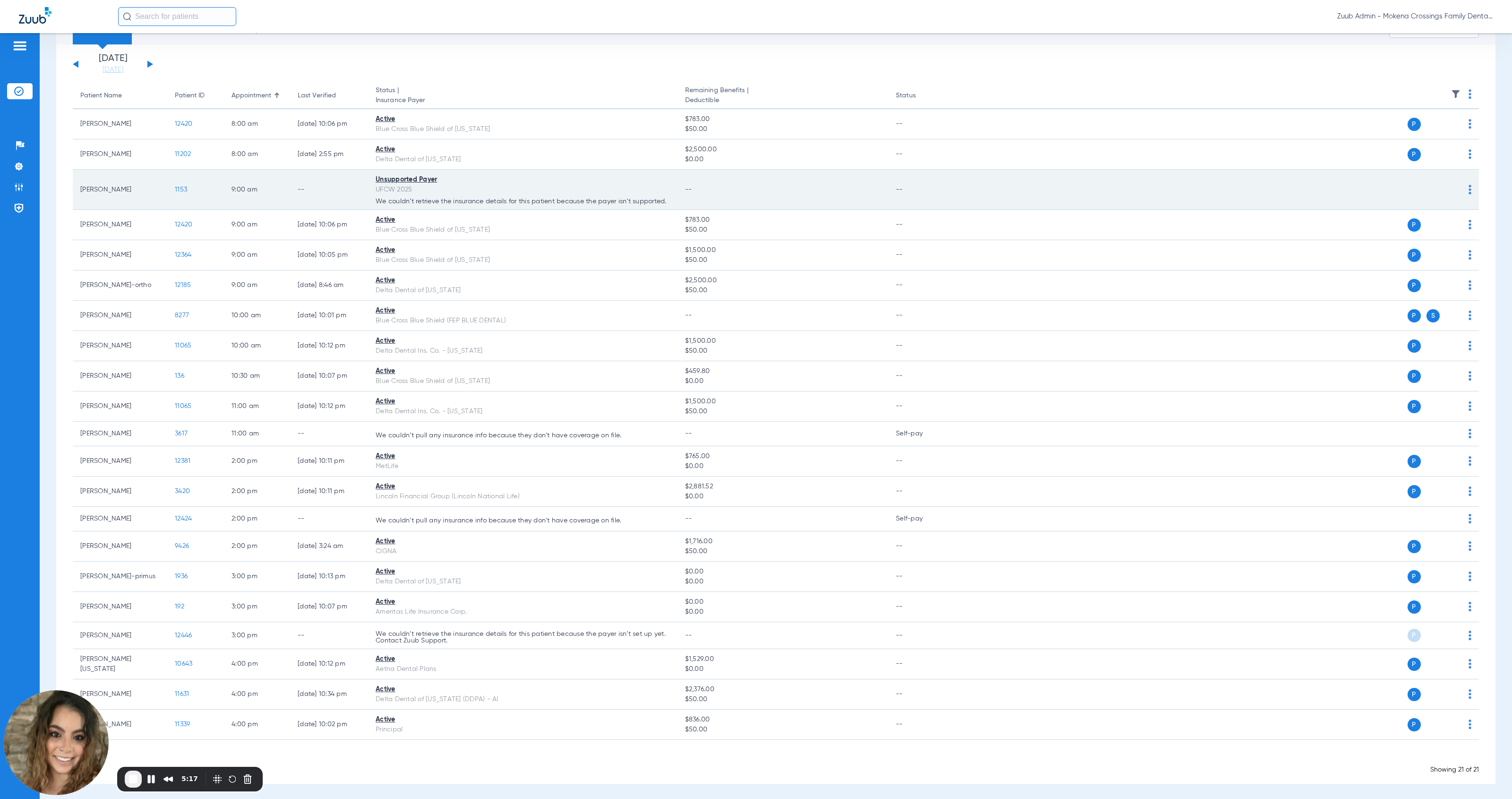
scroll to position [51, 0]
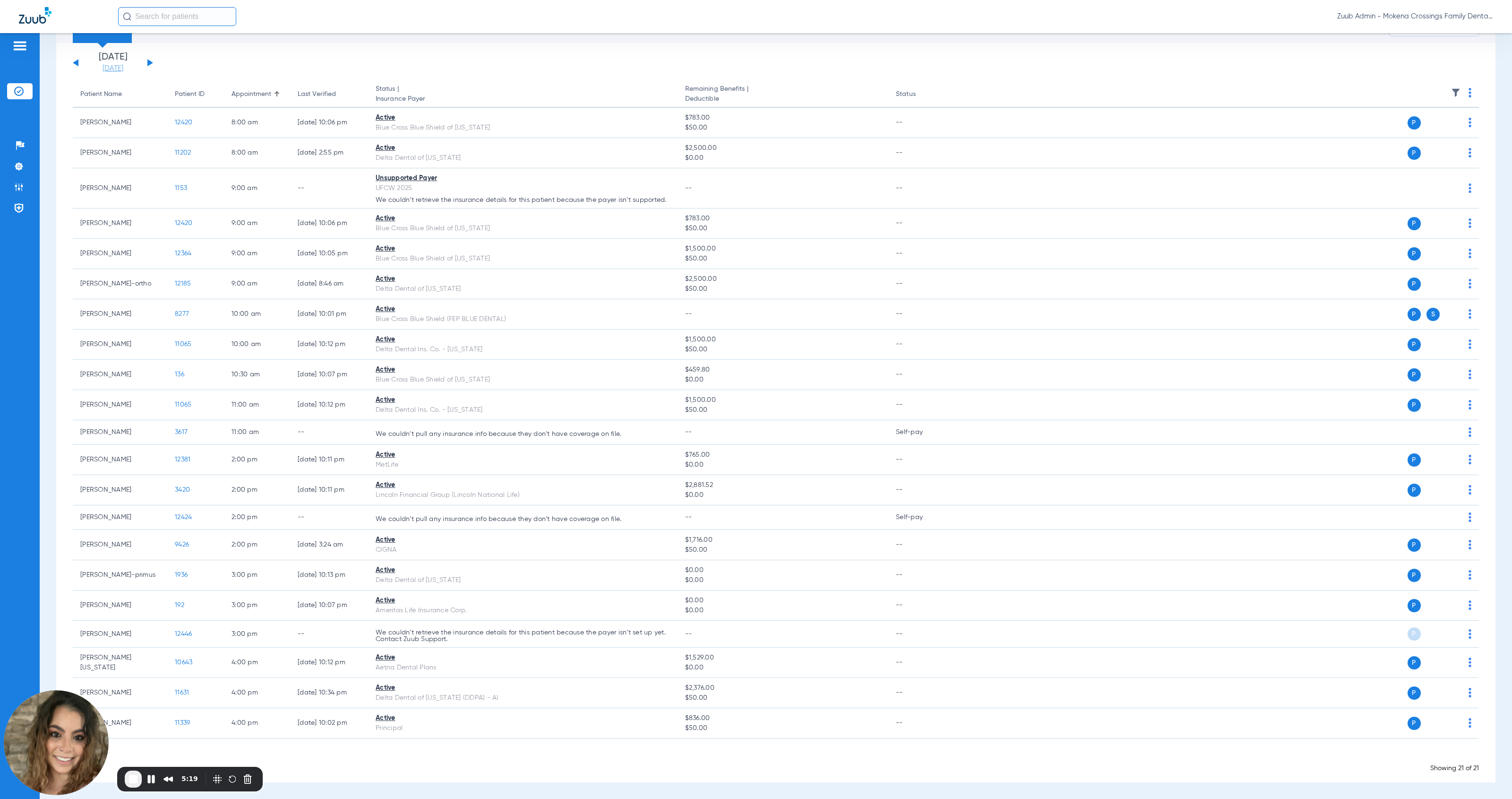
click at [119, 66] on link "[DATE]" at bounding box center [113, 68] width 57 height 9
drag, startPoint x: 193, startPoint y: 165, endPoint x: 235, endPoint y: 206, distance: 58.7
click at [193, 165] on td "15" at bounding box center [192, 169] width 26 height 19
click at [262, 248] on button "Apply" at bounding box center [254, 251] width 56 height 19
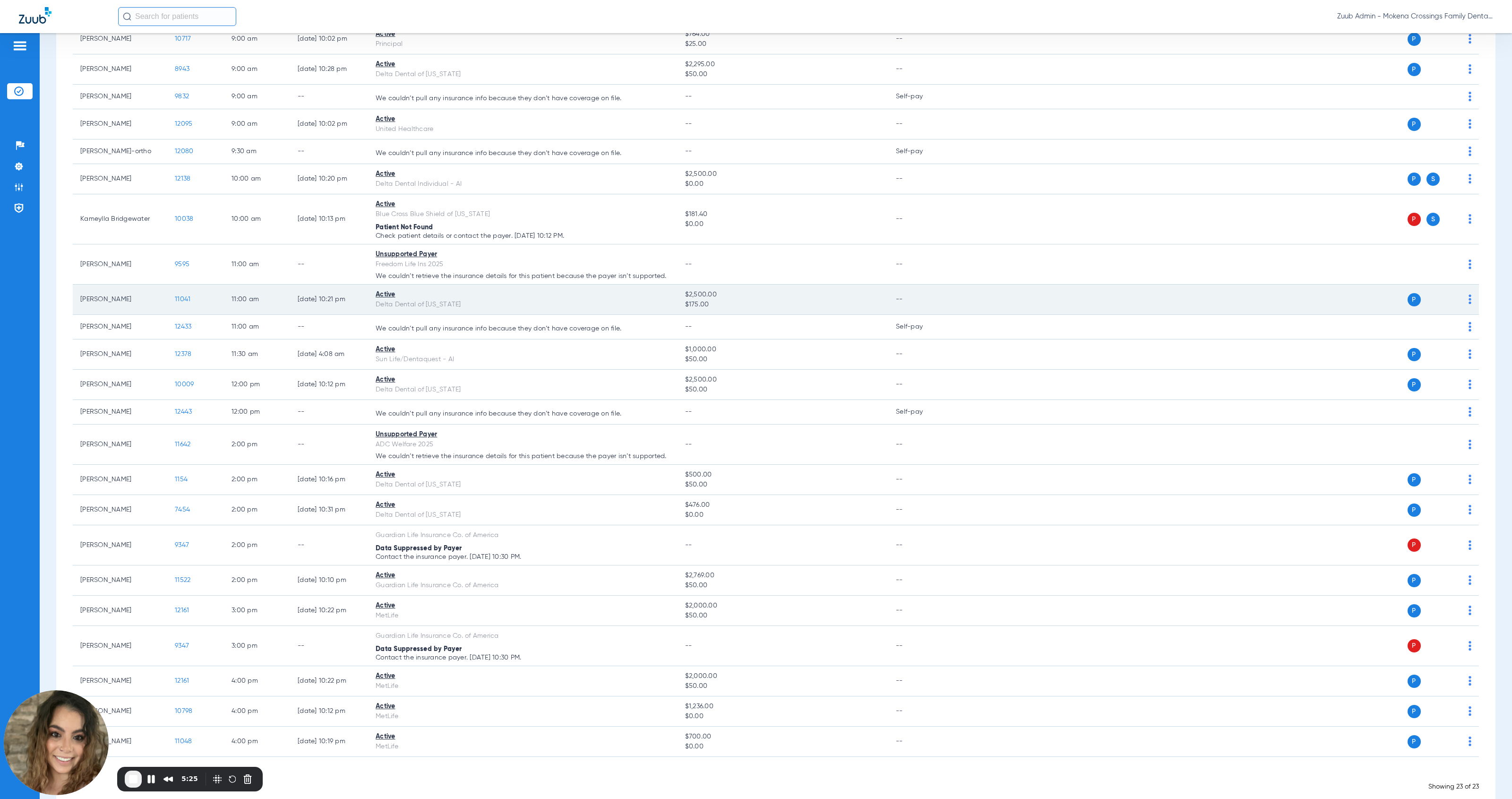
scroll to position [153, 0]
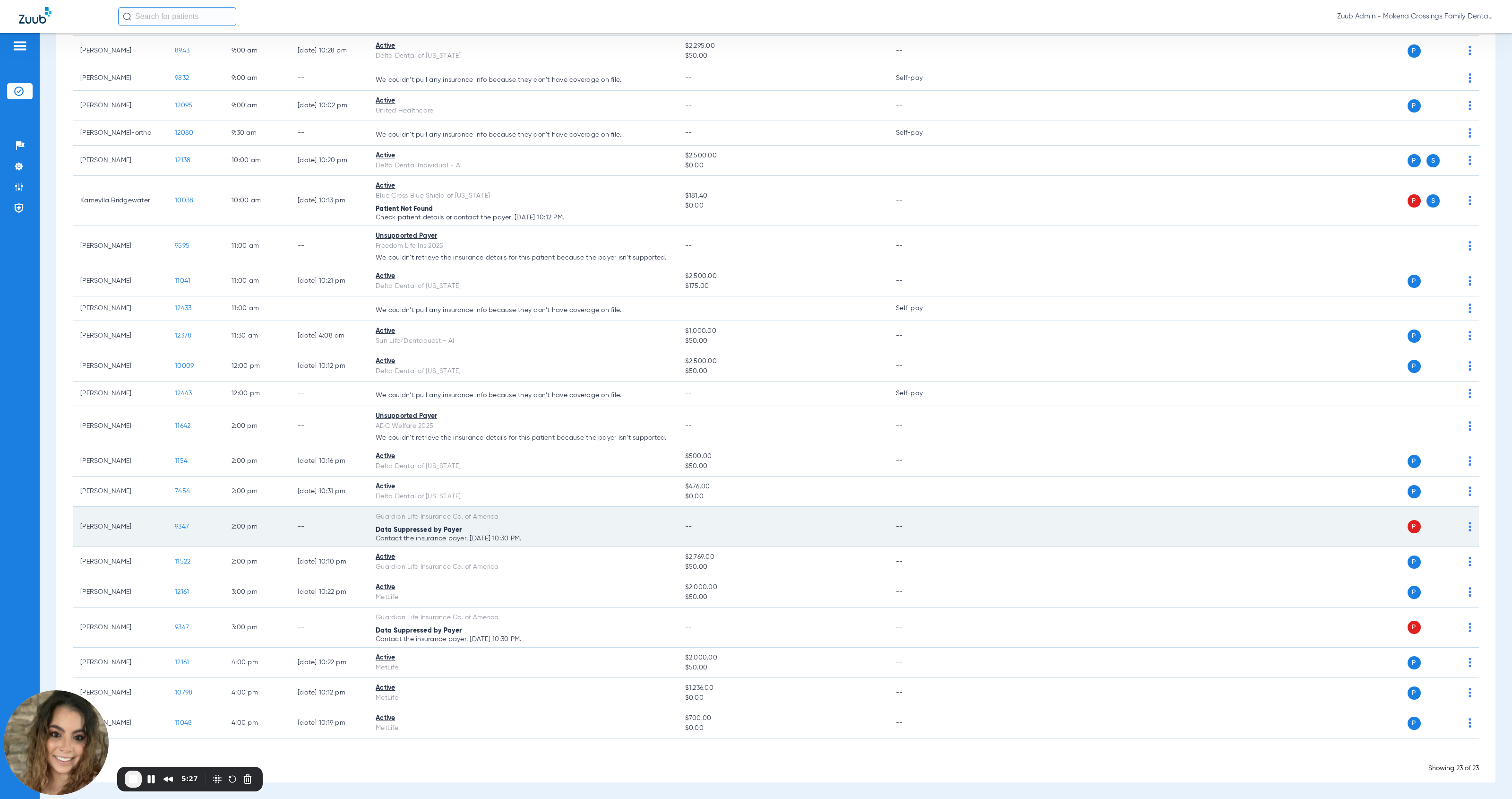
drag, startPoint x: 374, startPoint y: 513, endPoint x: 497, endPoint y: 531, distance: 124.3
click at [497, 531] on td "Guardian Life Insurance Co. of America Data Suppressed by Payer Contact the ins…" at bounding box center [523, 527] width 309 height 40
click at [501, 530] on div "Data Suppressed by Payer" at bounding box center [523, 530] width 295 height 10
drag, startPoint x: 535, startPoint y: 537, endPoint x: 378, endPoint y: 531, distance: 157.1
click at [378, 531] on app-schedule-view-error "Data Suppressed by Payer Contact the insurance payer. [DATE] 10:30 PM." at bounding box center [523, 533] width 295 height 17
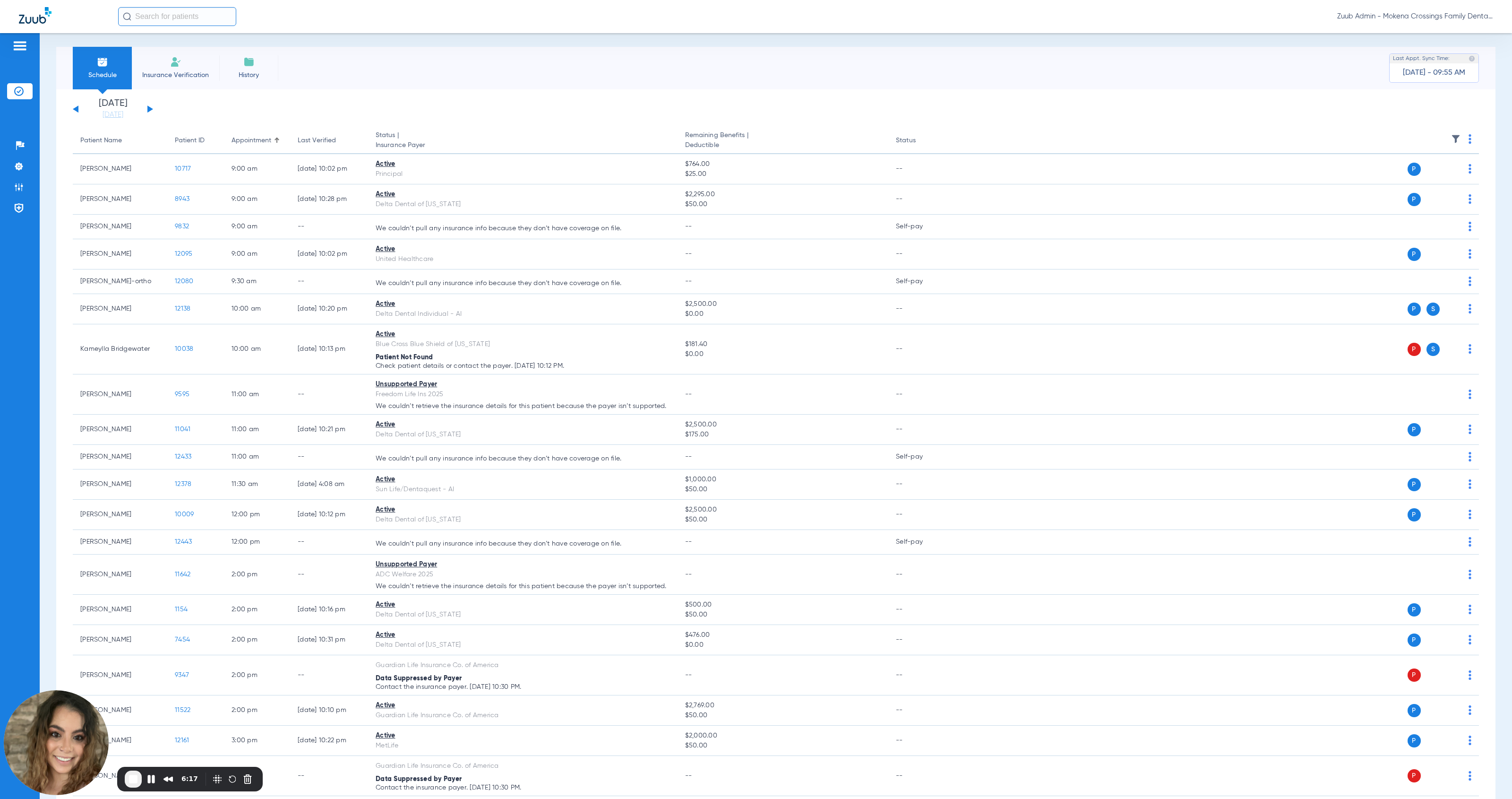
scroll to position [0, 0]
click at [697, 138] on img at bounding box center [1456, 142] width 9 height 9
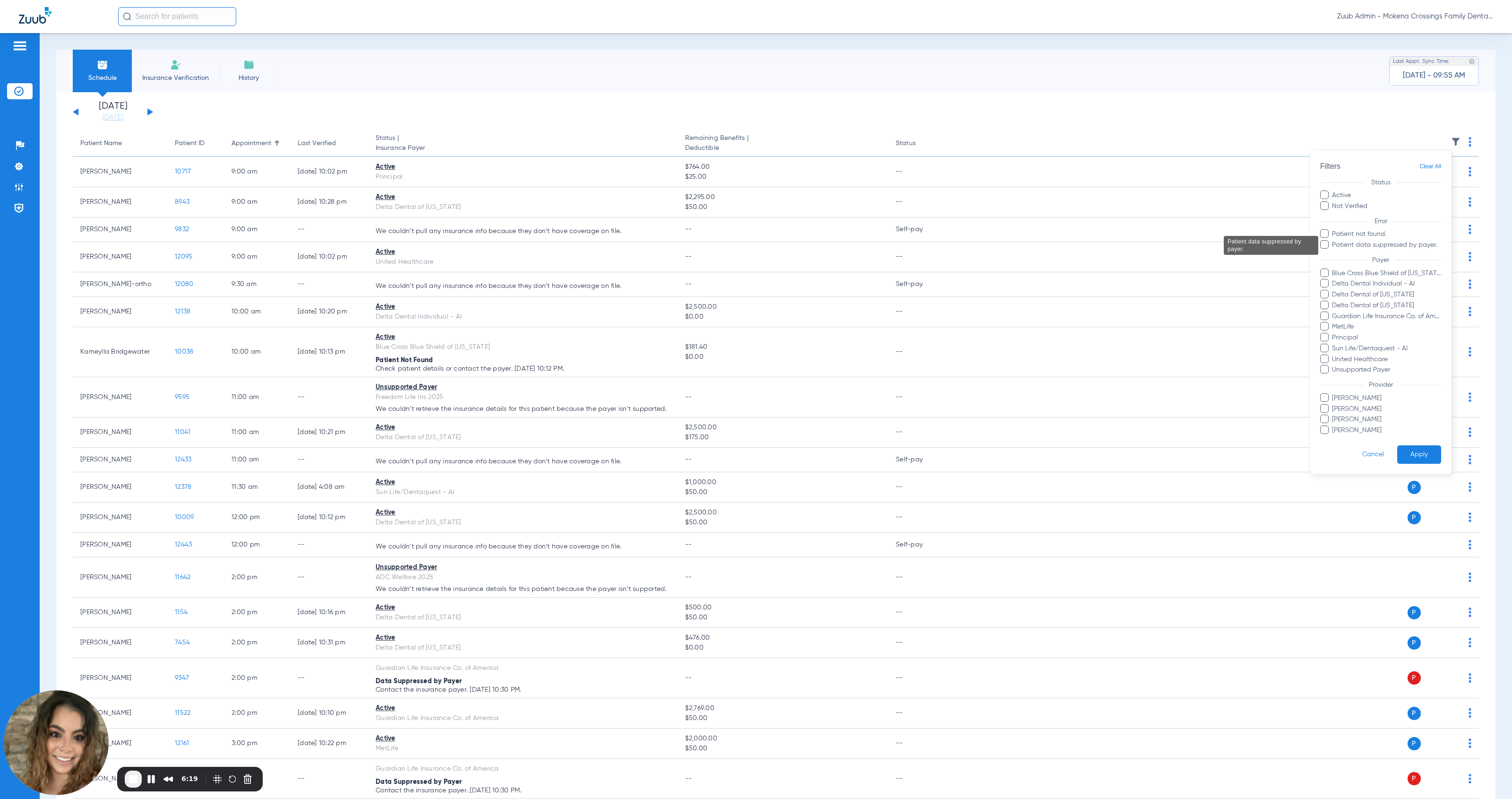
click at [697, 243] on span "Patient data suppressed by payer." at bounding box center [1386, 245] width 110 height 10
click at [697, 251] on input "Patient data suppressed by payer." at bounding box center [1334, 251] width 0 height 0
click at [697, 454] on button "Apply" at bounding box center [1419, 455] width 44 height 18
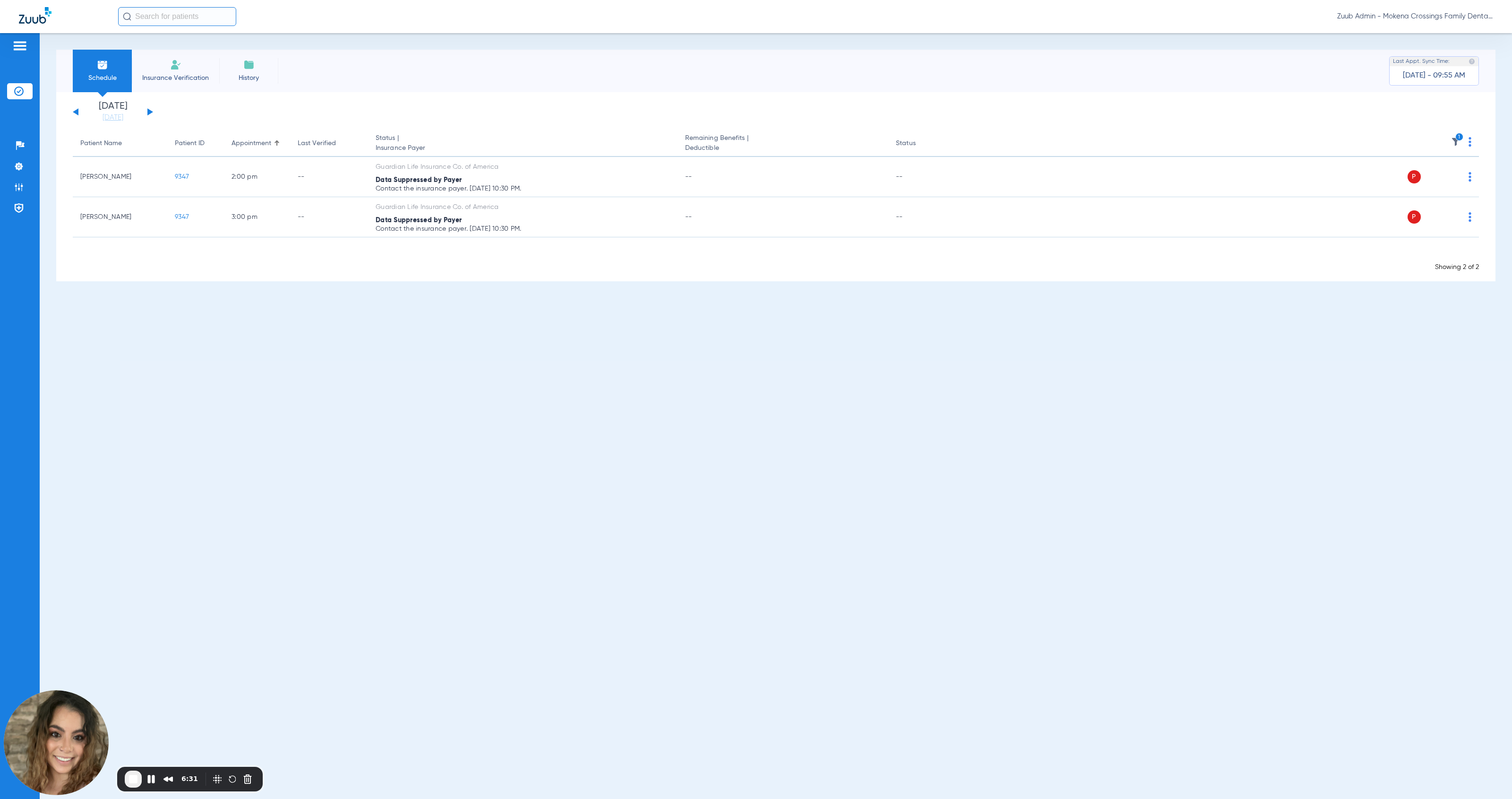
click at [697, 140] on icon "1" at bounding box center [1460, 137] width 9 height 9
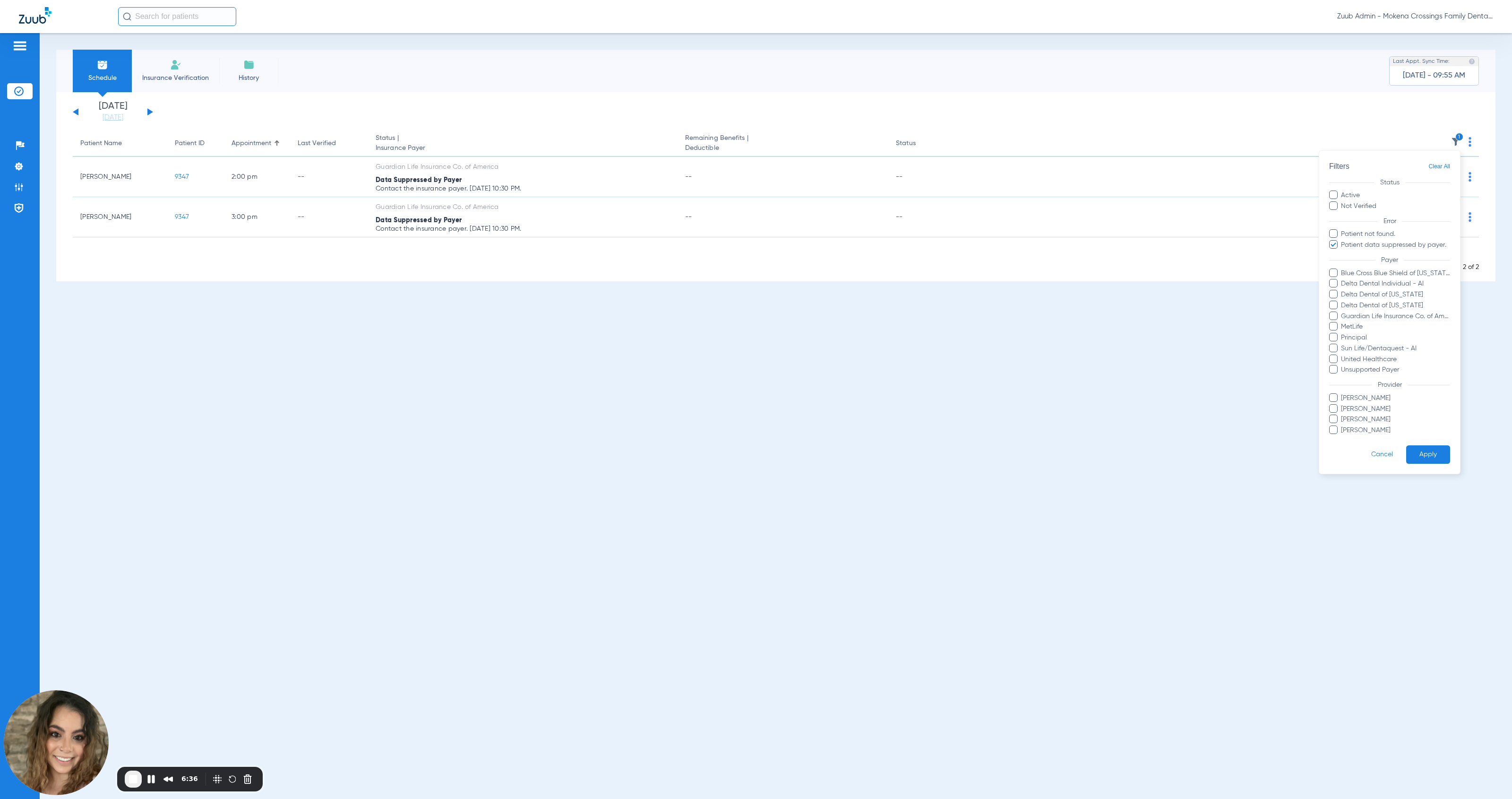
drag, startPoint x: 1329, startPoint y: 241, endPoint x: 1345, endPoint y: 259, distance: 24.1
click at [697, 241] on span at bounding box center [1334, 244] width 9 height 9
click at [697, 251] on input "Patient data suppressed by payer." at bounding box center [1343, 251] width 0 height 0
click at [697, 455] on button "Apply" at bounding box center [1429, 455] width 44 height 18
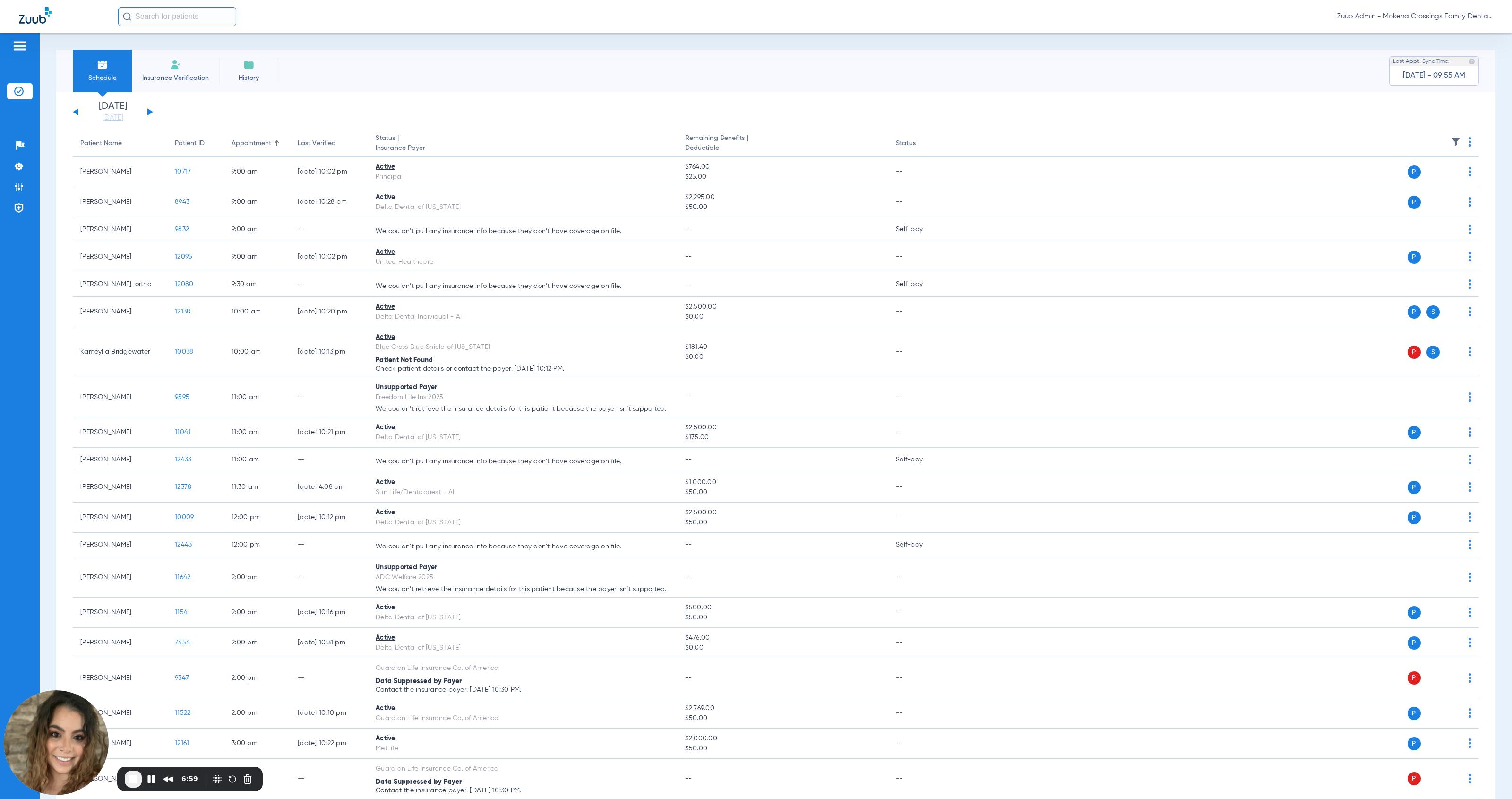
drag, startPoint x: 1393, startPoint y: 74, endPoint x: 1464, endPoint y: 75, distance: 71.0
click at [697, 75] on div "Last Appt. Sync Time: [DATE] - 09:55 AM" at bounding box center [1434, 71] width 90 height 29
click at [697, 91] on div "Schedule Insurance Verification History Last Appt. Sync Time: [DATE] - 09:55 AM" at bounding box center [776, 70] width 1440 height 42
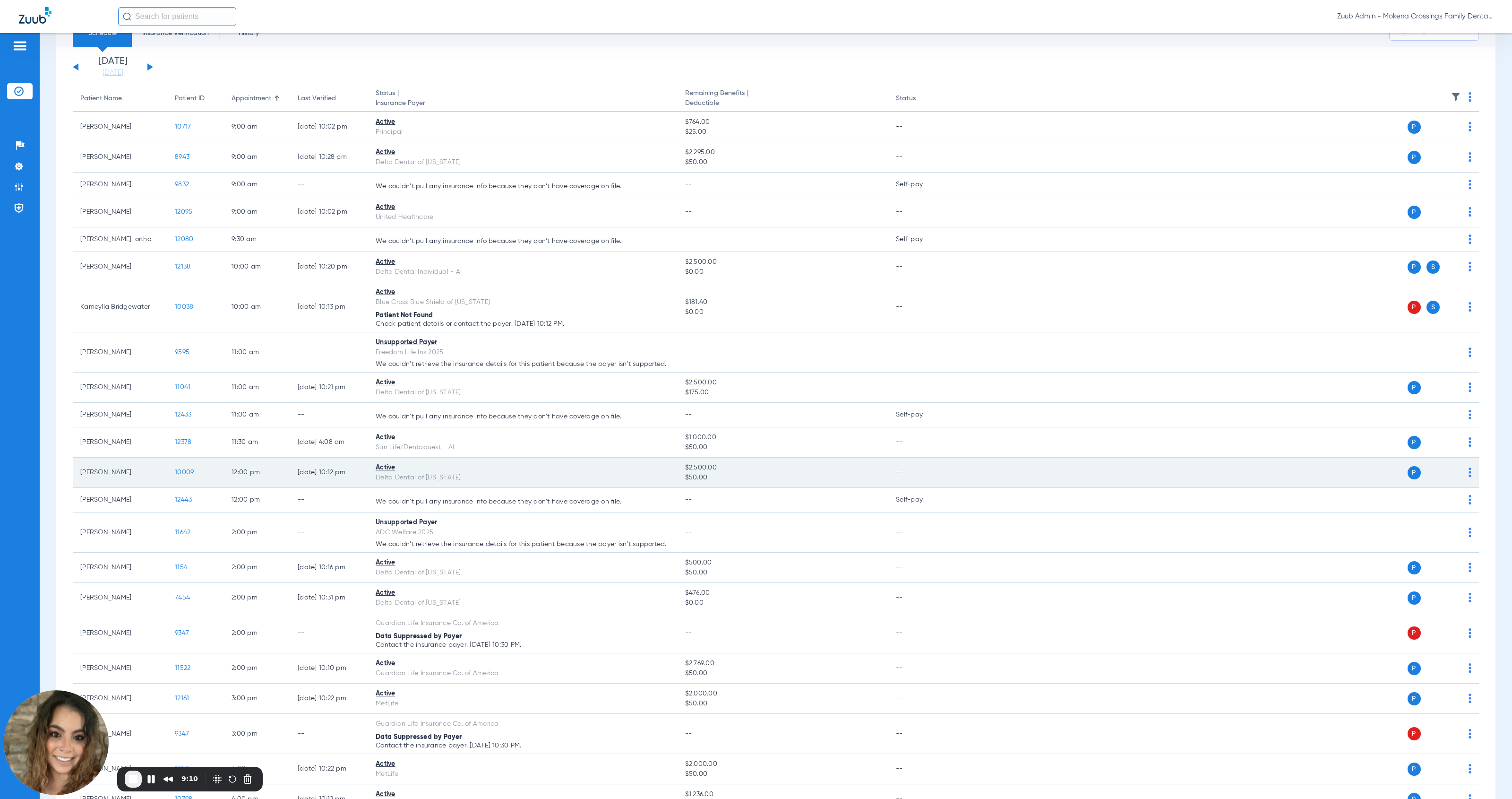
scroll to position [9, 0]
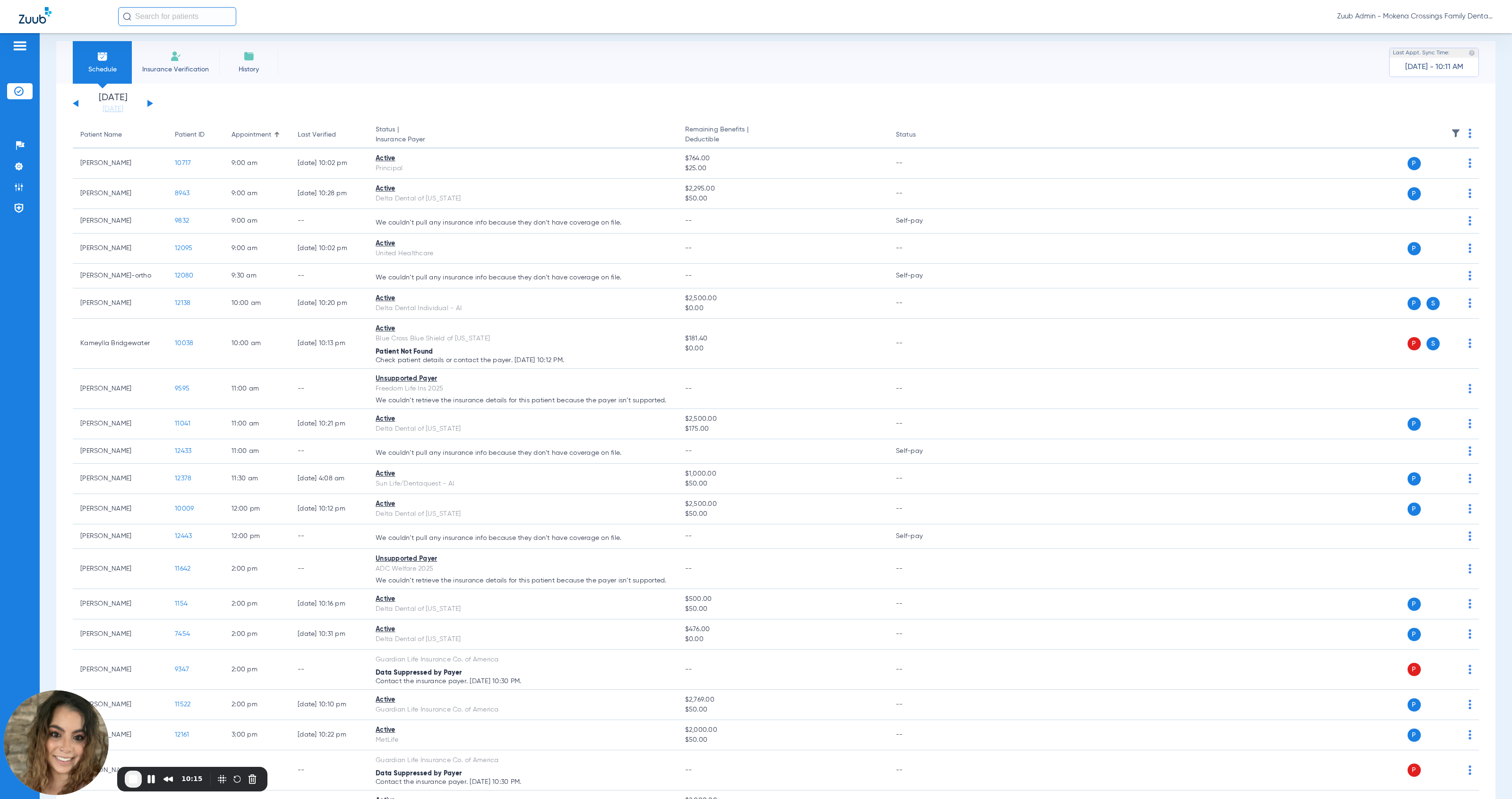
click at [175, 58] on img at bounding box center [176, 56] width 12 height 12
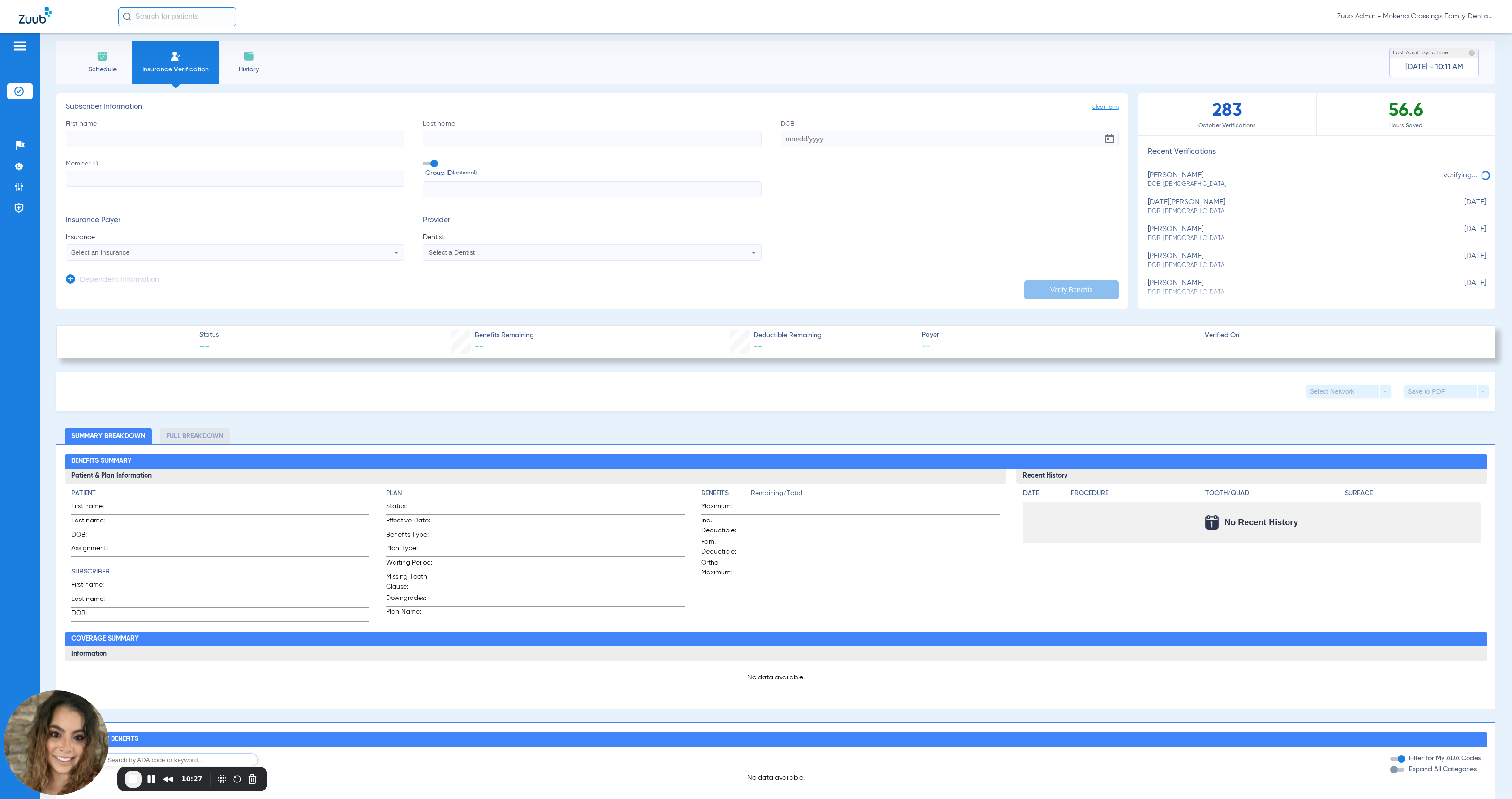
click at [192, 174] on input "Member ID" at bounding box center [235, 178] width 338 height 16
click at [175, 137] on input "First name" at bounding box center [235, 139] width 338 height 16
type input "[PERSON_NAME]"
type input "[DATE]"
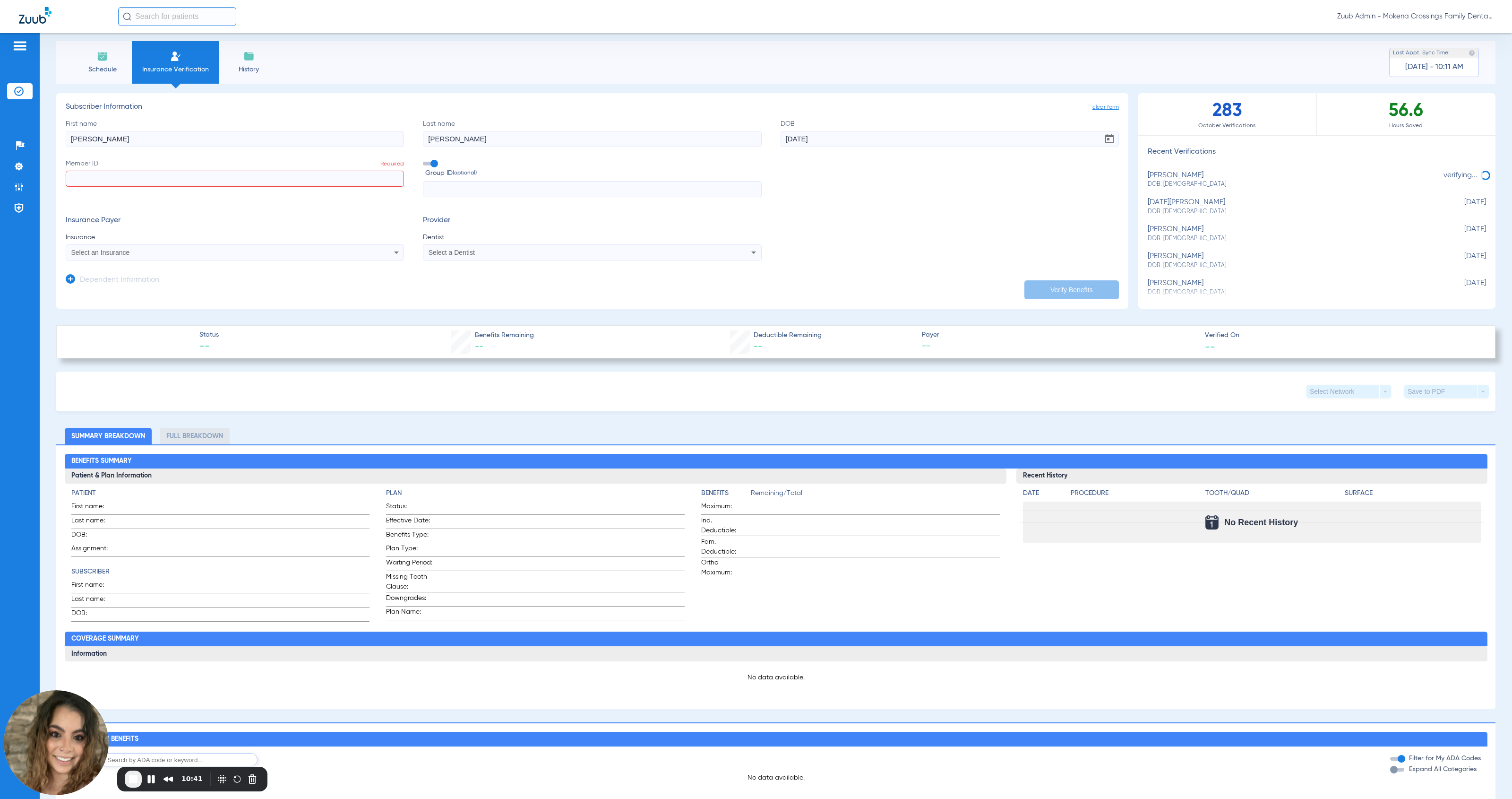
click at [223, 187] on label "Member ID Required" at bounding box center [235, 178] width 338 height 39
click at [223, 187] on input "Member ID Required" at bounding box center [235, 178] width 338 height 16
click at [218, 174] on input "Member ID Required" at bounding box center [235, 178] width 338 height 16
type input "630221957"
click at [243, 247] on div "Select an Insurance" at bounding box center [235, 252] width 338 height 12
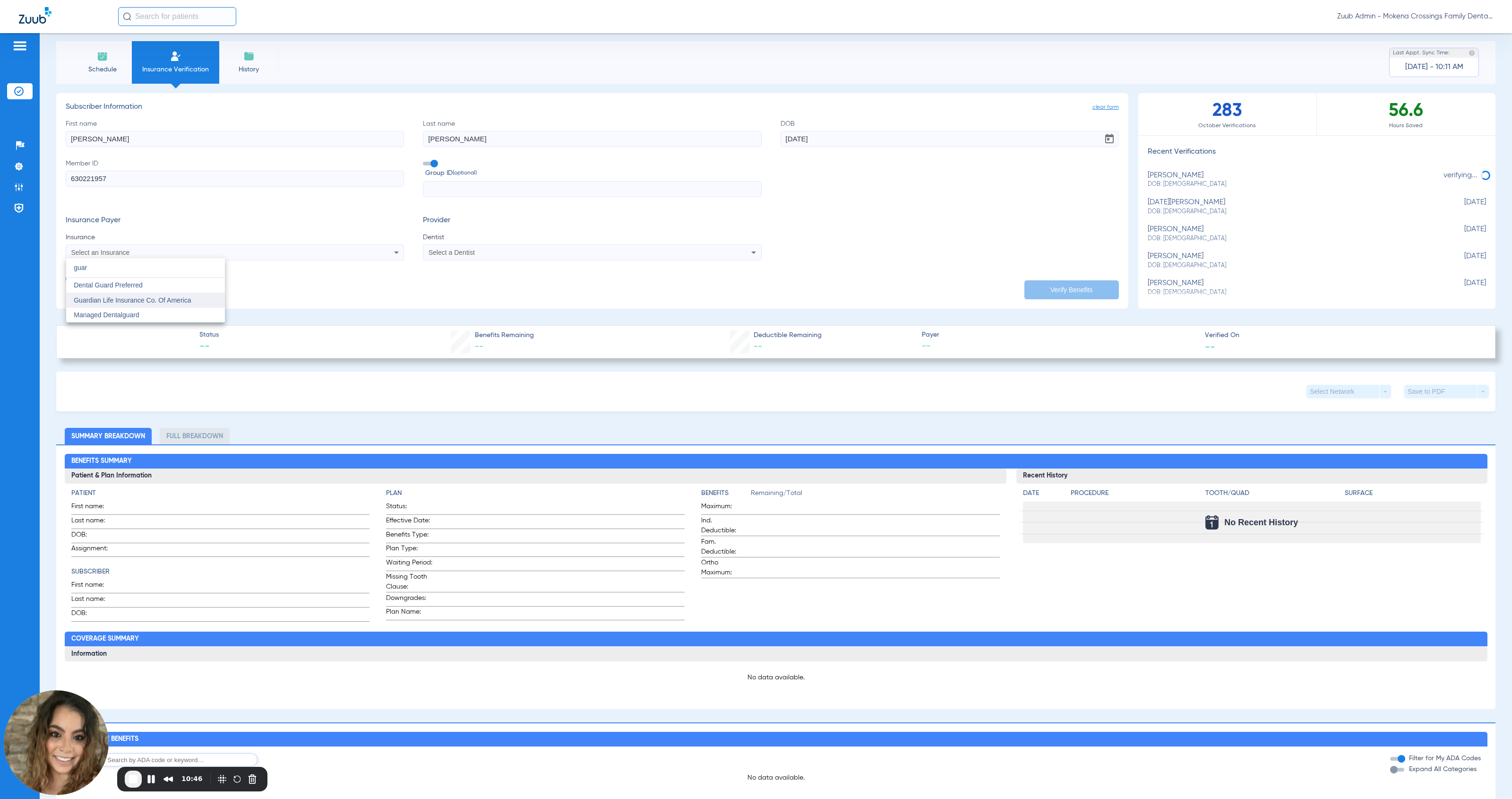
type input "guar"
click at [191, 297] on span "Guardian Life Insurance Co. Of America" at bounding box center [132, 300] width 117 height 7
click at [510, 255] on div "Select a Dentist" at bounding box center [560, 252] width 262 height 7
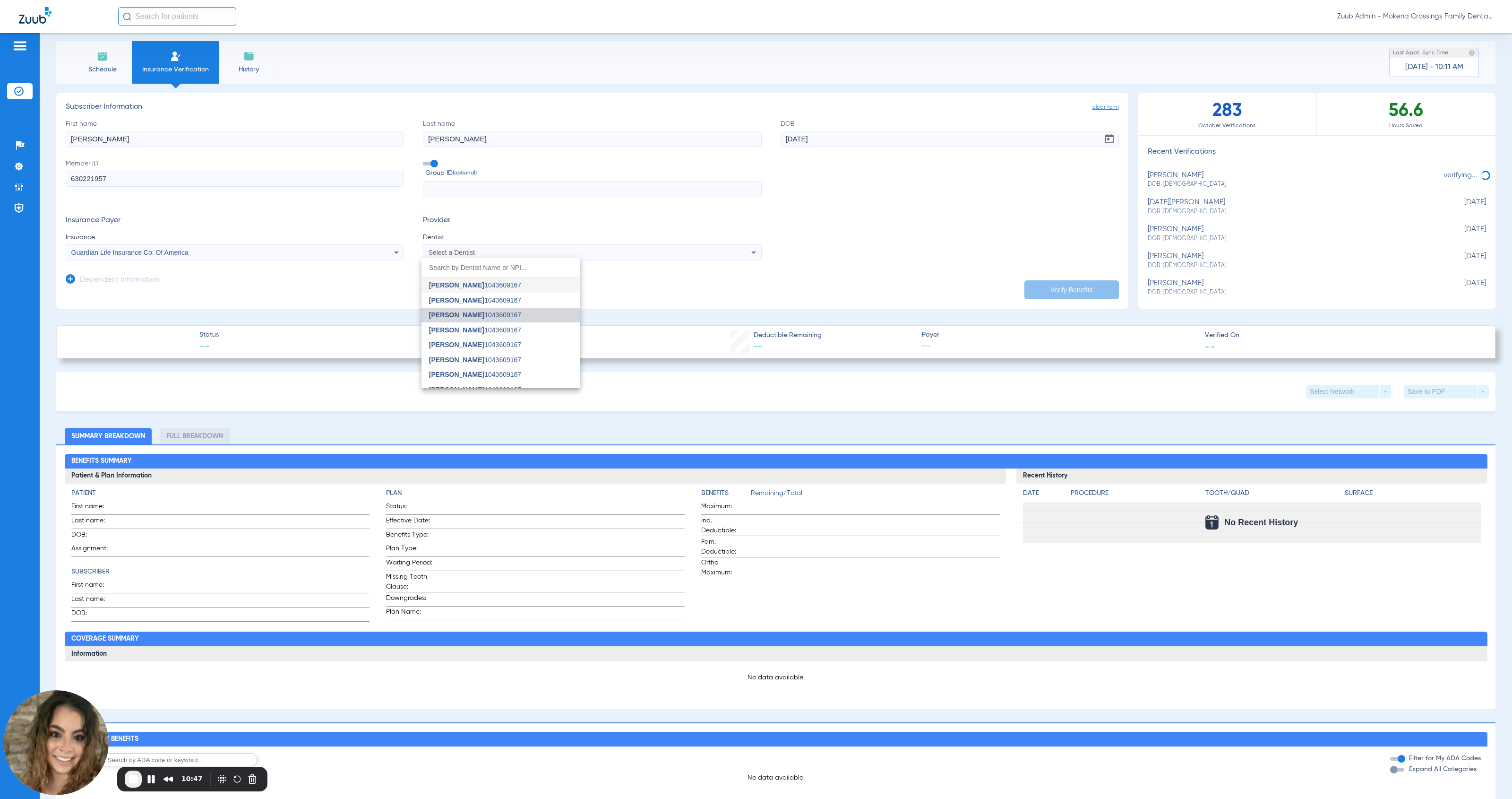
click at [517, 317] on span "[PERSON_NAME] 1043609167" at bounding box center [475, 314] width 92 height 7
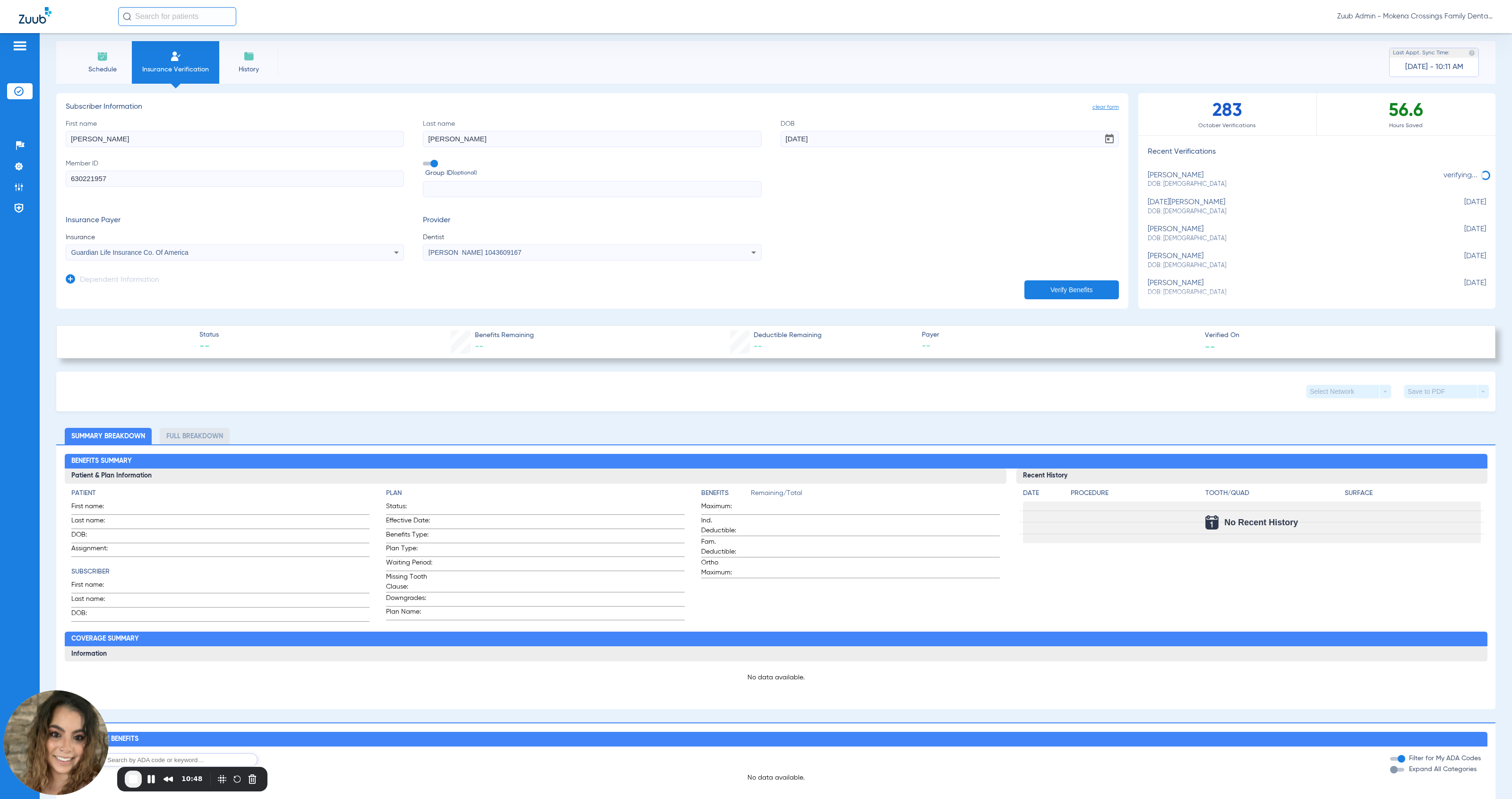
click at [561, 253] on div "[PERSON_NAME] 1043609167" at bounding box center [560, 252] width 262 height 7
click at [527, 287] on mat-option "[PERSON_NAME] 1043609167" at bounding box center [501, 286] width 159 height 15
click at [697, 286] on button "Verify Benefits" at bounding box center [1072, 289] width 94 height 19
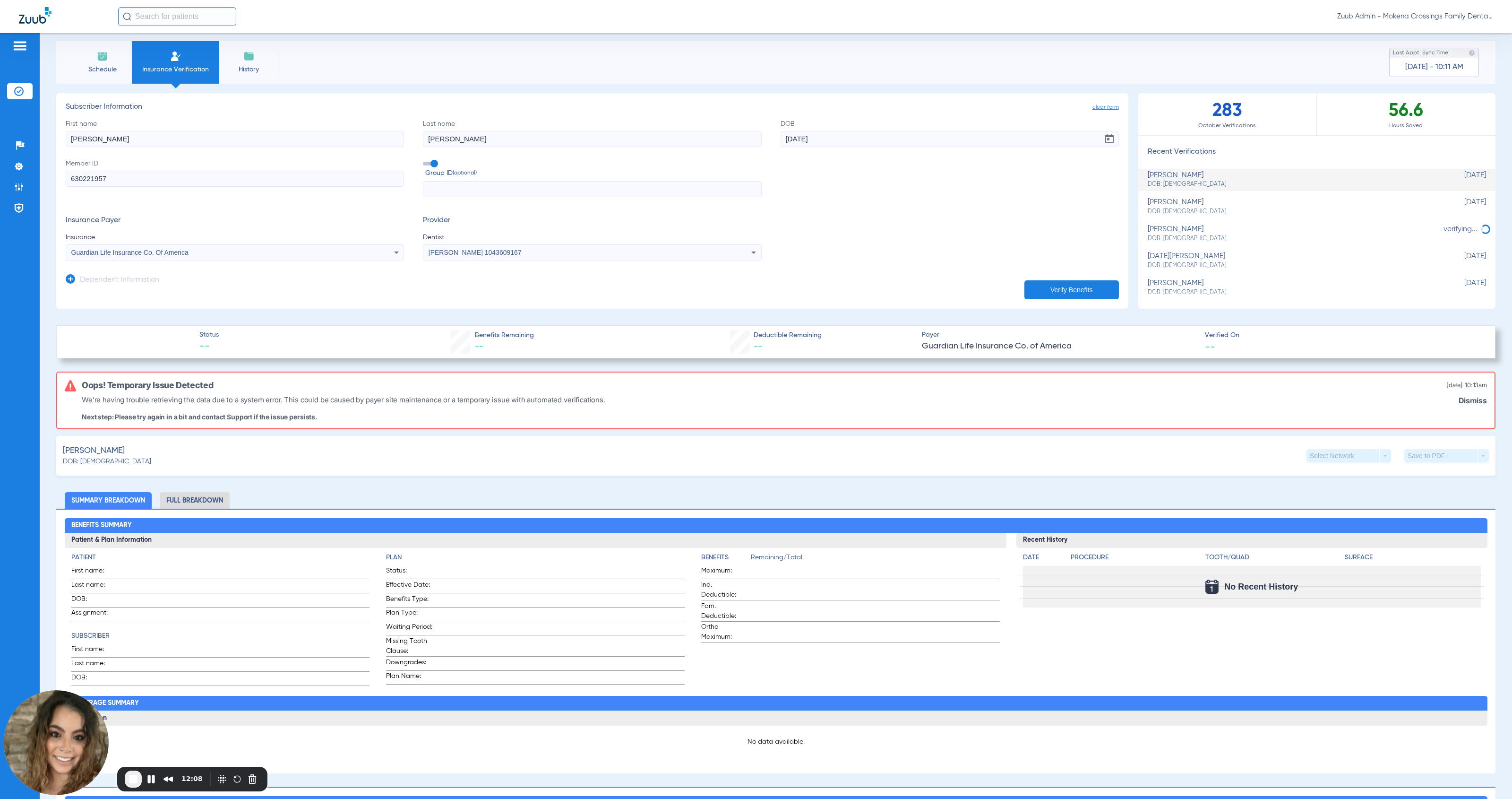
click at [697, 106] on span "clear form" at bounding box center [1105, 107] width 26 height 9
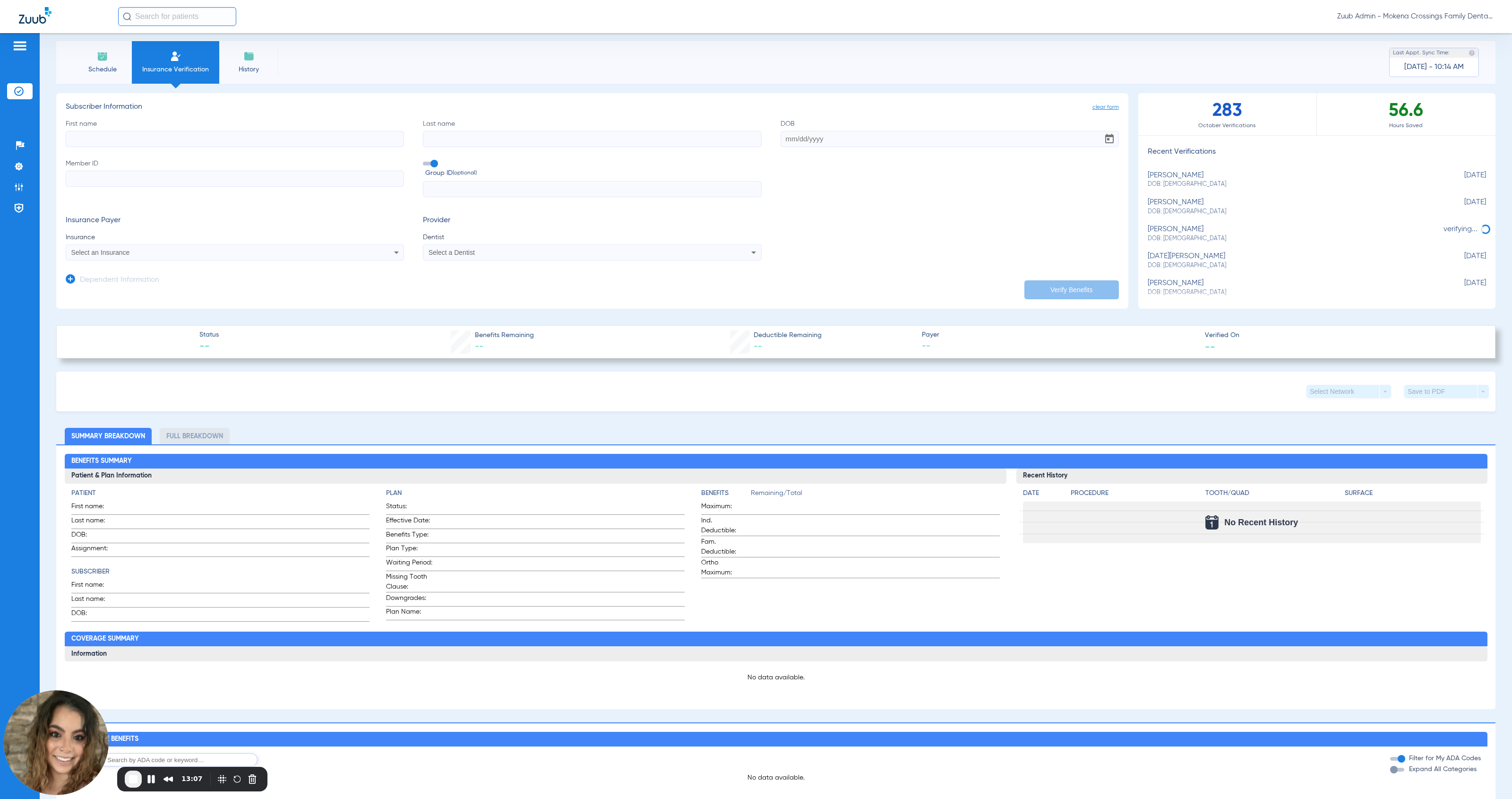
click at [170, 19] on input "text" at bounding box center [177, 17] width 118 height 19
click at [187, 53] on td "[PERSON_NAME]" at bounding box center [175, 51] width 115 height 13
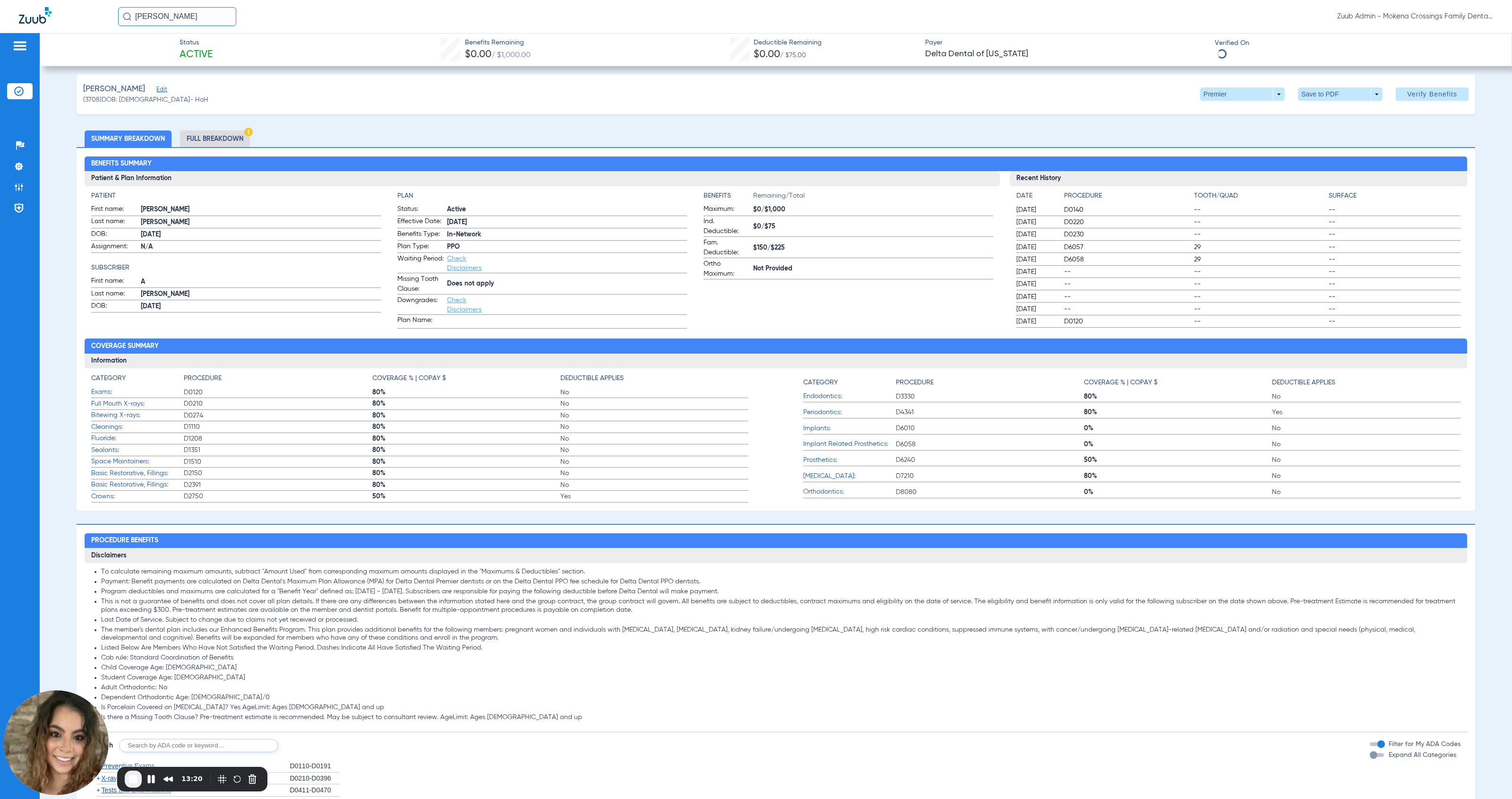
scroll to position [9, 0]
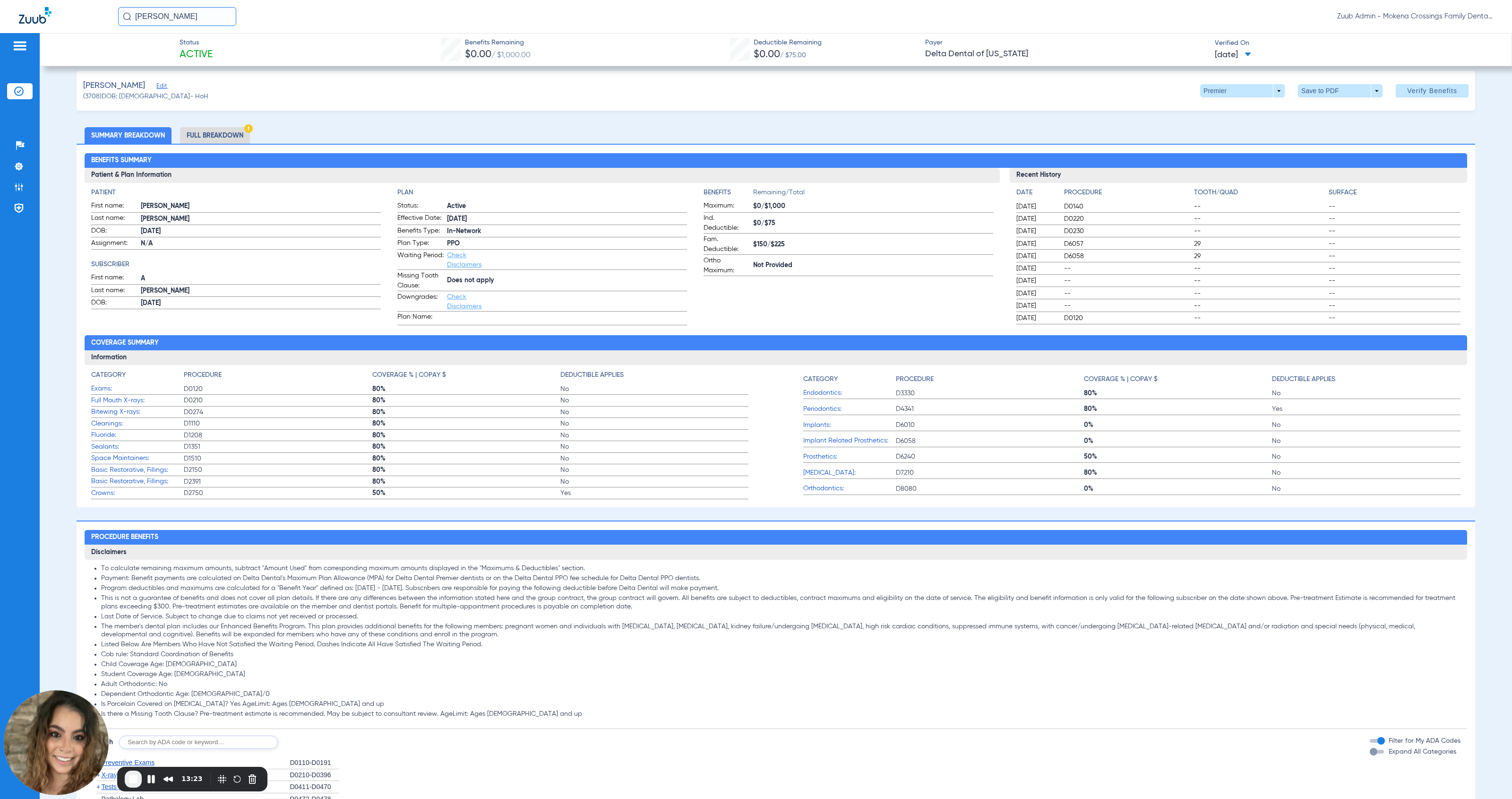
click at [161, 87] on span "Edit" at bounding box center [161, 87] width 9 height 9
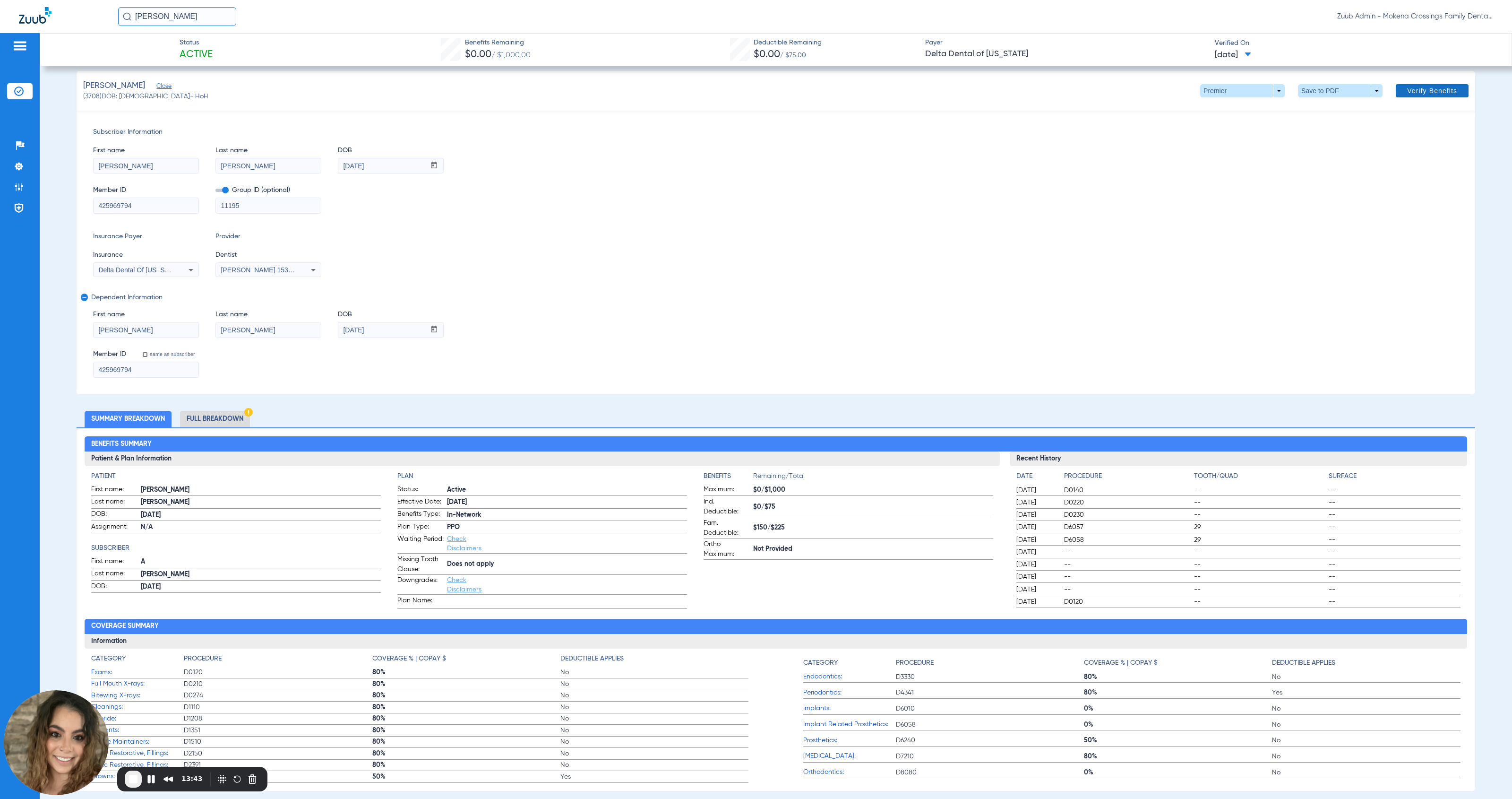
click at [697, 90] on span "Verify Benefits" at bounding box center [1432, 91] width 50 height 7
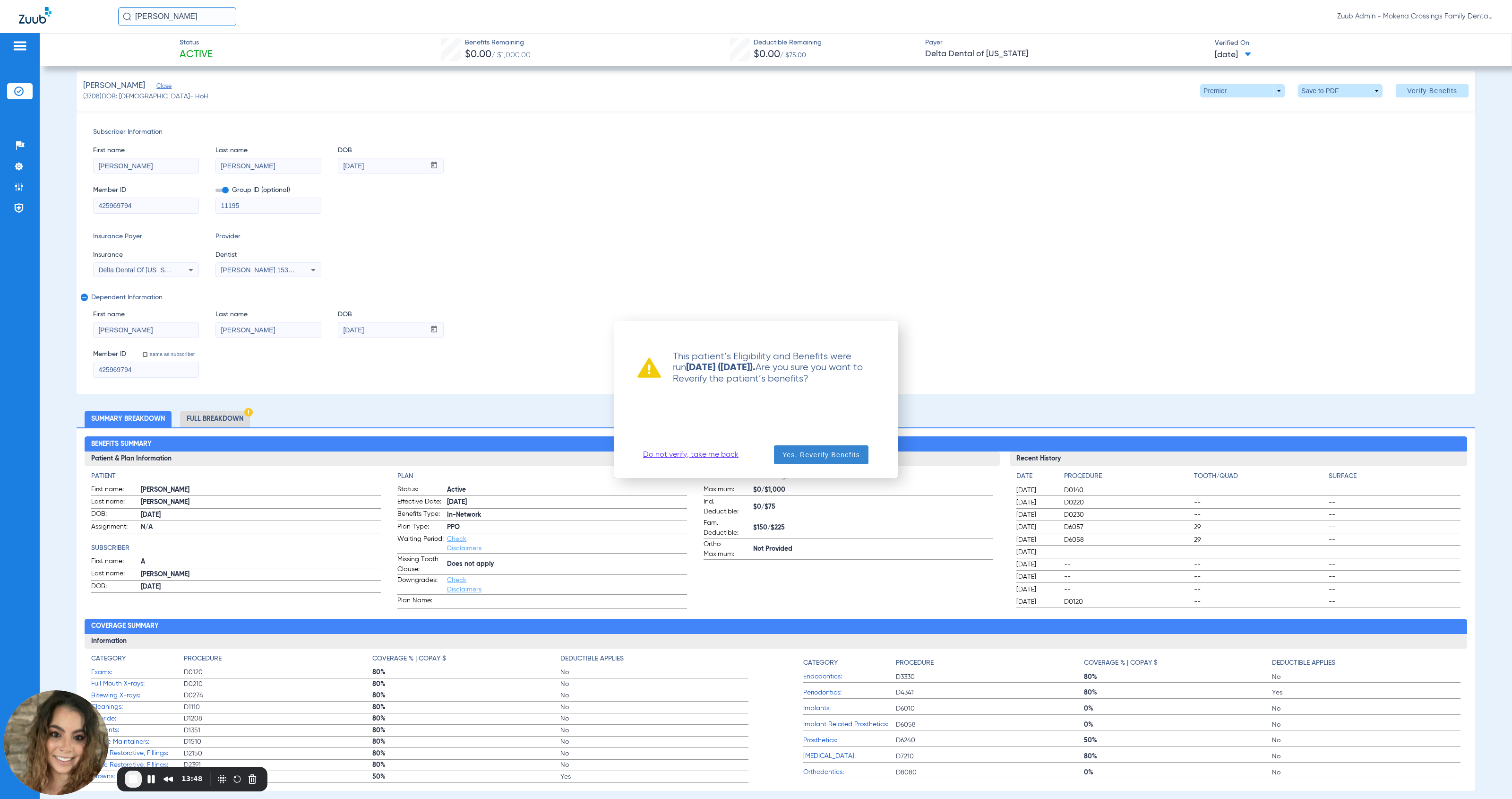
click at [697, 458] on span "Yes, Reverify Benefits" at bounding box center [821, 454] width 78 height 9
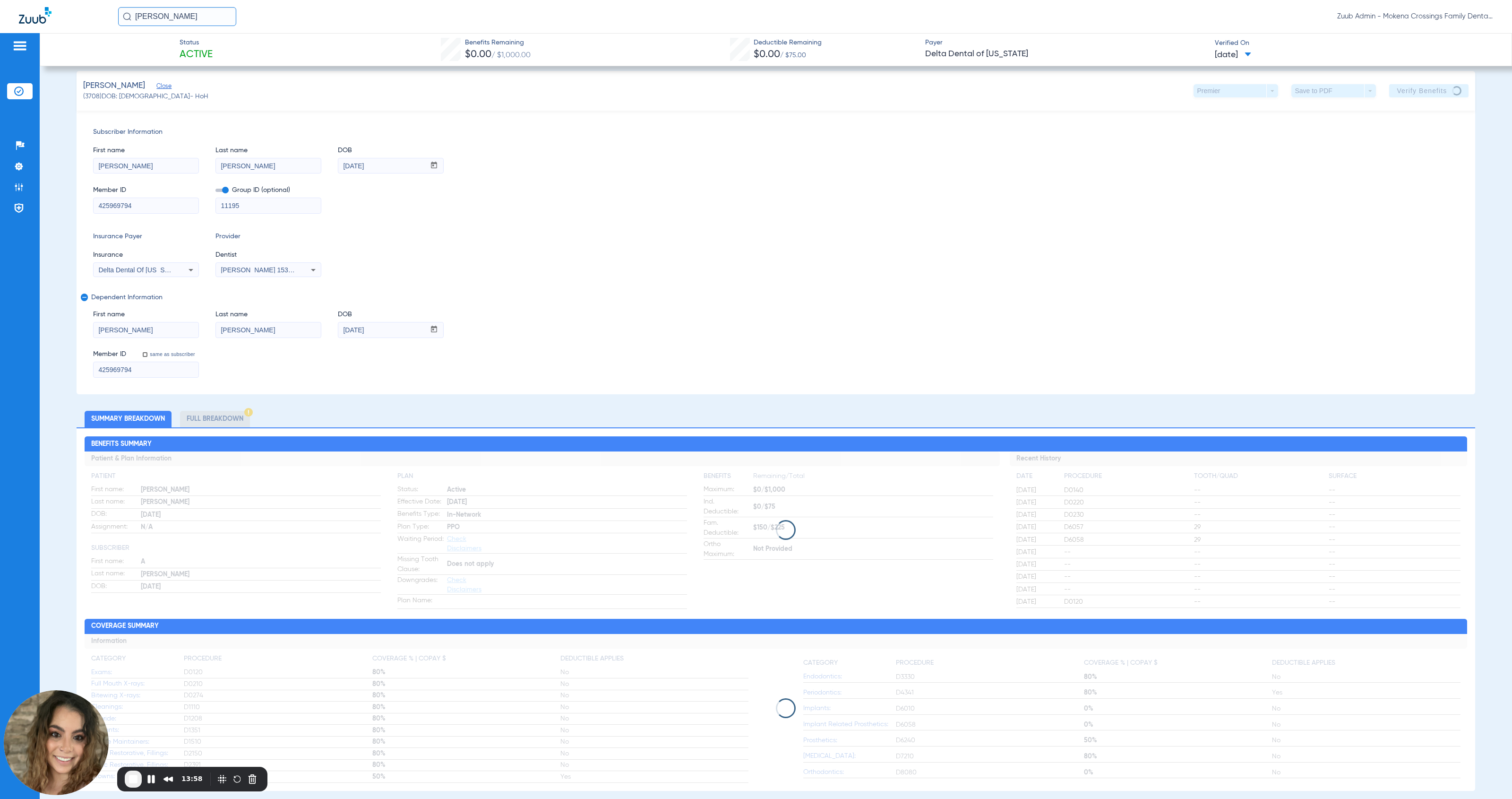
click at [23, 91] on img at bounding box center [18, 91] width 9 height 9
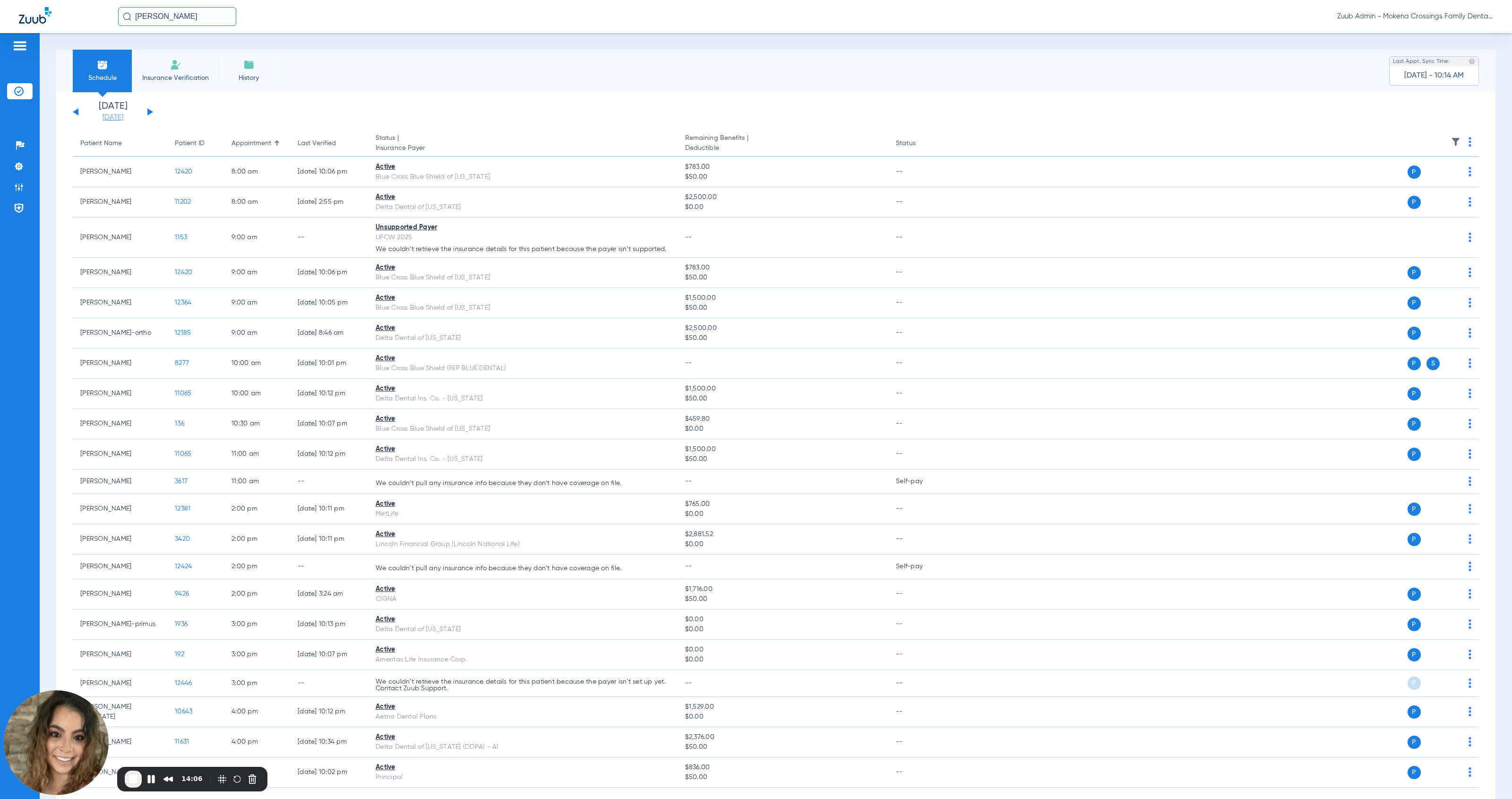
click at [113, 118] on link "[DATE]" at bounding box center [113, 117] width 57 height 9
click at [164, 254] on td "28" at bounding box center [166, 256] width 26 height 19
click at [247, 303] on button "Apply" at bounding box center [254, 300] width 56 height 19
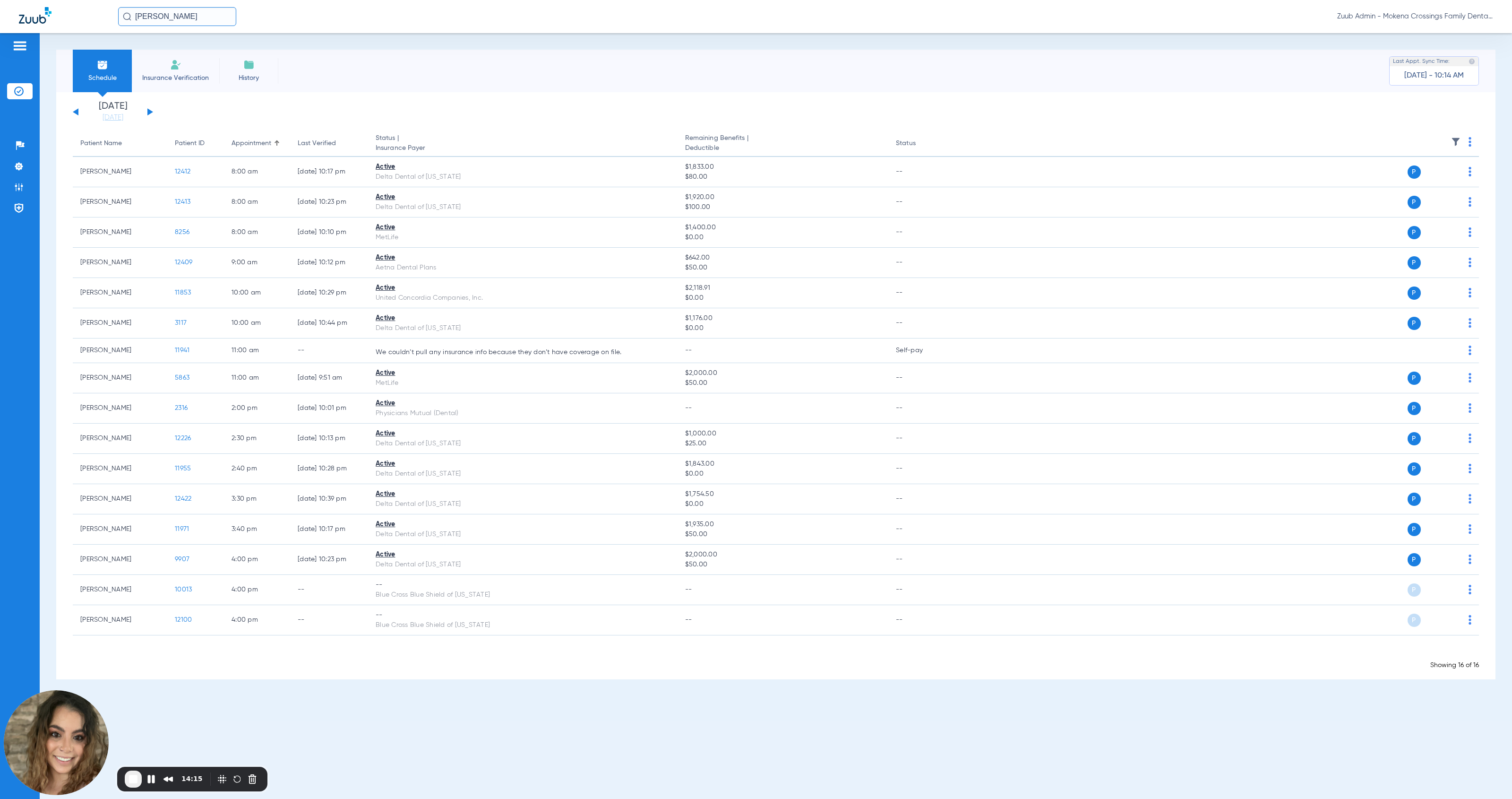
drag, startPoint x: 162, startPoint y: 16, endPoint x: 134, endPoint y: 13, distance: 28.2
click at [134, 13] on input "[PERSON_NAME]" at bounding box center [177, 17] width 118 height 19
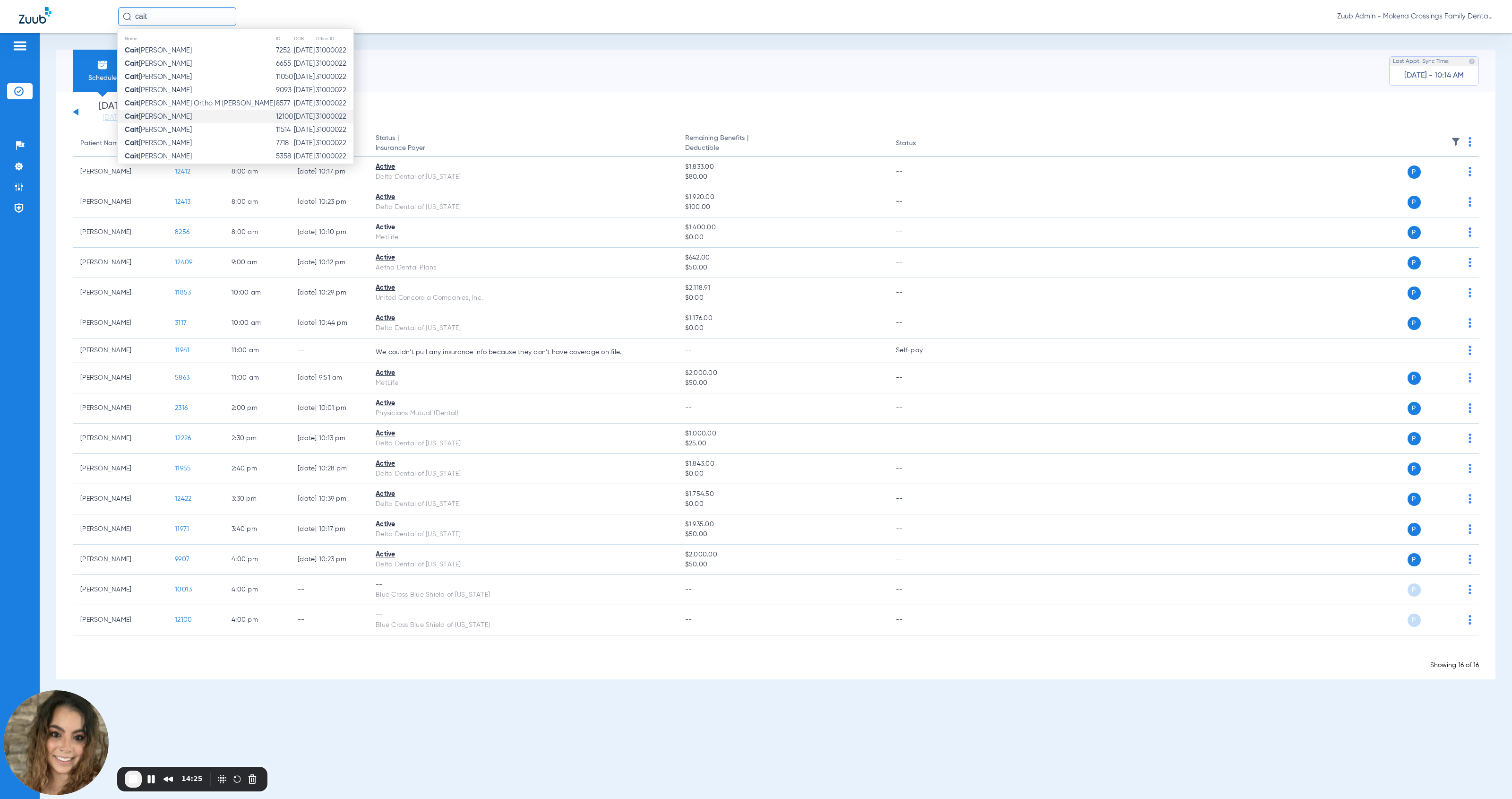
type input "cait"
click at [173, 115] on td "[PERSON_NAME]" at bounding box center [197, 117] width 158 height 13
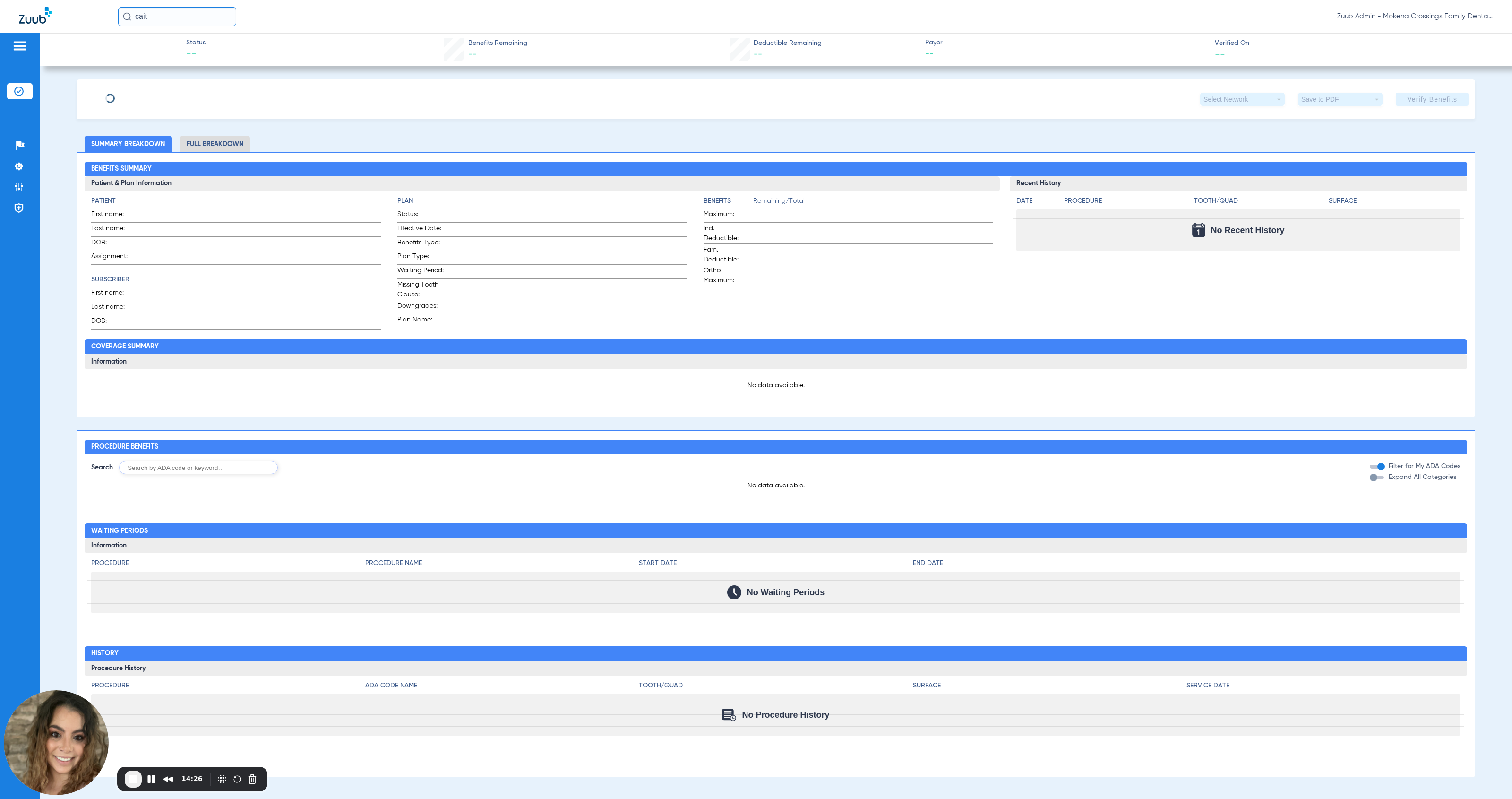
type input "Caitlin"
type input "[PERSON_NAME]"
type input "[DATE]"
type input "921696367"
type input "210187"
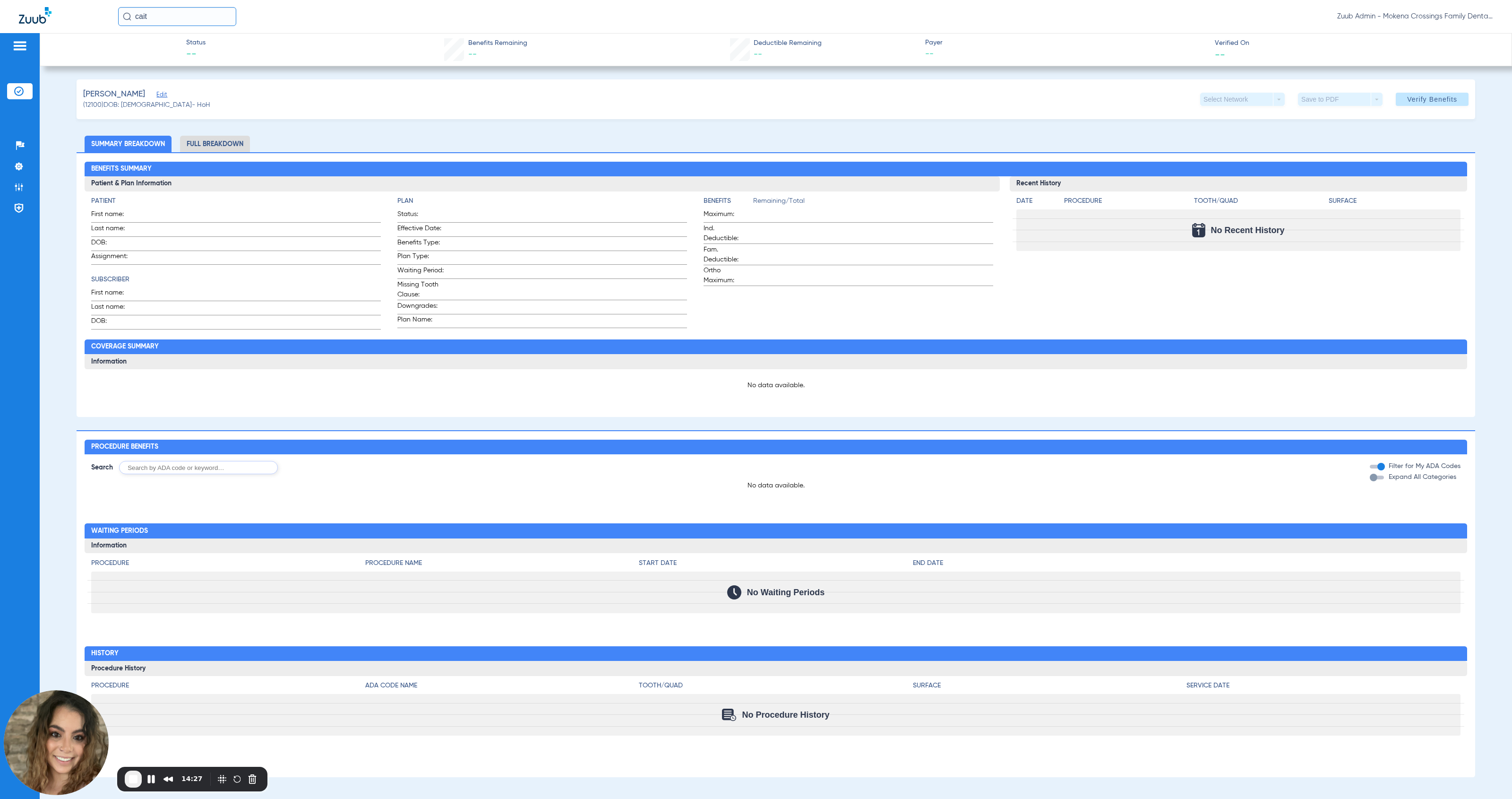
click at [156, 93] on span "Edit" at bounding box center [161, 96] width 9 height 9
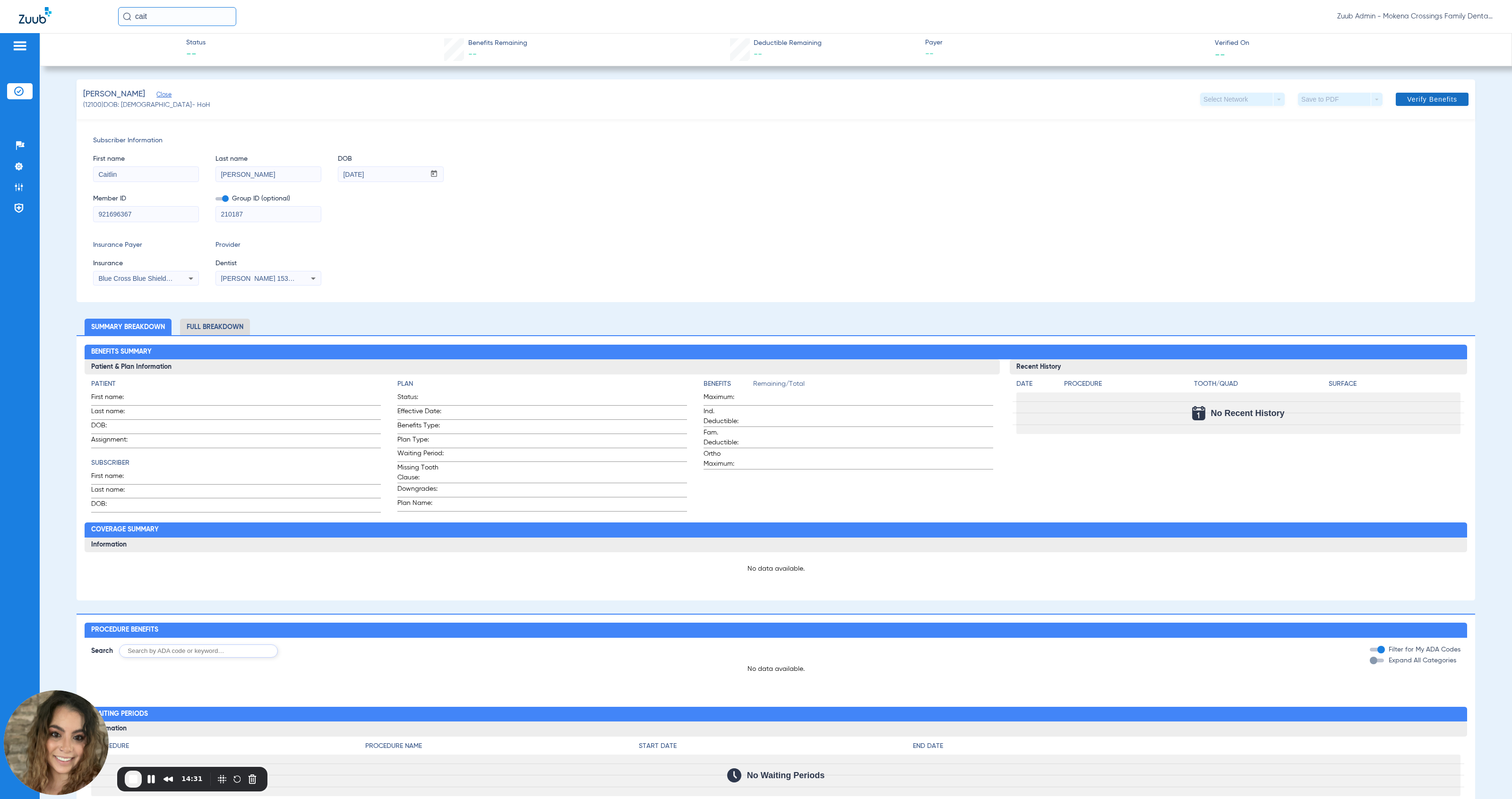
click at [697, 102] on span "Verify Benefits" at bounding box center [1432, 99] width 50 height 7
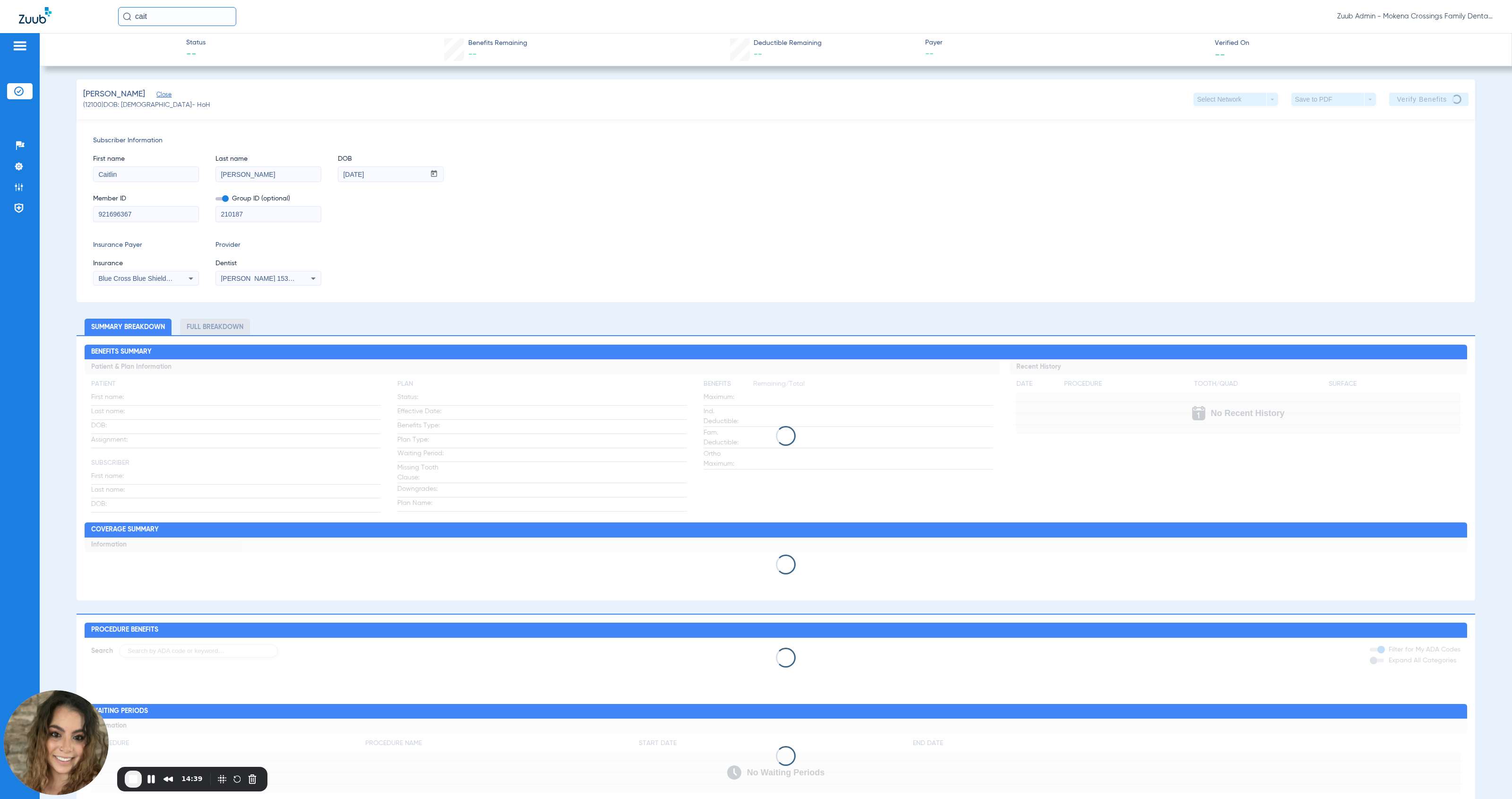
click at [25, 93] on li "Insurance Verification" at bounding box center [20, 91] width 26 height 16
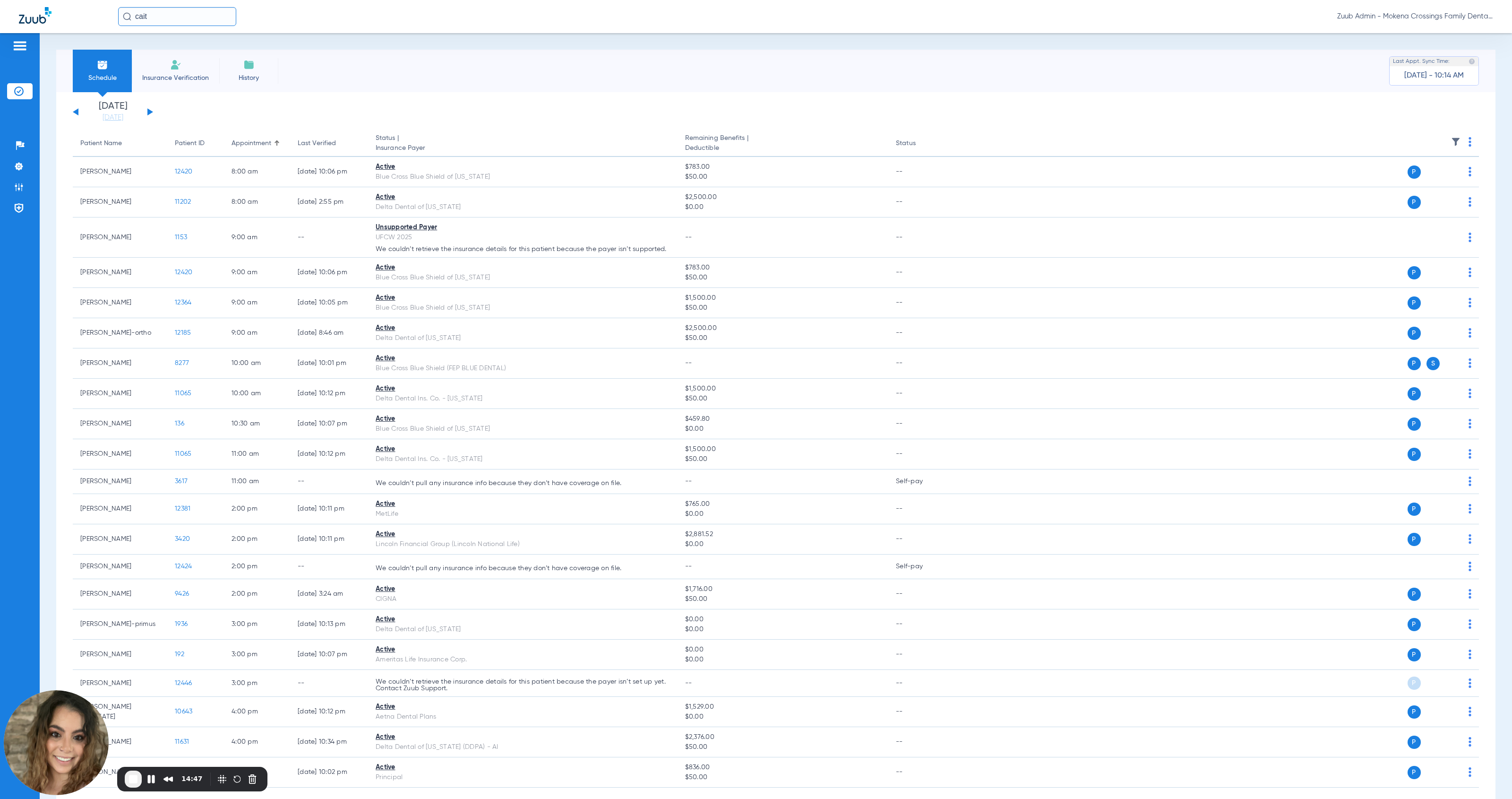
click at [179, 78] on span "Insurance Verification" at bounding box center [176, 78] width 74 height 9
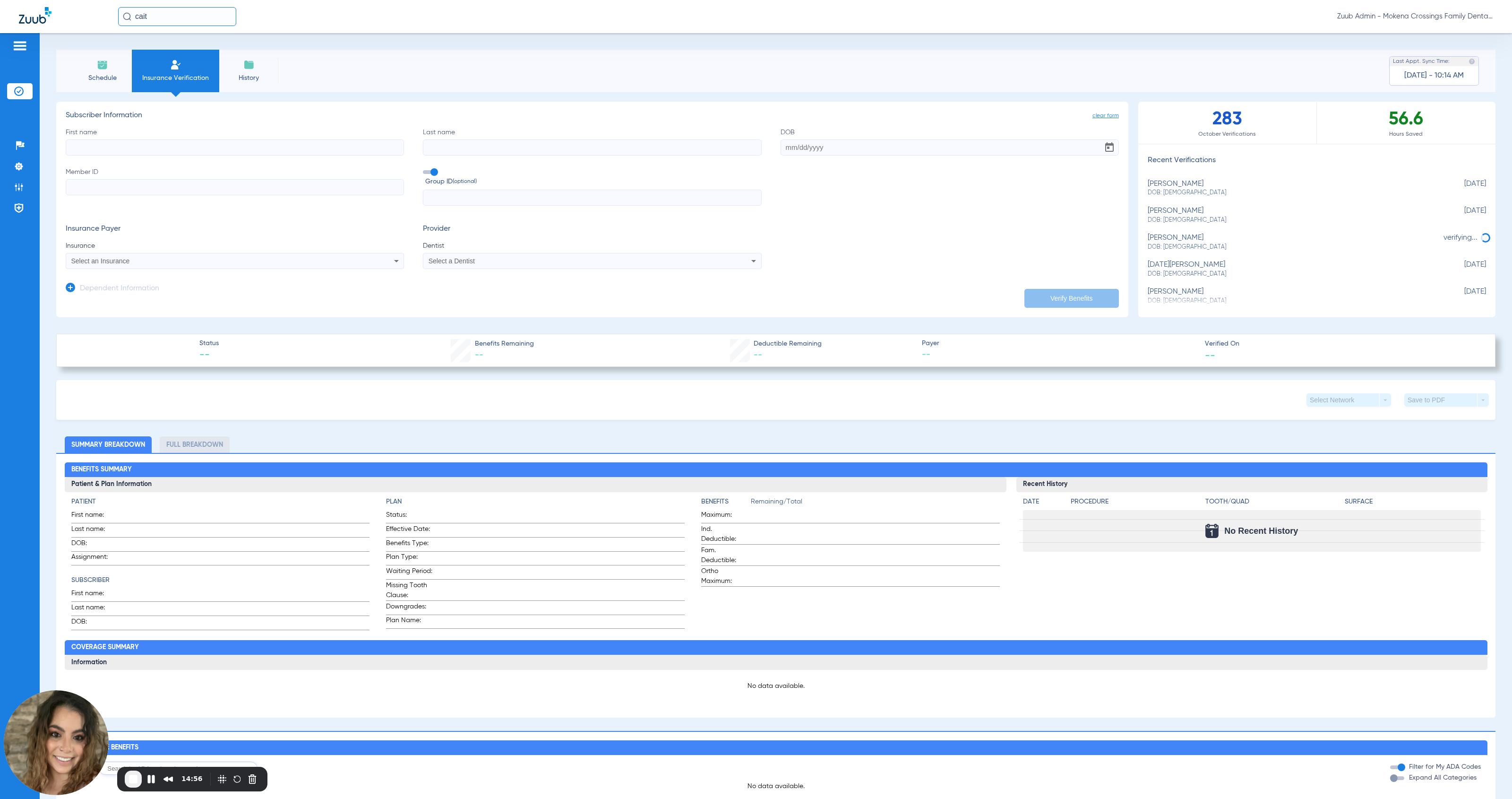
click at [101, 74] on span "Schedule" at bounding box center [102, 78] width 45 height 9
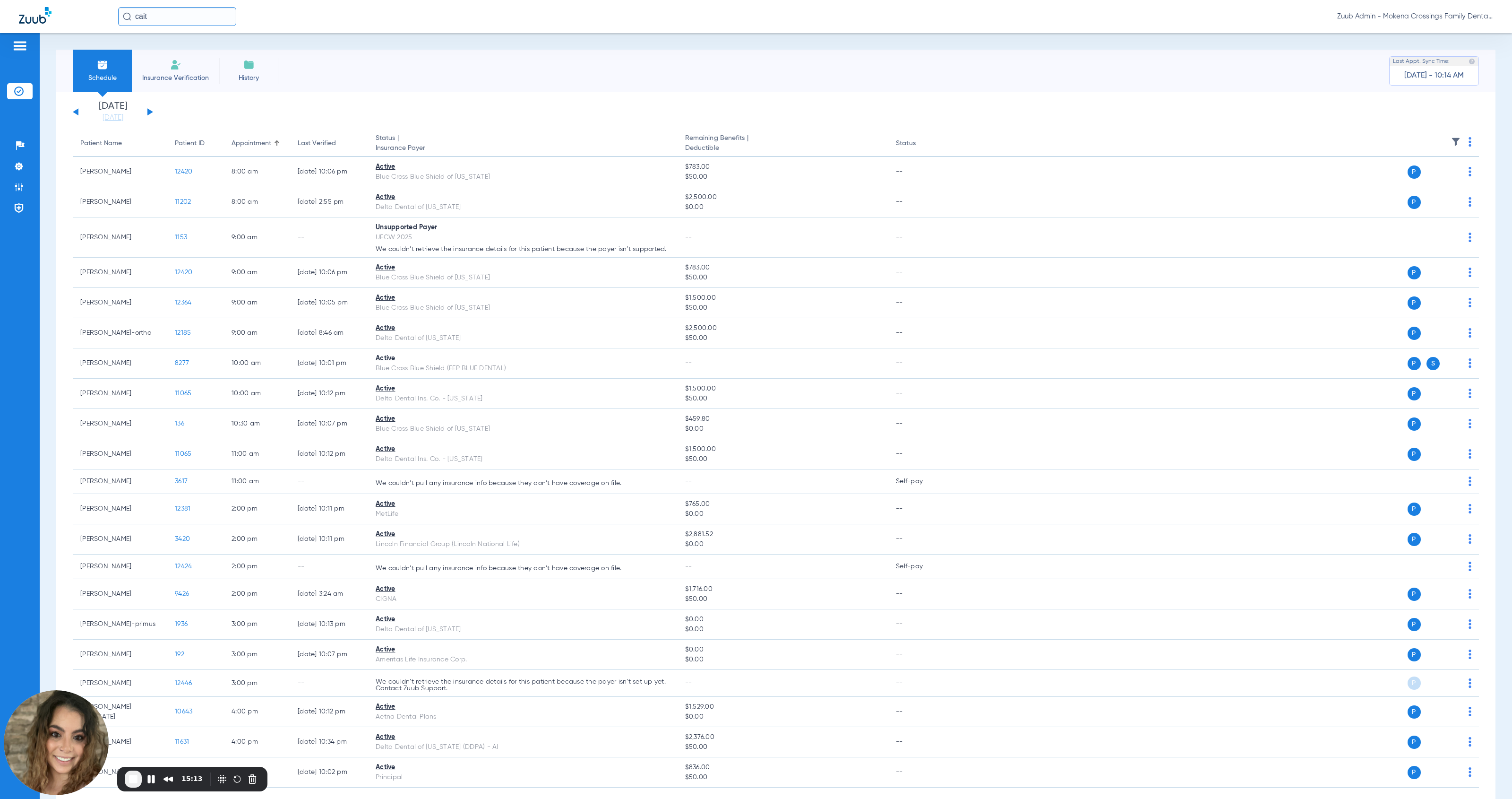
click at [162, 15] on input "cait" at bounding box center [177, 17] width 118 height 19
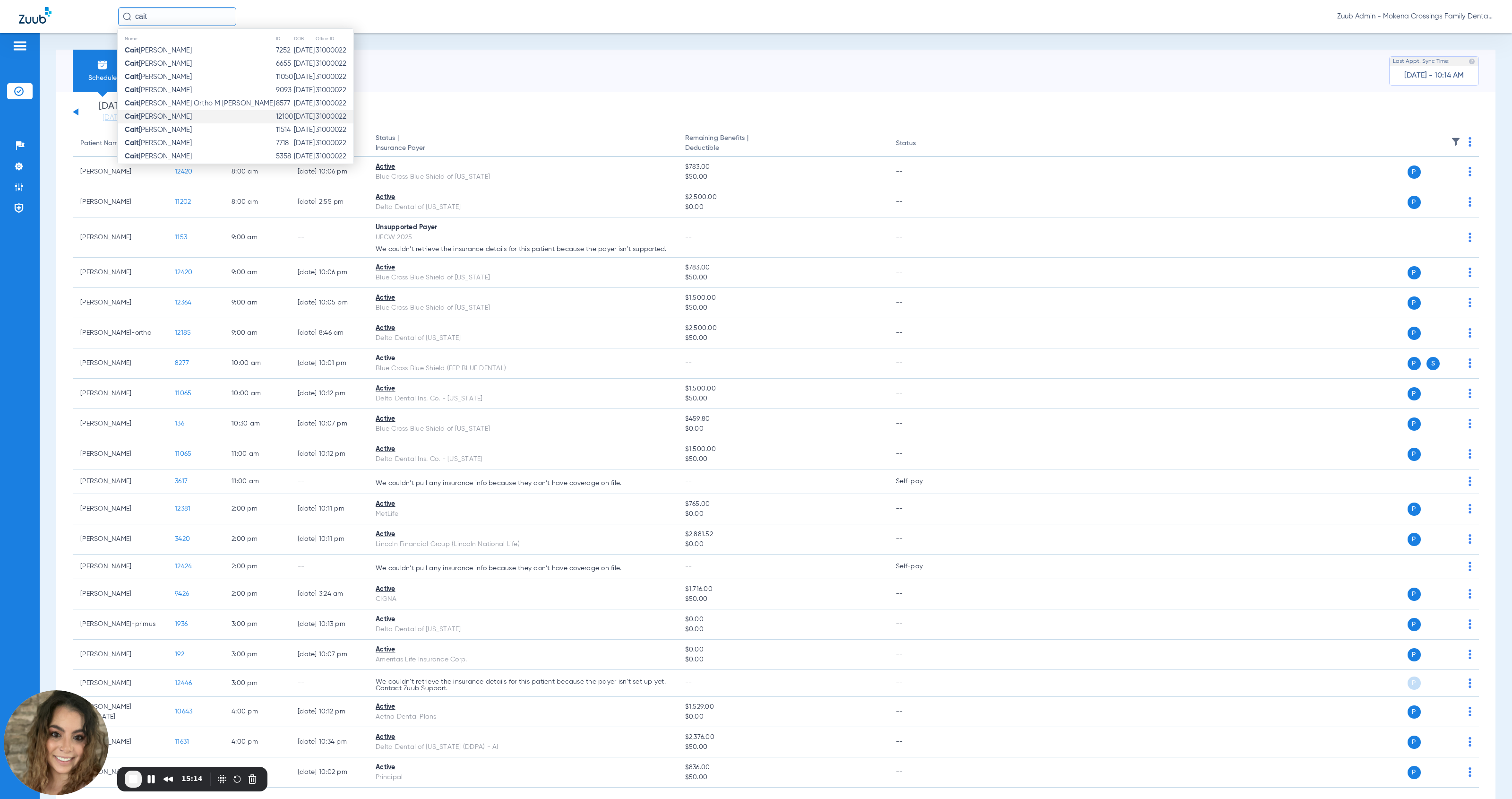
click at [176, 118] on td "[PERSON_NAME]" at bounding box center [197, 117] width 158 height 13
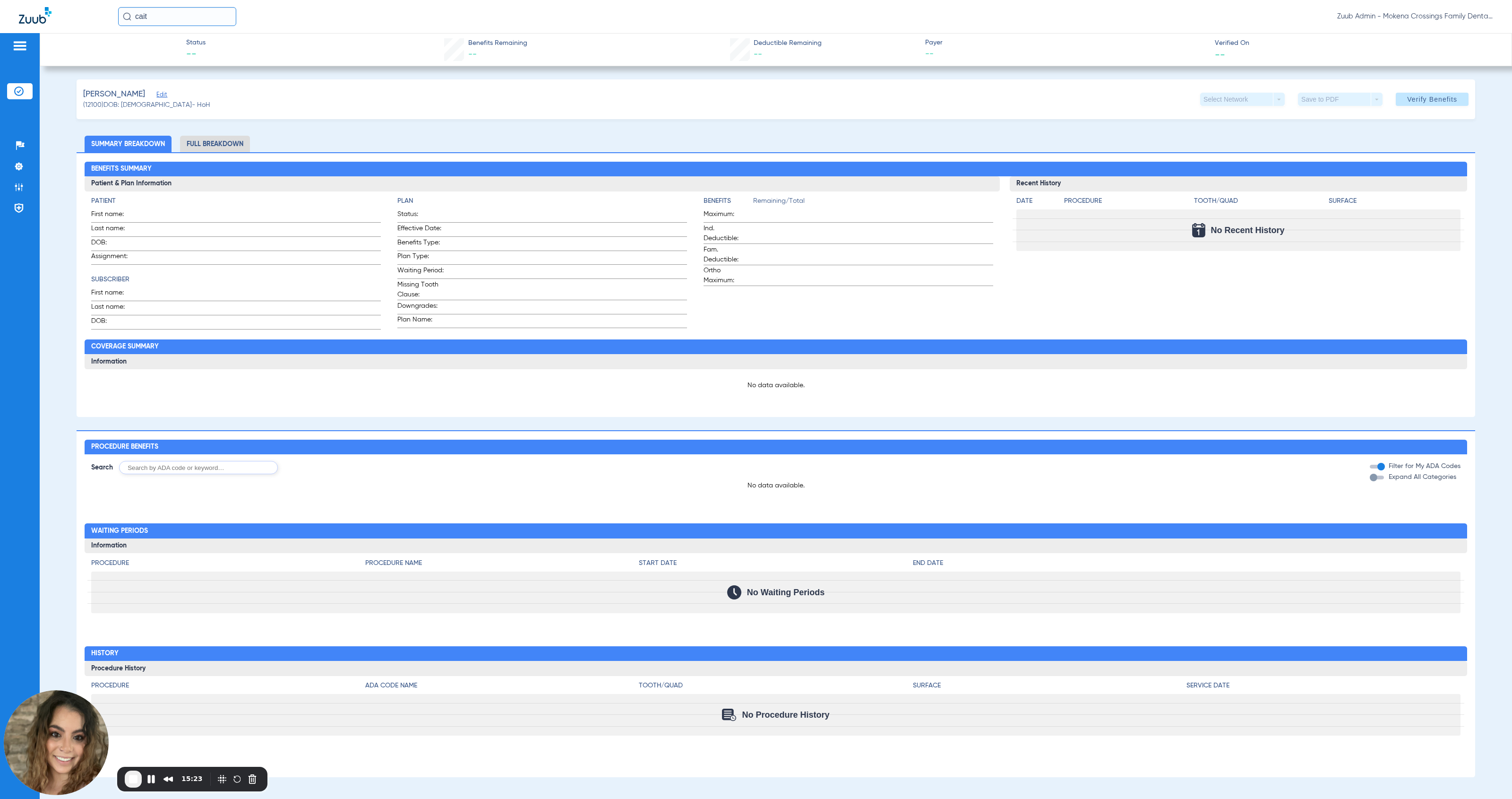
click at [156, 96] on span "Edit" at bounding box center [161, 96] width 9 height 9
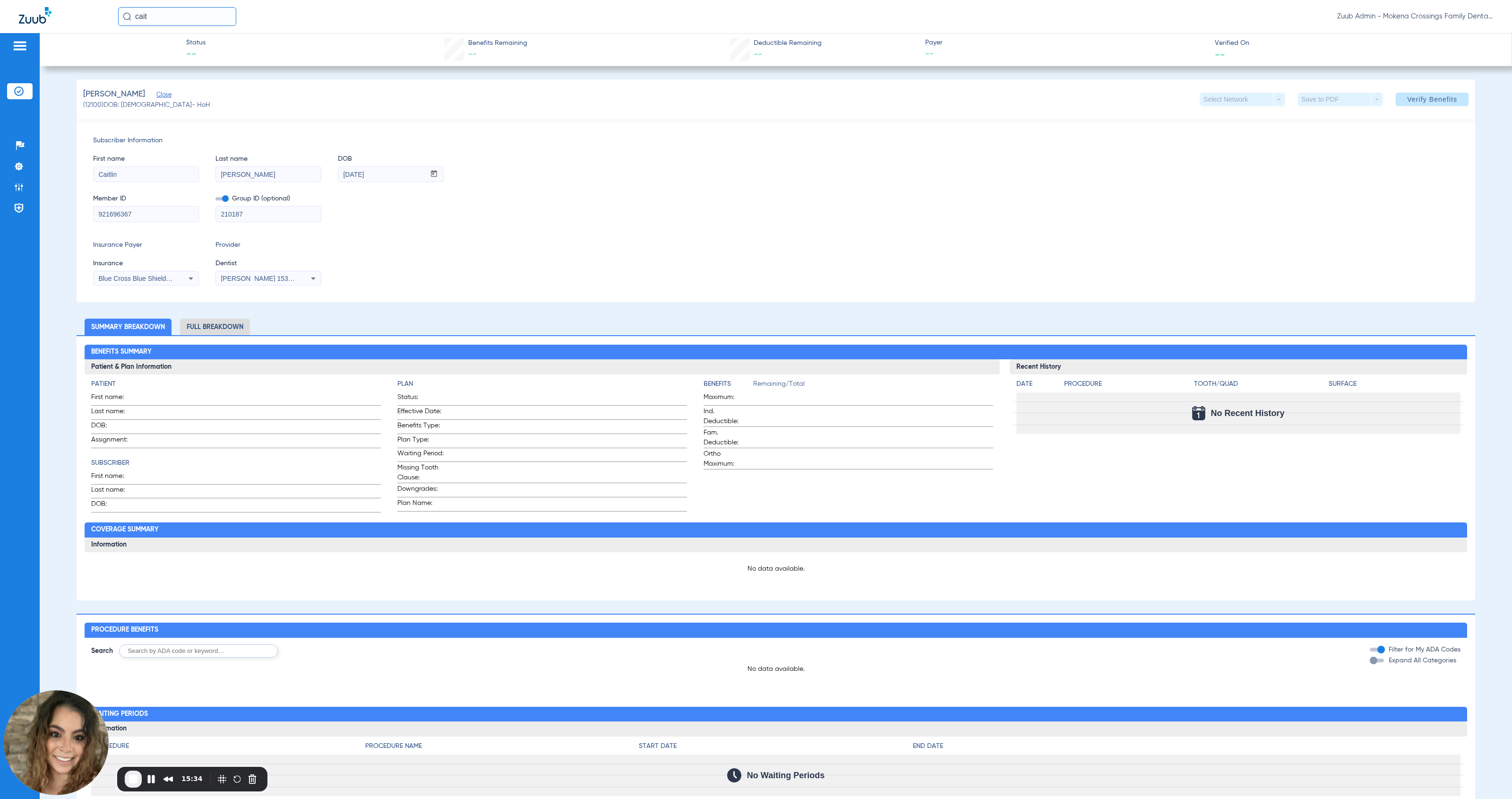
click at [162, 17] on input "cait" at bounding box center [177, 17] width 118 height 19
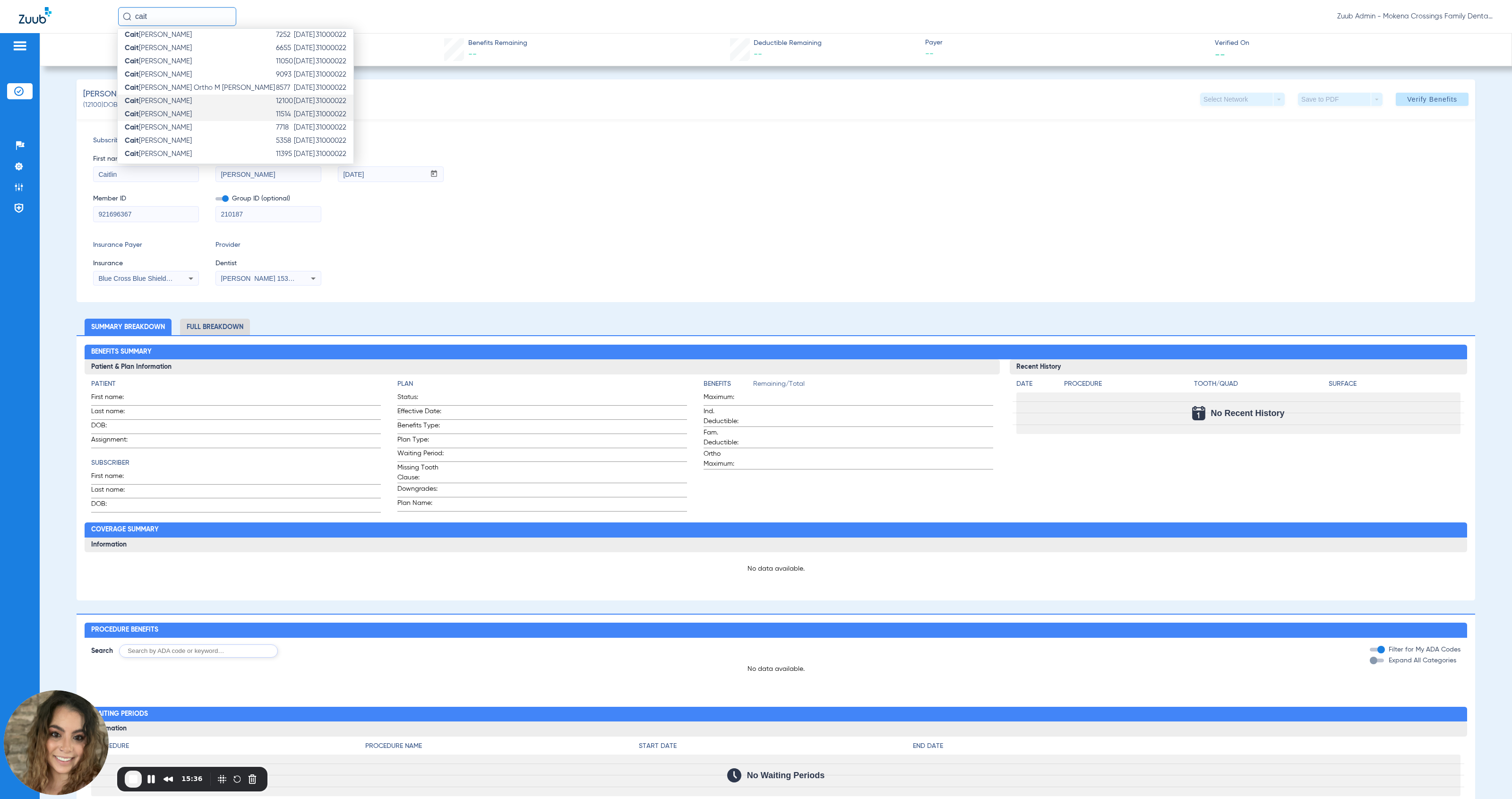
scroll to position [44, 0]
click at [472, 161] on div "First name [PERSON_NAME] Last name [PERSON_NAME] DOB mm / dd / yyyy [DATE]" at bounding box center [776, 164] width 1366 height 36
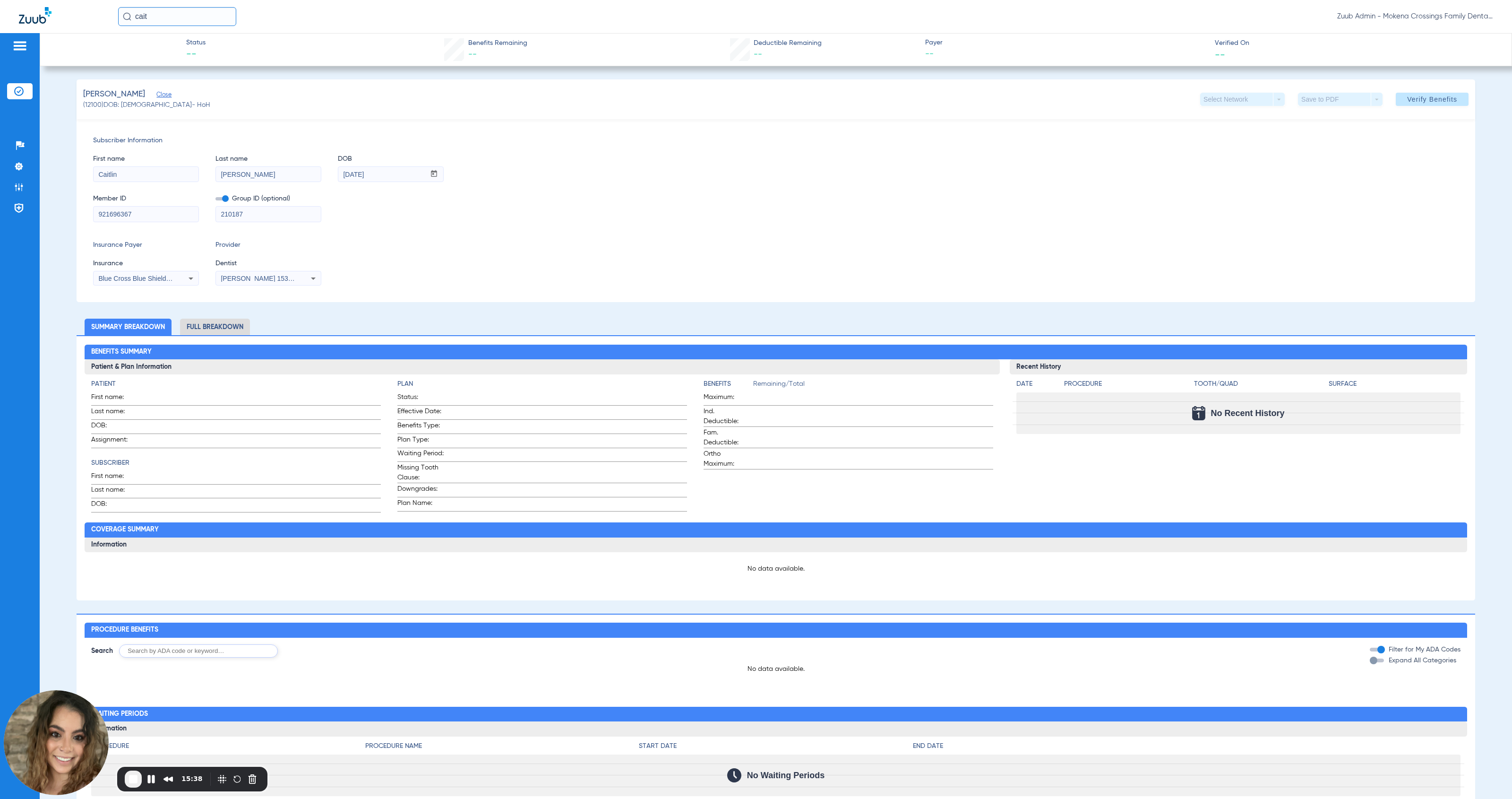
click at [17, 92] on img at bounding box center [18, 91] width 9 height 9
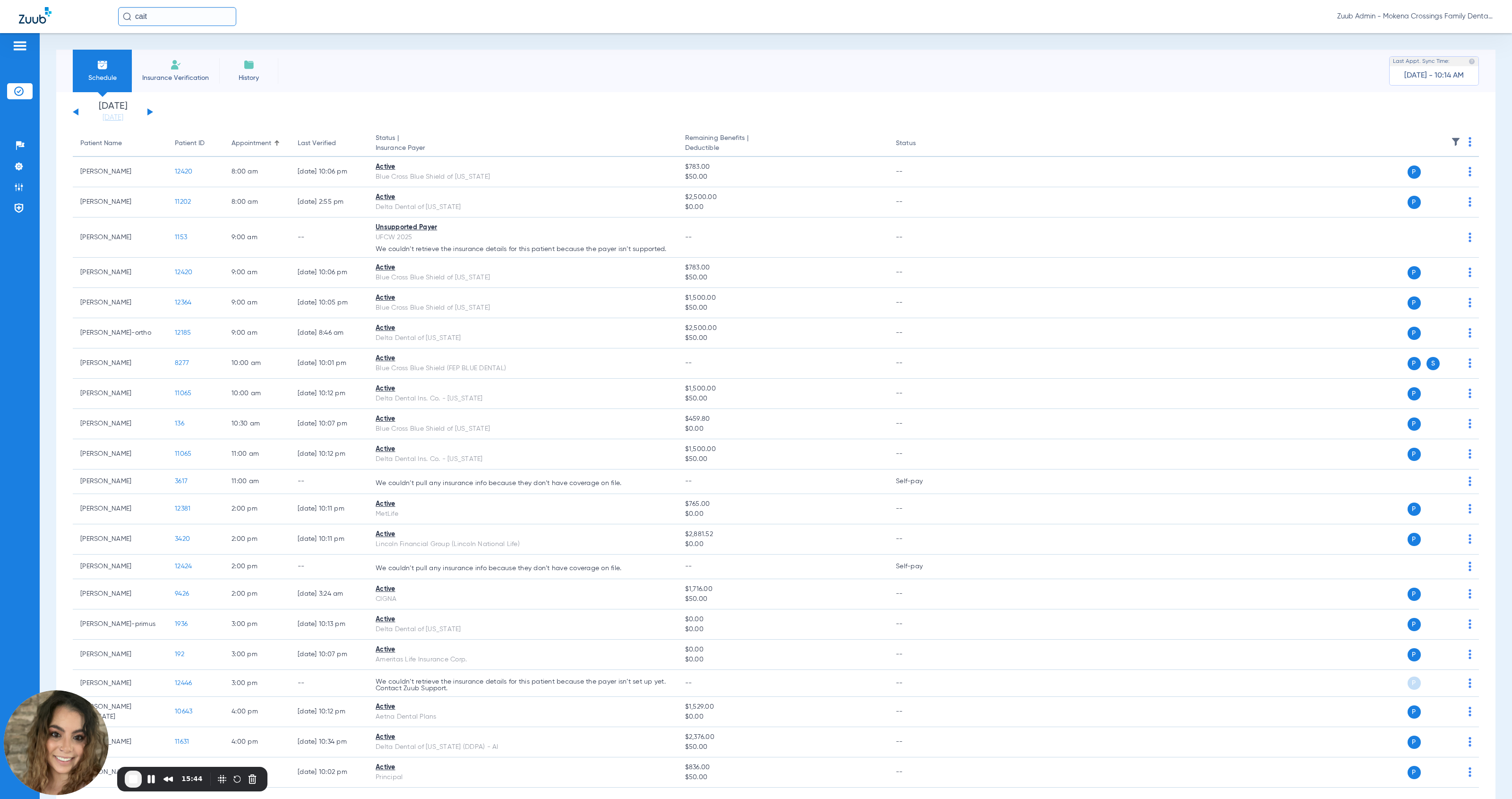
click at [173, 67] on img at bounding box center [176, 64] width 12 height 12
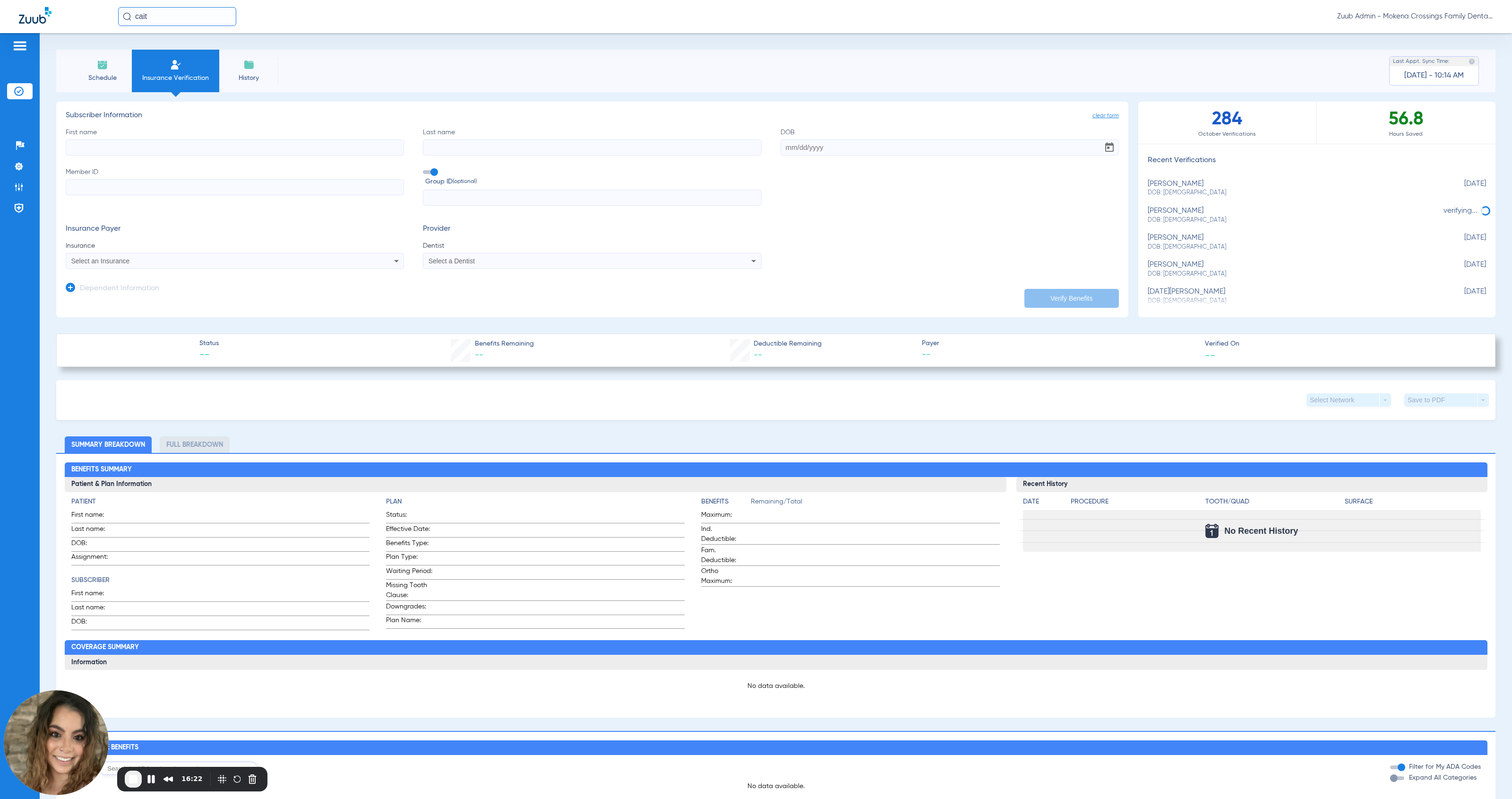
click at [93, 71] on li "Schedule" at bounding box center [102, 70] width 59 height 42
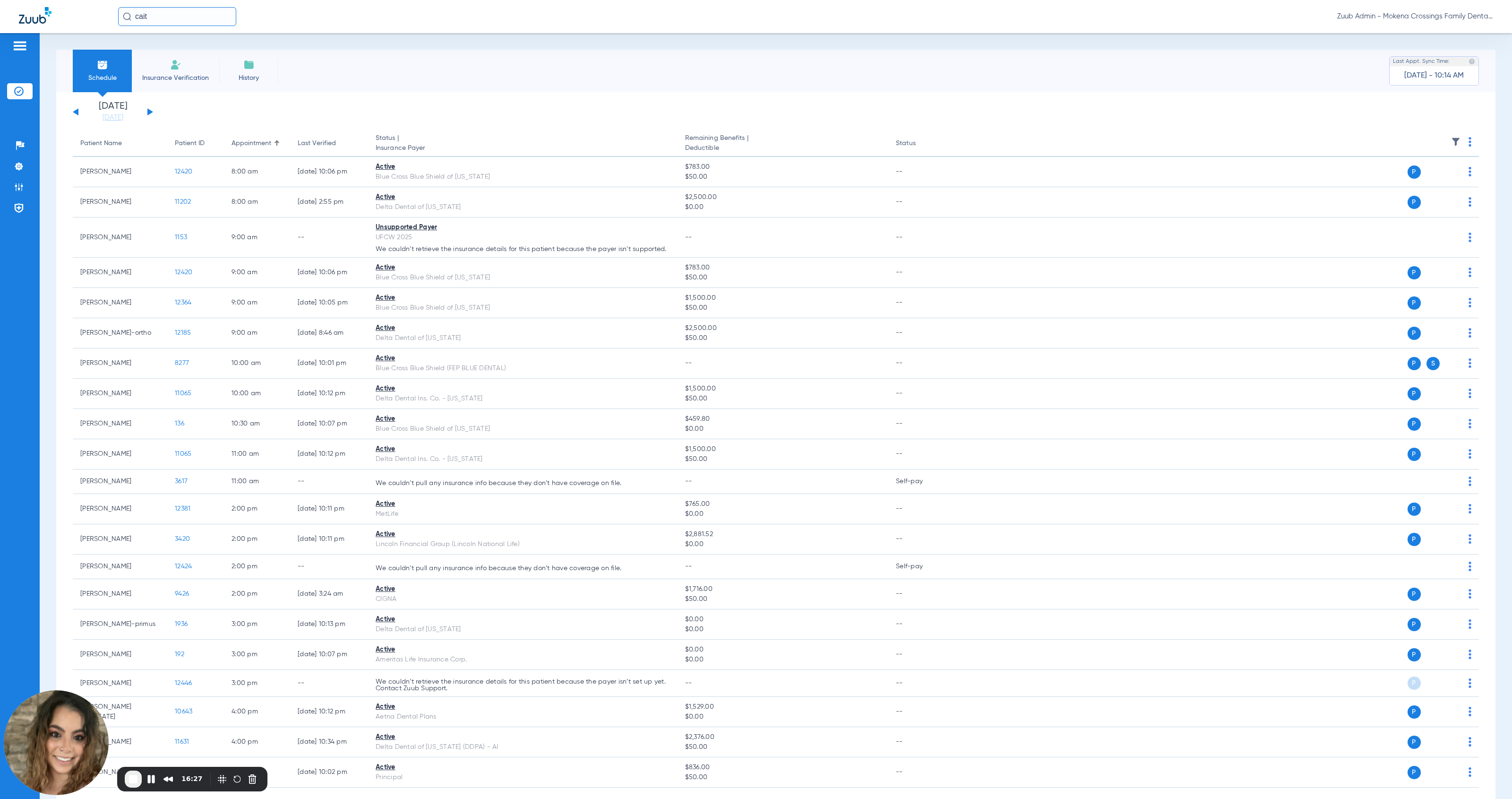
click at [182, 70] on li "Insurance Verification" at bounding box center [175, 70] width 88 height 42
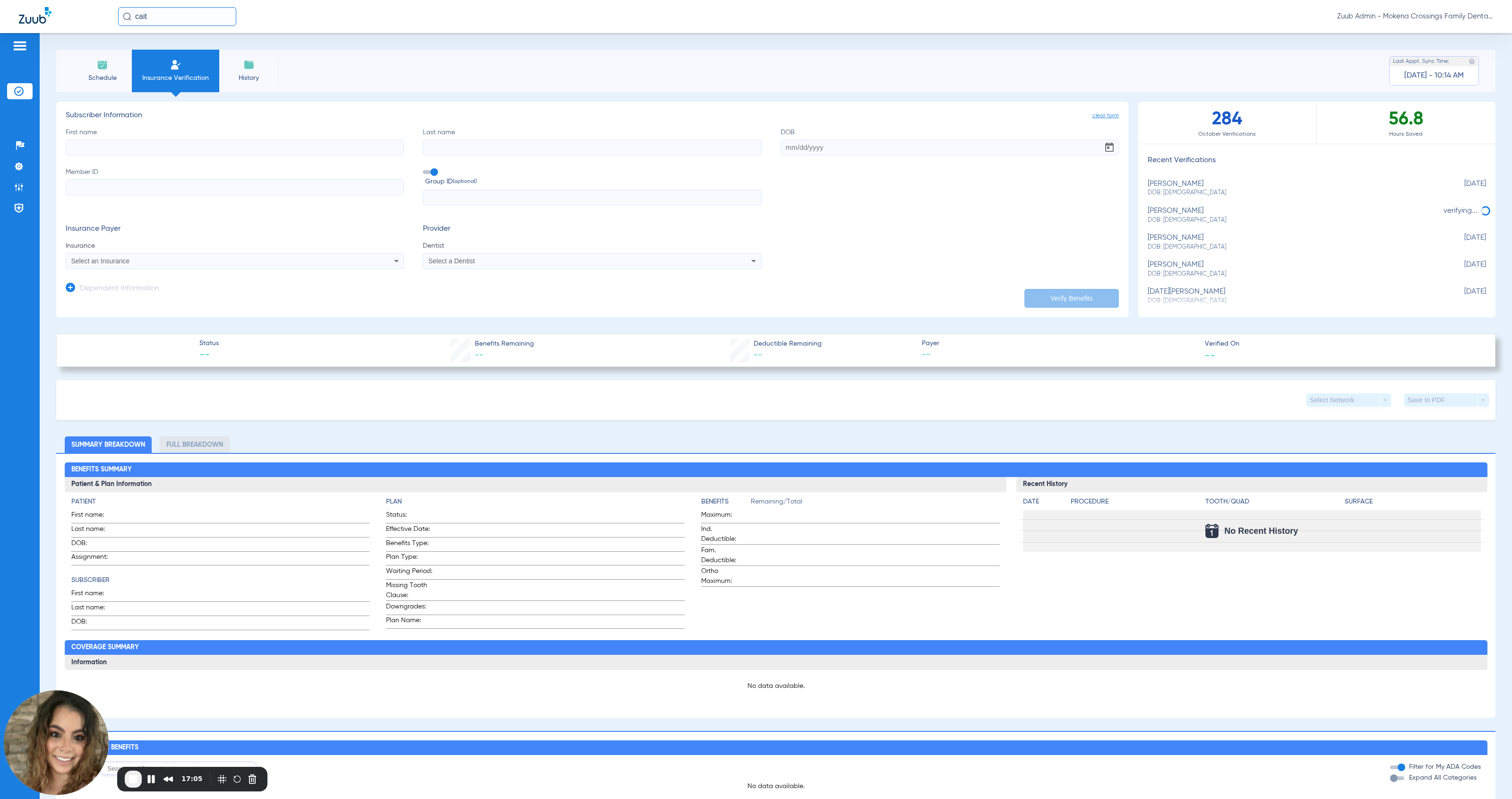
click at [251, 78] on span "History" at bounding box center [248, 78] width 45 height 9
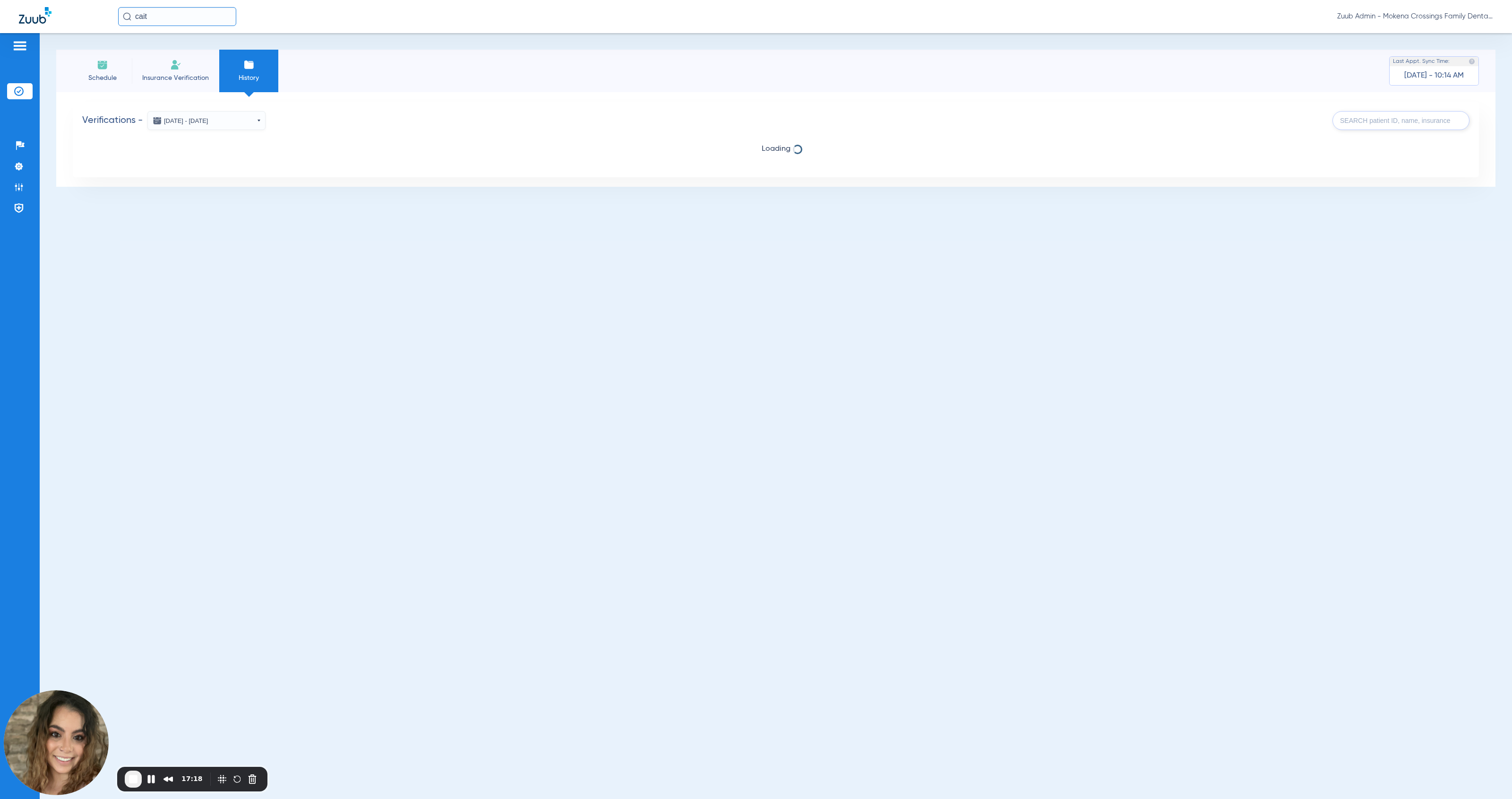
click at [257, 123] on button "[DATE] - [DATE]" at bounding box center [206, 120] width 118 height 19
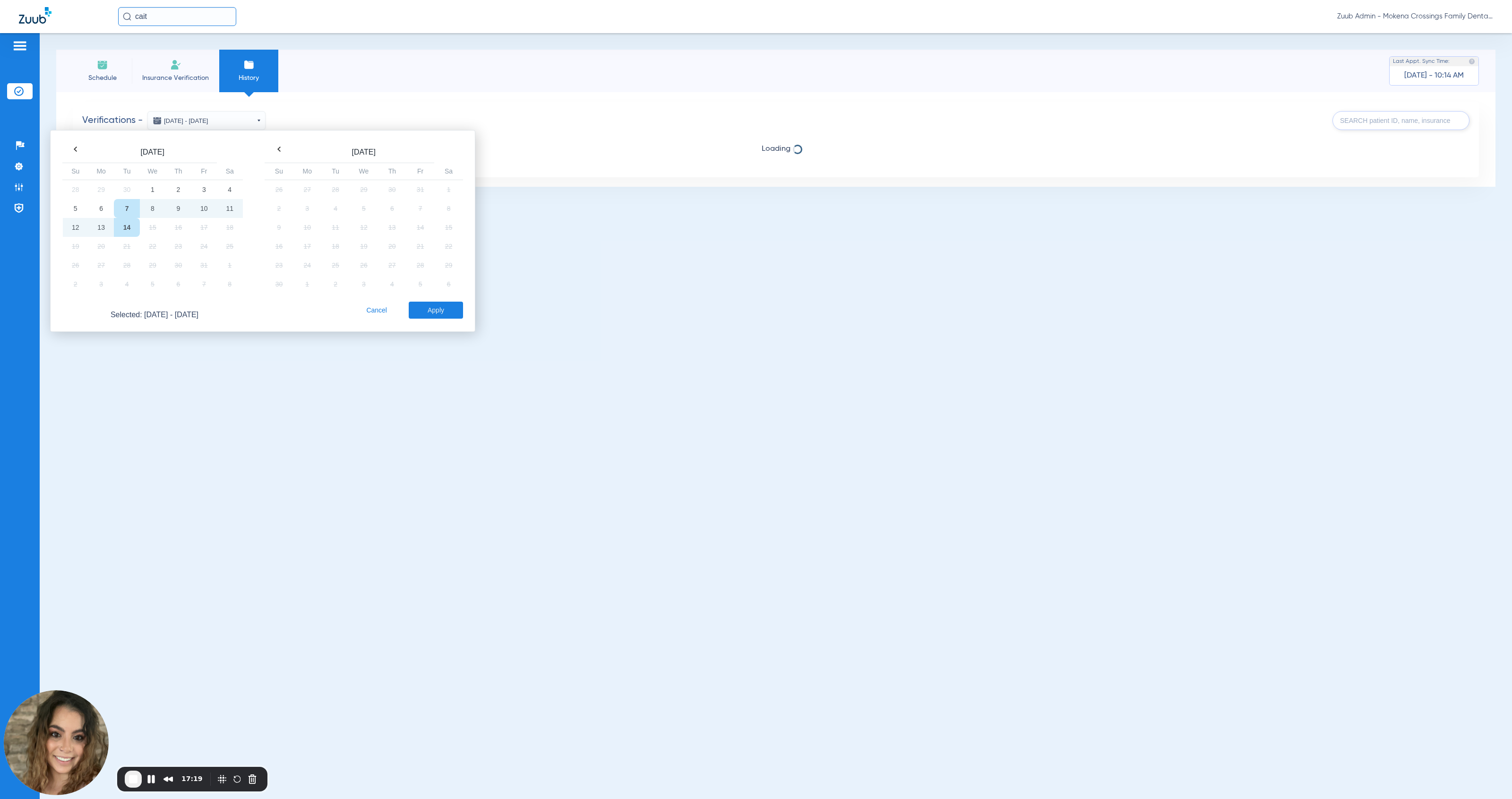
click at [78, 148] on th at bounding box center [76, 150] width 26 height 13
click at [104, 189] on td "1" at bounding box center [101, 189] width 26 height 20
click at [127, 263] on td "30" at bounding box center [127, 265] width 26 height 19
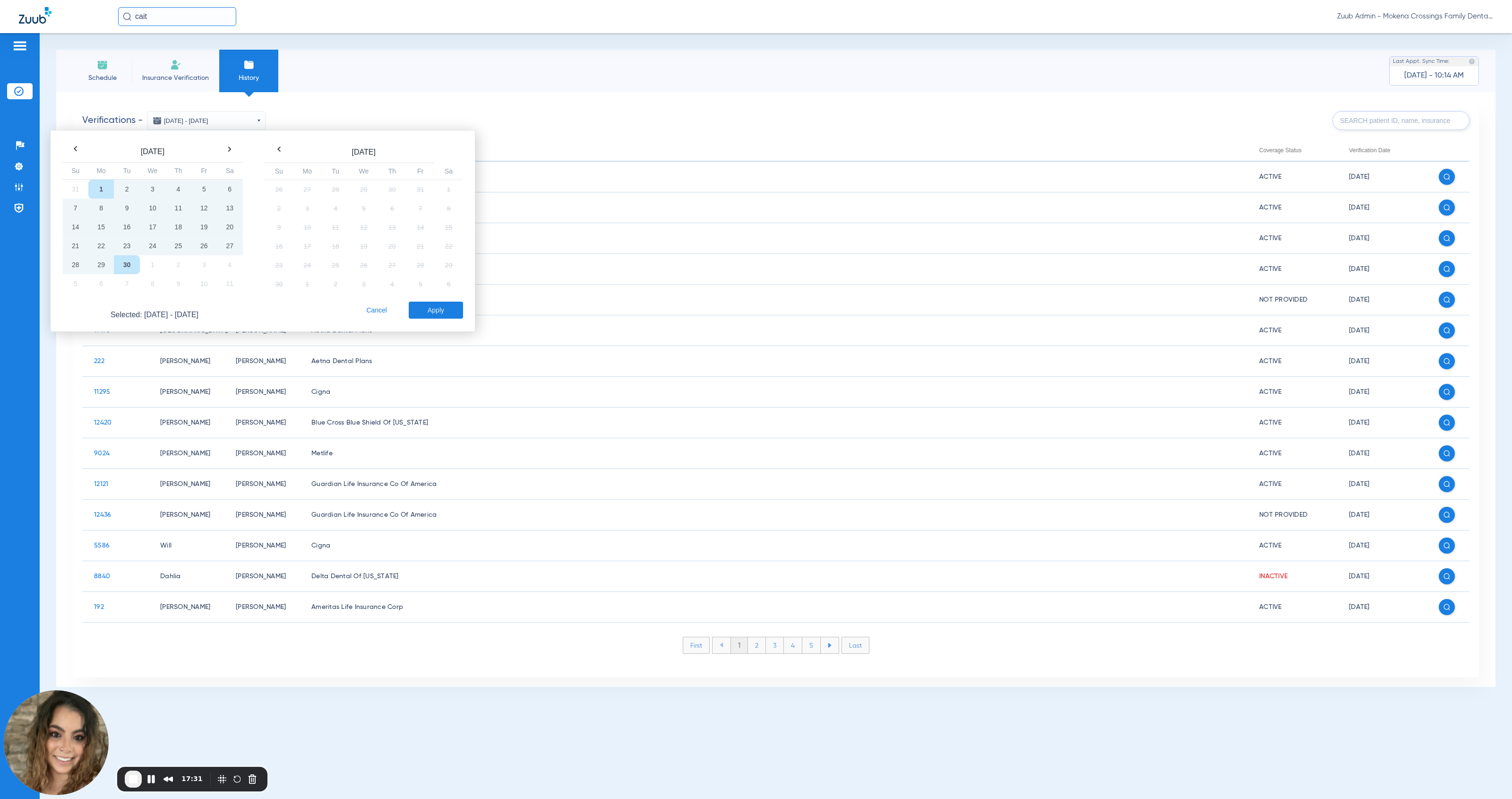
click at [376, 309] on button "Cancel" at bounding box center [376, 310] width 26 height 17
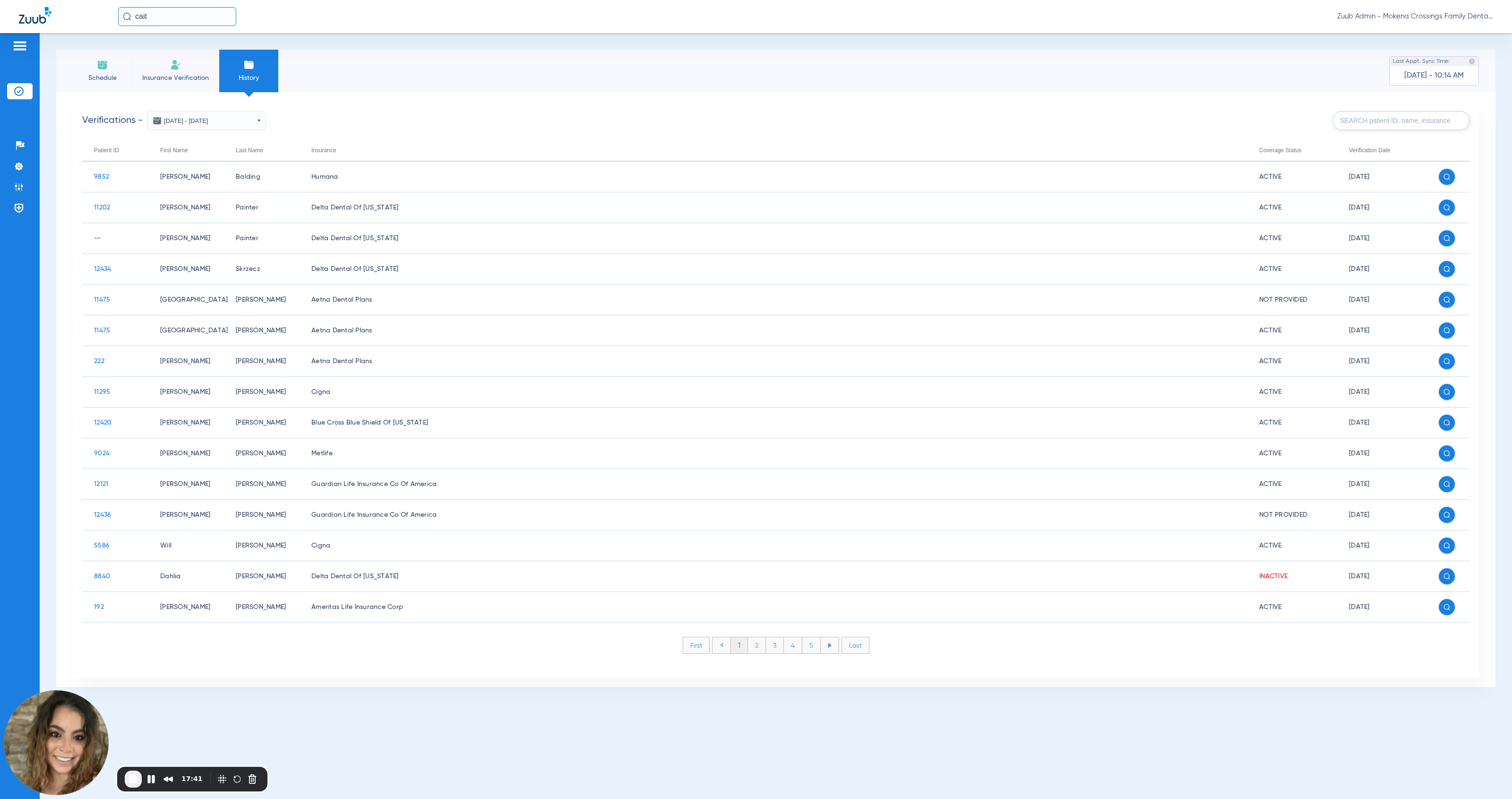
click at [697, 119] on input "text" at bounding box center [1401, 120] width 137 height 19
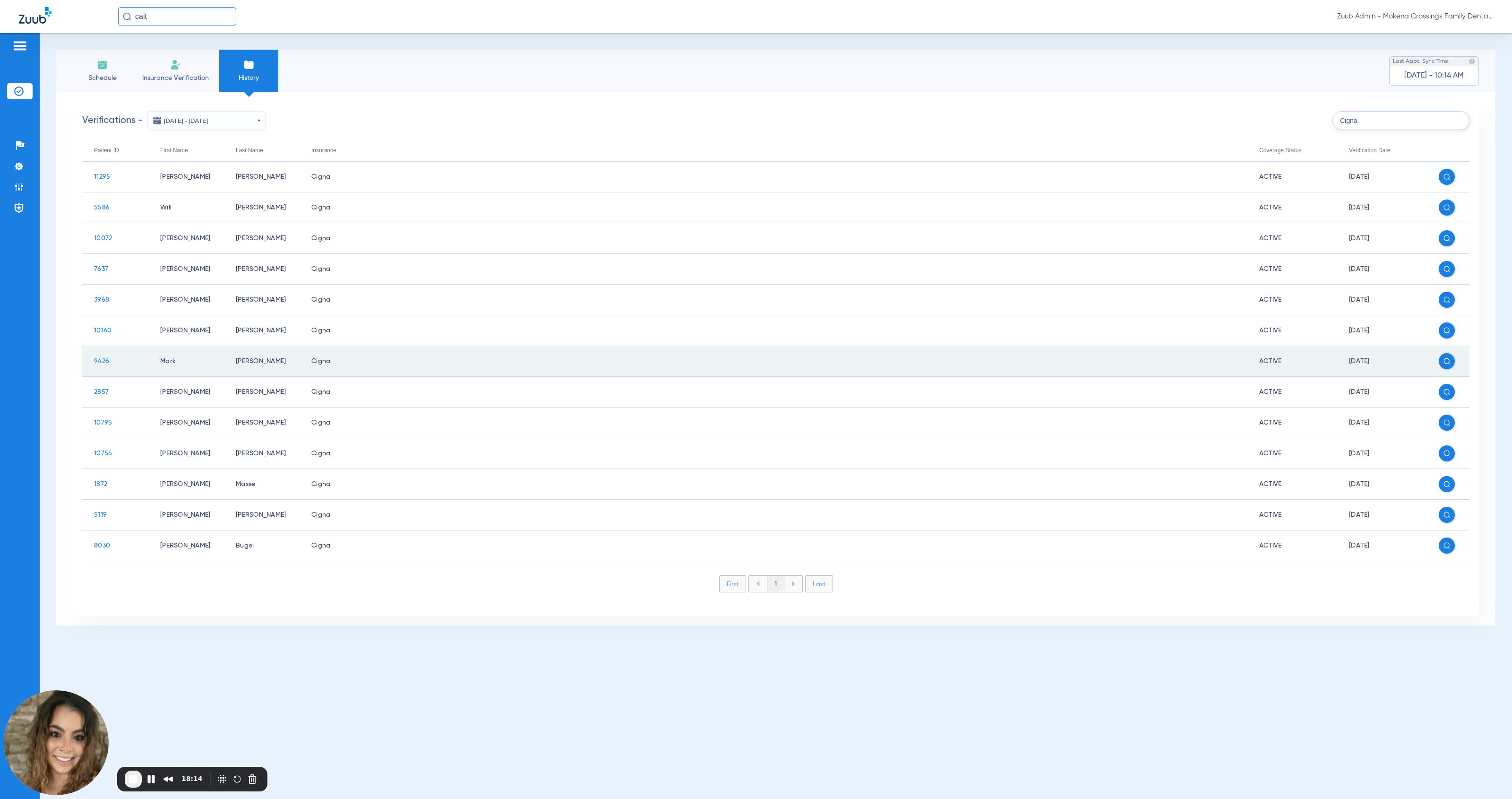
type input "Cigna"
click at [697, 359] on img at bounding box center [1447, 361] width 7 height 7
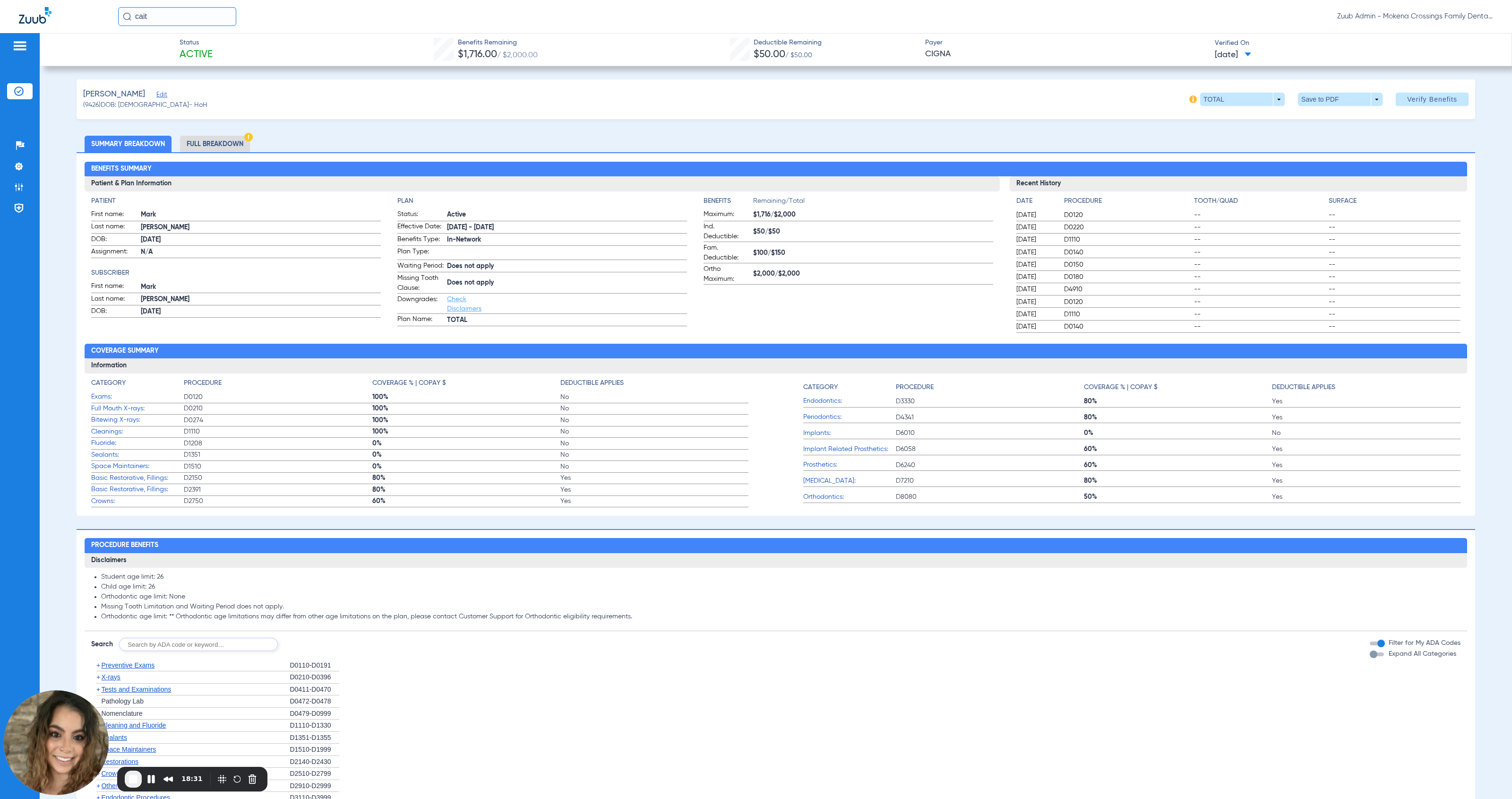
click at [222, 140] on li "Full Breakdown" at bounding box center [215, 143] width 70 height 17
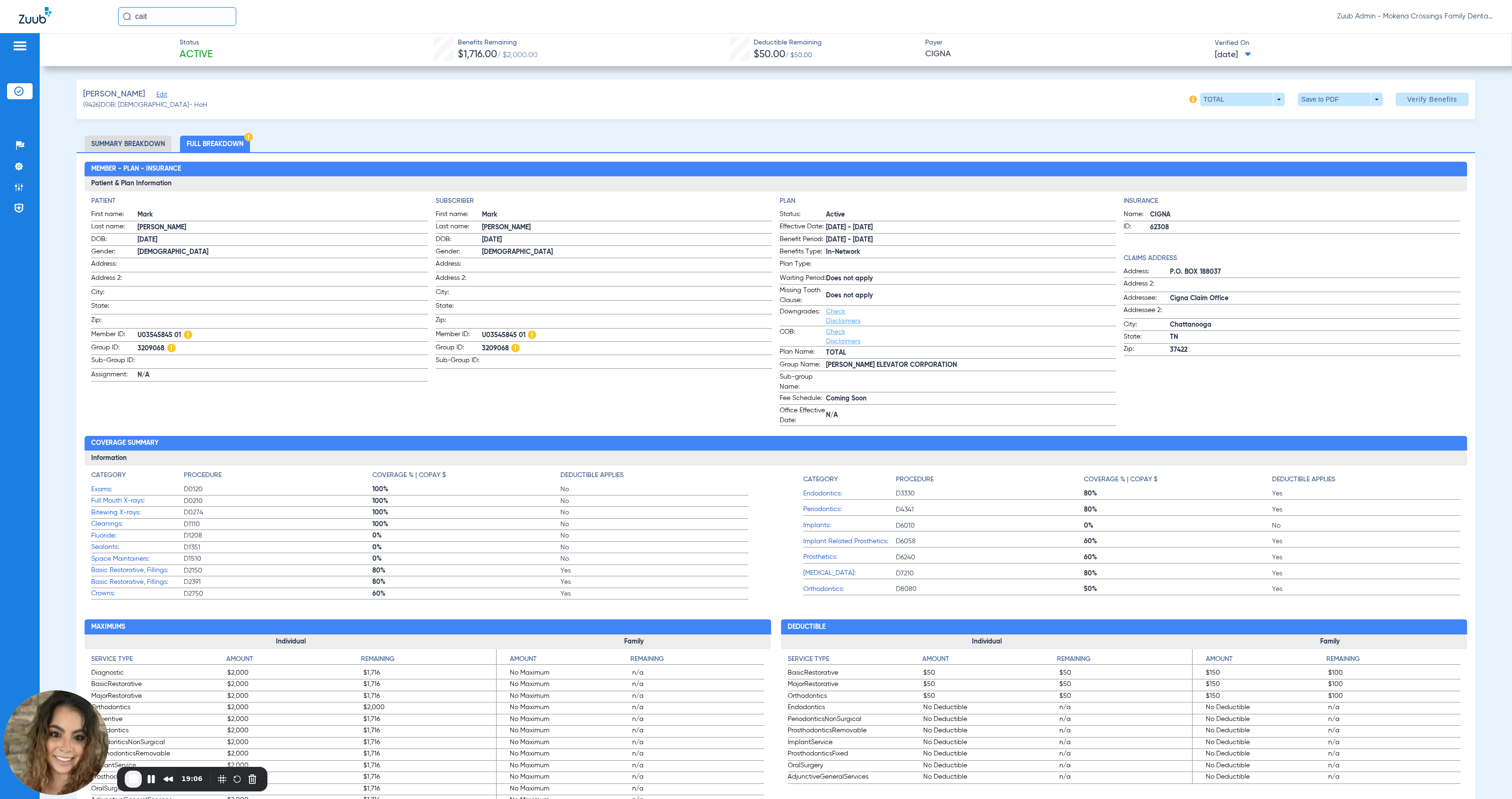
click at [156, 94] on span "Edit" at bounding box center [161, 96] width 9 height 9
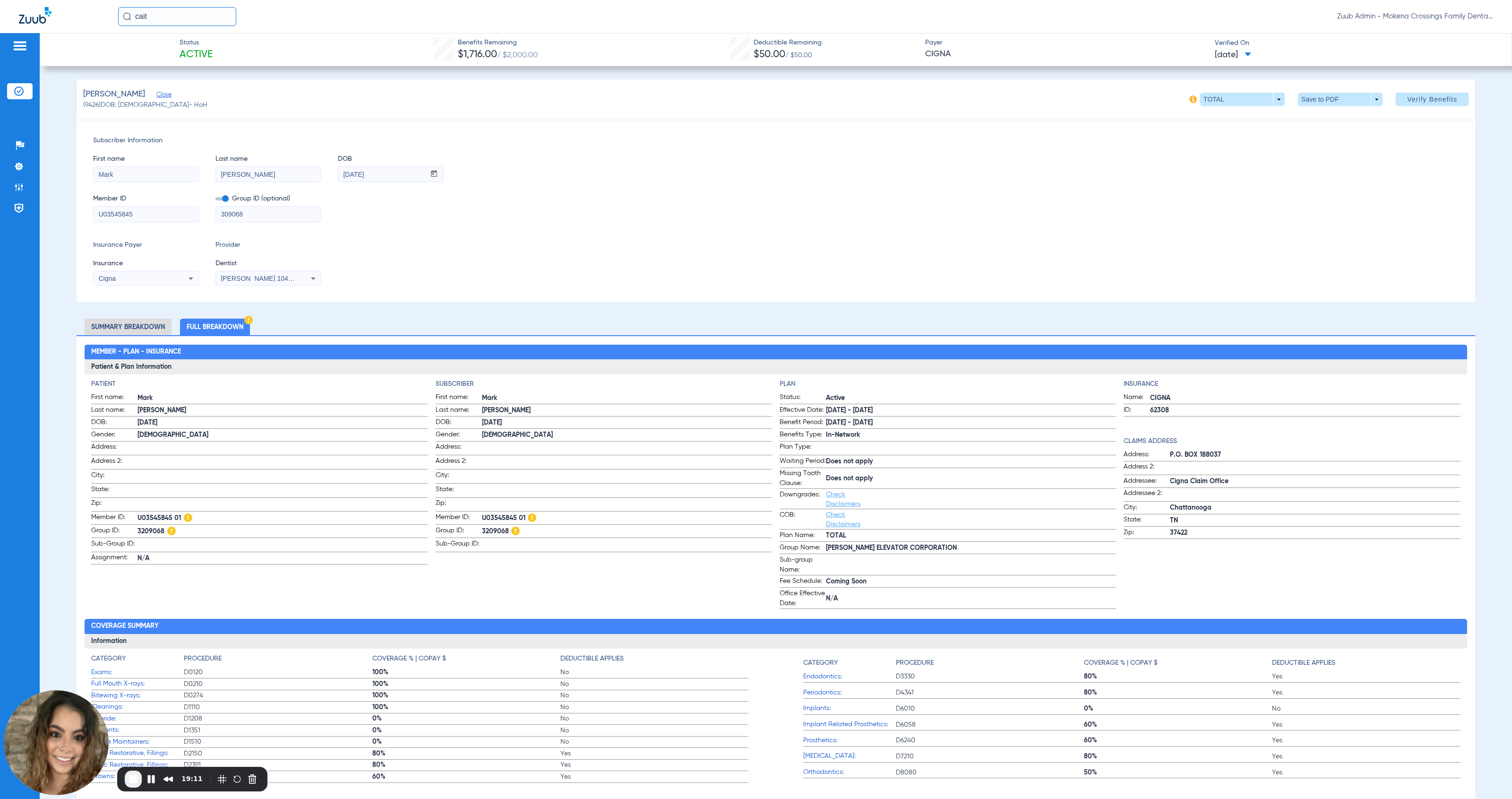
drag, startPoint x: 92, startPoint y: 140, endPoint x: 358, endPoint y: 278, distance: 299.7
click at [358, 278] on div "Subscriber Information First name Mark Last name [PERSON_NAME] DOB mm / dd / yy…" at bounding box center [776, 210] width 1399 height 183
click at [480, 291] on div "Subscriber Information First name Mark Last name [PERSON_NAME] DOB mm / dd / yy…" at bounding box center [776, 210] width 1399 height 183
click at [148, 216] on input "U03545845" at bounding box center [146, 214] width 105 height 15
click at [502, 532] on span "3209068" at bounding box center [627, 531] width 290 height 12
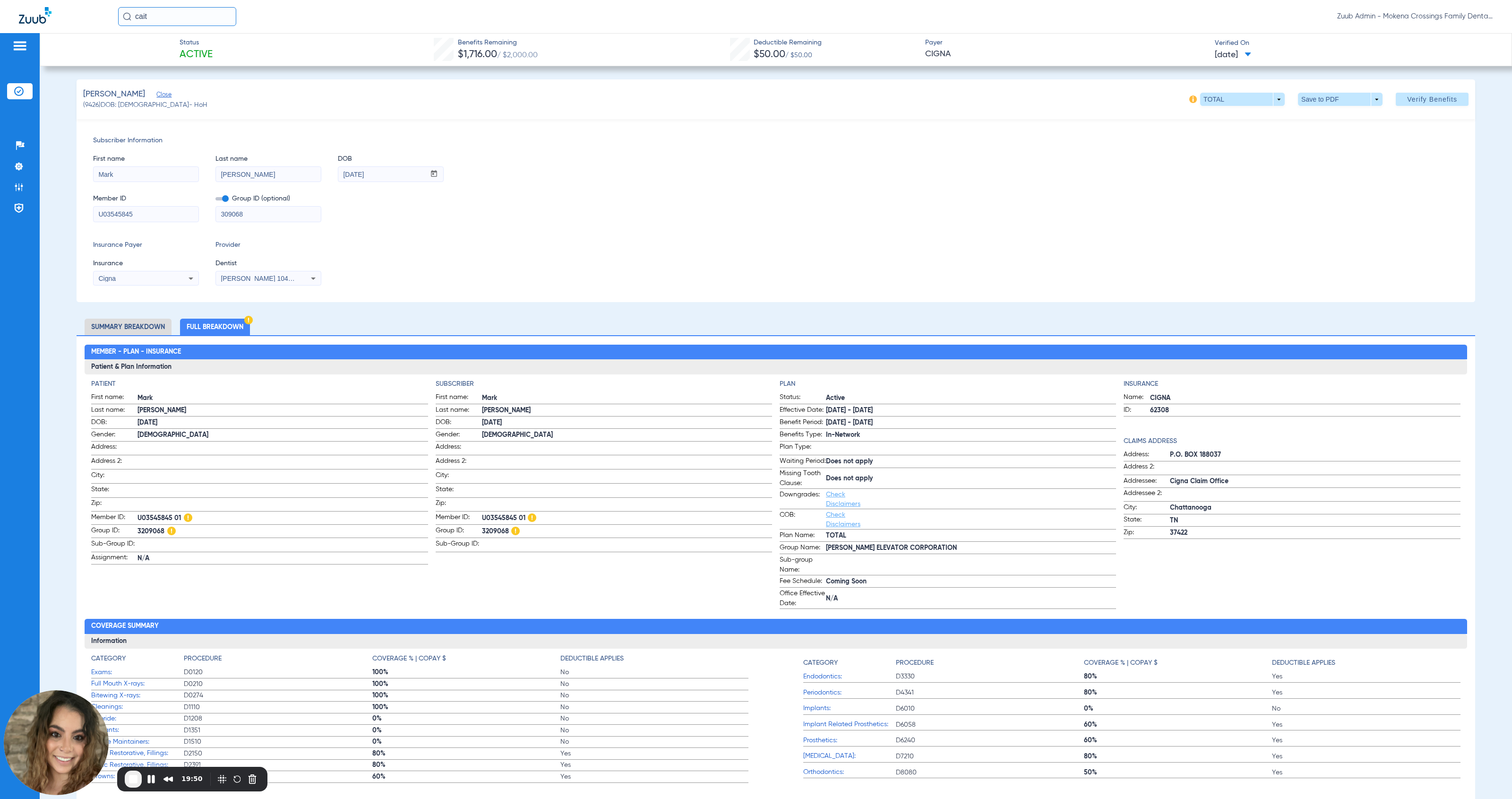
drag, startPoint x: 505, startPoint y: 532, endPoint x: 474, endPoint y: 531, distance: 31.0
click at [474, 531] on label "Group ID: 3209068" at bounding box center [603, 532] width 336 height 12
drag, startPoint x: 251, startPoint y: 217, endPoint x: 214, endPoint y: 214, distance: 37.1
click at [214, 214] on div "Member ID U03545845 Group ID (optional) 309068" at bounding box center [776, 203] width 1366 height 36
drag, startPoint x: 504, startPoint y: 531, endPoint x: 474, endPoint y: 532, distance: 30.0
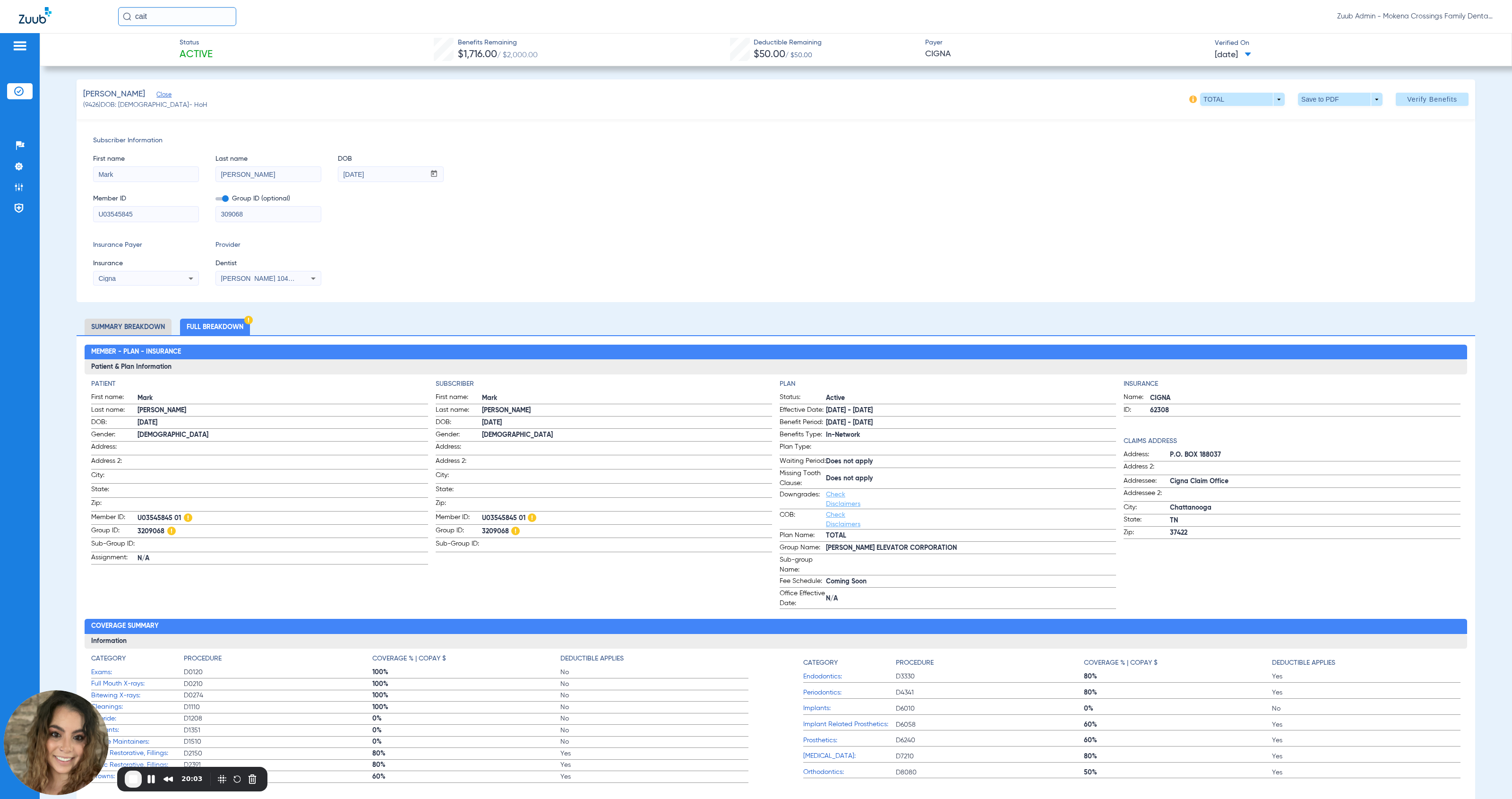
click at [474, 532] on label "Group ID: 3209068" at bounding box center [603, 532] width 336 height 12
click at [13, 94] on li "Insurance Verification" at bounding box center [20, 91] width 26 height 16
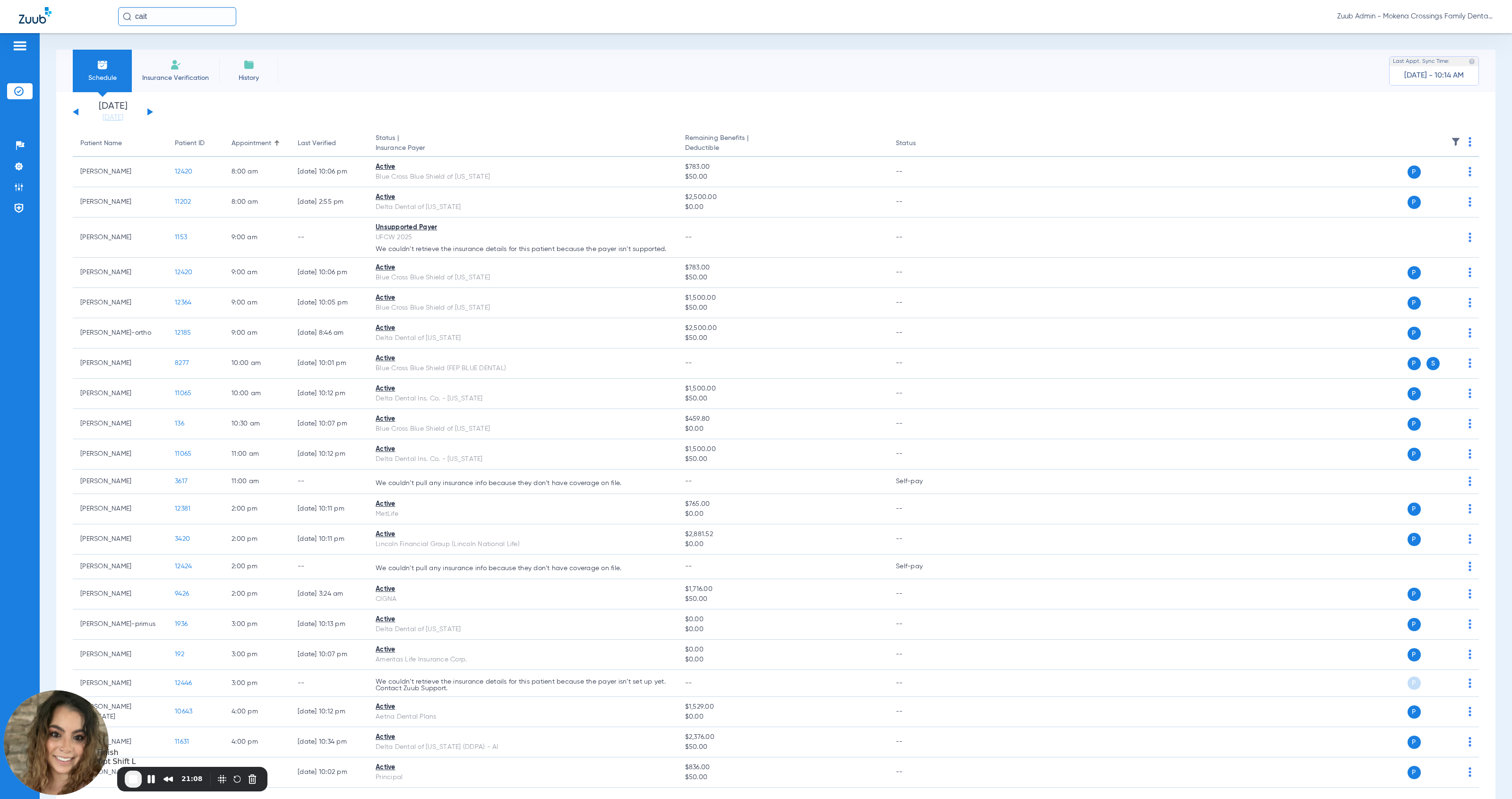
click at [135, 586] on span "End Recording" at bounding box center [133, 779] width 12 height 12
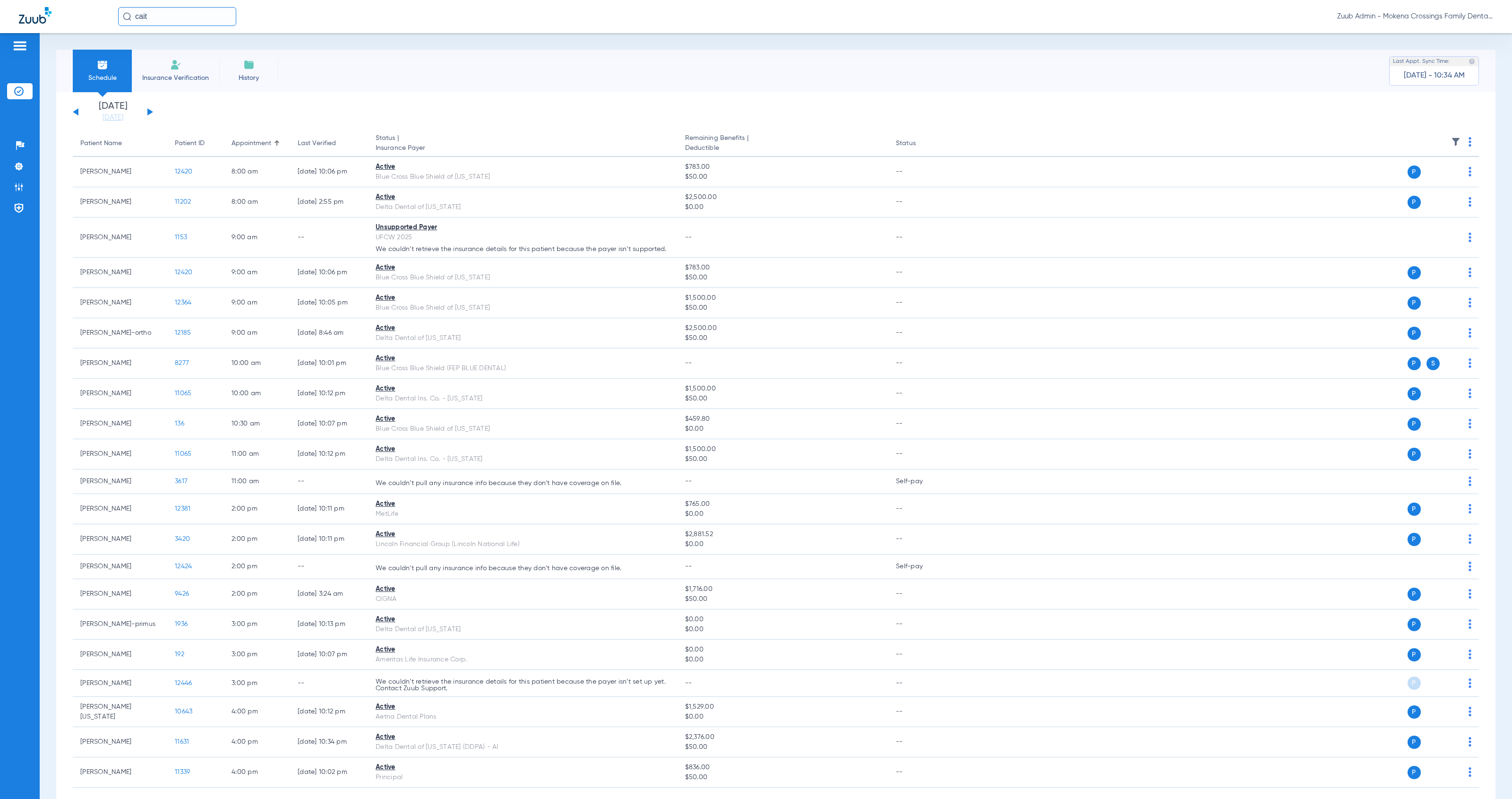
click at [175, 71] on li "Insurance Verification" at bounding box center [175, 70] width 88 height 42
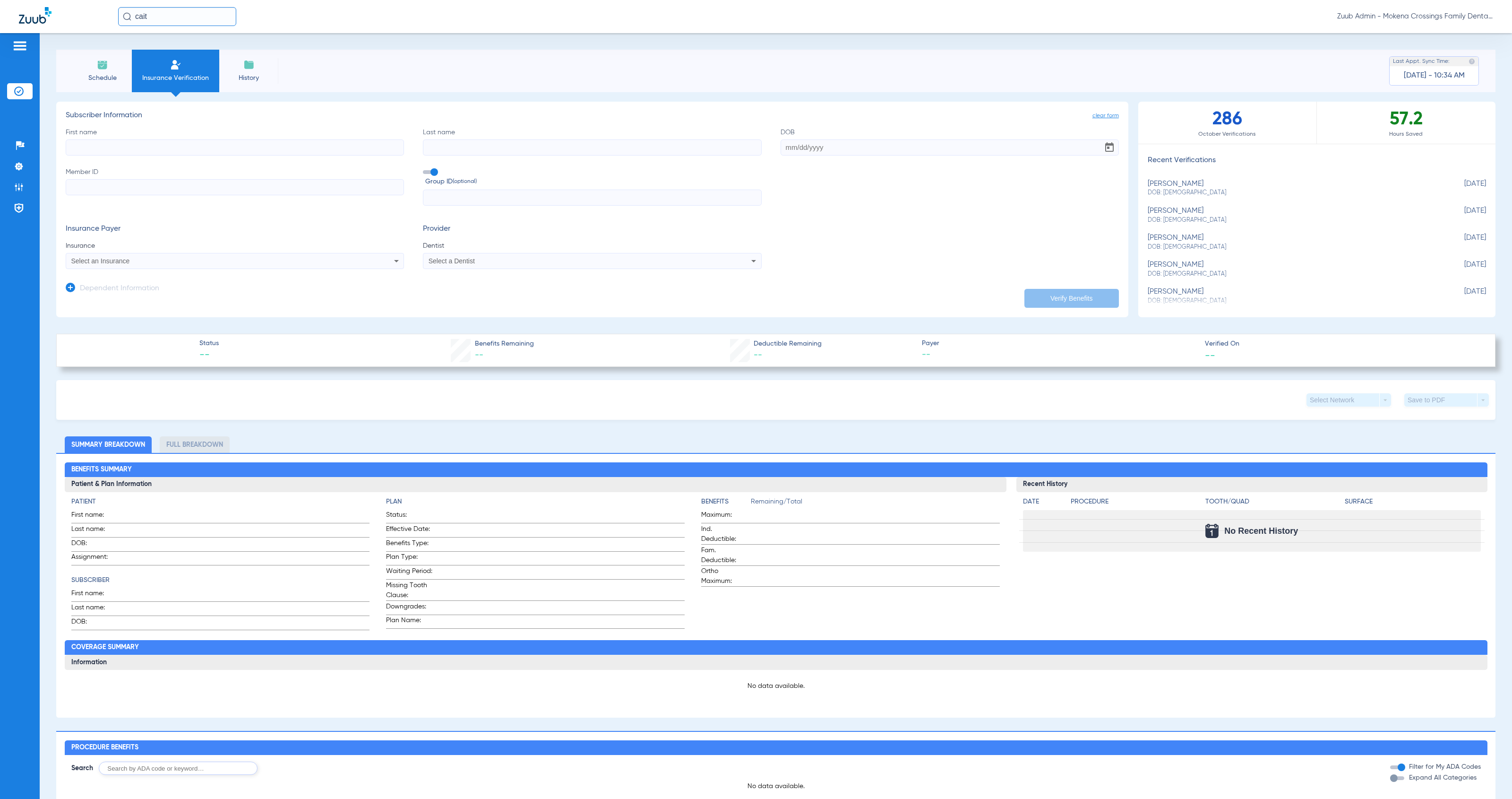
click at [697, 239] on div "[PERSON_NAME] DOB: [DEMOGRAPHIC_DATA]" at bounding box center [1293, 242] width 291 height 18
type input "Caitlin"
type input "[PERSON_NAME]"
type input "[DATE]"
type input "921696367"
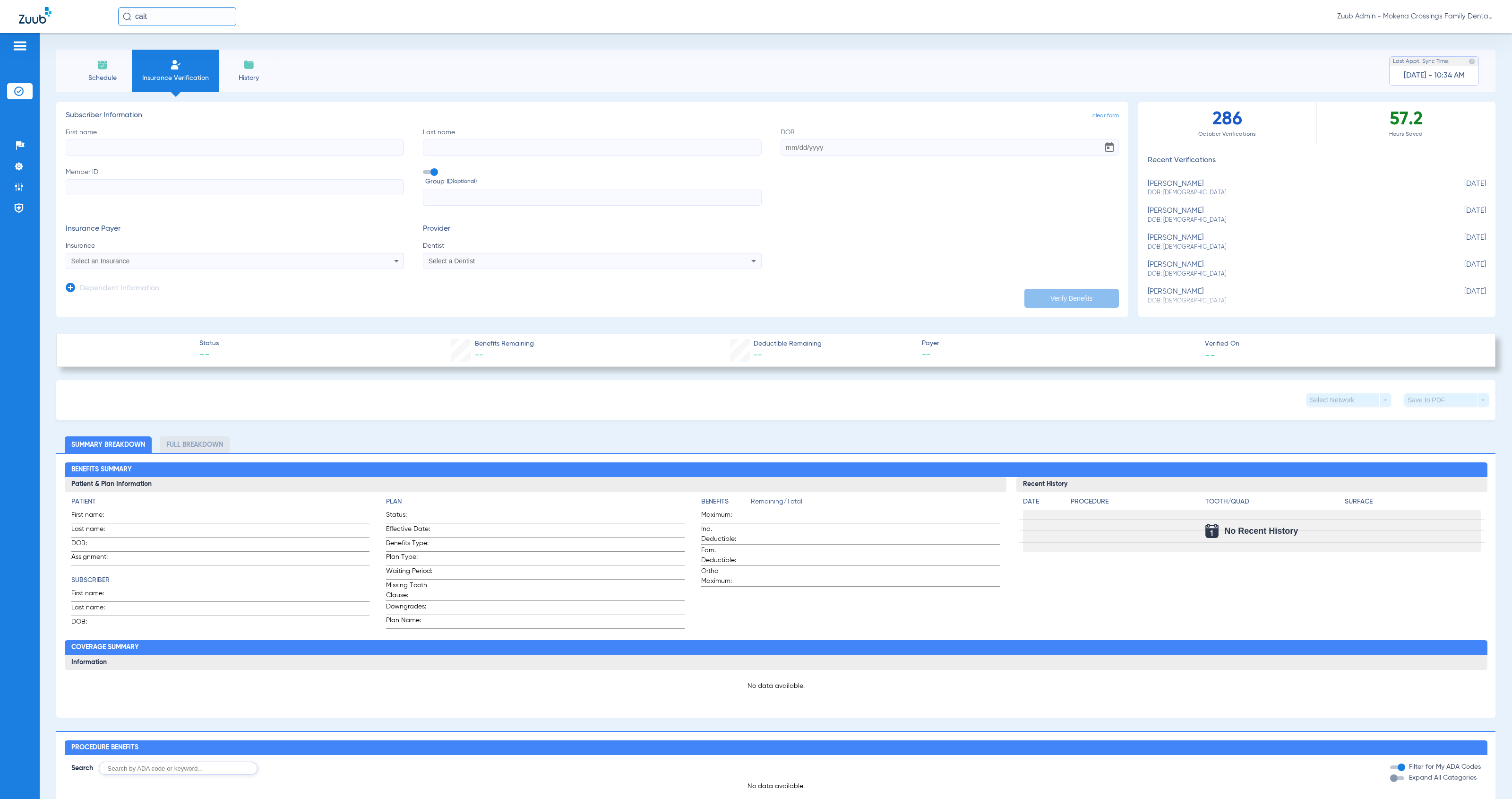
type input "210187"
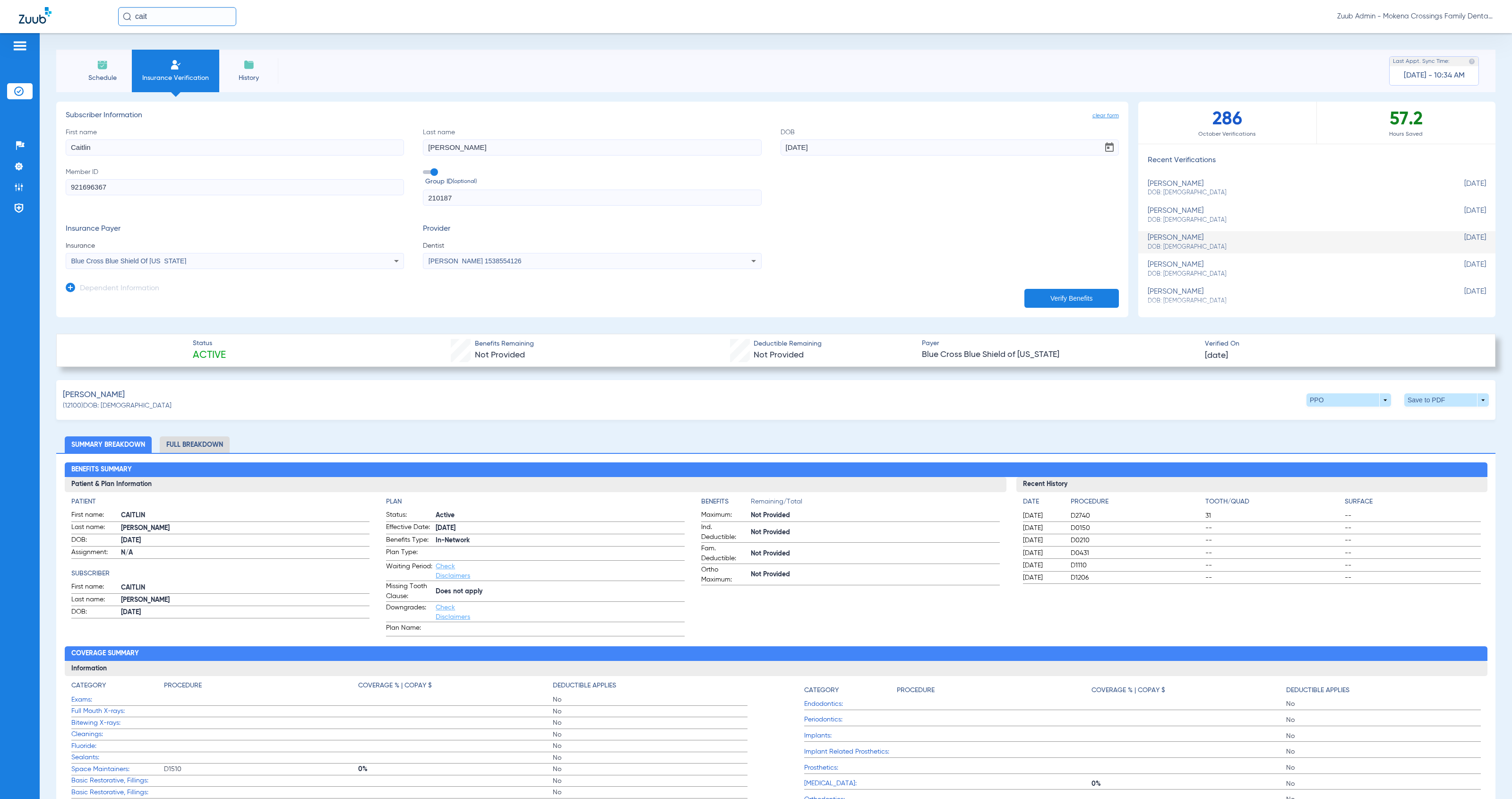
click at [697, 219] on span "DOB: [DEMOGRAPHIC_DATA]" at bounding box center [1293, 221] width 291 height 9
type input "[PERSON_NAME]"
type input "[DATE]"
type input "425969794"
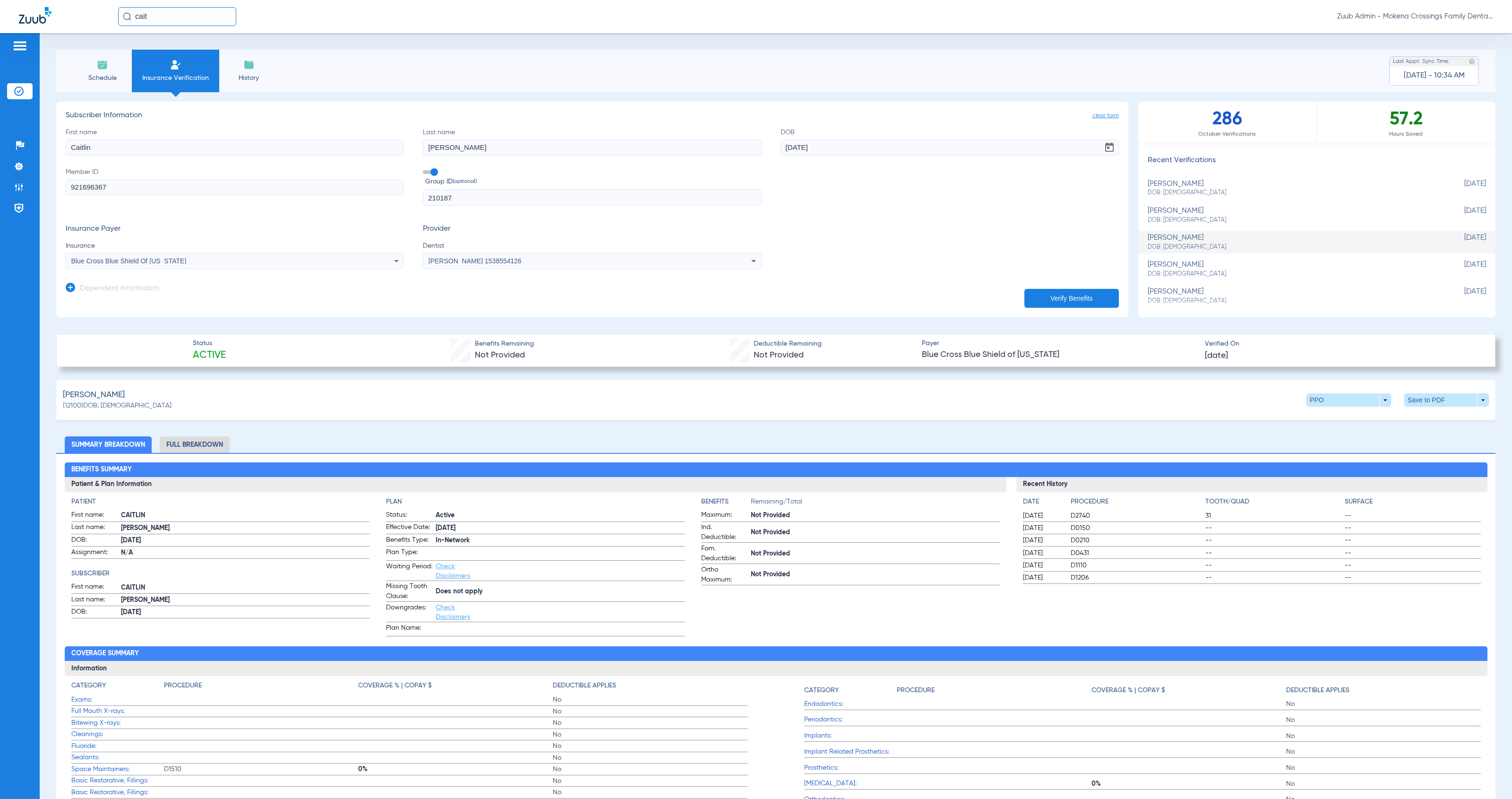
type input "11195"
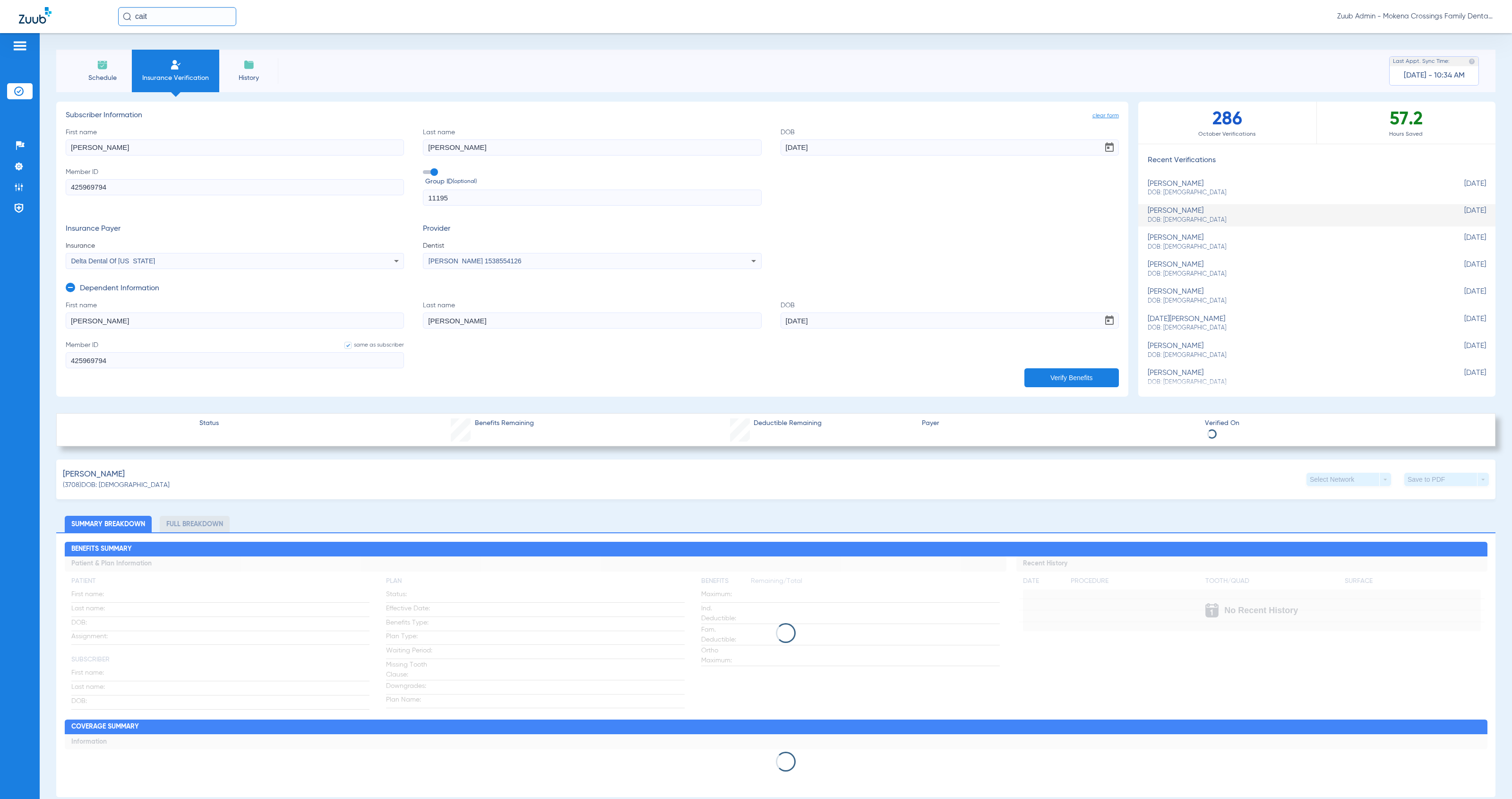
click at [697, 181] on div "[PERSON_NAME] DOB: [DEMOGRAPHIC_DATA]" at bounding box center [1293, 188] width 291 height 18
type input "[PERSON_NAME]"
type input "[DATE]"
type input "630221957"
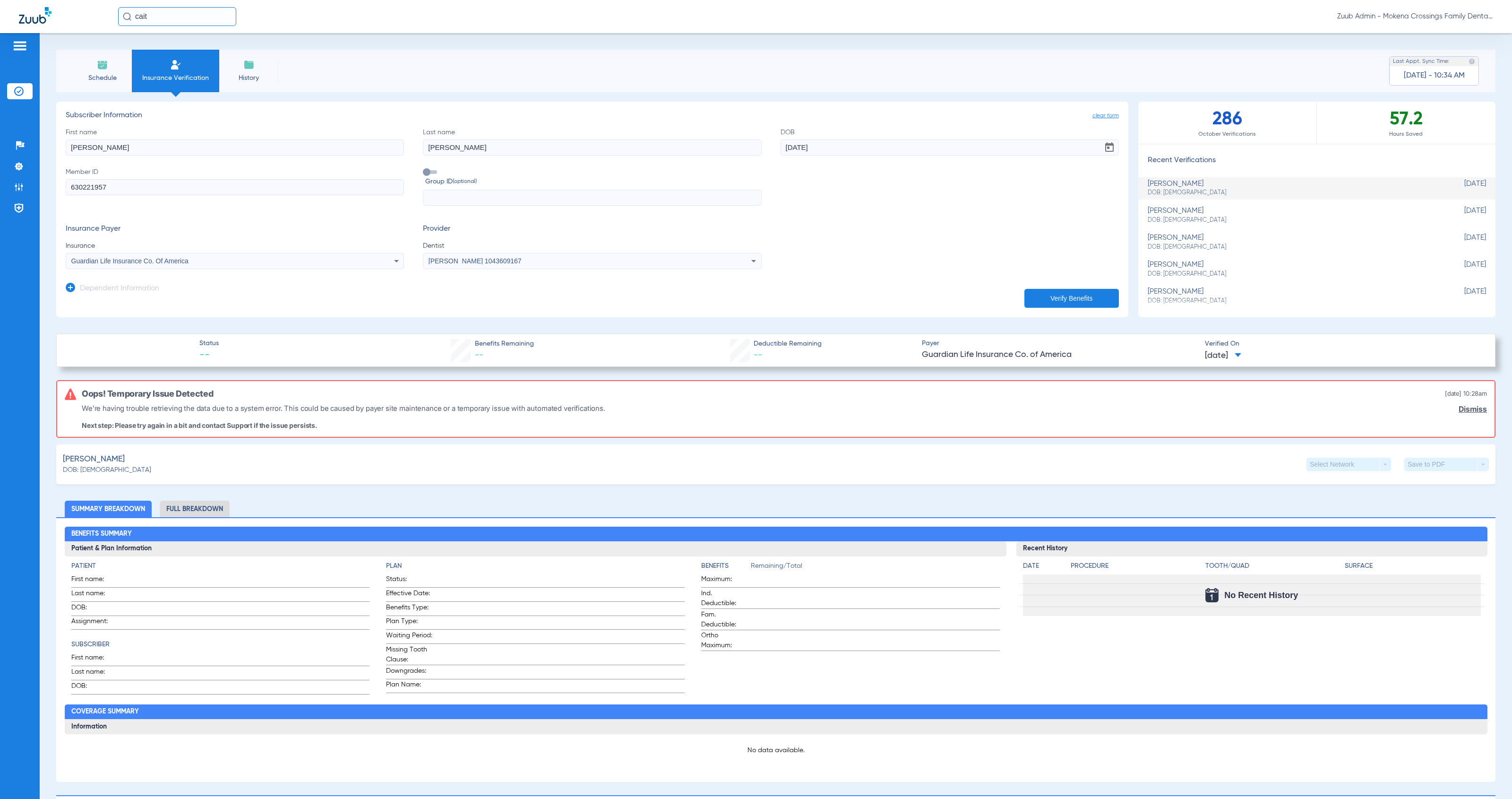
click at [697, 113] on span "clear form" at bounding box center [1105, 115] width 26 height 9
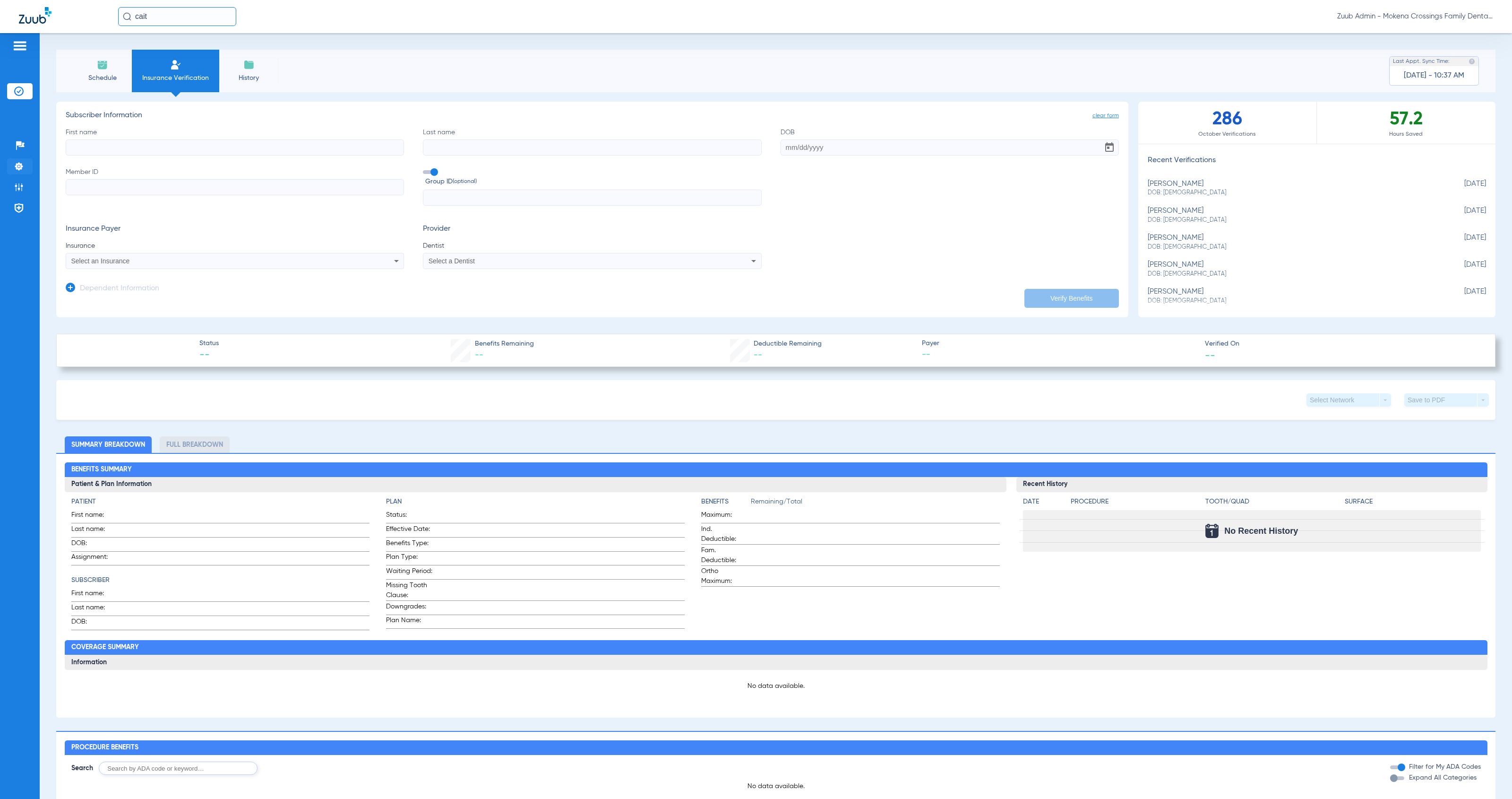
click at [10, 169] on li "Settings" at bounding box center [20, 166] width 26 height 16
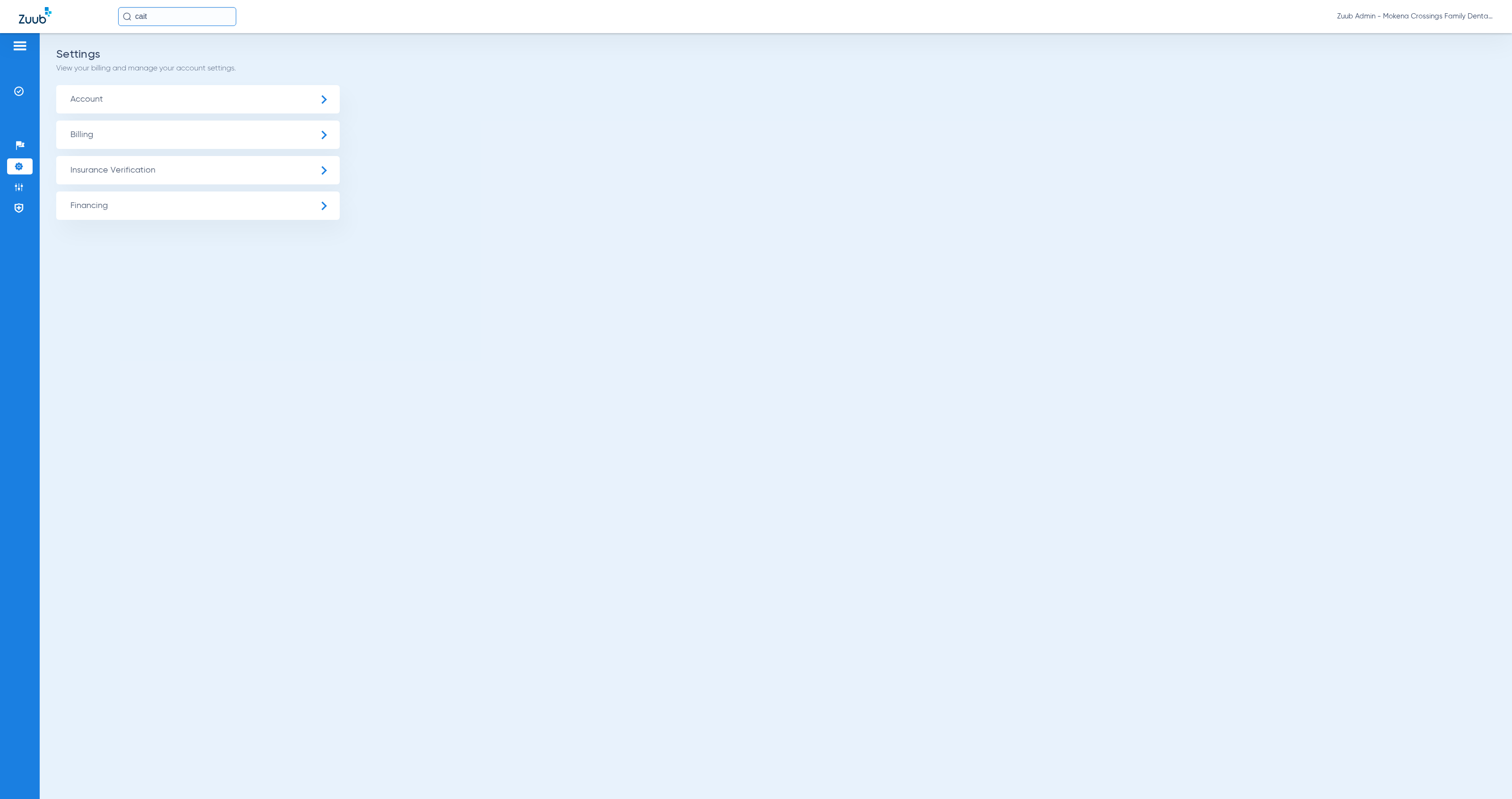
click at [150, 167] on span "Insurance Verification" at bounding box center [198, 170] width 284 height 28
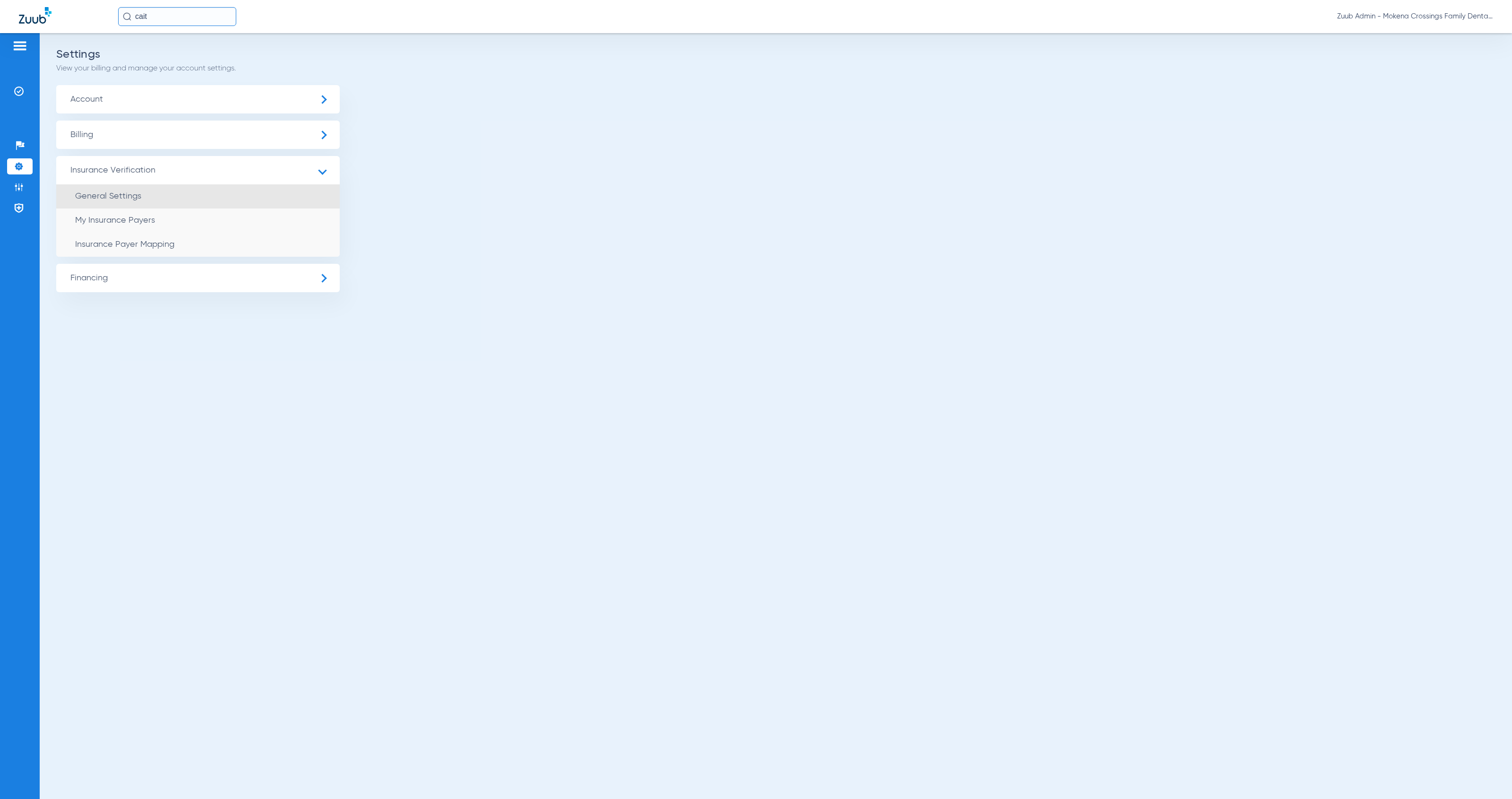
click at [190, 190] on li "General Settings" at bounding box center [198, 196] width 284 height 24
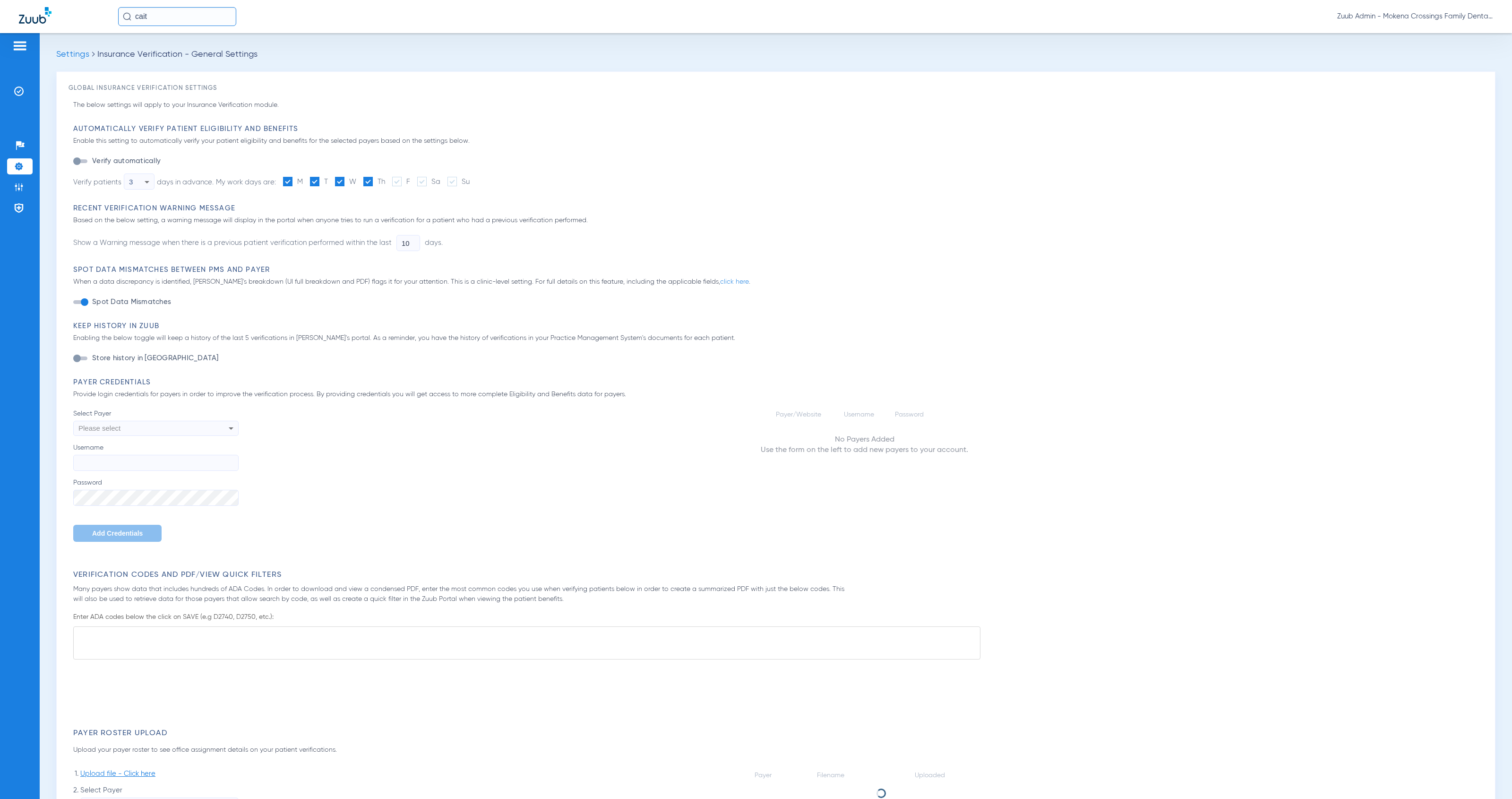
type input "1"
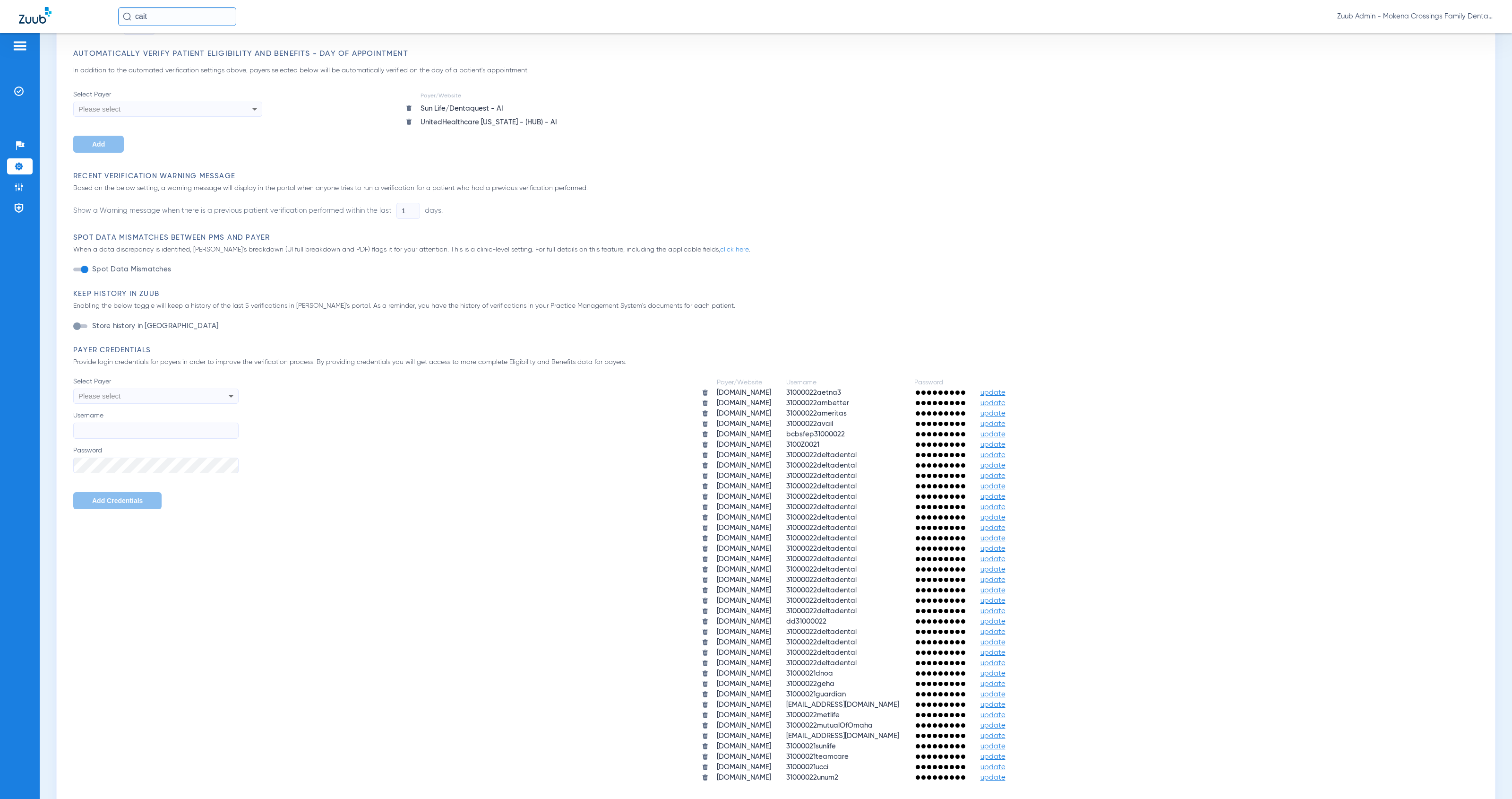
scroll to position [200, 0]
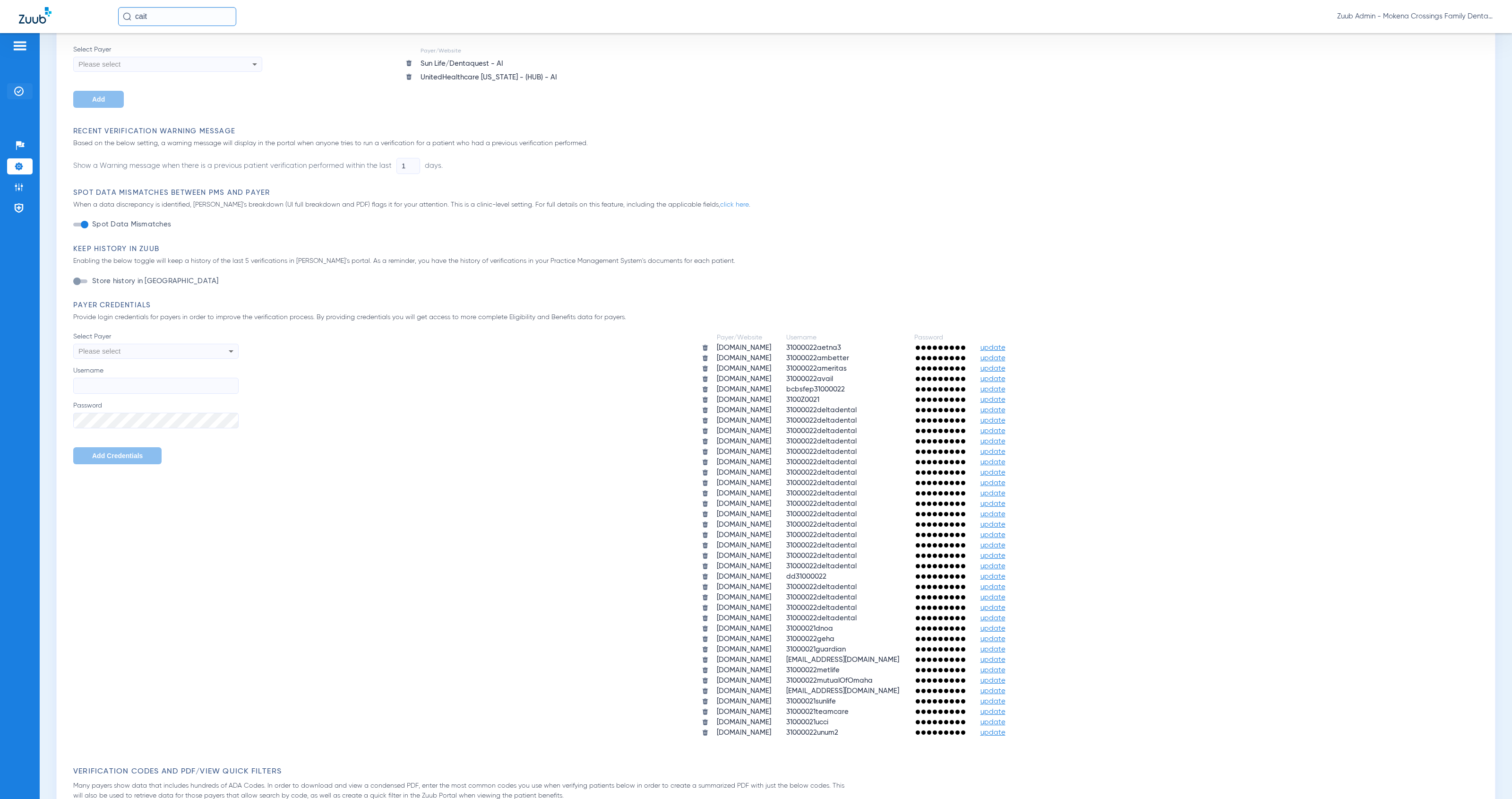
click at [20, 91] on img at bounding box center [18, 91] width 9 height 9
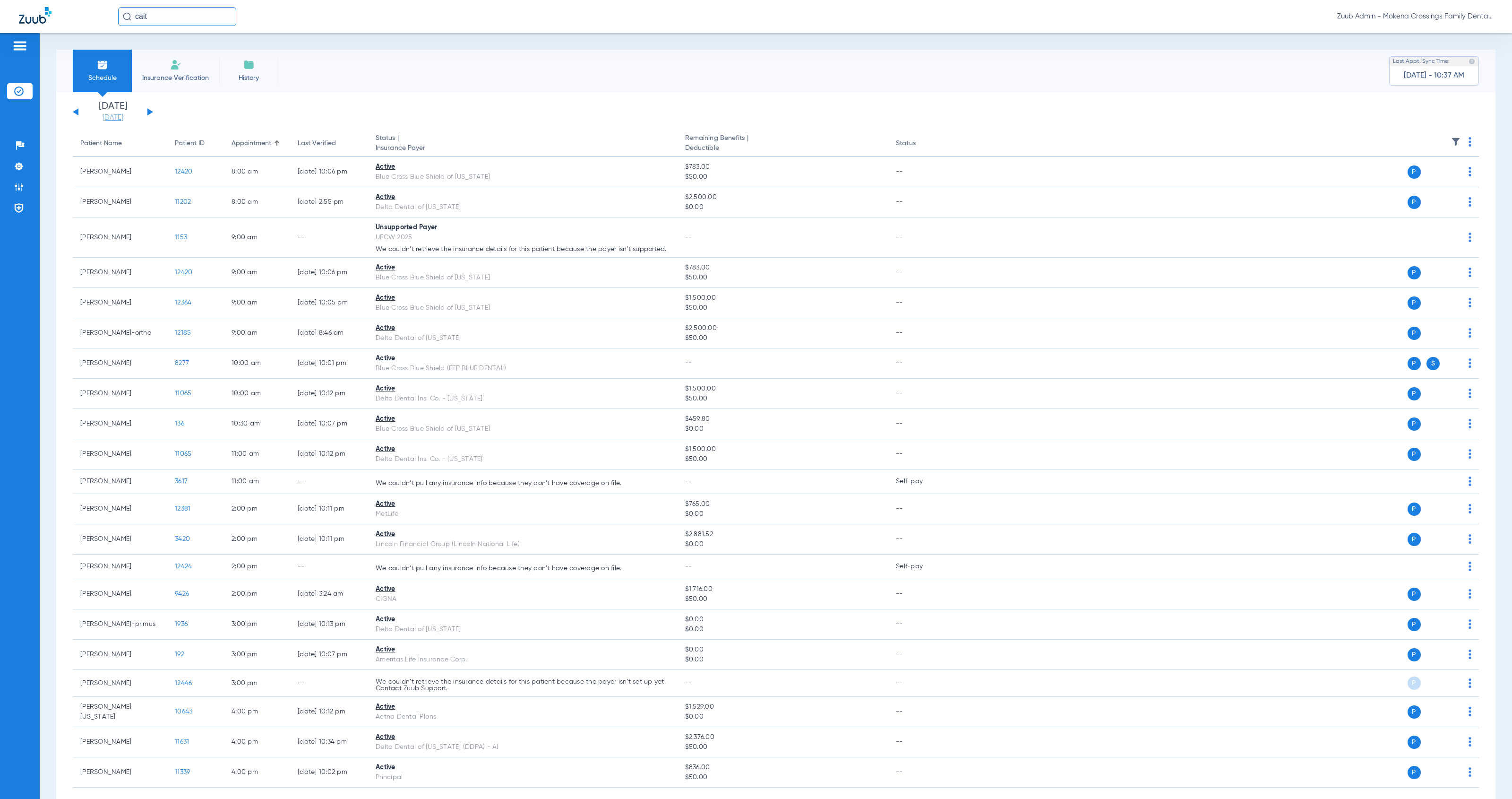
click at [113, 115] on link "[DATE]" at bounding box center [113, 117] width 57 height 9
click at [187, 233] on td "22" at bounding box center [192, 237] width 26 height 19
click at [244, 303] on button "Apply" at bounding box center [254, 300] width 56 height 19
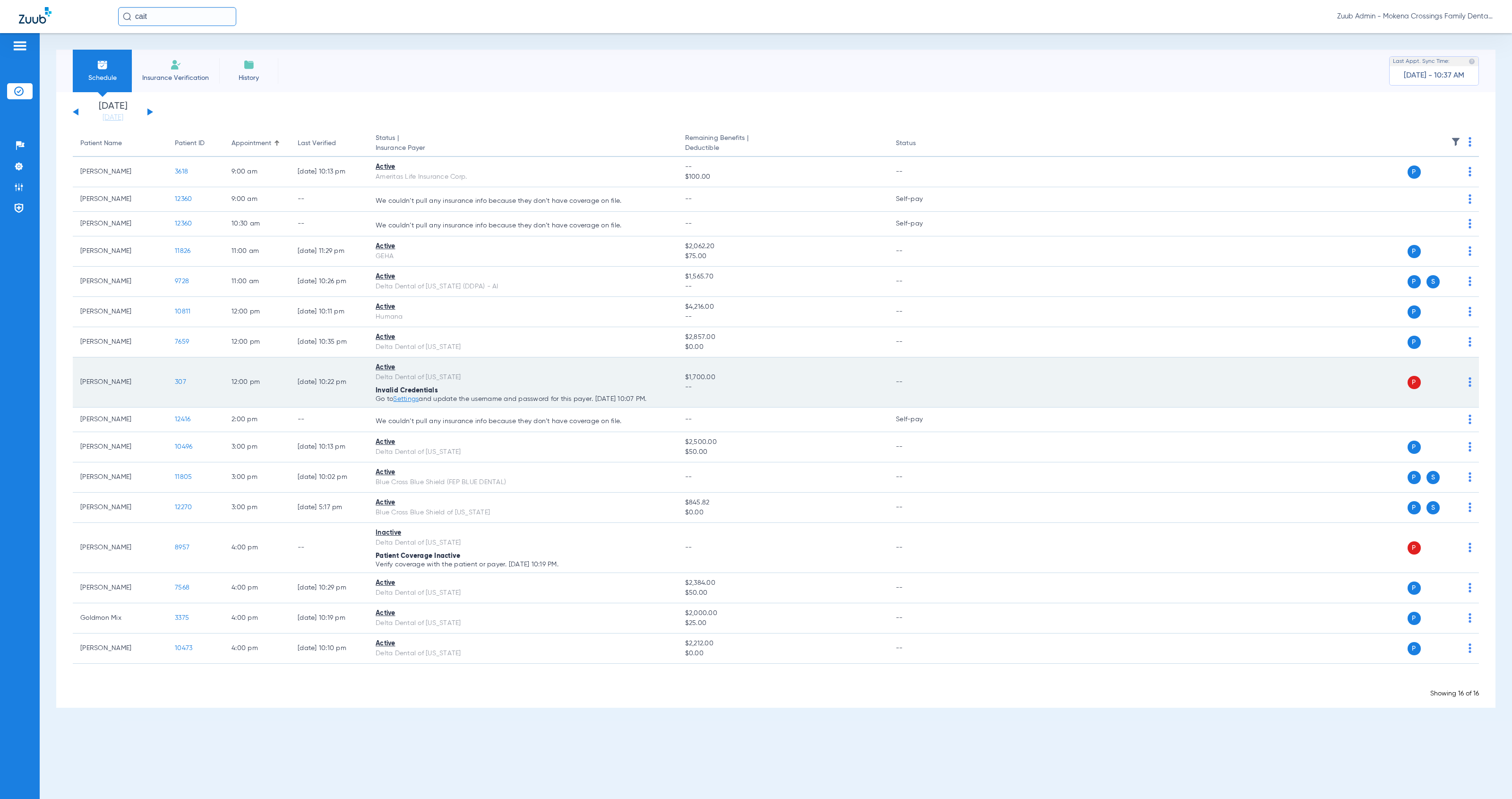
click at [697, 386] on img at bounding box center [1470, 382] width 3 height 9
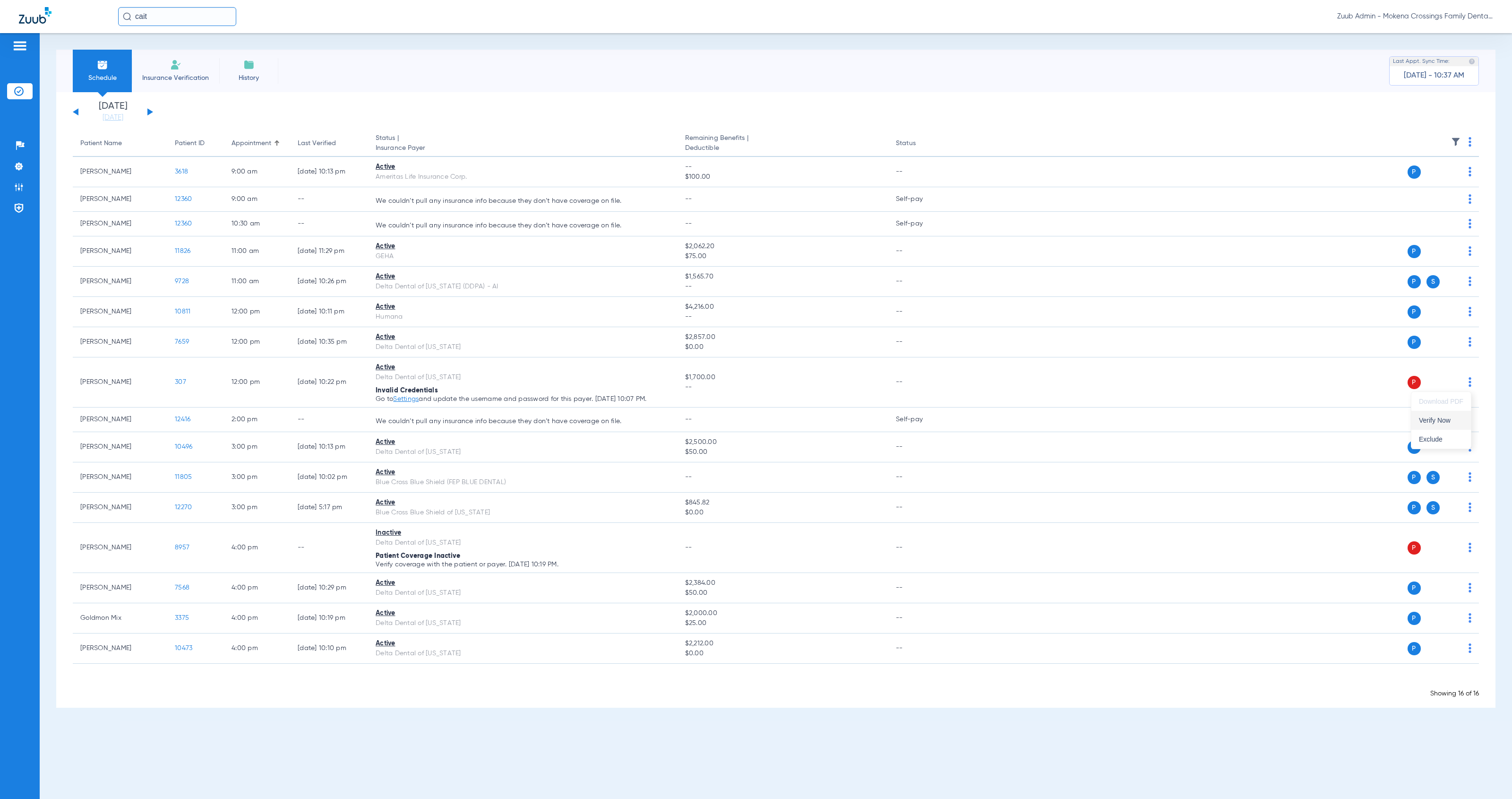
click at [697, 416] on button "Verify Now" at bounding box center [1441, 420] width 59 height 19
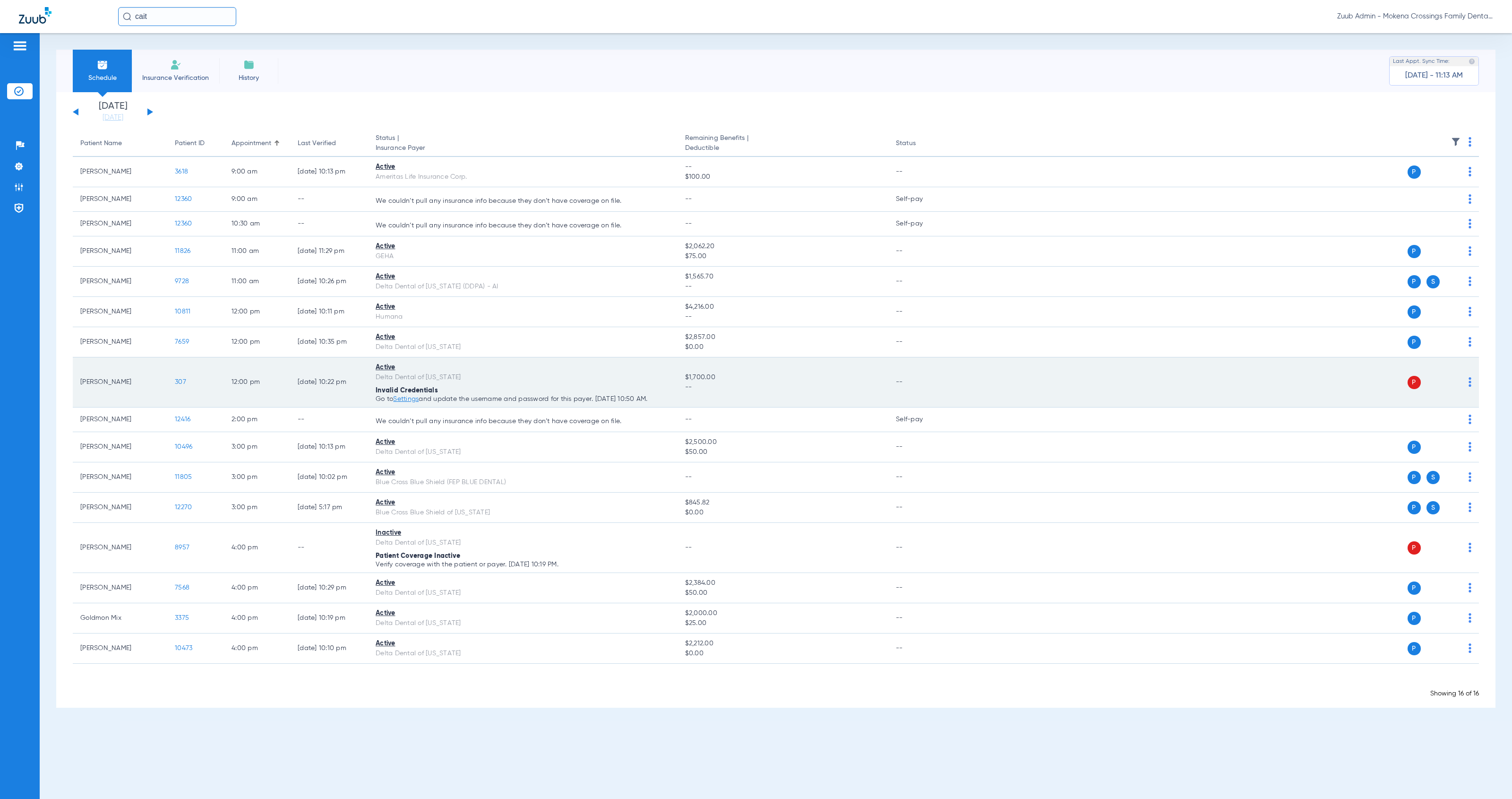
drag, startPoint x: 372, startPoint y: 388, endPoint x: 448, endPoint y: 394, distance: 76.2
click at [448, 394] on td "Active Delta Dental of [US_STATE] Invalid Credentials Go to Settings and update…" at bounding box center [523, 382] width 309 height 50
copy span "Invalid Credentials"
